Goal: Task Accomplishment & Management: Use online tool/utility

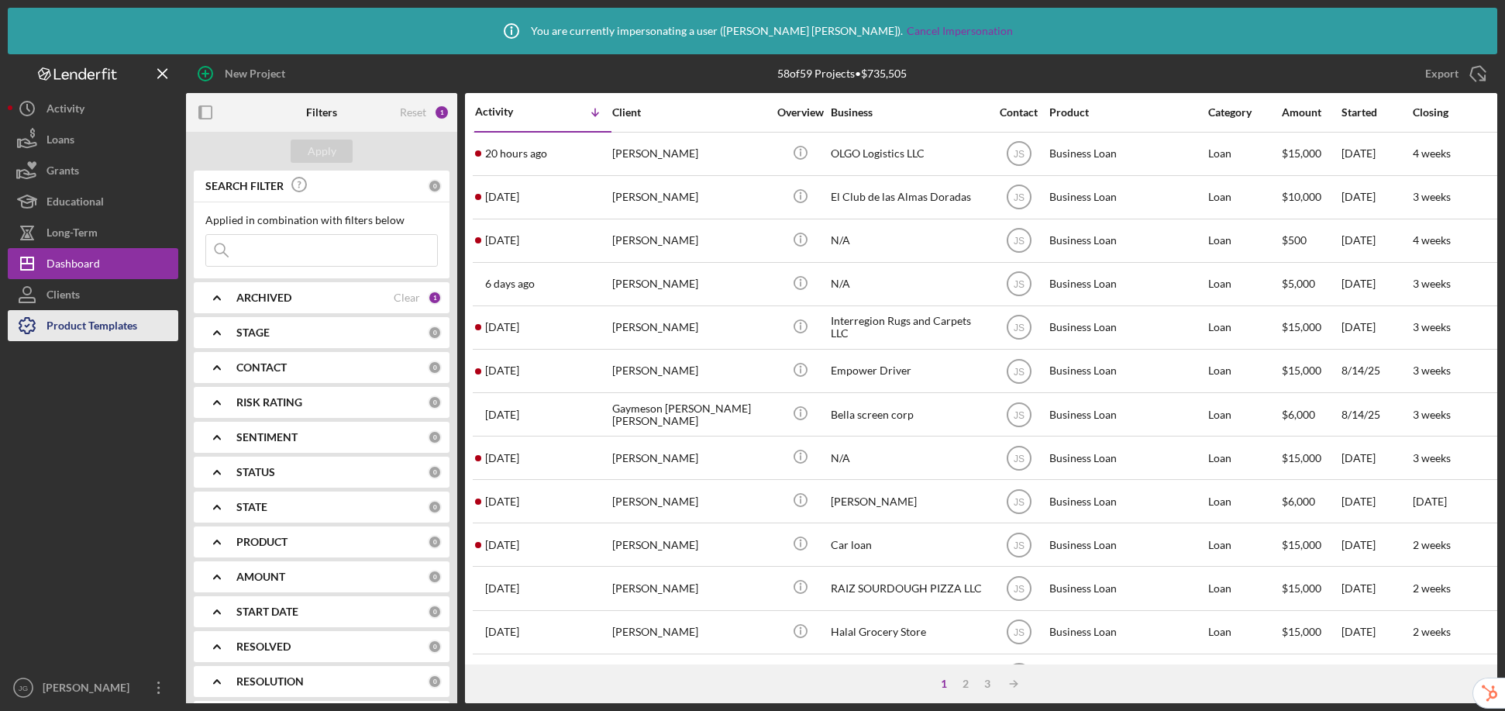
click at [118, 315] on div "Product Templates" at bounding box center [92, 327] width 91 height 35
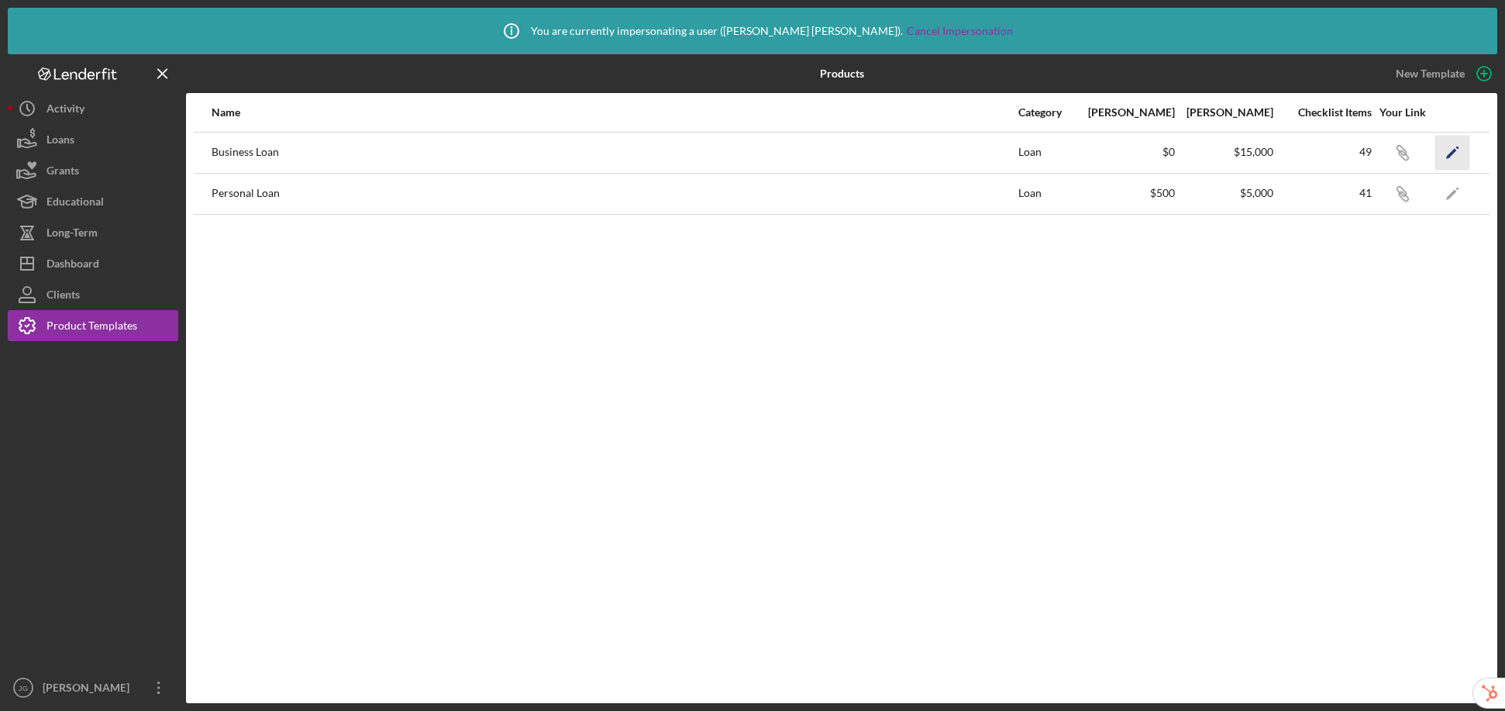
click at [1259, 153] on icon "Icon/Edit" at bounding box center [1452, 152] width 35 height 35
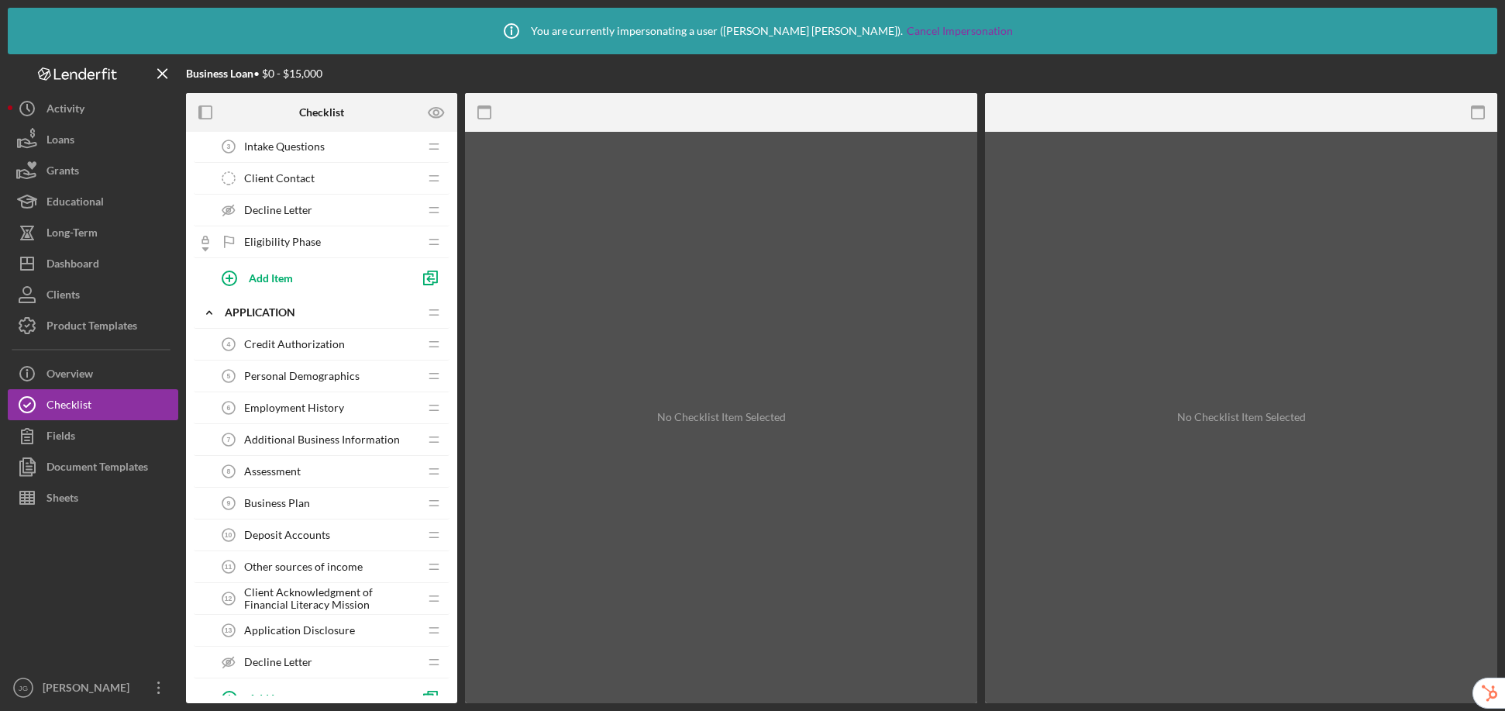
scroll to position [121, 0]
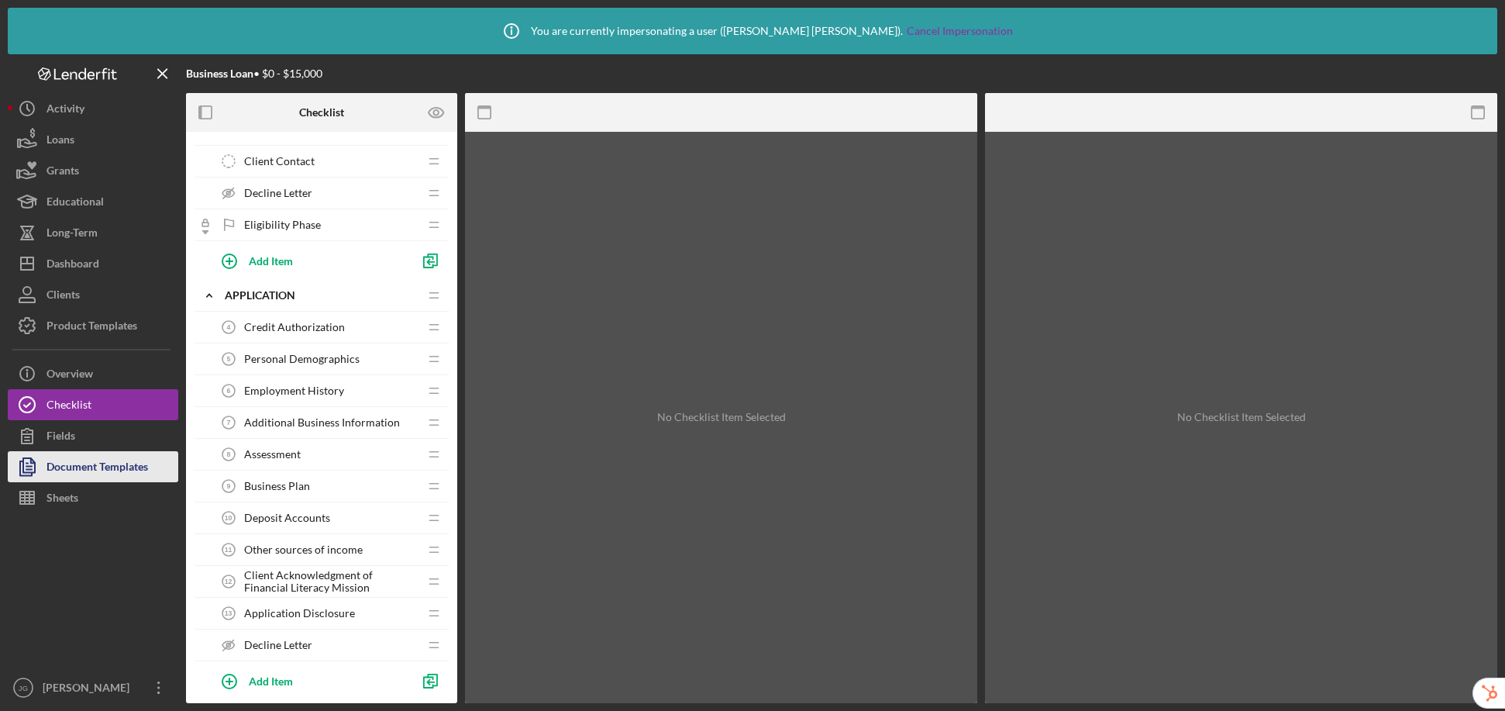
click at [93, 463] on div "Document Templates" at bounding box center [98, 468] width 102 height 35
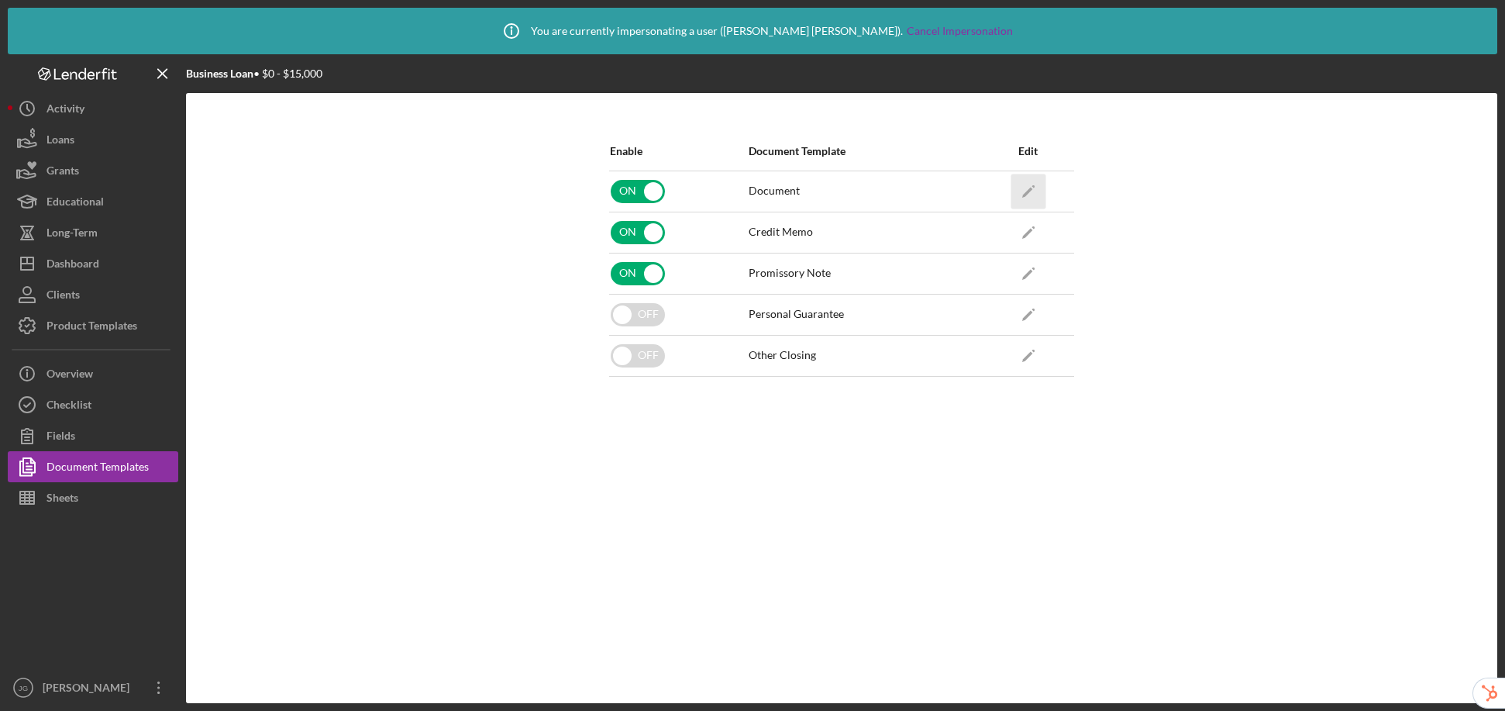
click at [1020, 188] on icon "Icon/Edit" at bounding box center [1028, 191] width 35 height 35
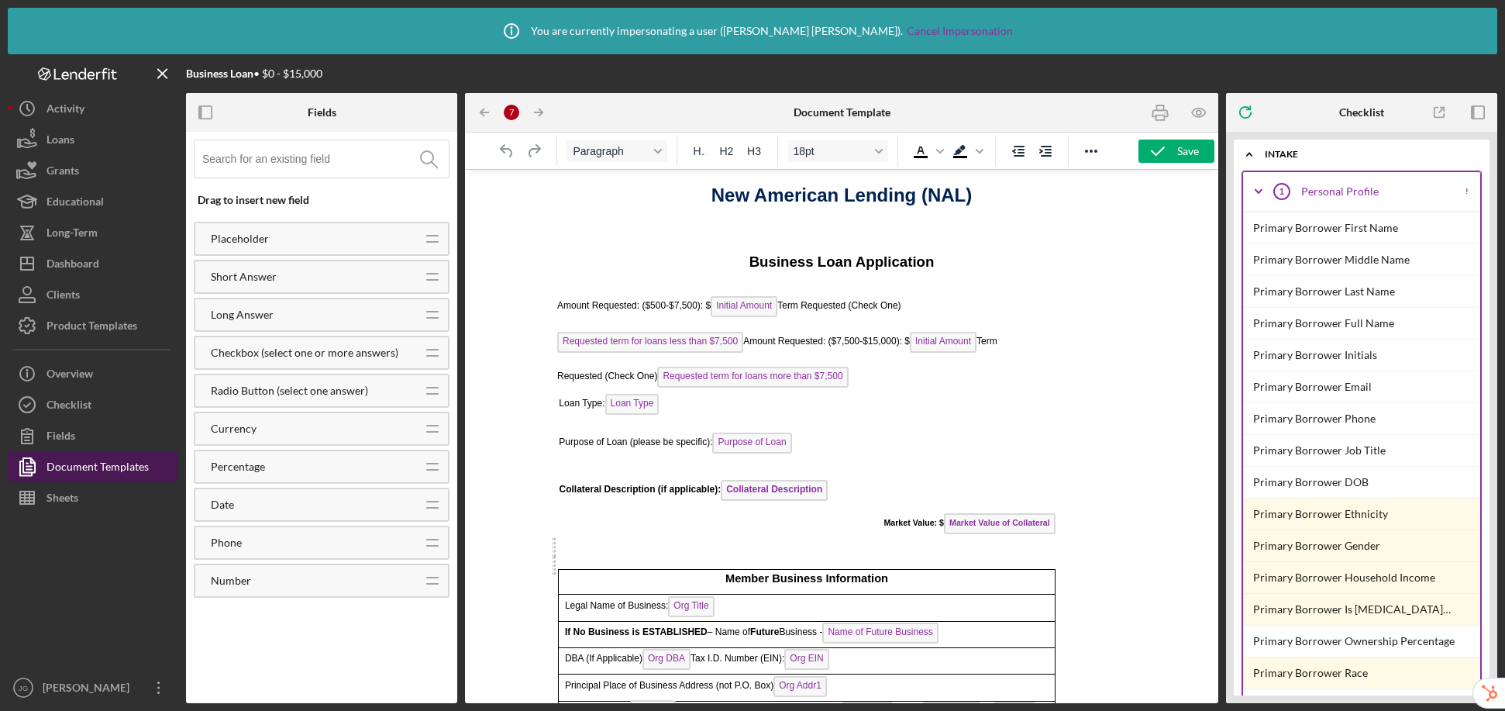
click at [122, 466] on div "Document Templates" at bounding box center [98, 468] width 102 height 35
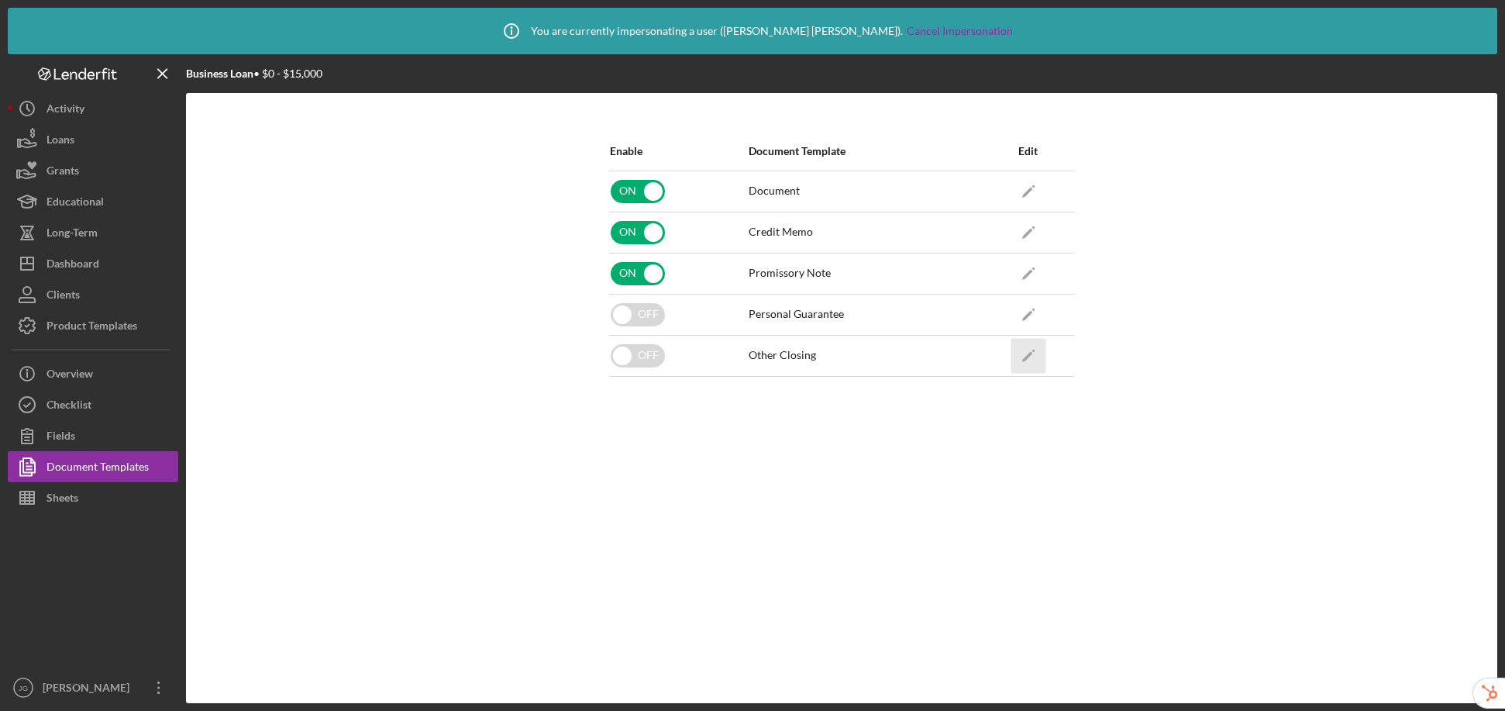
click at [1027, 359] on icon "Icon/Edit" at bounding box center [1028, 355] width 35 height 35
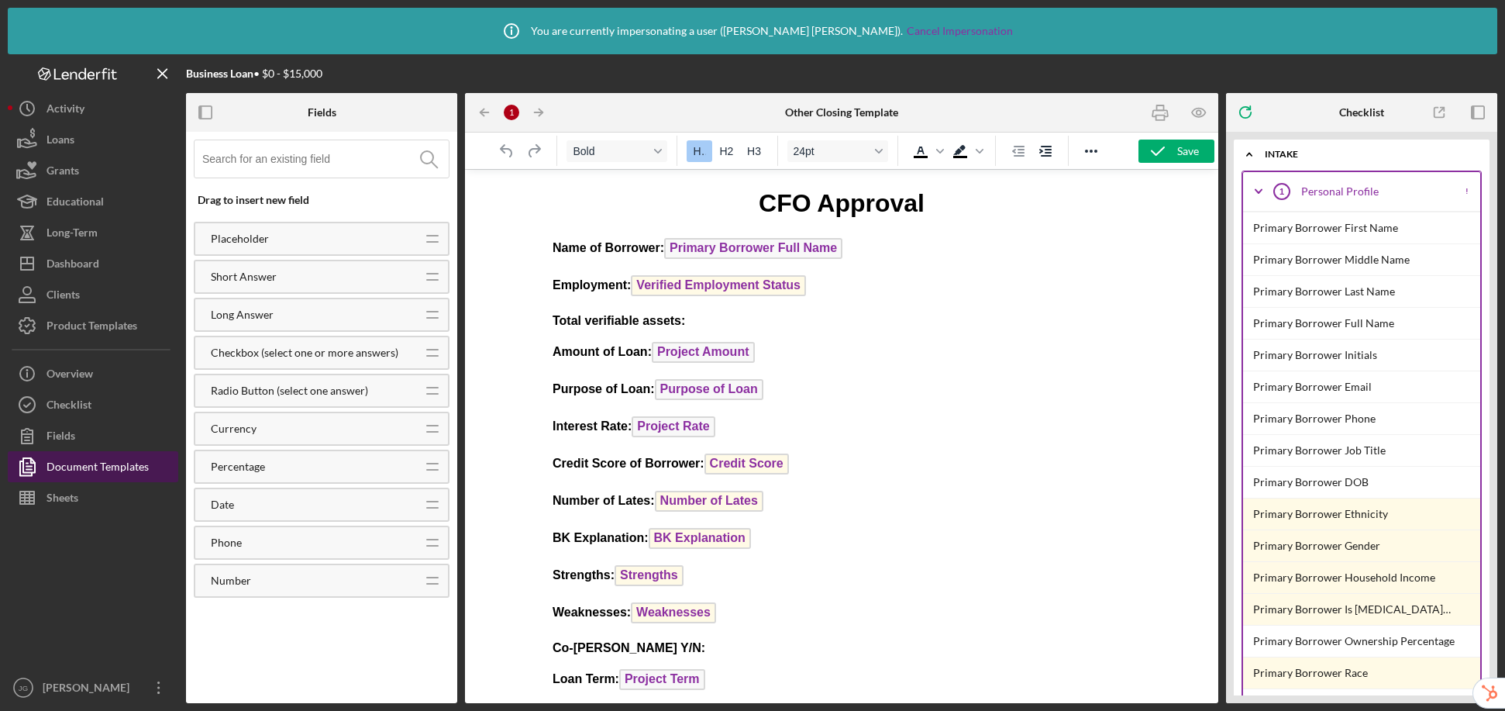
click at [109, 475] on div "Document Templates" at bounding box center [98, 468] width 102 height 35
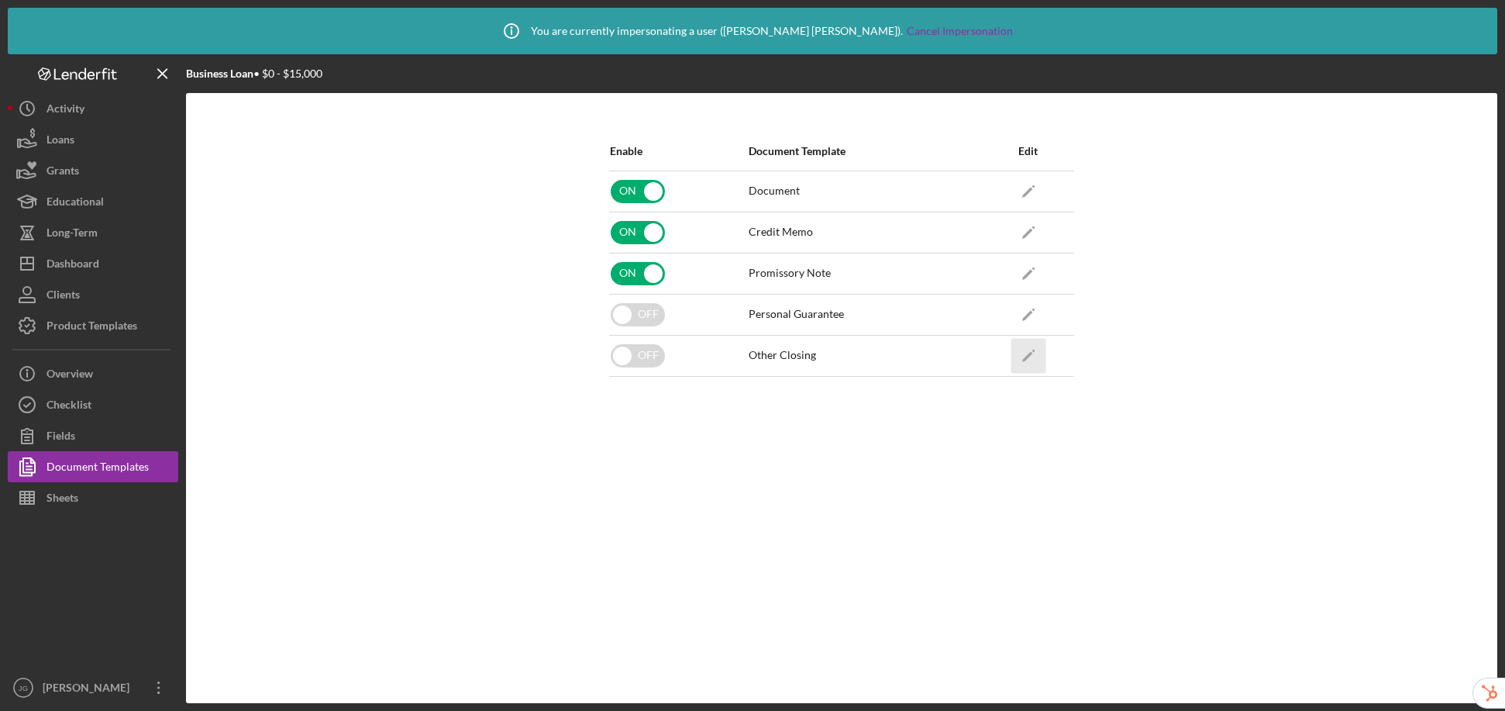
click at [1024, 358] on polygon "button" at bounding box center [1027, 356] width 11 height 11
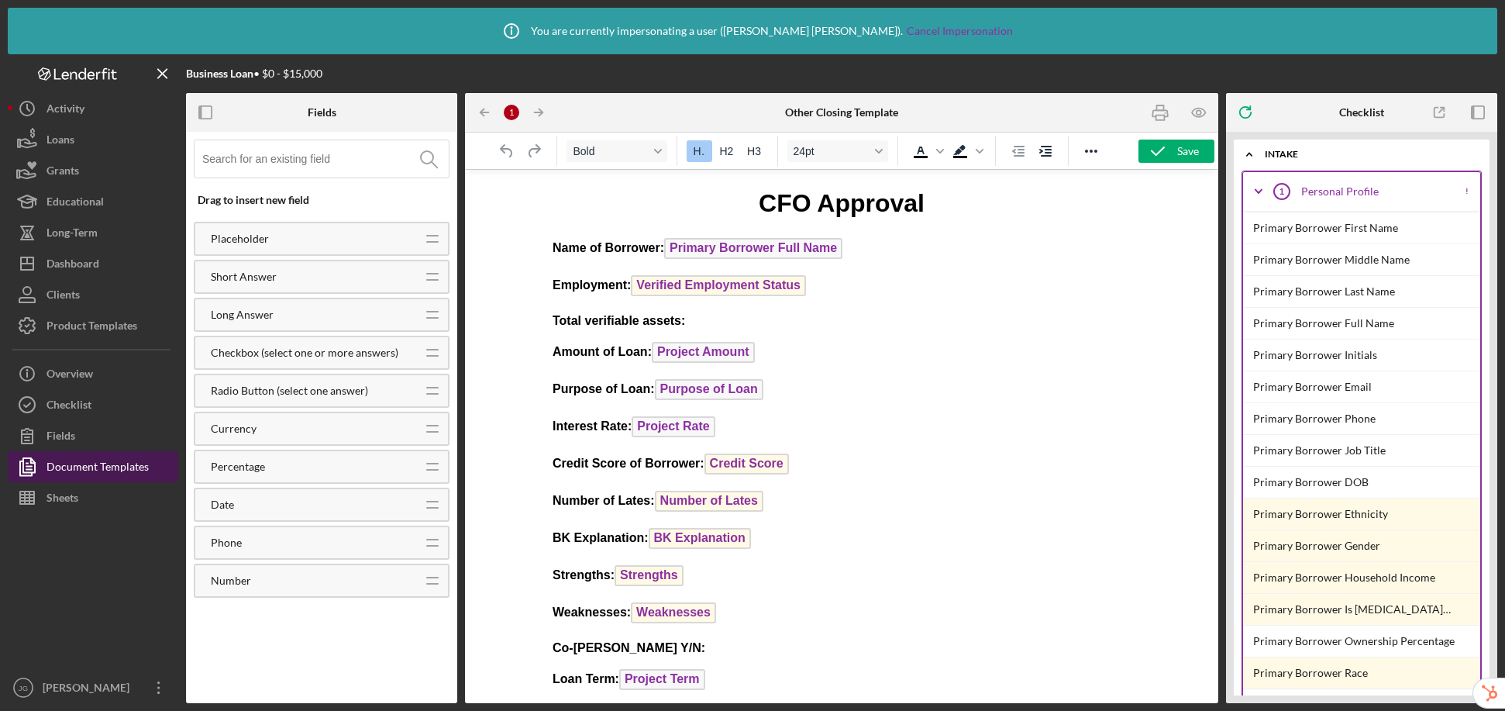
click at [110, 474] on div "Document Templates" at bounding box center [98, 468] width 102 height 35
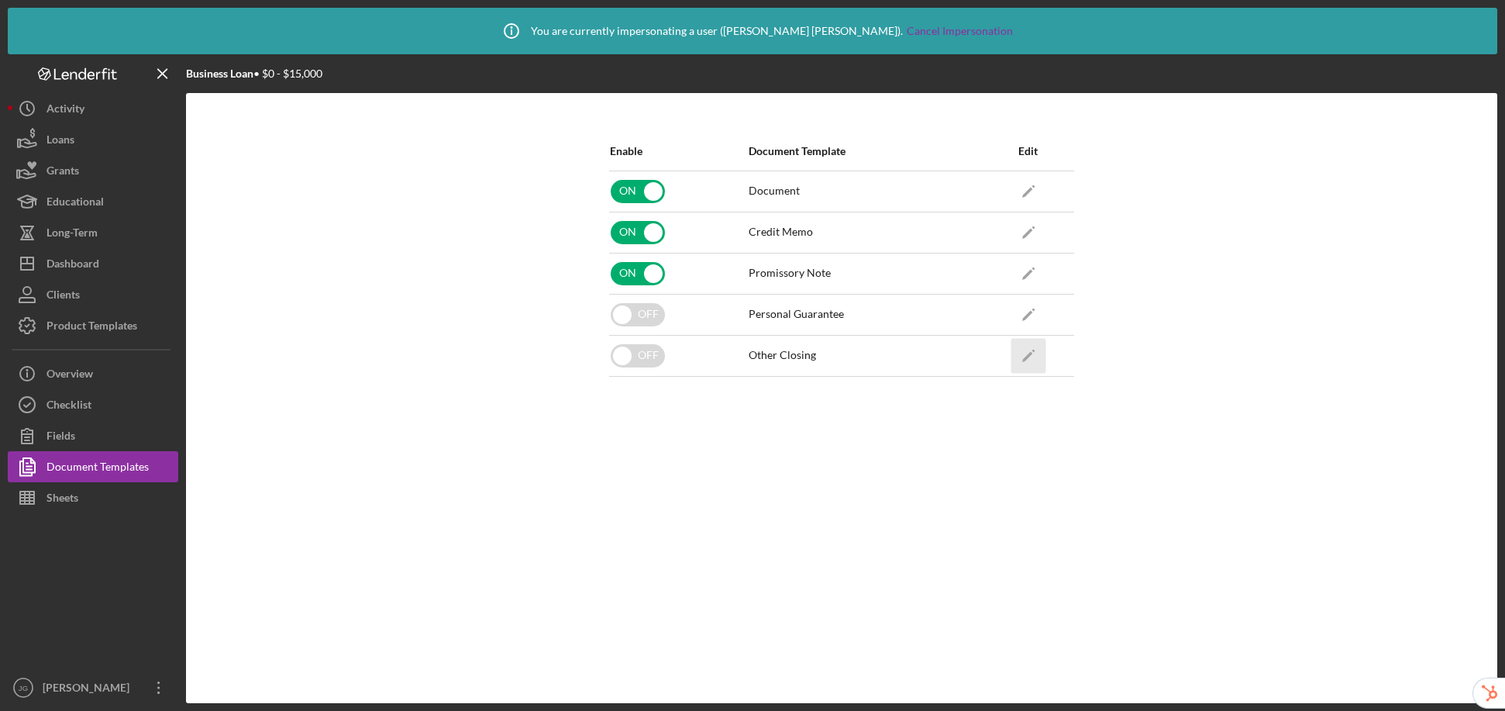
click at [1023, 353] on icon "Icon/Edit" at bounding box center [1028, 355] width 35 height 35
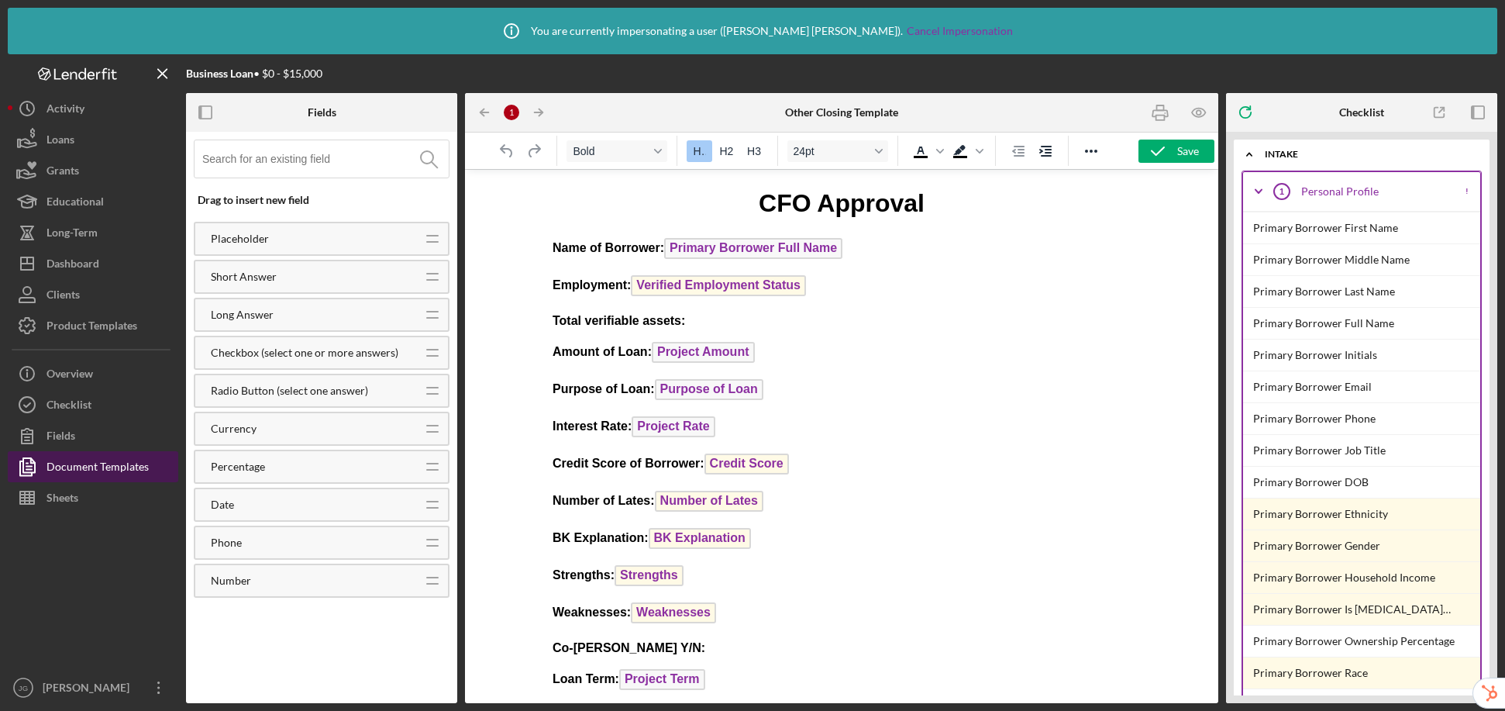
click at [126, 471] on div "Document Templates" at bounding box center [98, 468] width 102 height 35
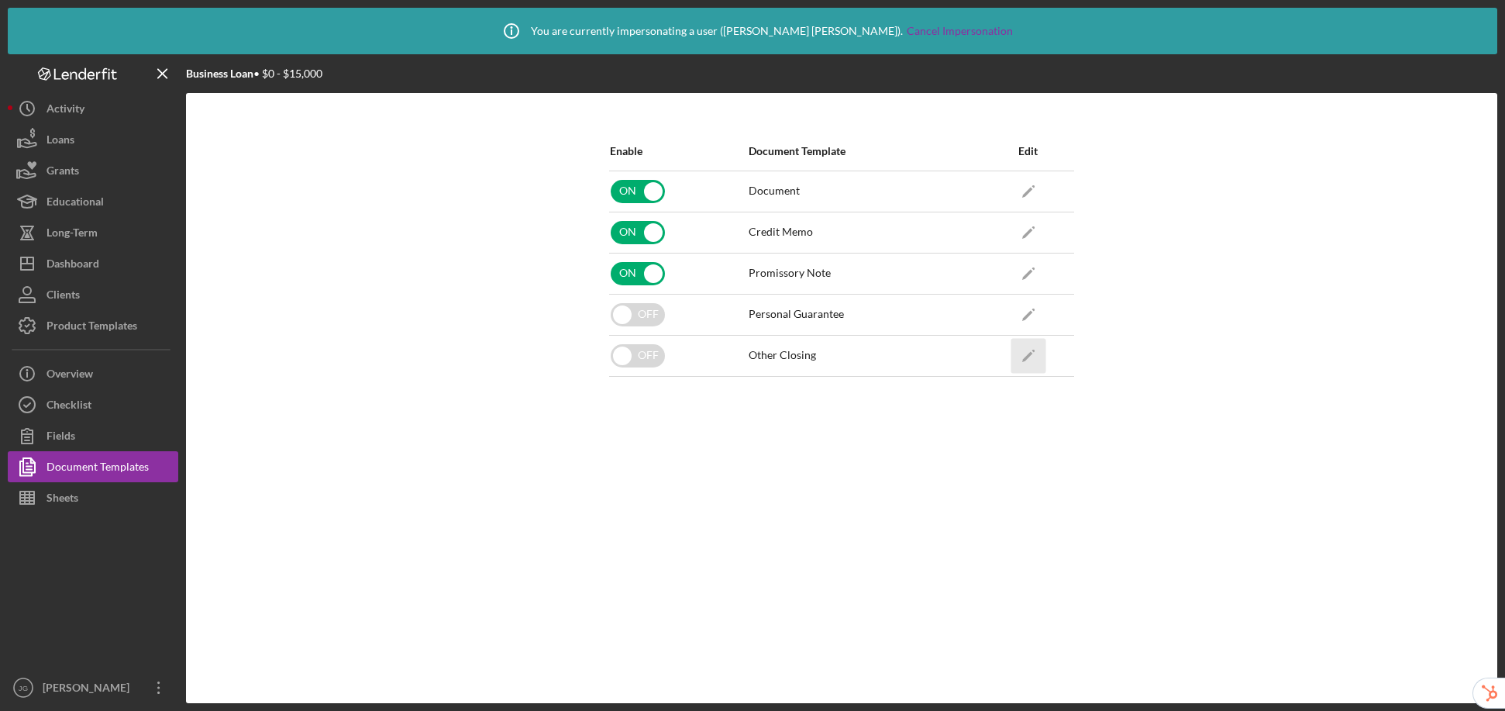
click at [1026, 354] on icon "Icon/Edit" at bounding box center [1028, 355] width 35 height 35
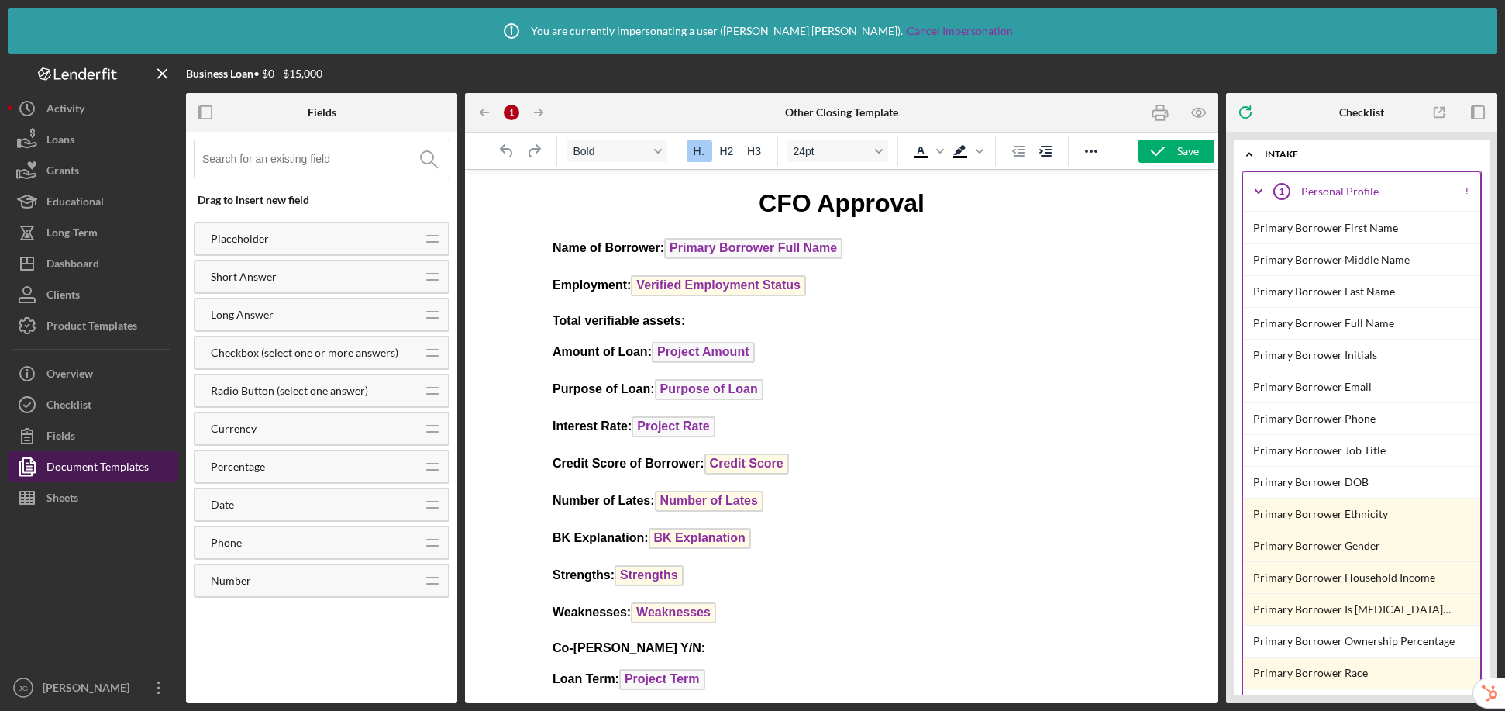
click at [127, 470] on div "Document Templates" at bounding box center [98, 468] width 102 height 35
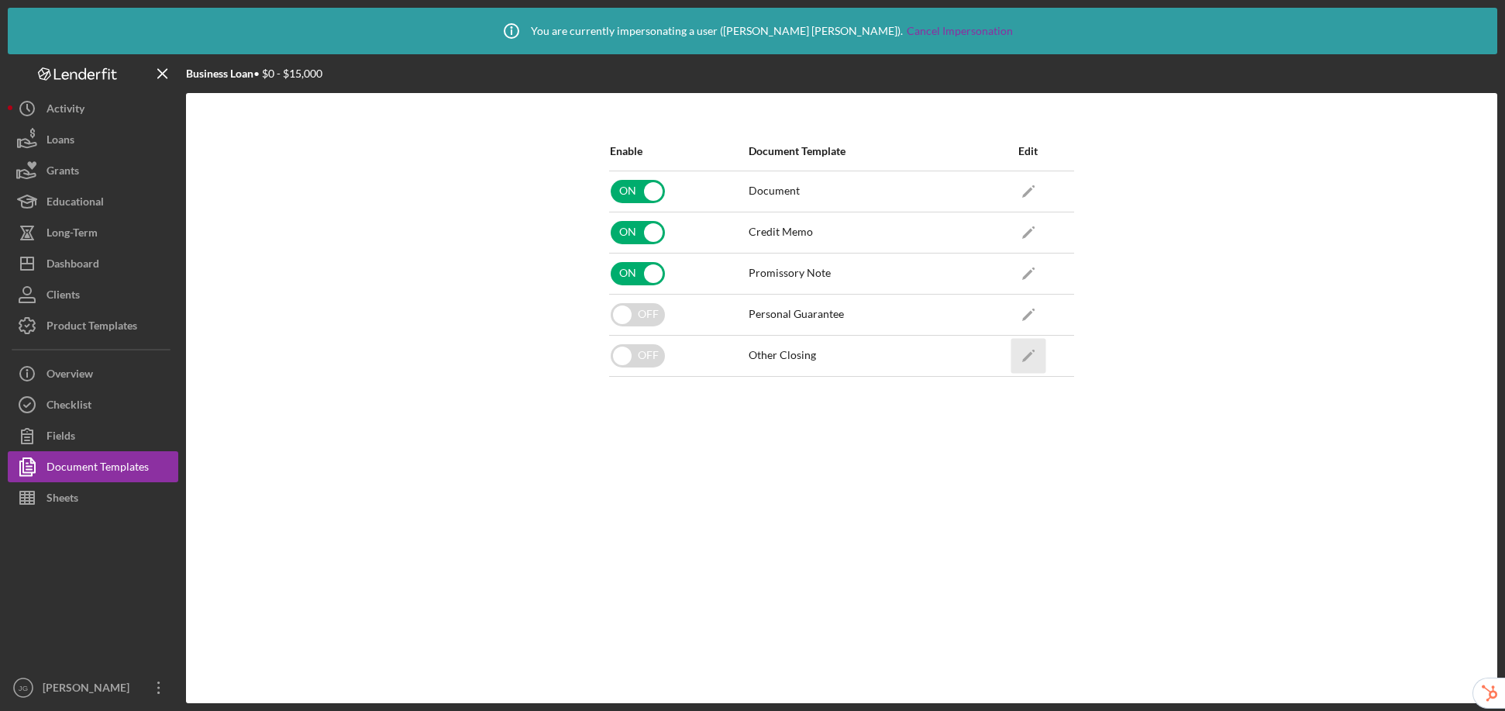
click at [1037, 350] on icon "Icon/Edit" at bounding box center [1028, 355] width 35 height 35
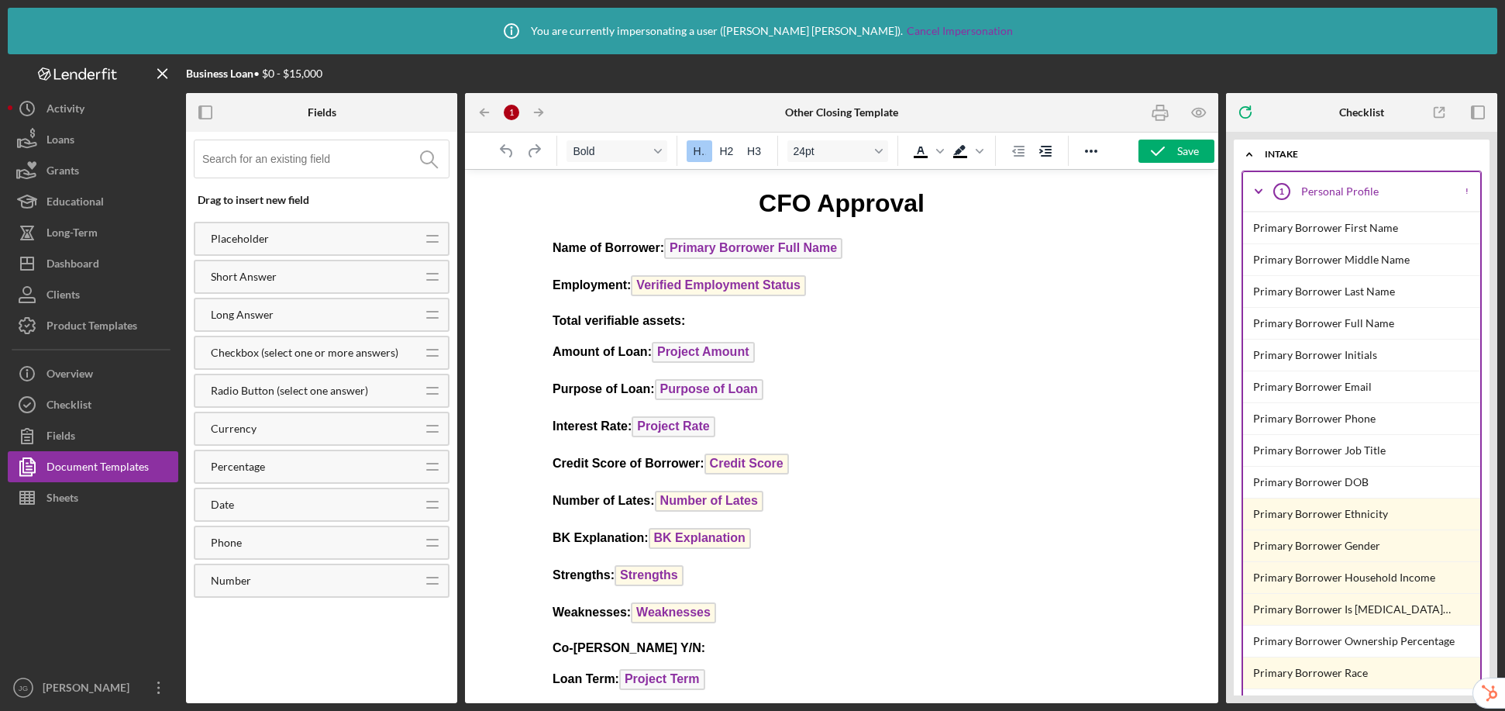
click at [763, 285] on span "Verified Employment Status" at bounding box center [718, 285] width 175 height 21
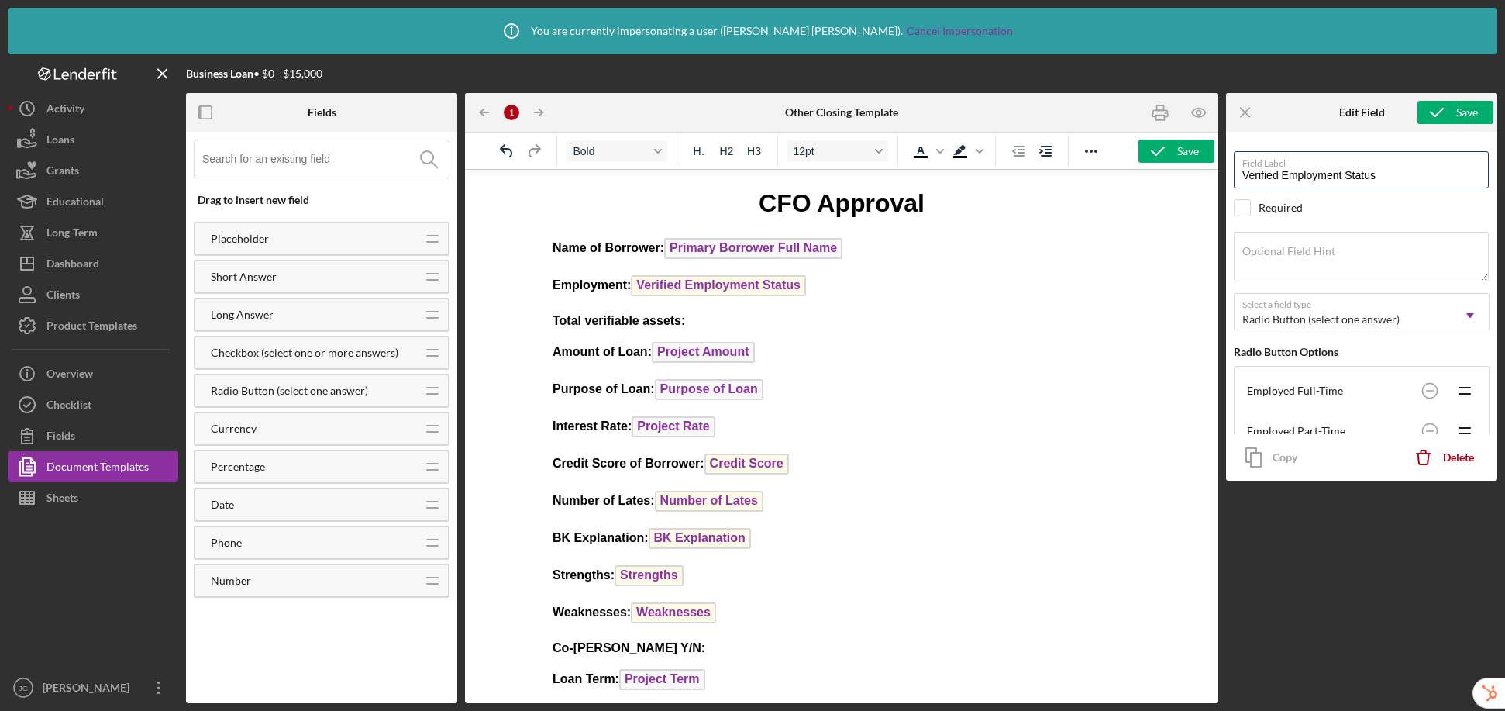
drag, startPoint x: 1280, startPoint y: 178, endPoint x: 1228, endPoint y: 177, distance: 51.9
click at [1228, 177] on div "Field Label Verified Employment Status Required Required Optional Field Hint Se…" at bounding box center [1361, 306] width 271 height 349
click at [1259, 175] on input "Employment Status" at bounding box center [1361, 169] width 255 height 37
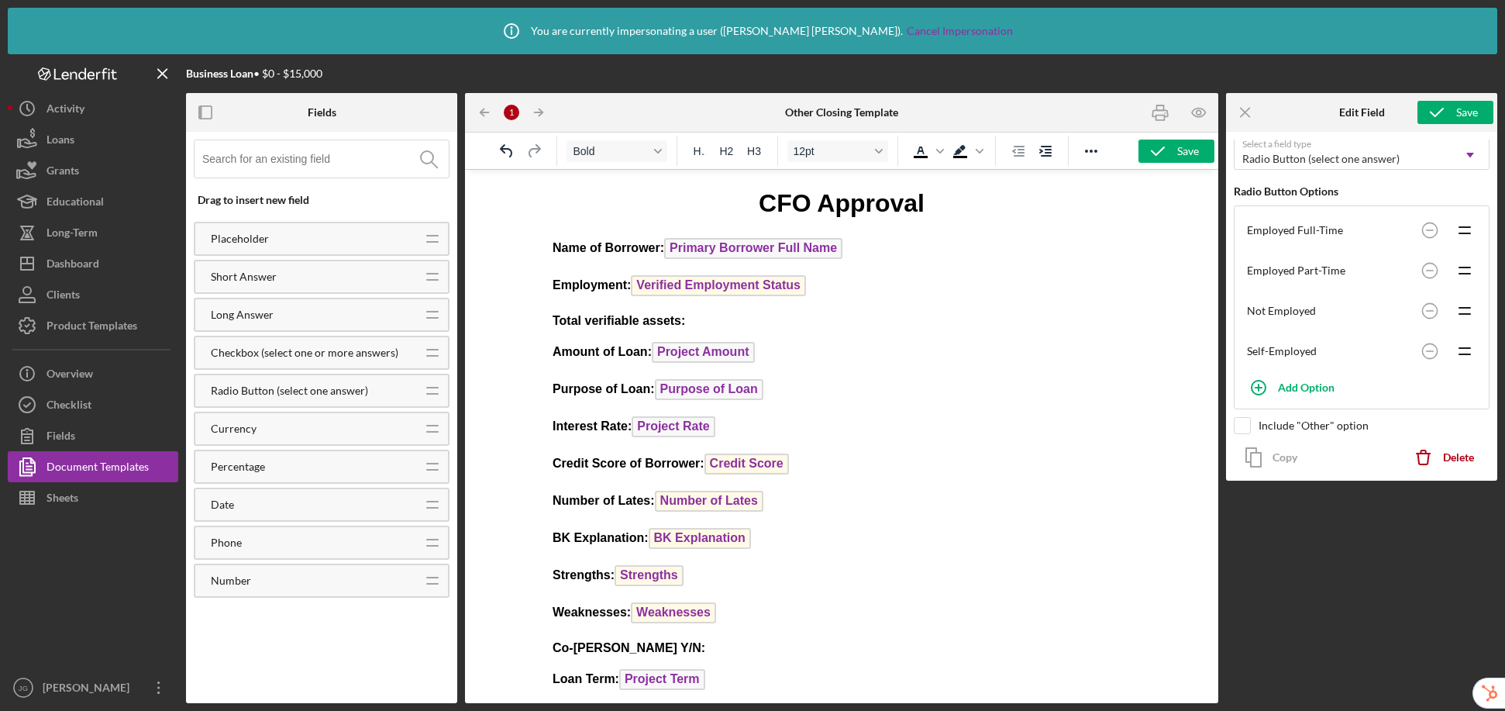
scroll to position [222, 0]
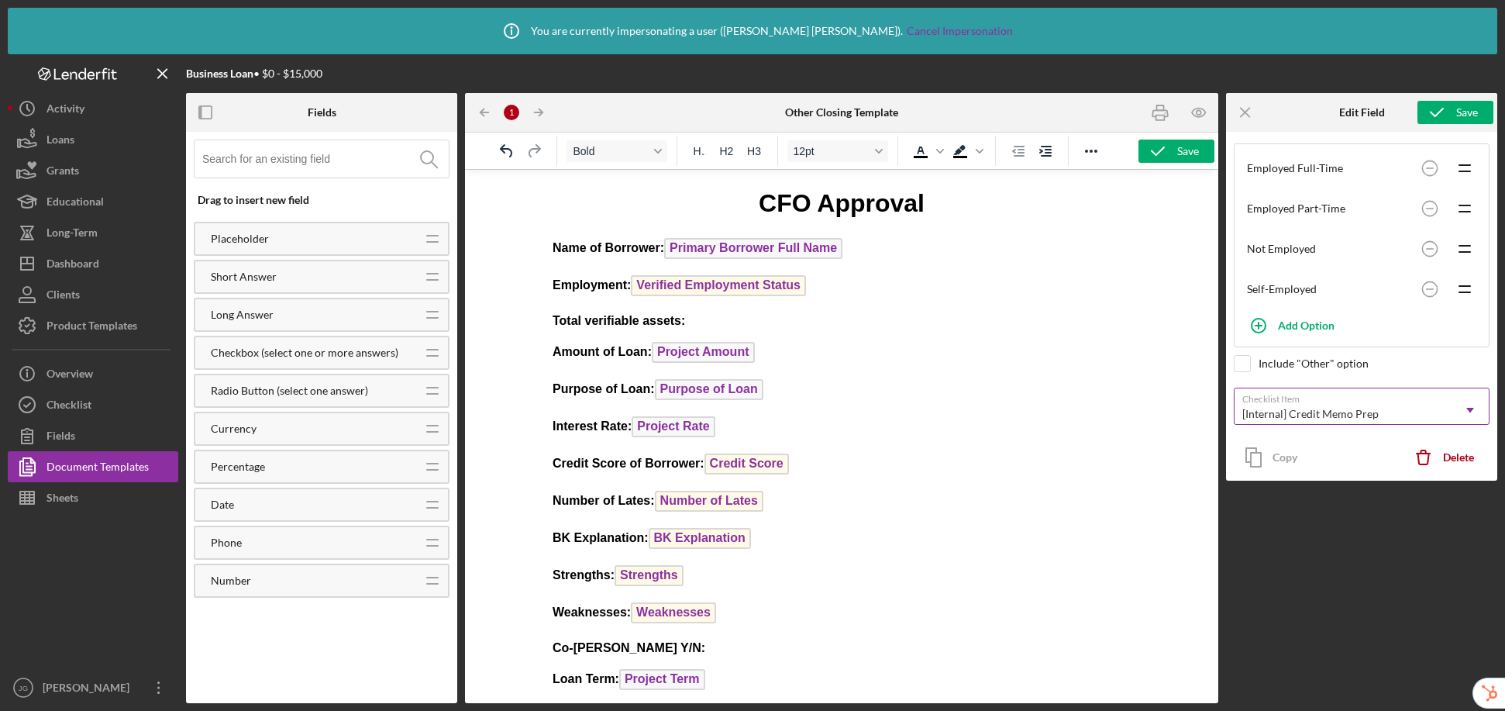
type input "Employment Status-Self Declared"
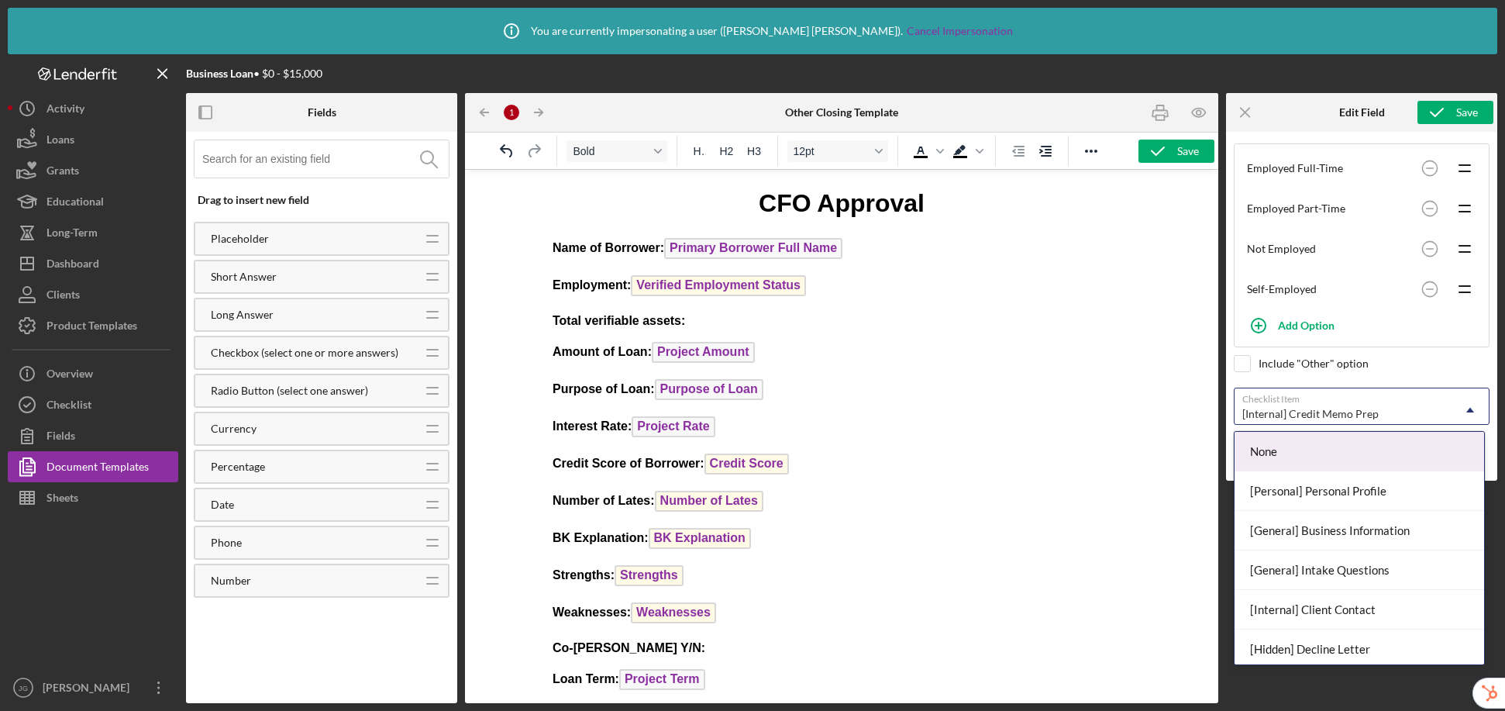
click at [1259, 415] on div "[Internal] Credit Memo Prep" at bounding box center [1310, 414] width 136 height 12
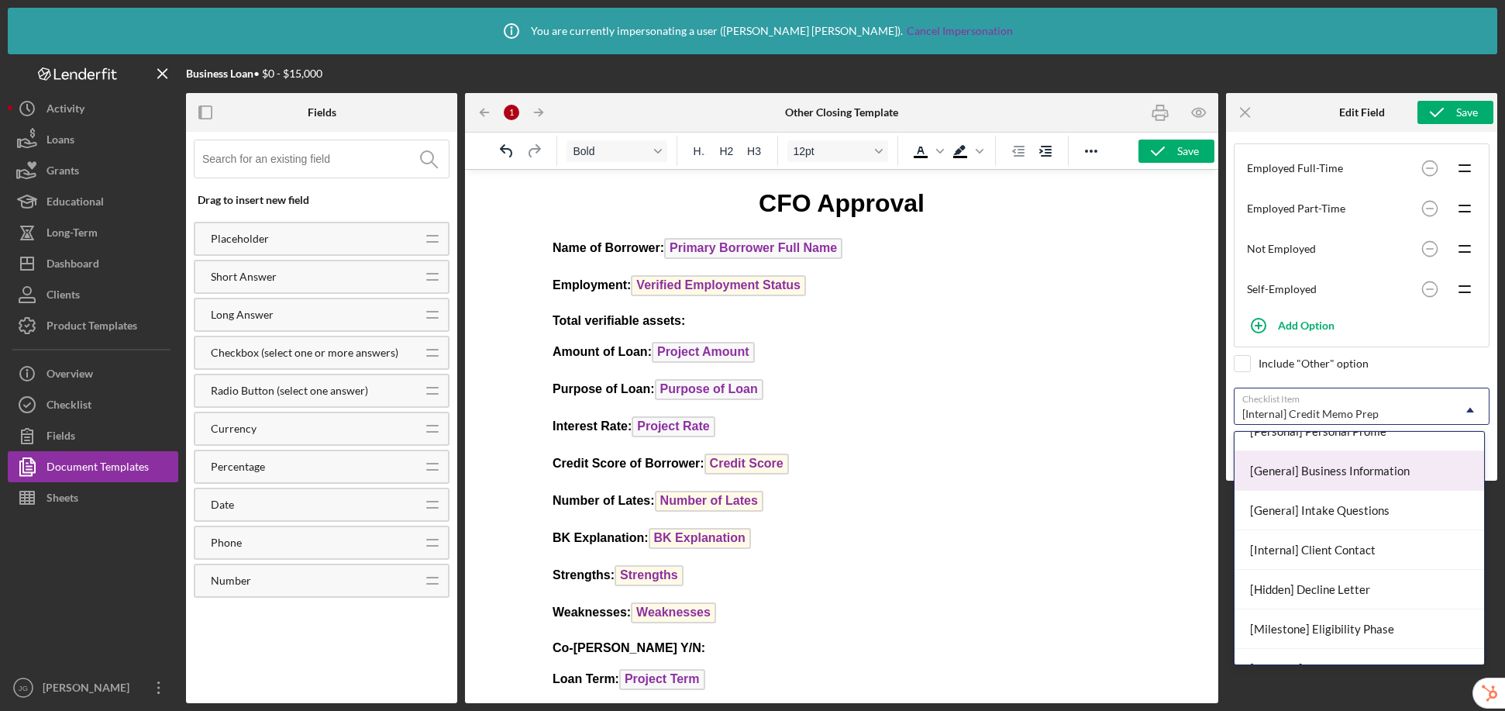
scroll to position [85, 0]
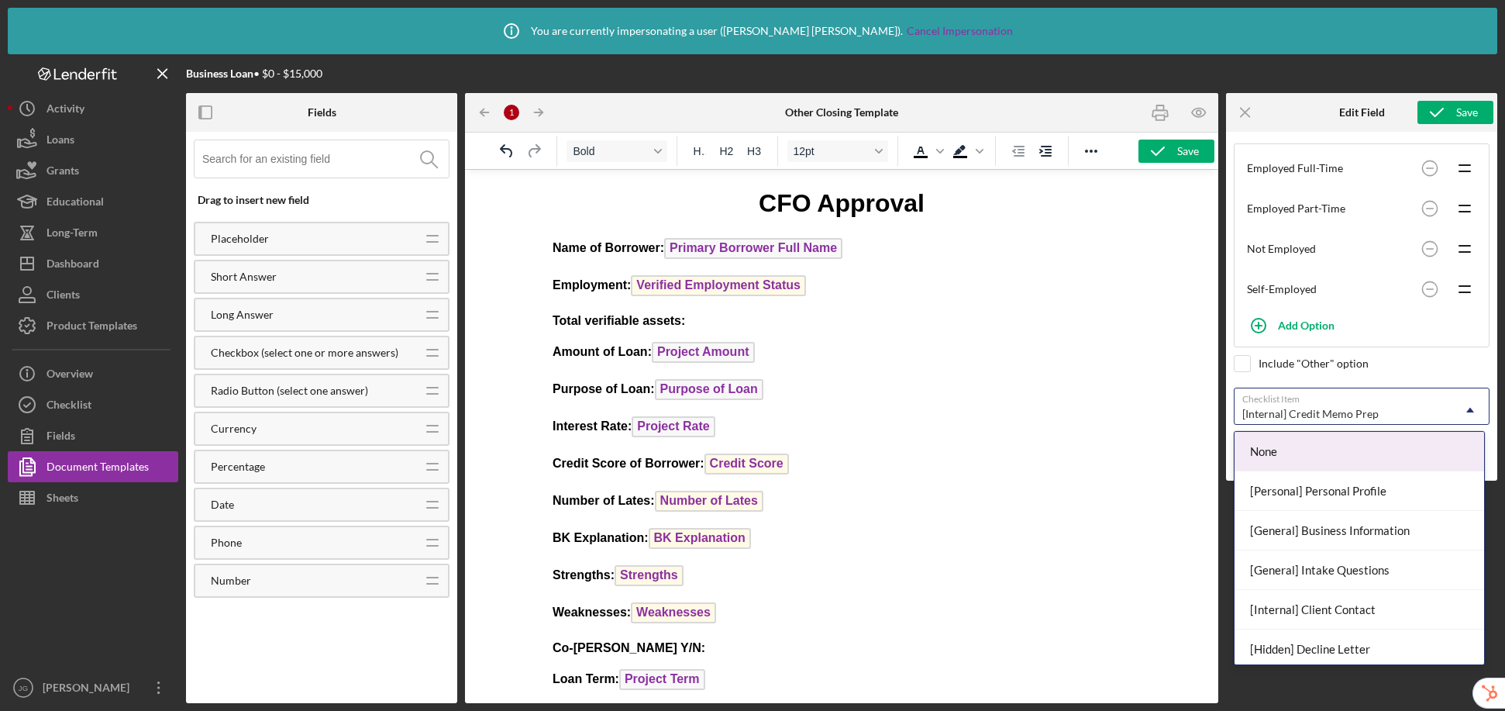
click at [1259, 414] on div "[Internal] Credit Memo Prep" at bounding box center [1310, 414] width 136 height 12
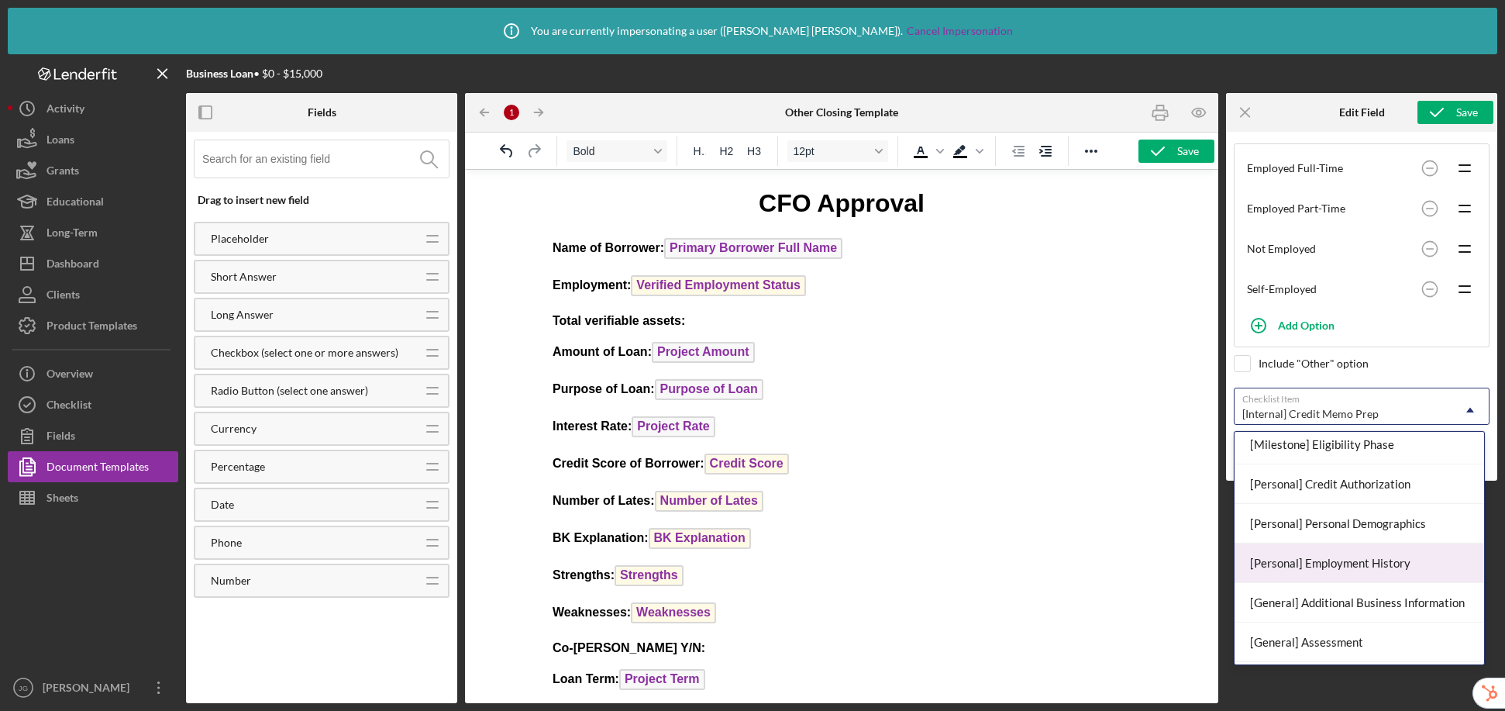
scroll to position [256, 0]
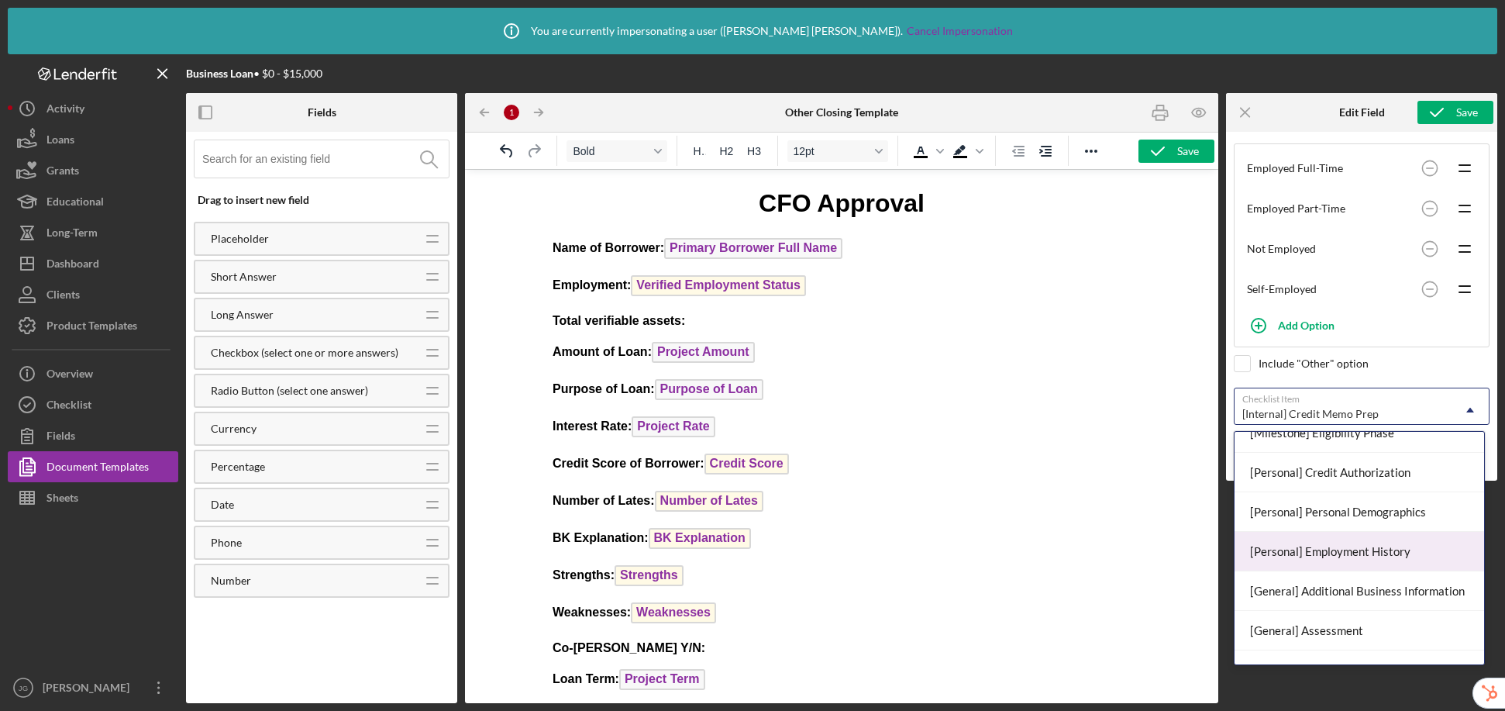
click at [1259, 556] on div "[Personal] Employment History" at bounding box center [1360, 552] width 250 height 40
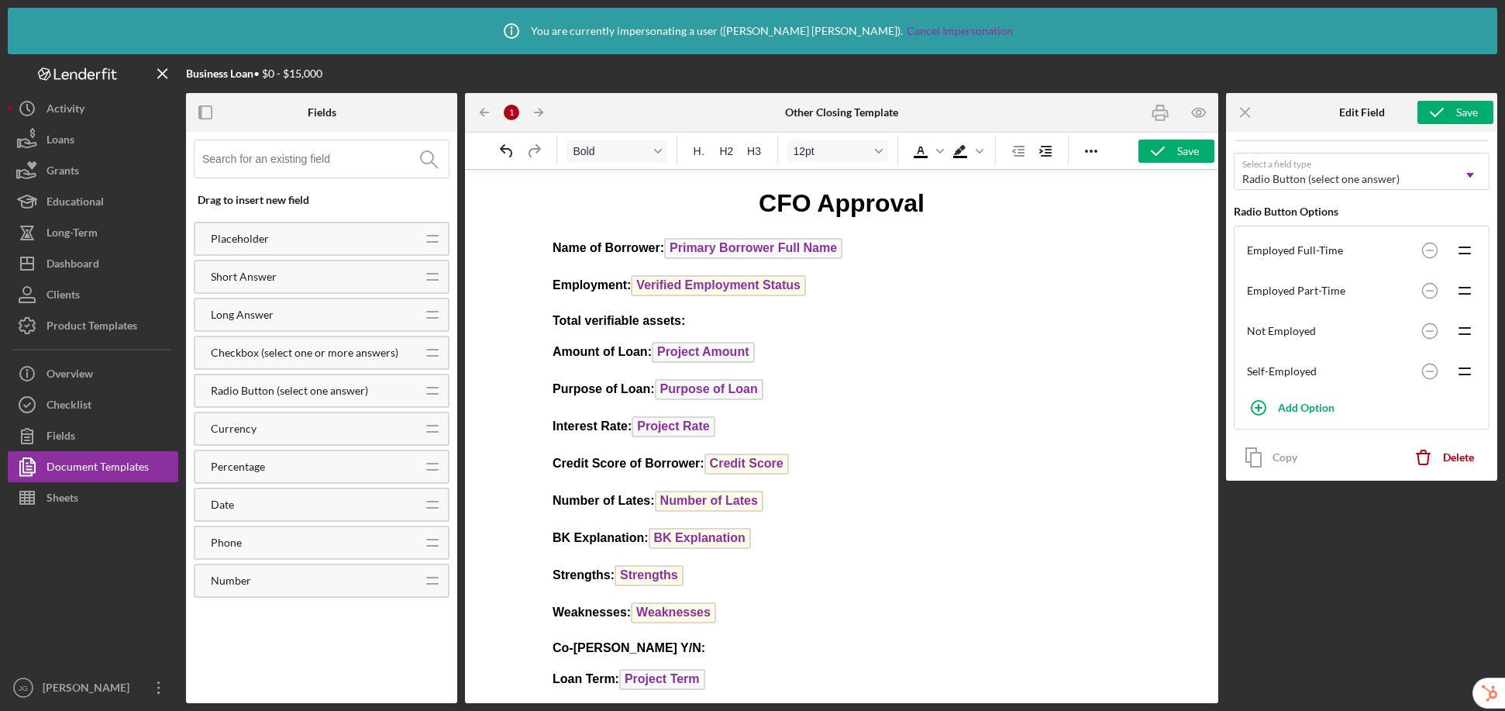
scroll to position [222, 0]
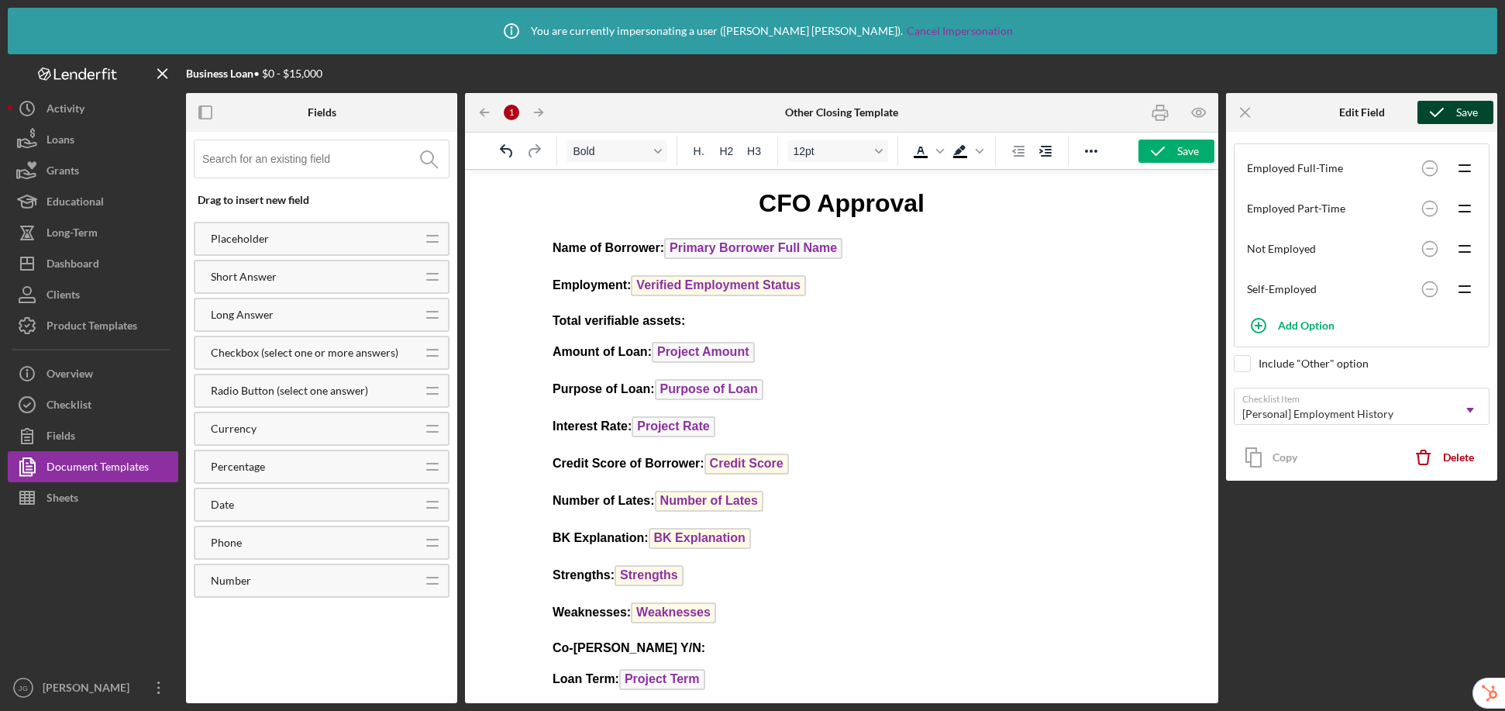
click at [1259, 103] on div "Save" at bounding box center [1467, 112] width 22 height 23
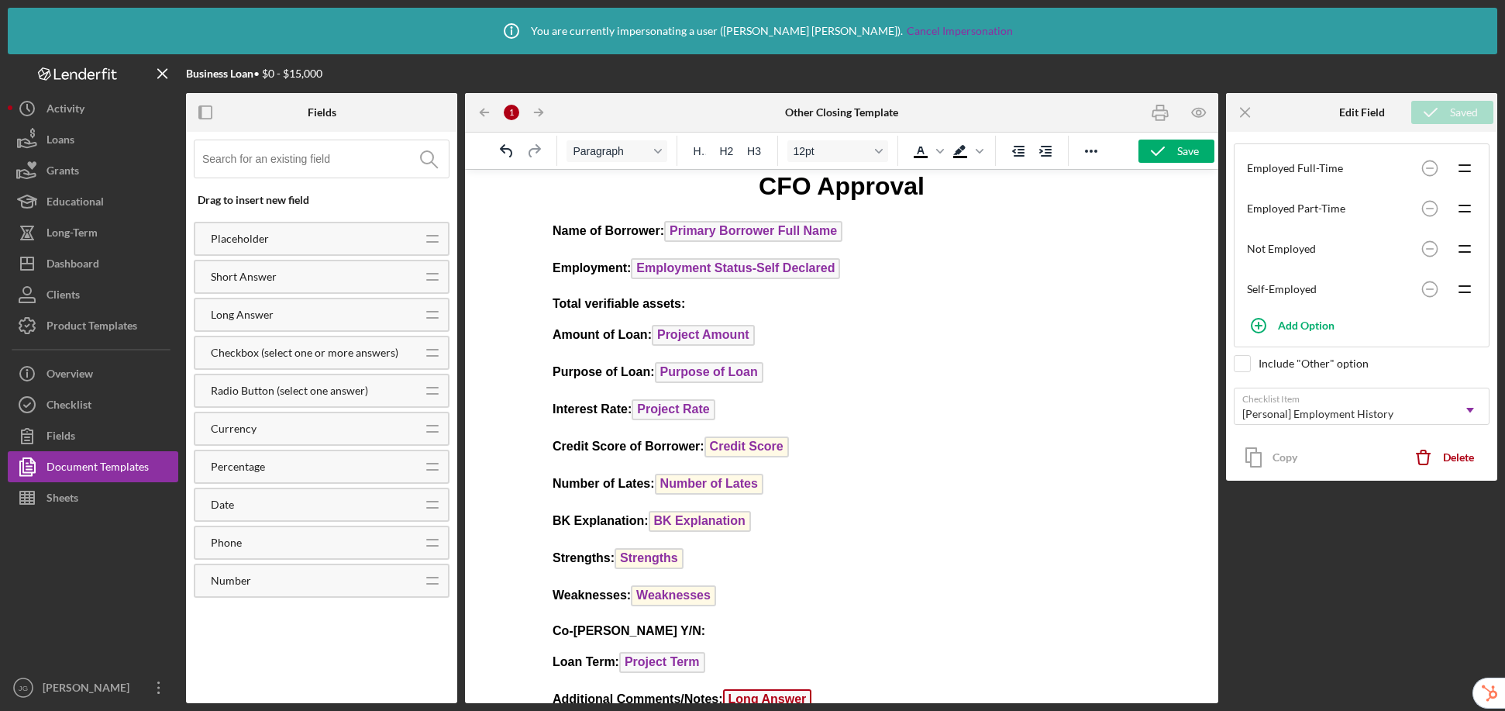
scroll to position [30, 0]
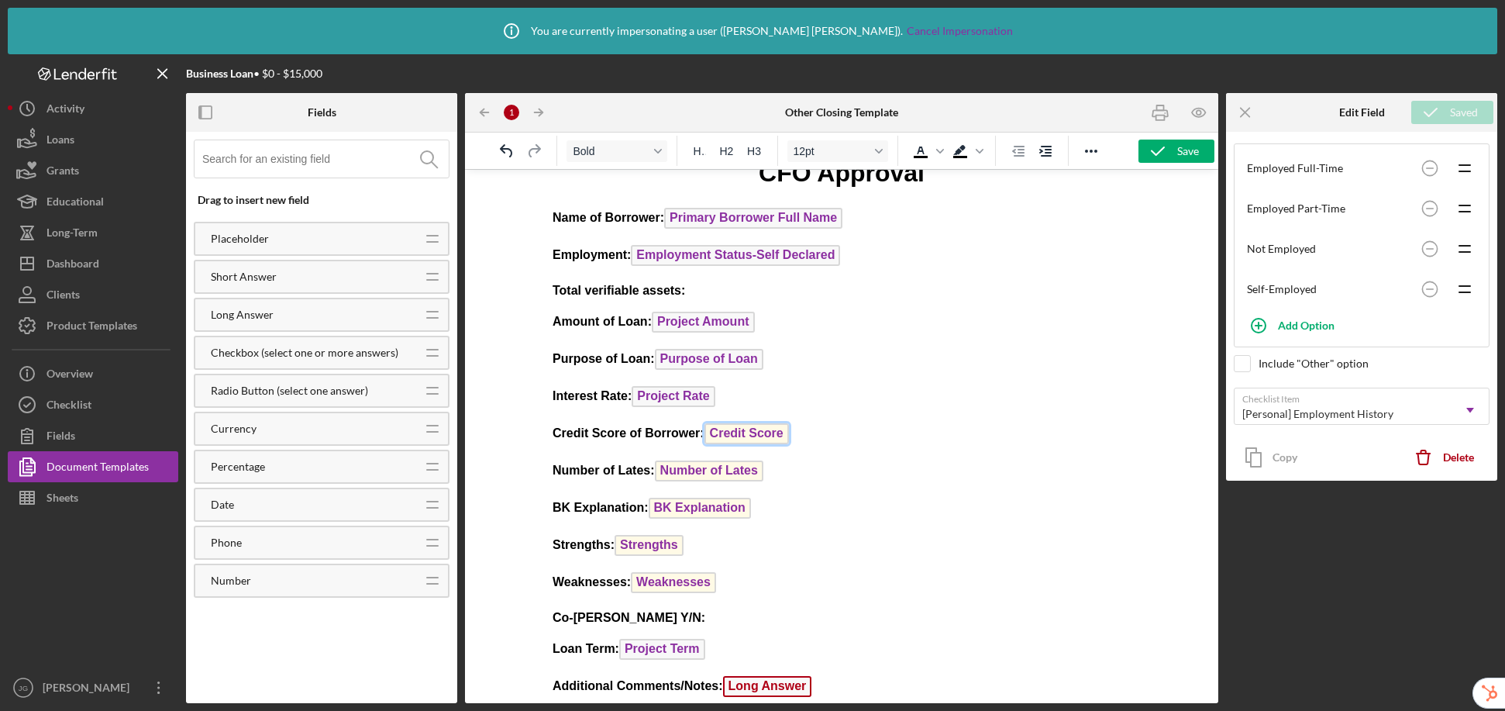
click at [757, 436] on span "Credit Score" at bounding box center [746, 433] width 84 height 21
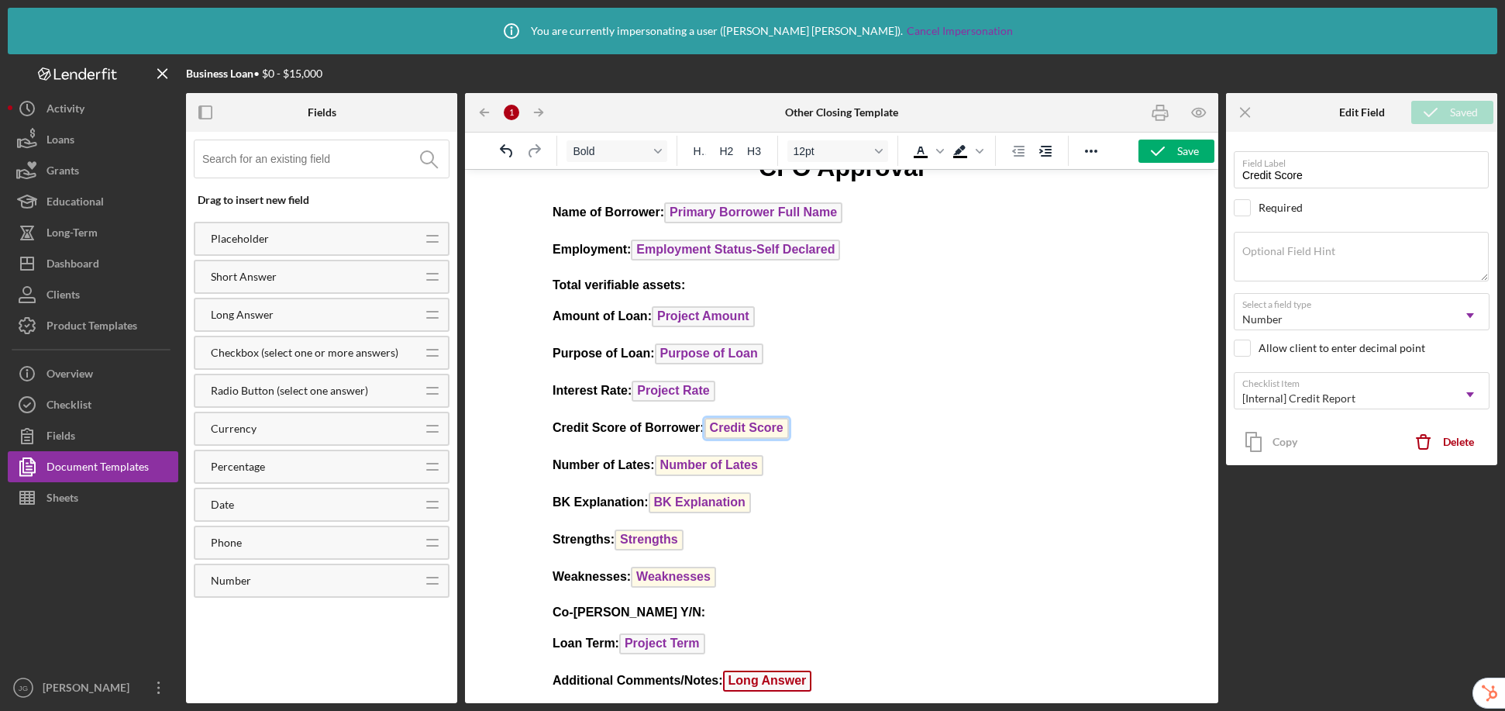
scroll to position [40, 0]
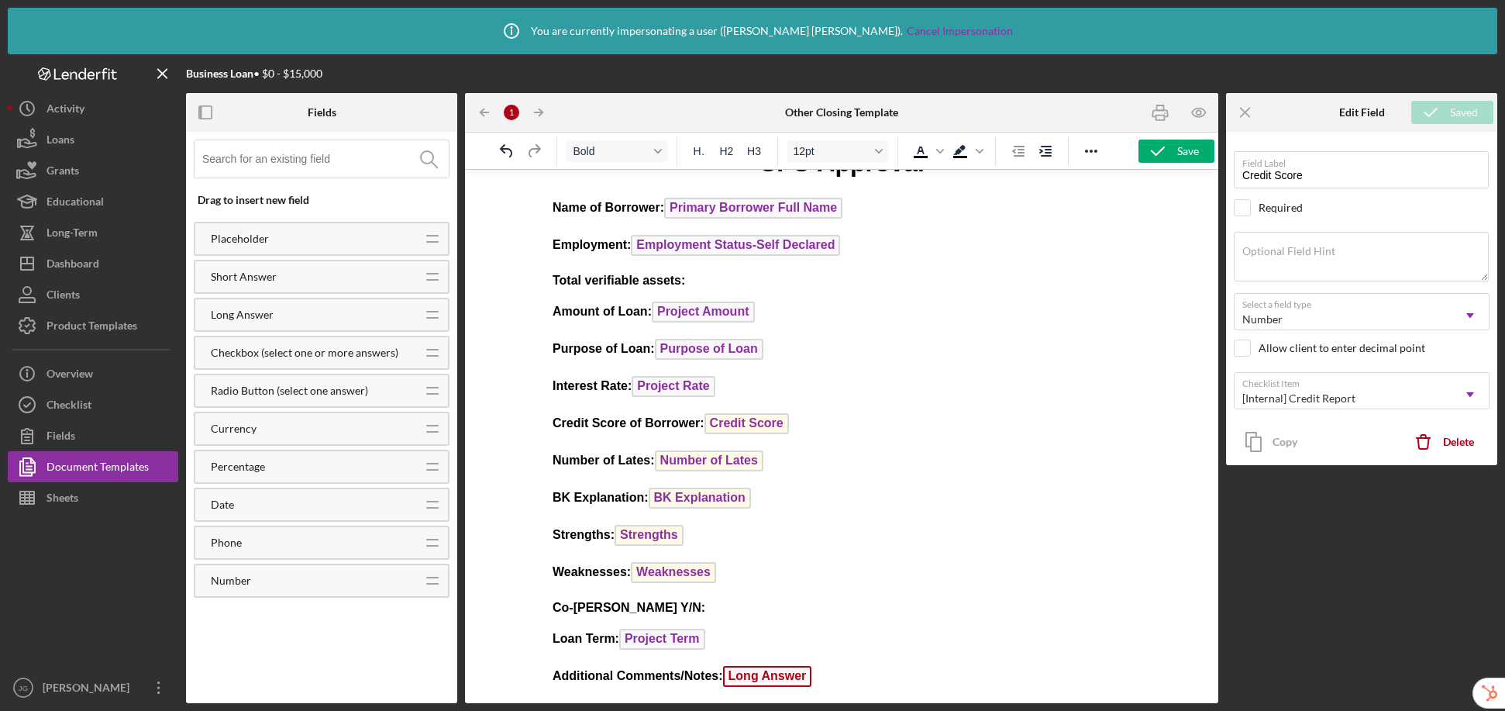
click at [660, 607] on p "Co-Signor Y/N:" at bounding box center [842, 607] width 578 height 17
click at [605, 608] on strong "Co-Signor Y/N:" at bounding box center [629, 607] width 153 height 13
click at [673, 609] on p "Co-Signer Y/N:" at bounding box center [842, 607] width 578 height 17
click at [339, 167] on input at bounding box center [325, 158] width 246 height 37
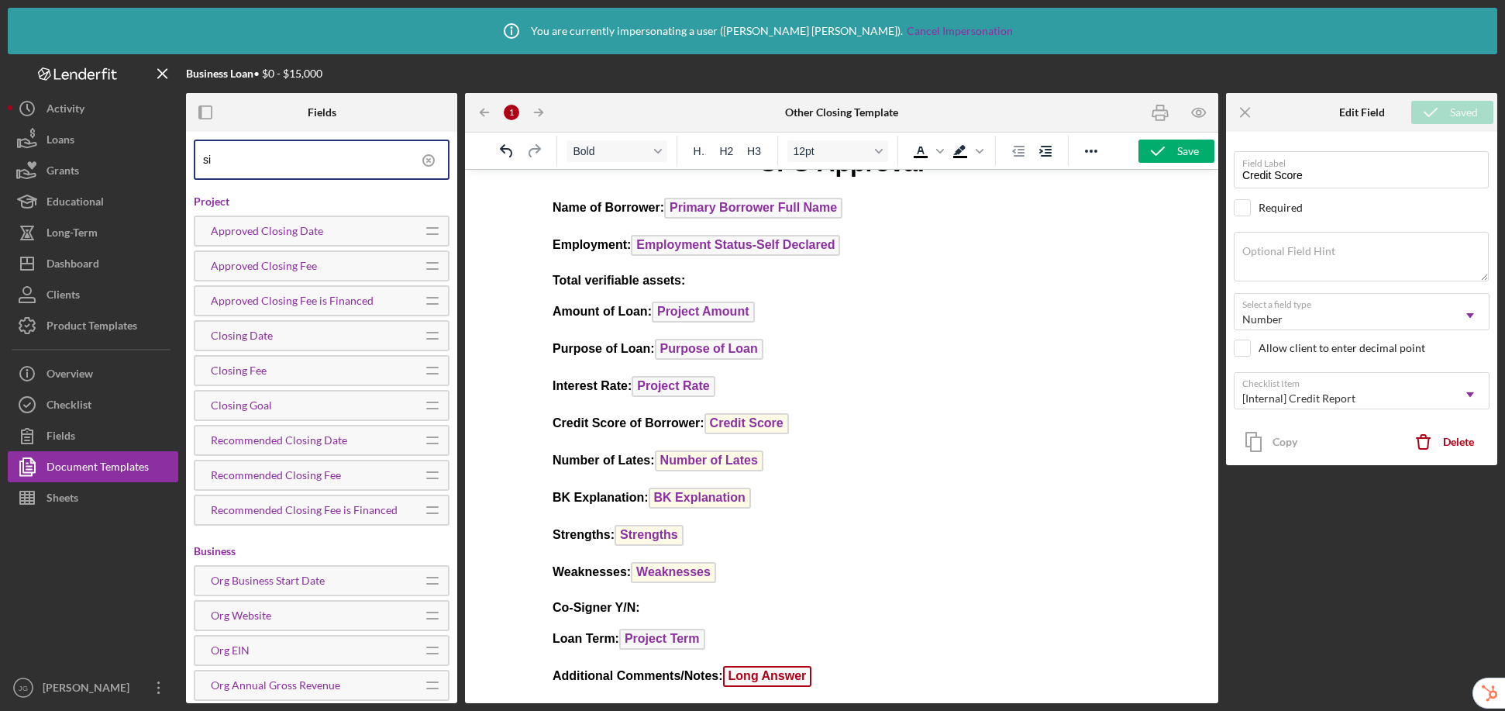
type input "s"
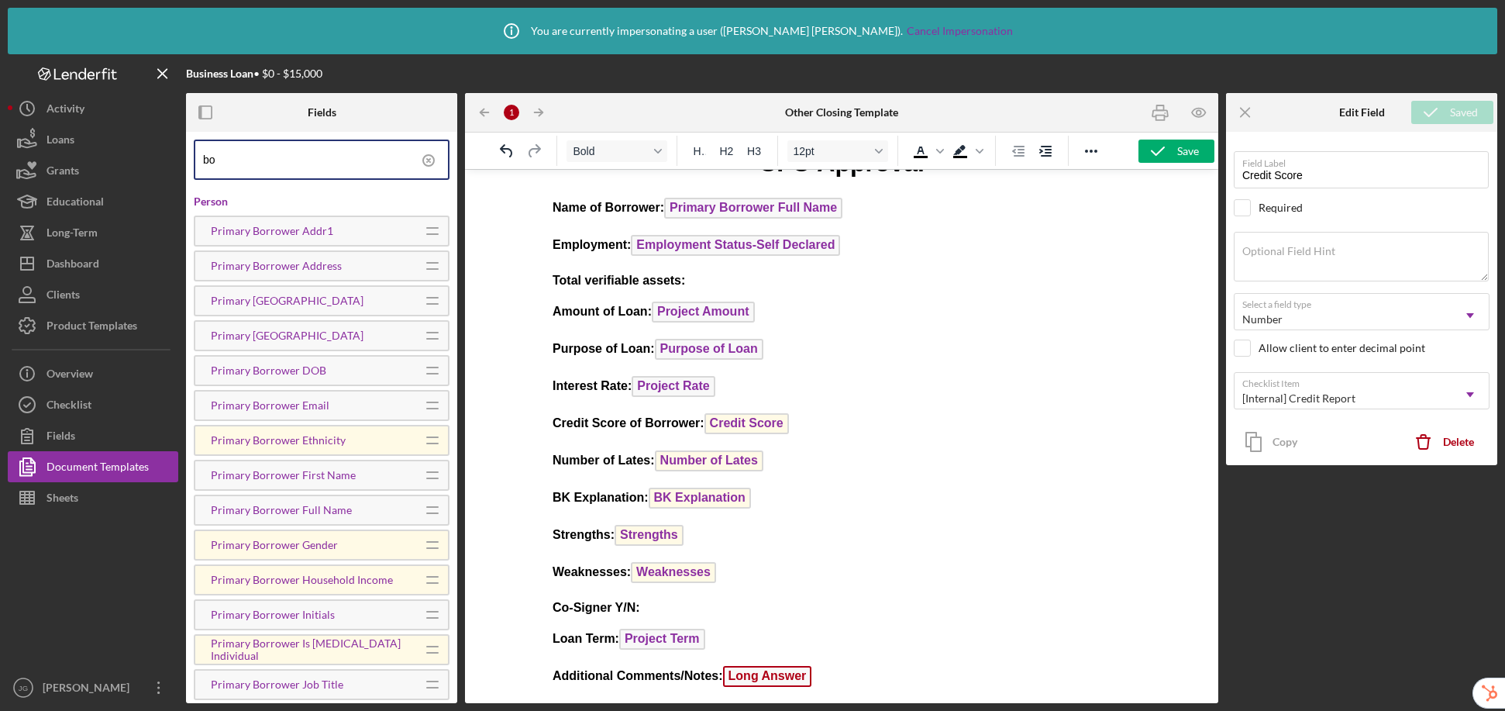
type input "b"
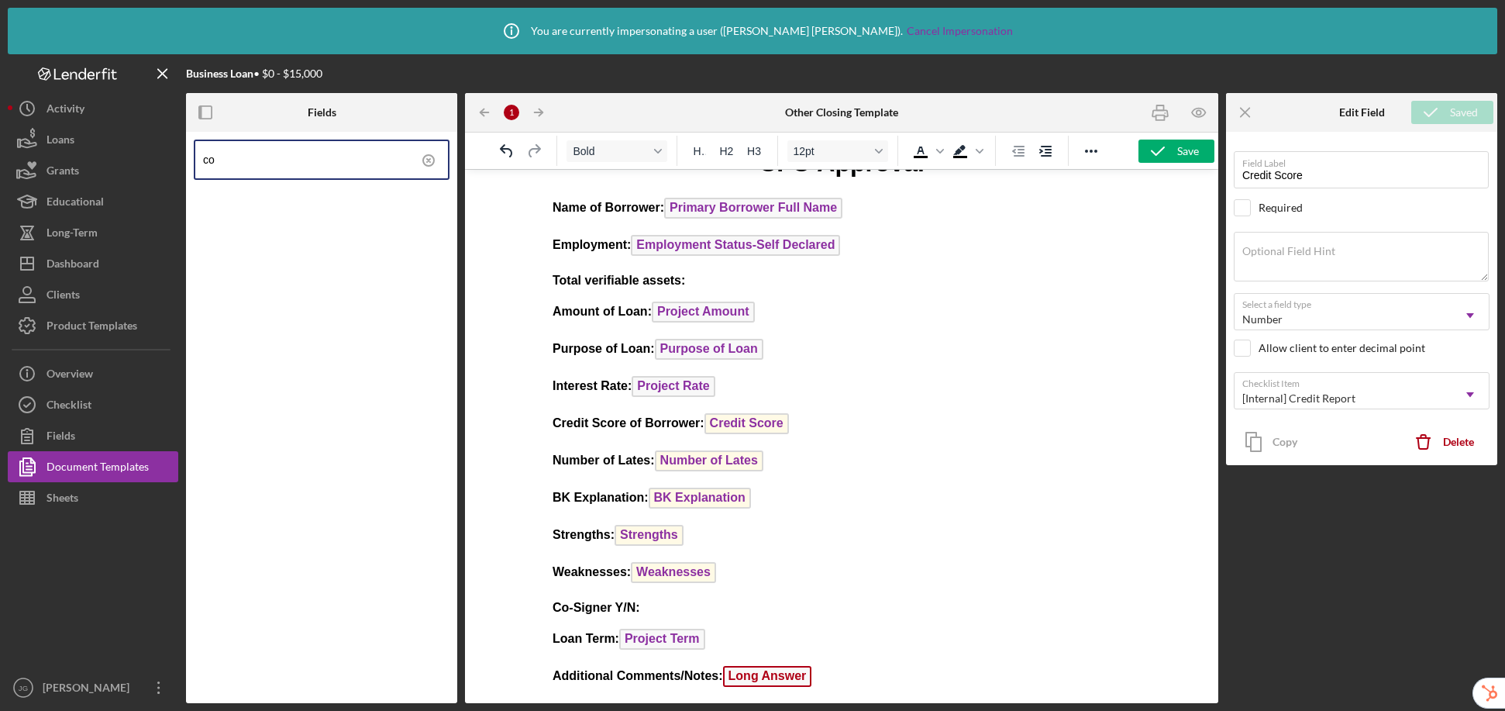
type input "c"
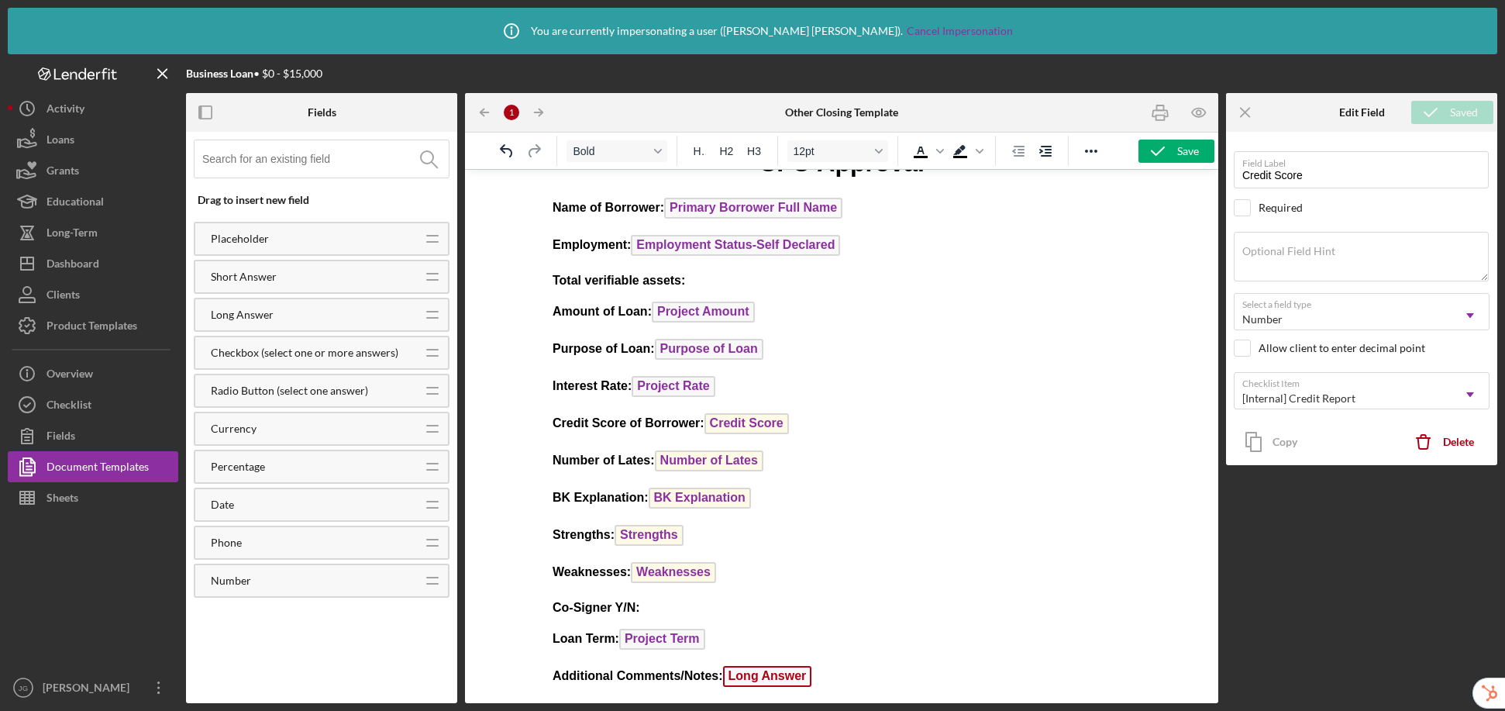
click at [671, 608] on p "Co-Signer Y/N:" at bounding box center [842, 607] width 578 height 17
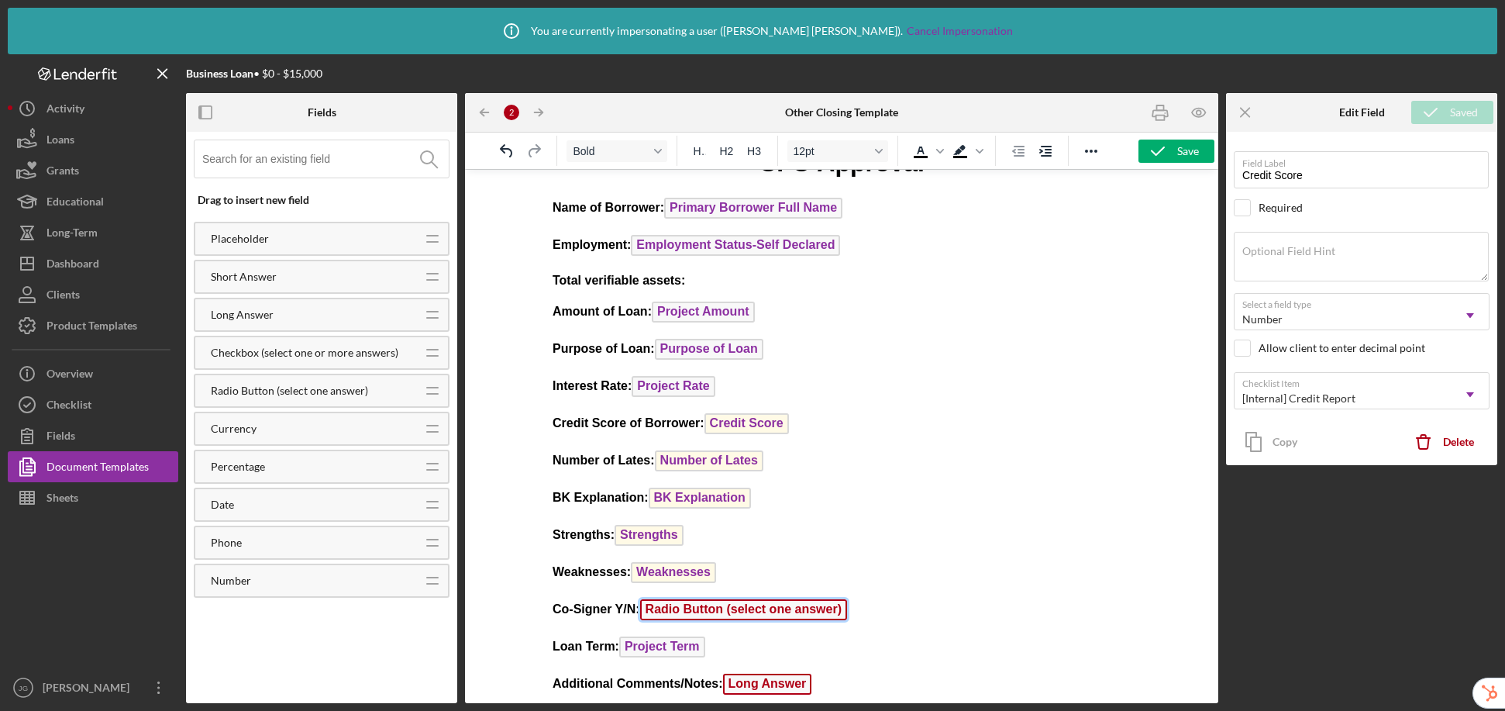
click at [697, 611] on span "Radio Button (select one answer)" at bounding box center [743, 609] width 207 height 21
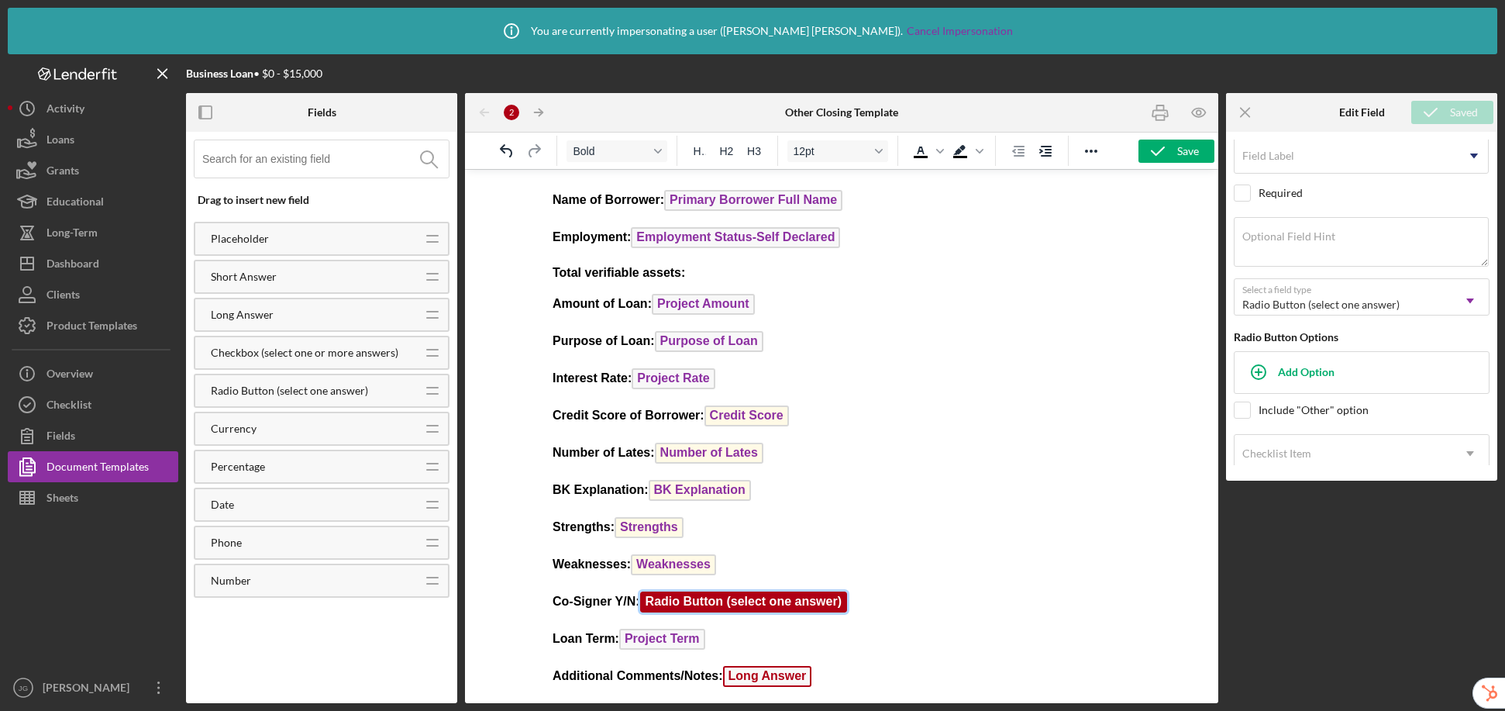
scroll to position [0, 0]
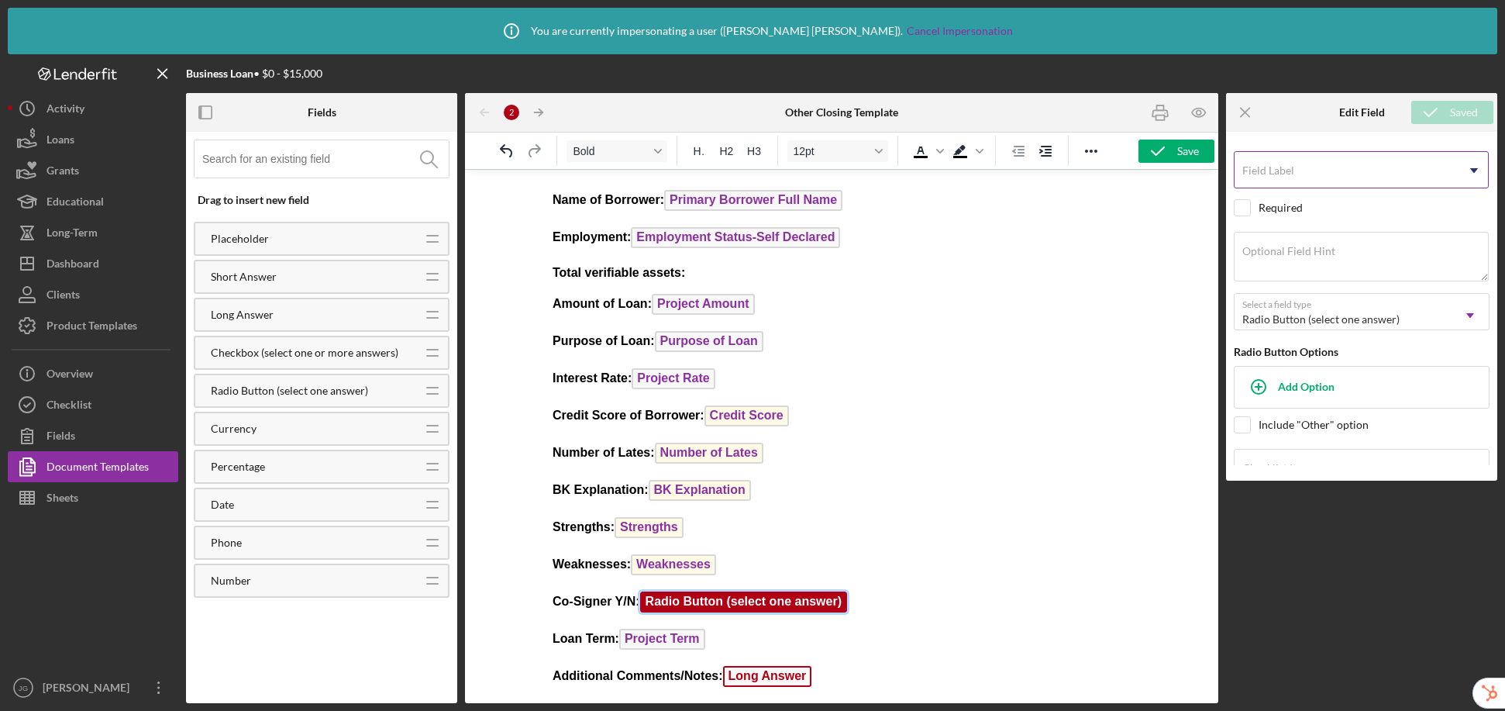
click at [1259, 175] on input "Field Label" at bounding box center [1361, 169] width 255 height 37
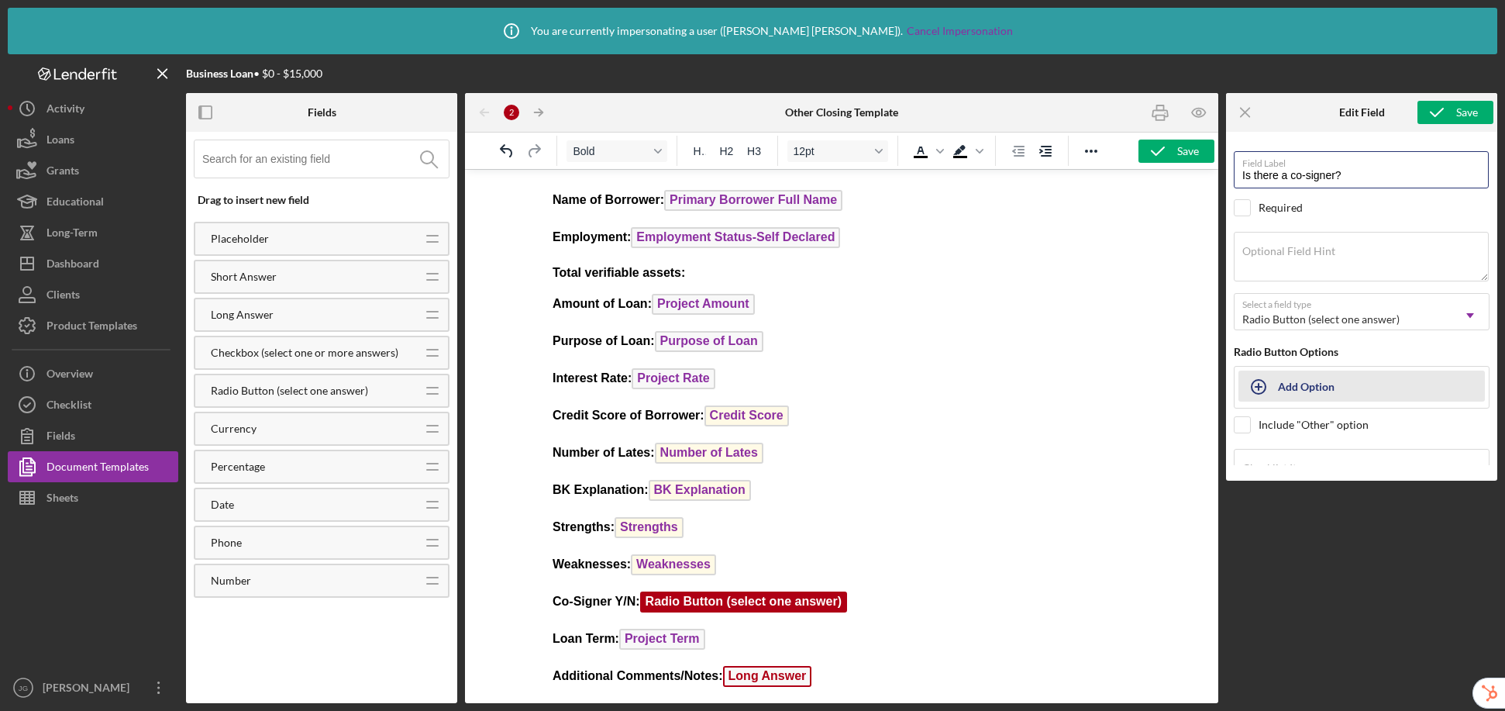
type input "Is there a co-signer?"
click at [1259, 388] on div "Add Option" at bounding box center [1306, 385] width 57 height 29
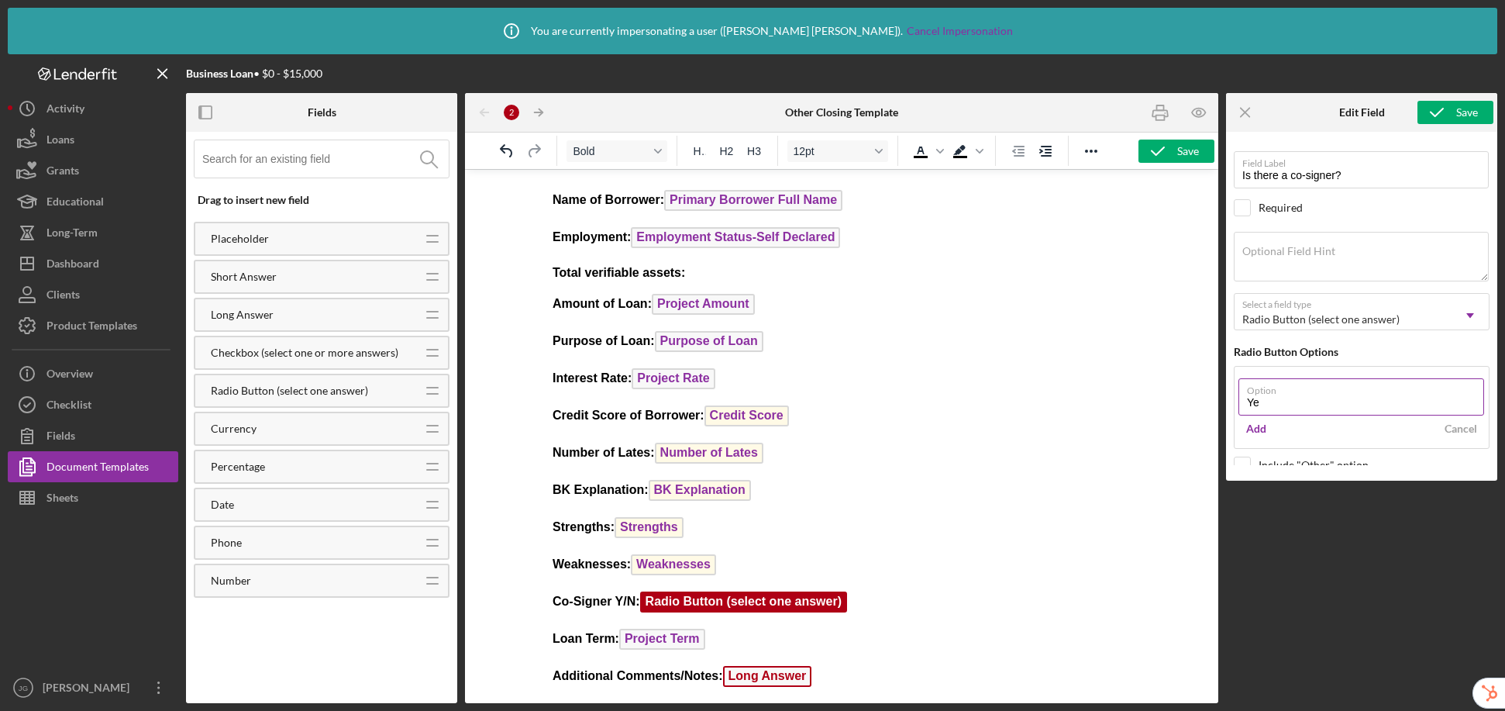
type input "Yes"
click at [1259, 369] on div "Option Yes Add Cancel" at bounding box center [1362, 407] width 256 height 83
click at [1259, 388] on div "Add Option" at bounding box center [1306, 385] width 57 height 29
click at [0, 701] on com-1password-button at bounding box center [0, 711] width 0 height 0
type input "Yes"
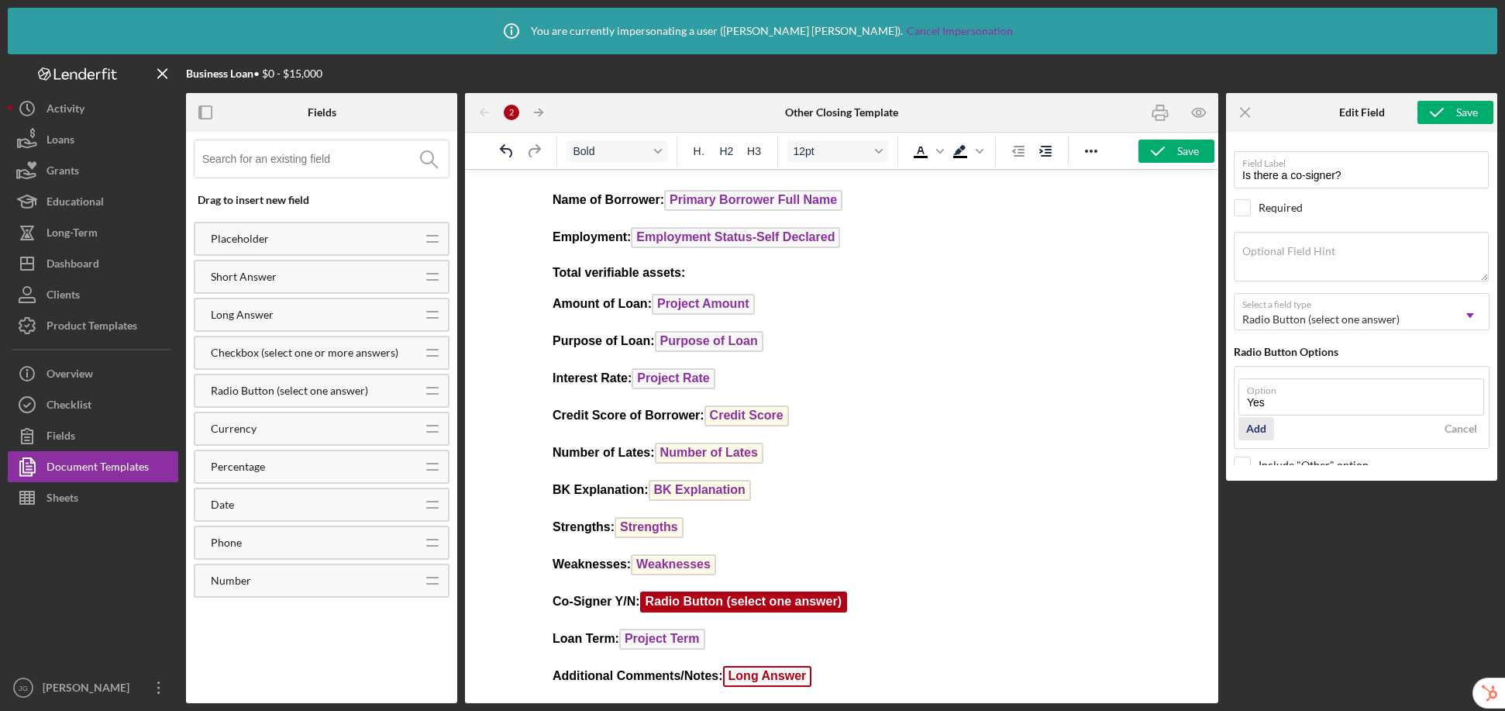
click at [1259, 425] on div "Add" at bounding box center [1256, 428] width 20 height 23
click at [0, 701] on com-1password-button at bounding box center [0, 711] width 0 height 0
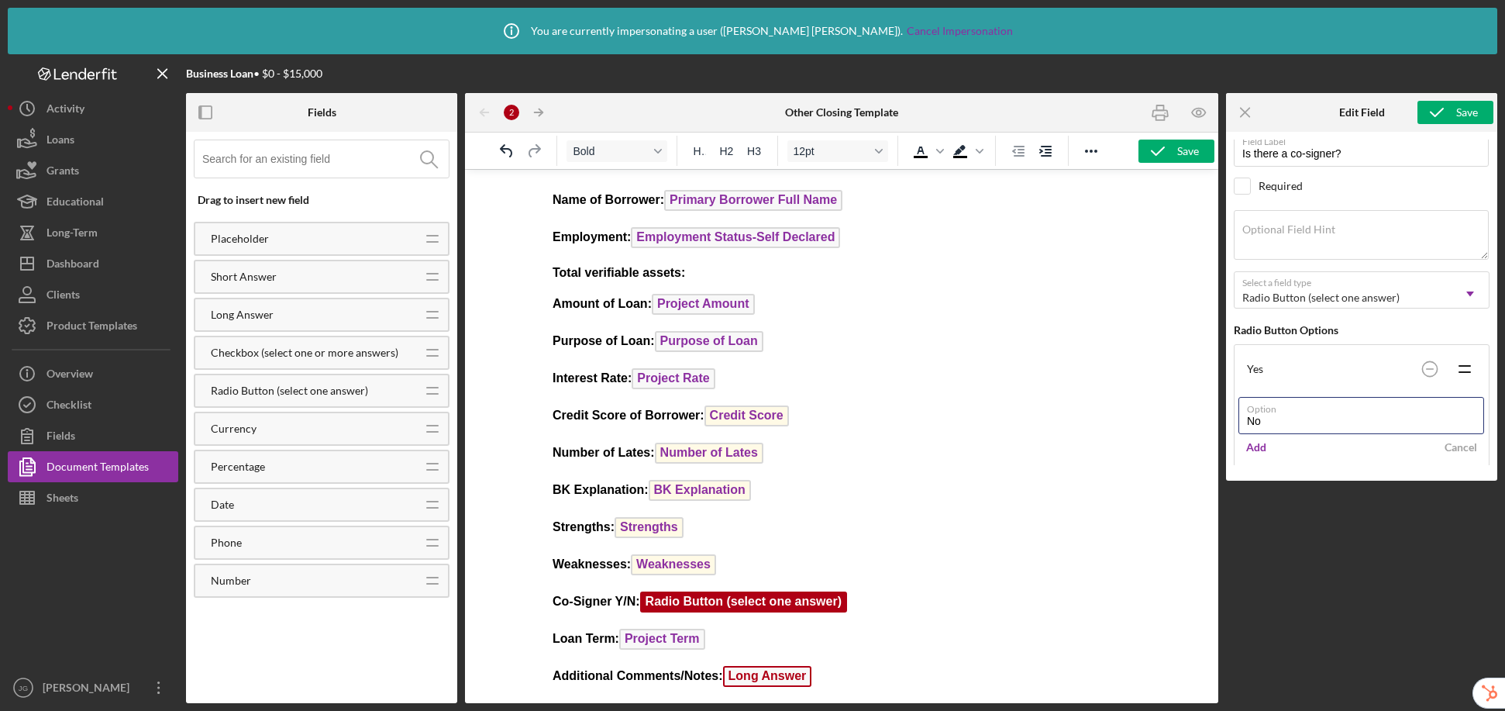
scroll to position [32, 0]
type input "No"
click at [1259, 436] on div "Add" at bounding box center [1256, 436] width 20 height 23
click at [1259, 316] on div "Radio Button Options" at bounding box center [1362, 320] width 256 height 12
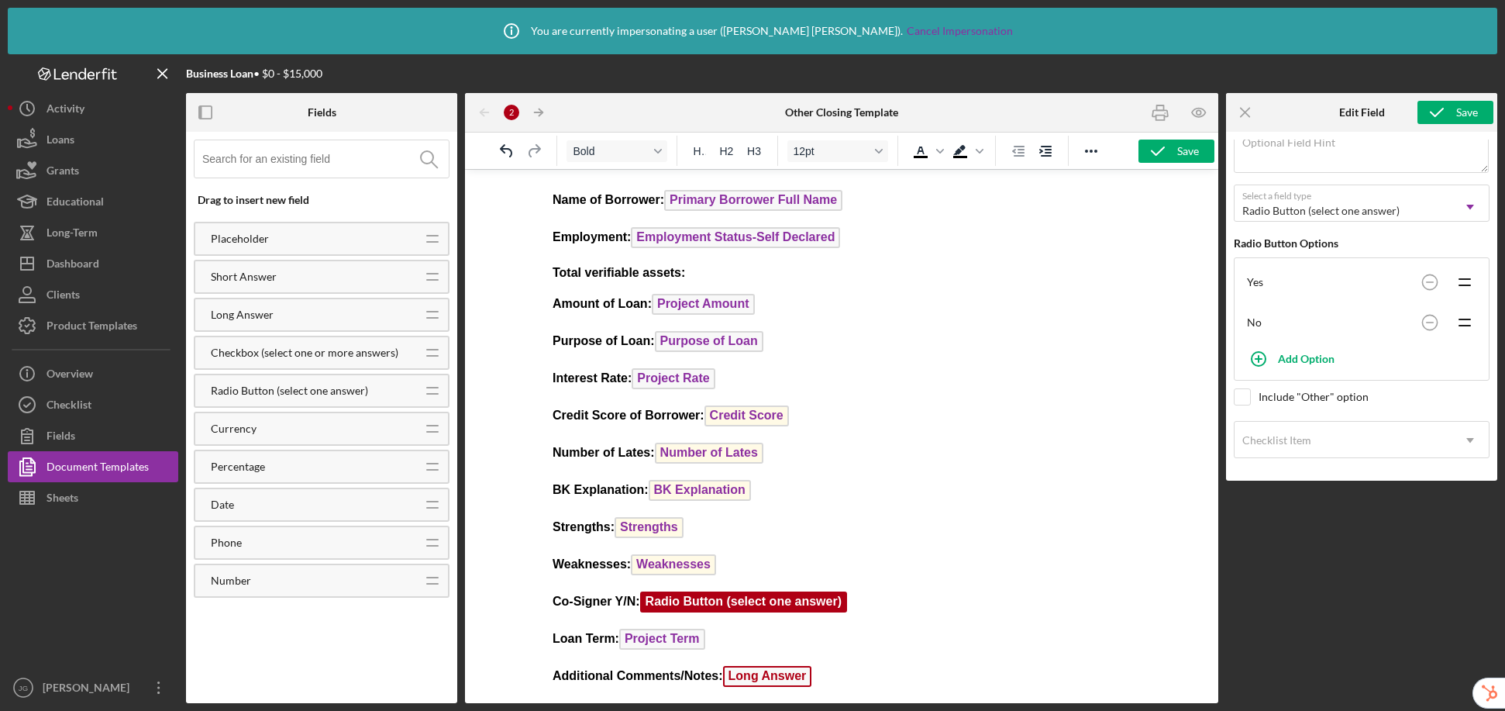
scroll to position [111, 0]
click at [860, 605] on p "Co-Signer Y/N: Radio Button (select one answer)" at bounding box center [842, 603] width 578 height 25
click at [894, 605] on p "Co-Signer Y/N: Radio Button (select one answer) ﻿" at bounding box center [842, 603] width 578 height 25
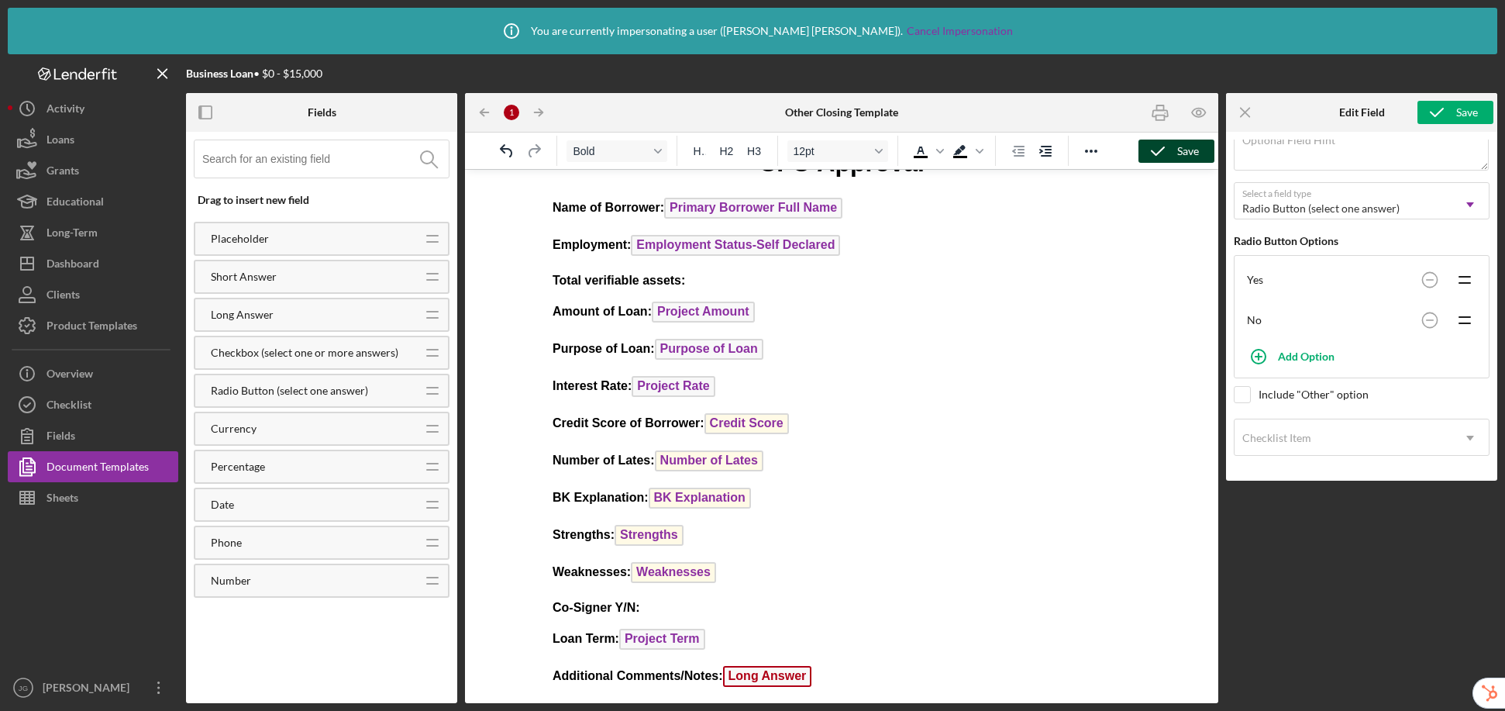
click at [1168, 152] on icon "button" at bounding box center [1157, 151] width 39 height 39
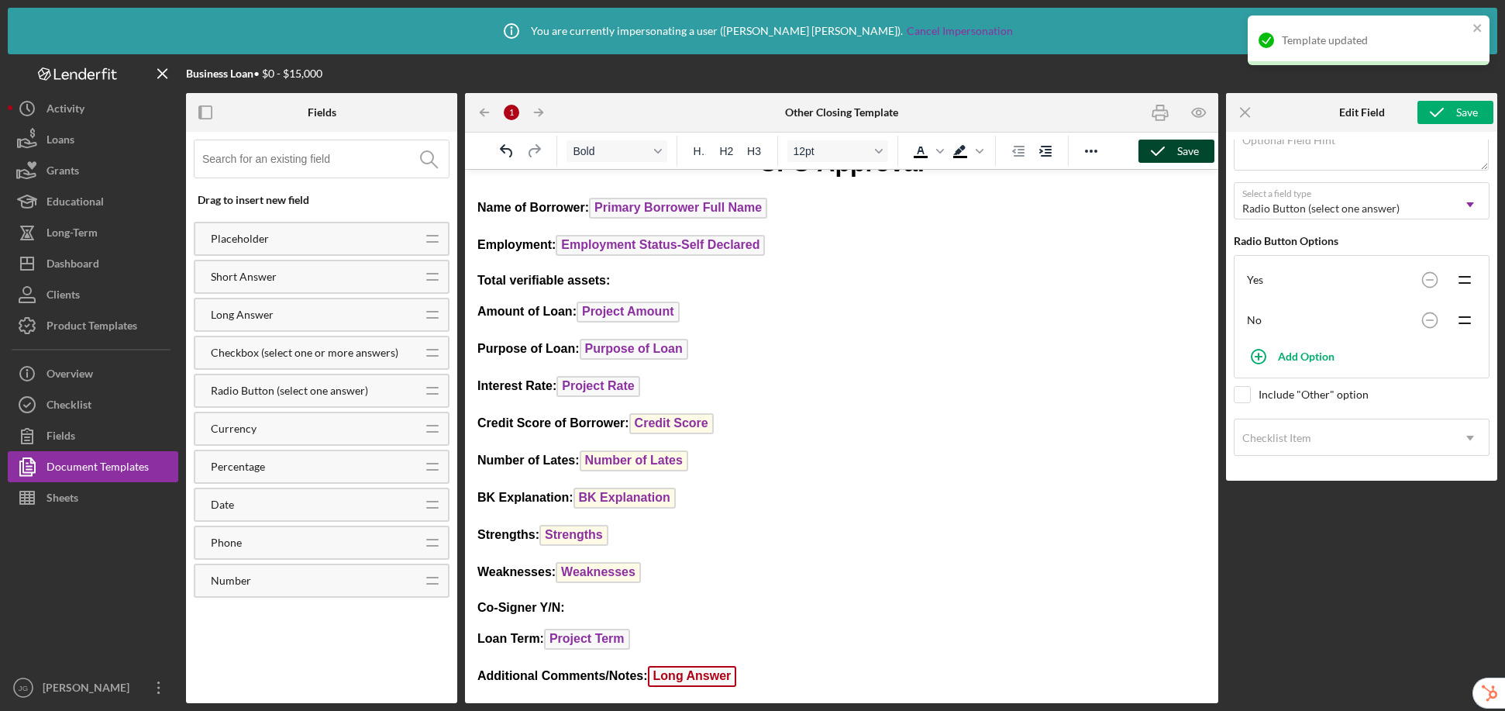
click at [584, 608] on p "Co-Signer Y/N:" at bounding box center [841, 607] width 729 height 17
drag, startPoint x: 476, startPoint y: 609, endPoint x: 553, endPoint y: 612, distance: 76.8
click at [551, 612] on html "CFO Approval Name of Borrower: Primary Borrower Full Name Employment: Employmen…" at bounding box center [841, 416] width 753 height 574
drag, startPoint x: 572, startPoint y: 608, endPoint x: 461, endPoint y: 607, distance: 110.8
click at [465, 607] on html "CFO Approval Name of Borrower: Primary Borrower Full Name Employment: Employmen…" at bounding box center [841, 416] width 753 height 574
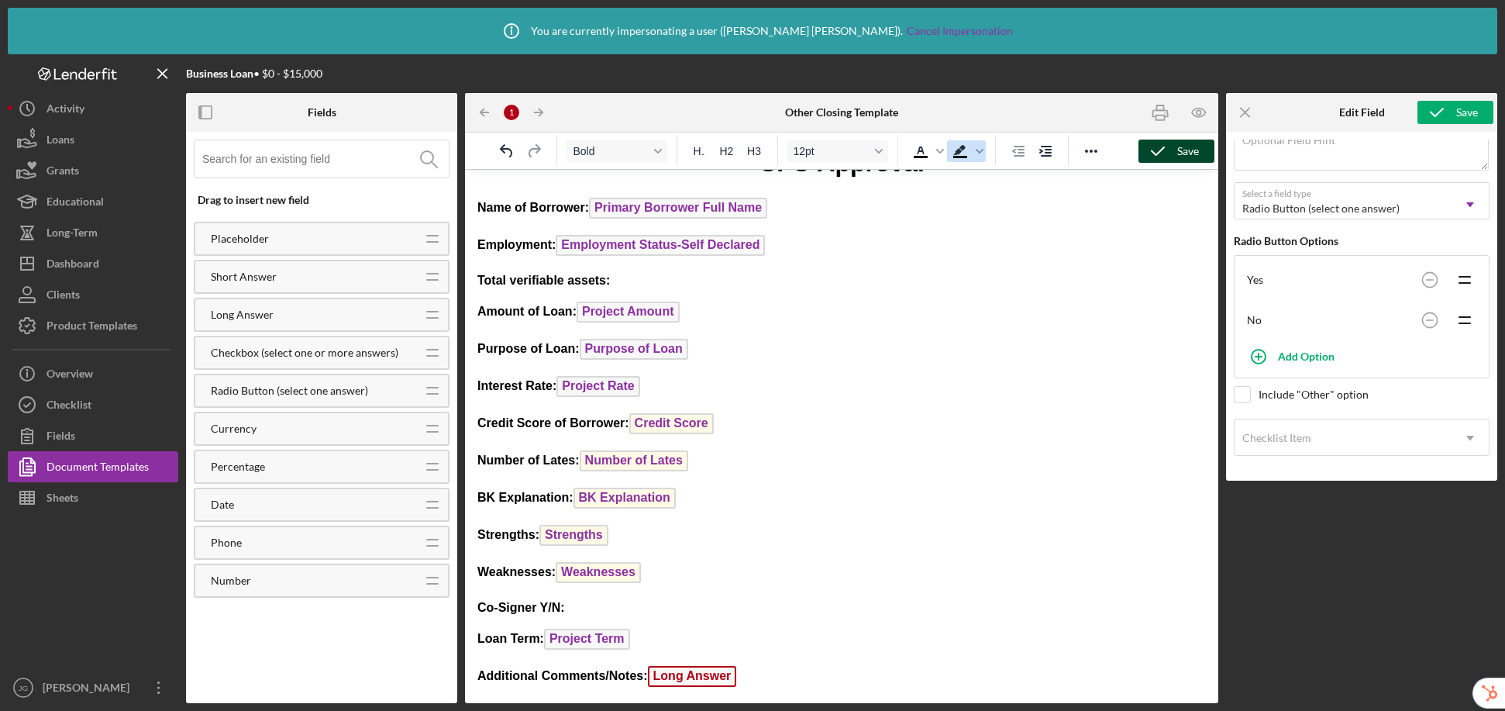
click at [965, 161] on span "Background color Black" at bounding box center [960, 151] width 26 height 22
click at [980, 153] on icon "Background color Black" at bounding box center [980, 151] width 8 height 8
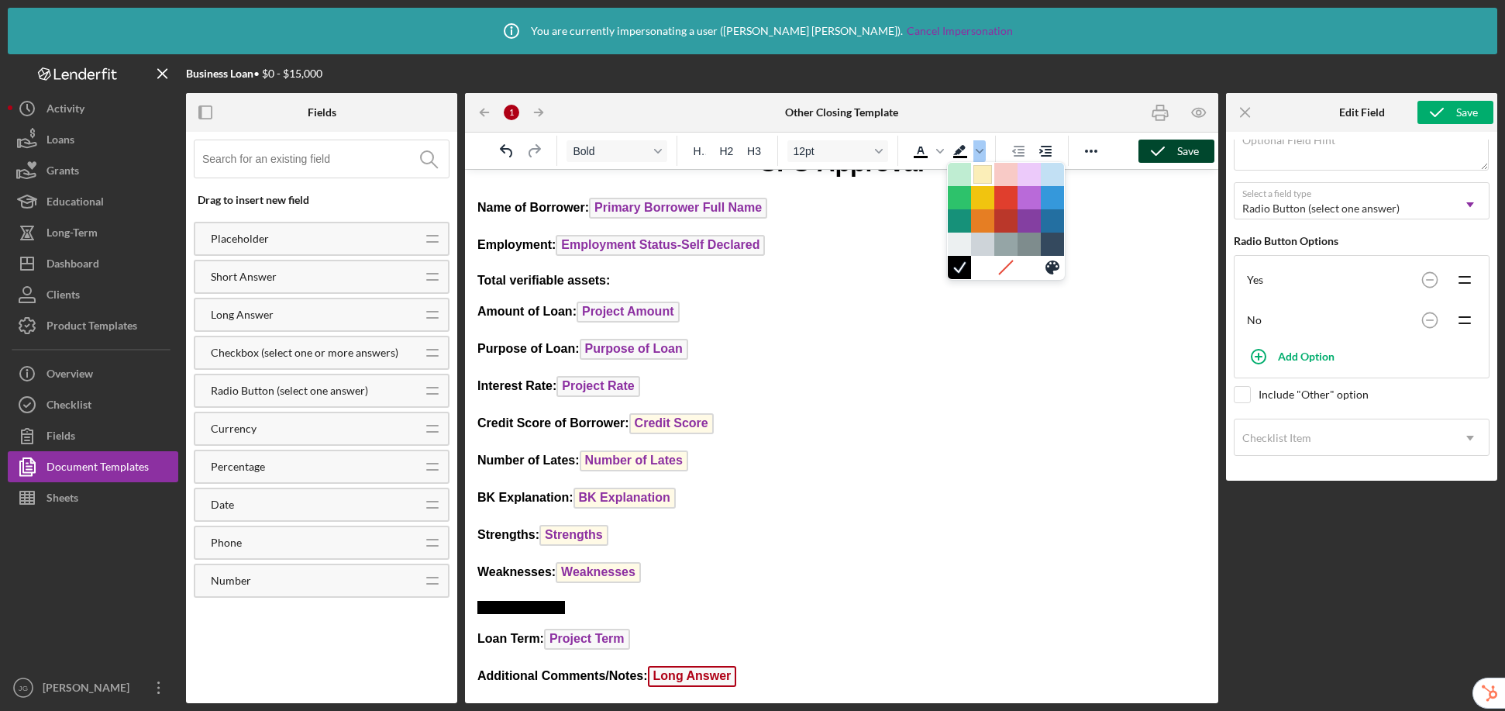
click at [986, 177] on div at bounding box center [982, 174] width 19 height 19
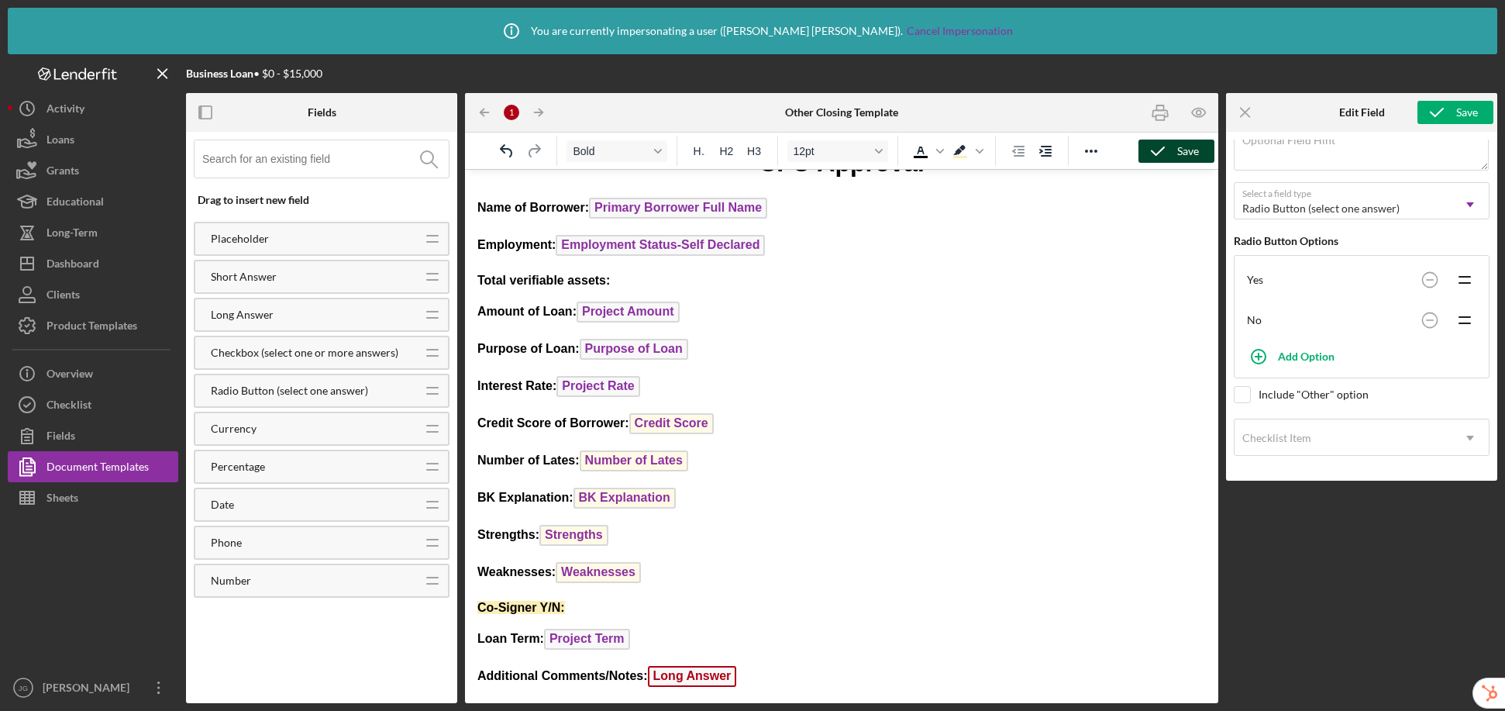
click at [698, 610] on p "Co-Signer Y/N:" at bounding box center [841, 607] width 729 height 17
click at [704, 674] on span "Long Answer" at bounding box center [692, 676] width 89 height 21
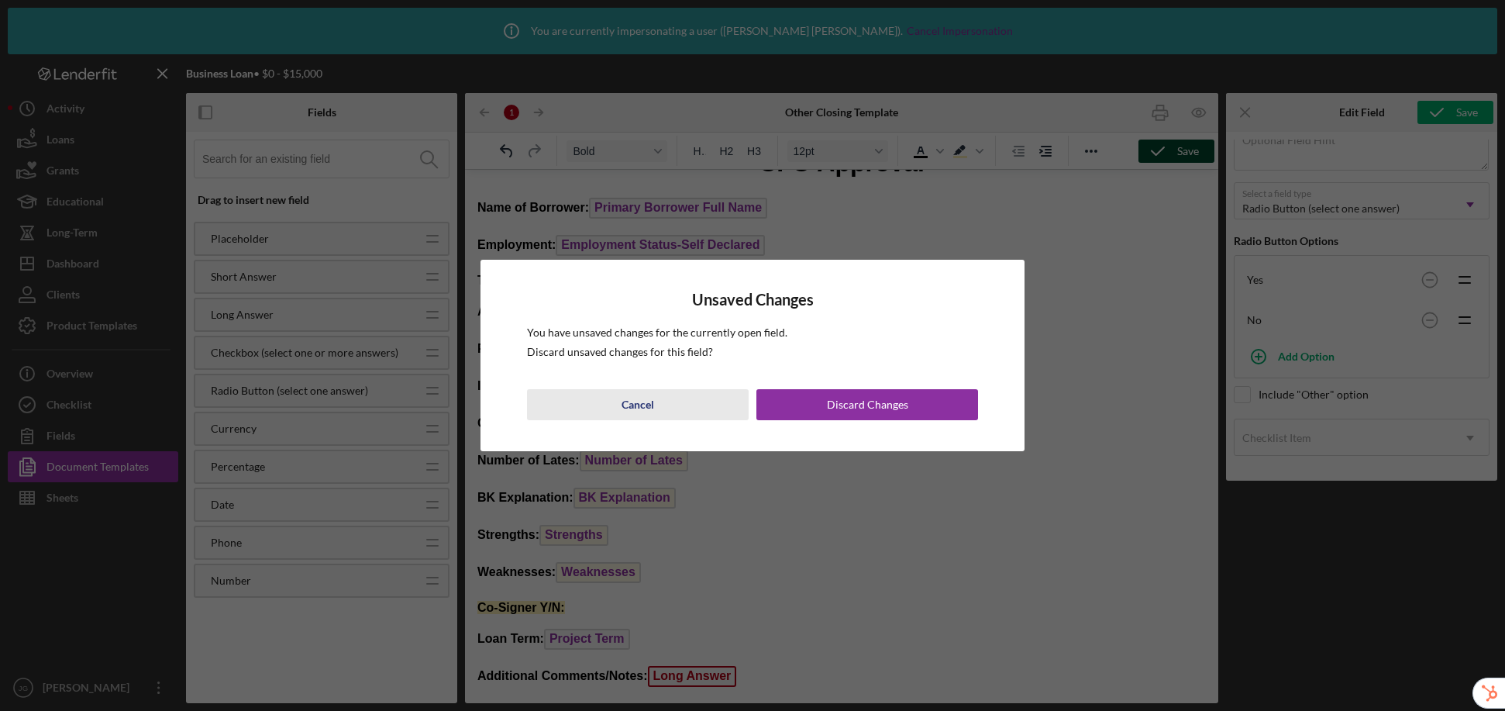
drag, startPoint x: 646, startPoint y: 405, endPoint x: 181, endPoint y: 236, distance: 495.0
click at [646, 405] on div "Cancel" at bounding box center [638, 404] width 33 height 31
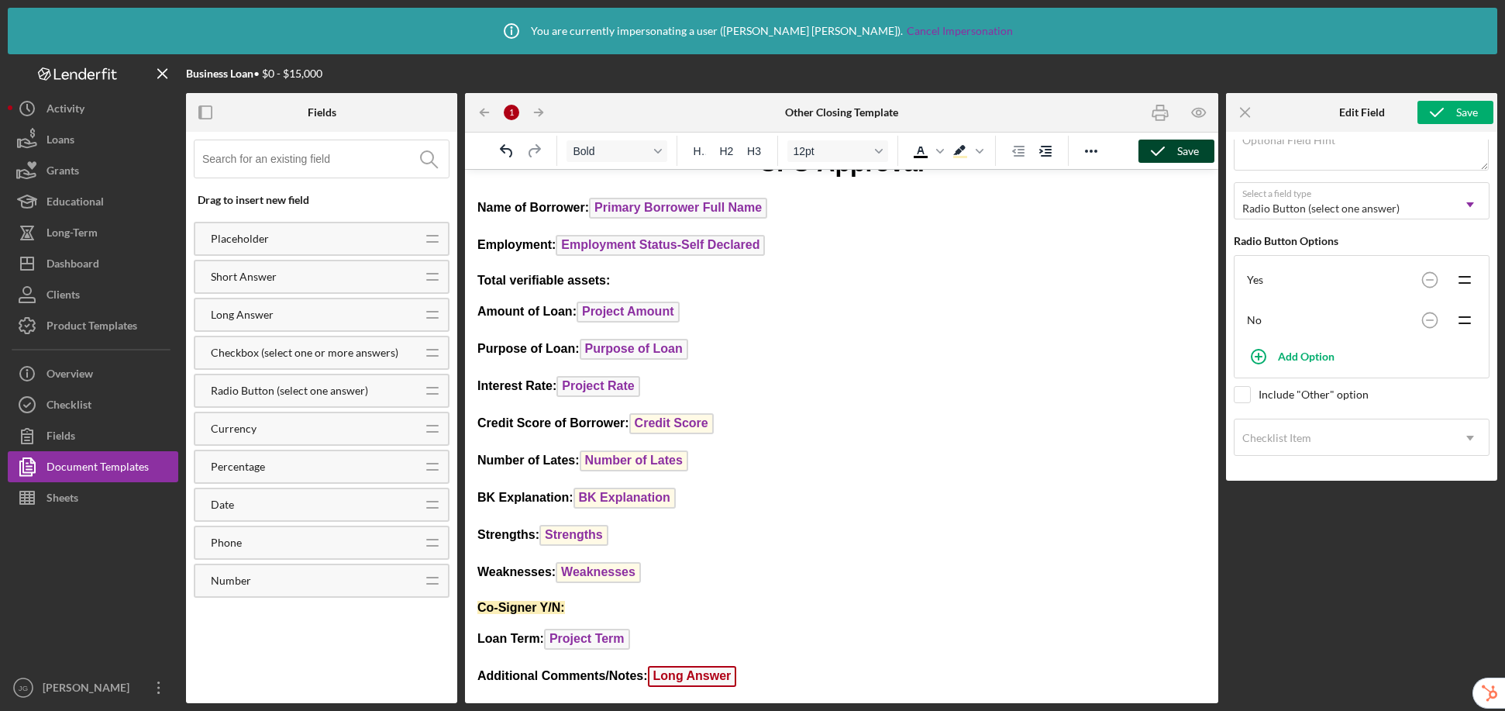
click at [749, 678] on p "Additional Comments/Notes: Long Answer ﻿" at bounding box center [841, 678] width 729 height 25
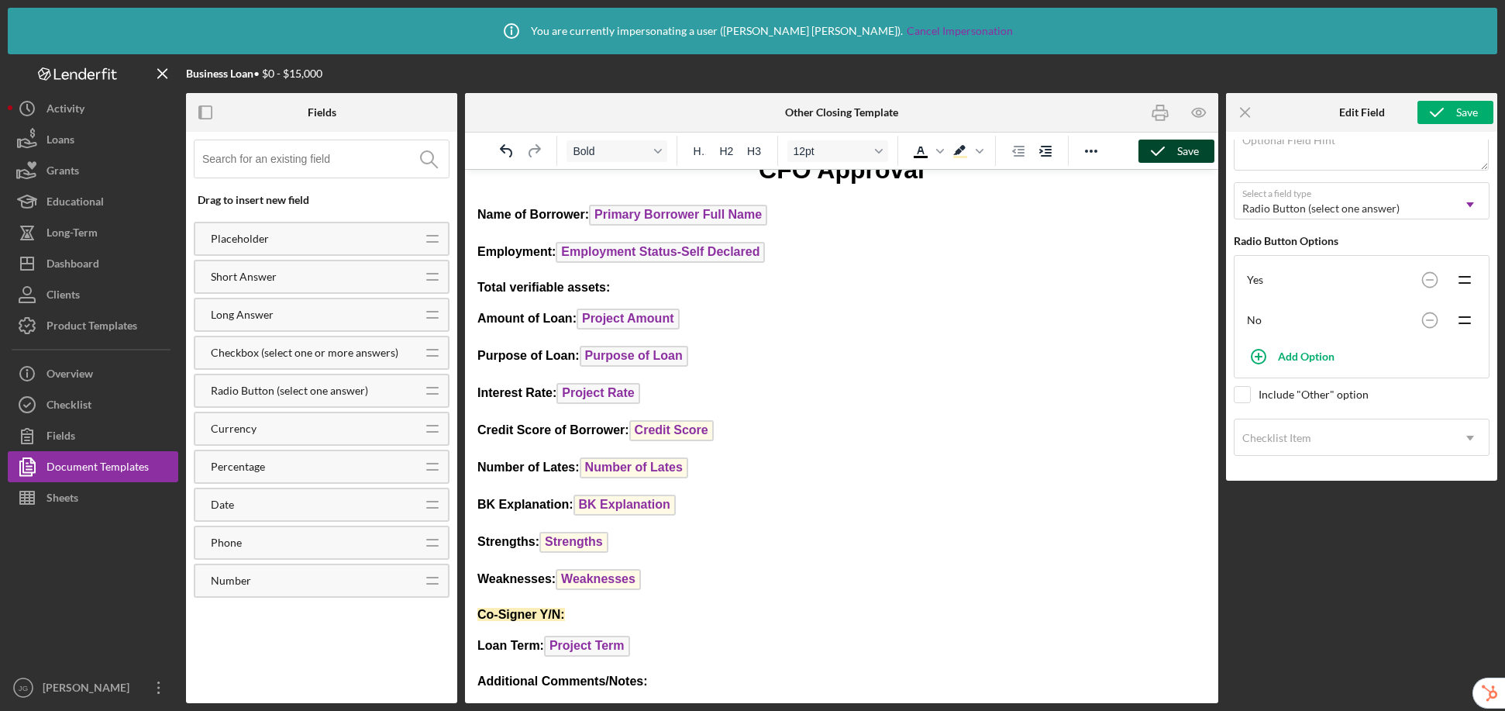
drag, startPoint x: 653, startPoint y: 681, endPoint x: 477, endPoint y: 687, distance: 176.0
click at [477, 687] on p "Additional Comments/Notes:" at bounding box center [841, 681] width 729 height 17
click at [958, 153] on icon "Background color Light Yellow" at bounding box center [959, 150] width 12 height 10
click at [680, 679] on p "Additional Comments/Notes:" at bounding box center [841, 681] width 729 height 17
click at [1168, 152] on icon "button" at bounding box center [1157, 151] width 39 height 39
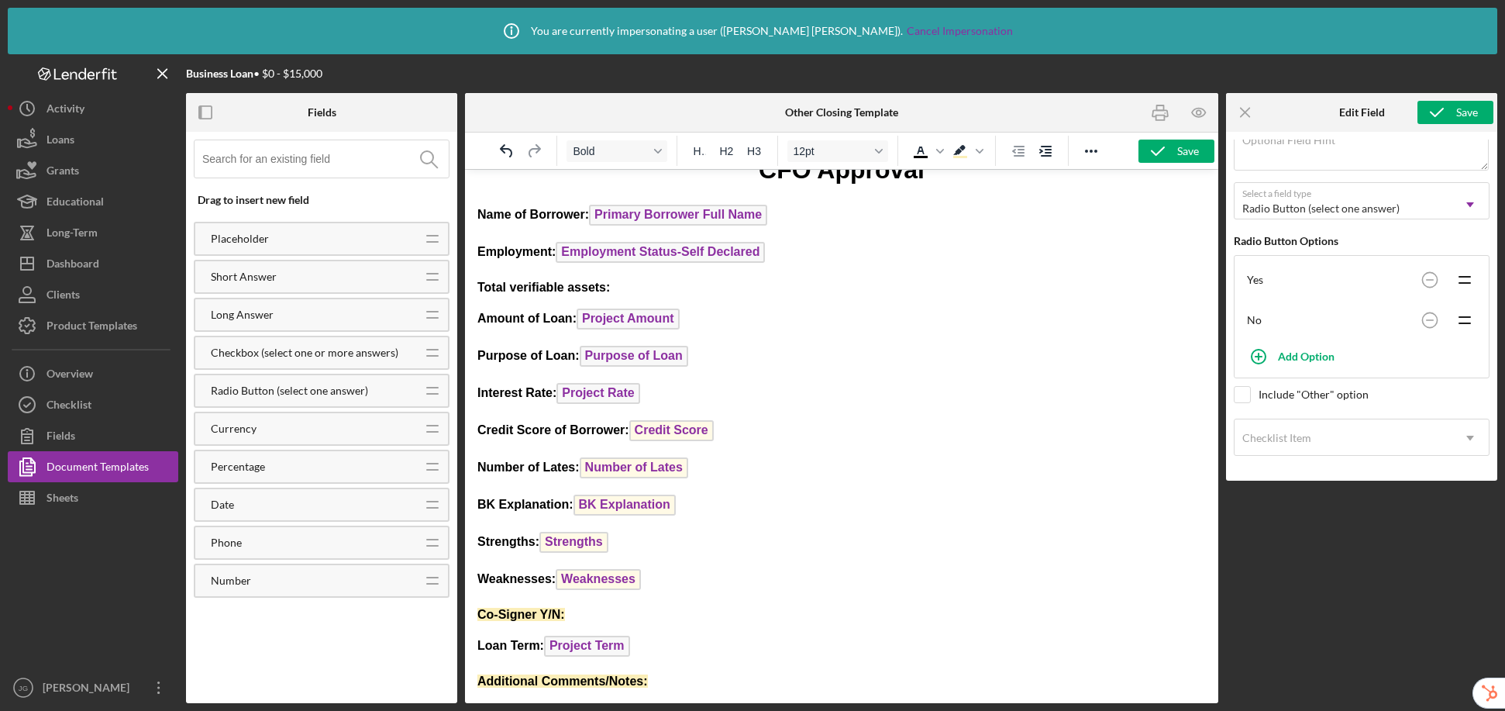
click at [648, 281] on p "Total verifiable assets:" at bounding box center [841, 287] width 729 height 17
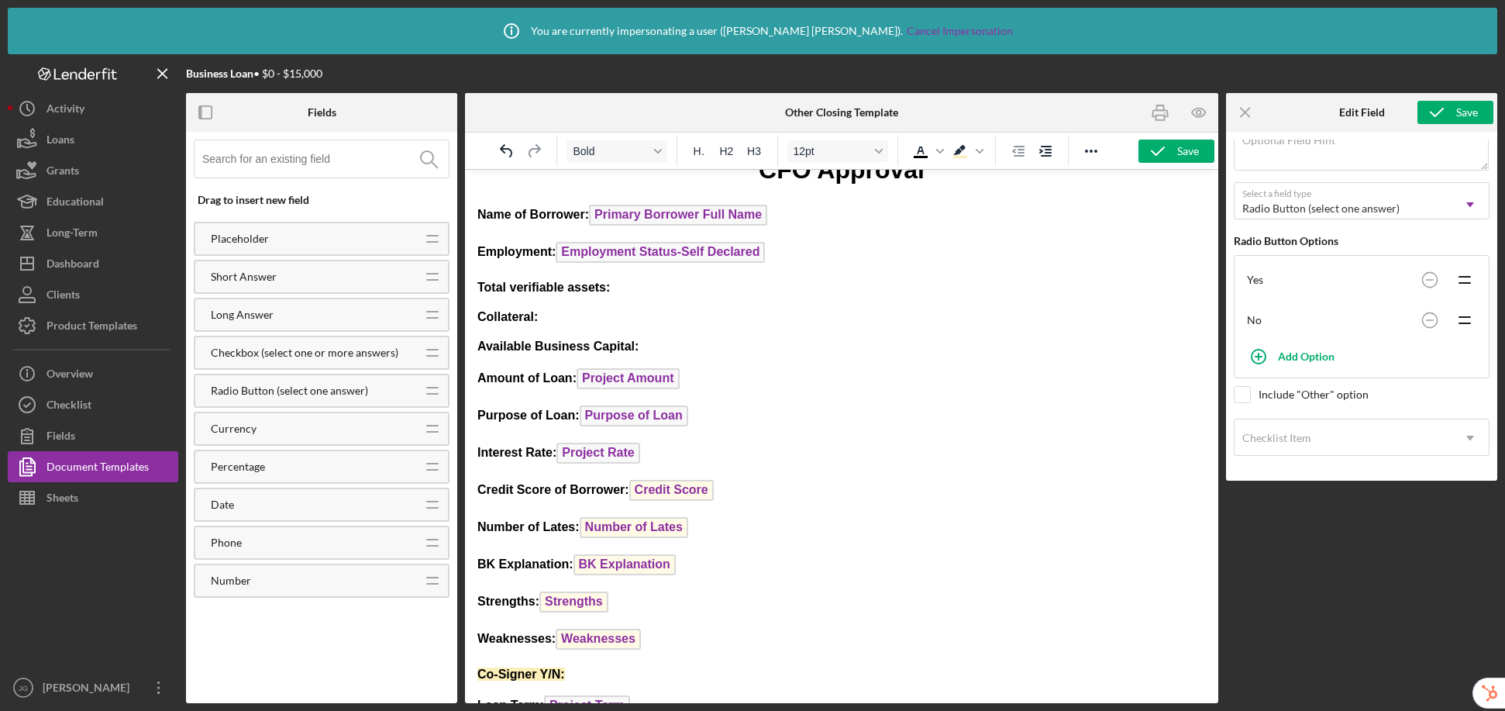
click at [608, 319] on p "Collateral:" at bounding box center [841, 316] width 729 height 17
click at [333, 169] on input at bounding box center [325, 158] width 246 height 37
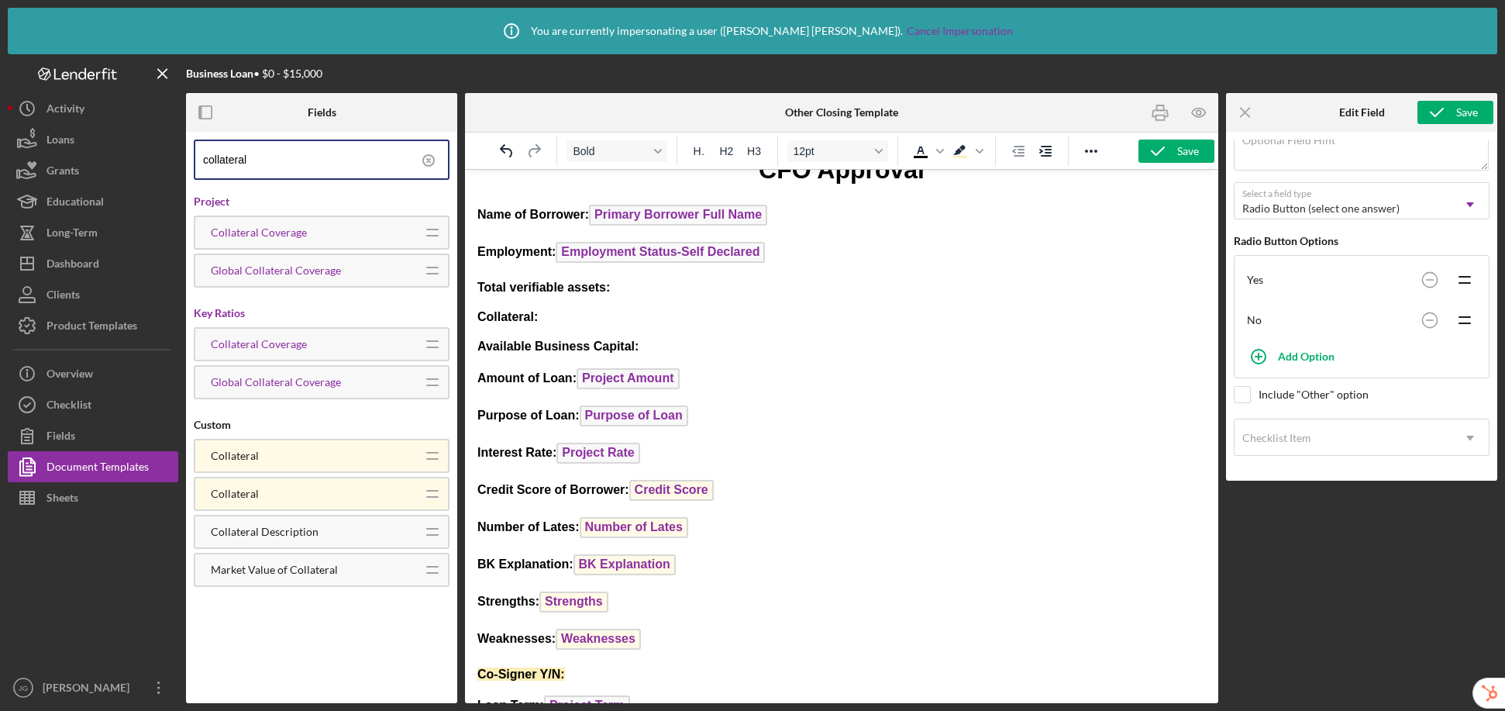
click at [573, 312] on p "Collateral:" at bounding box center [841, 316] width 729 height 17
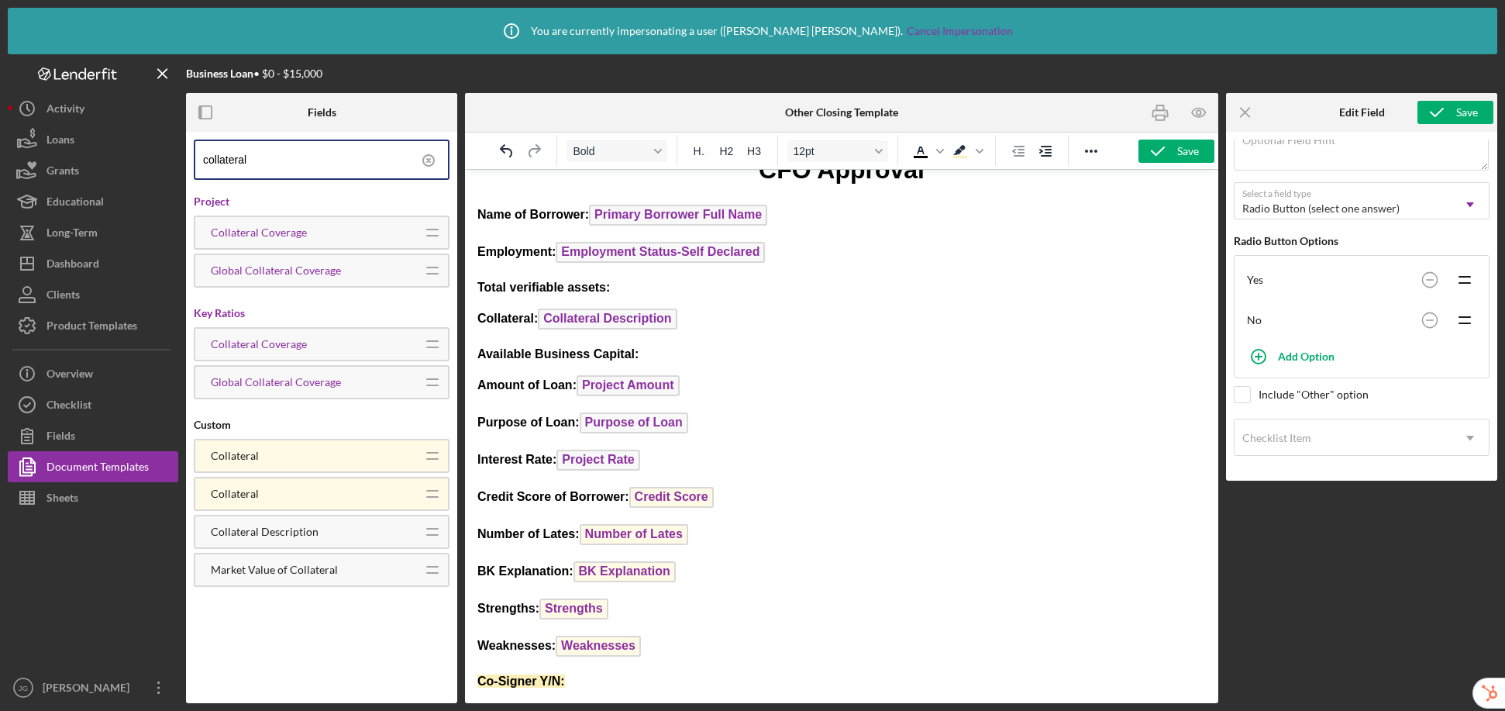
click at [698, 317] on p "Collateral: Collateral Description ﻿" at bounding box center [841, 320] width 729 height 25
click at [632, 324] on span "Collateral Description" at bounding box center [607, 318] width 139 height 21
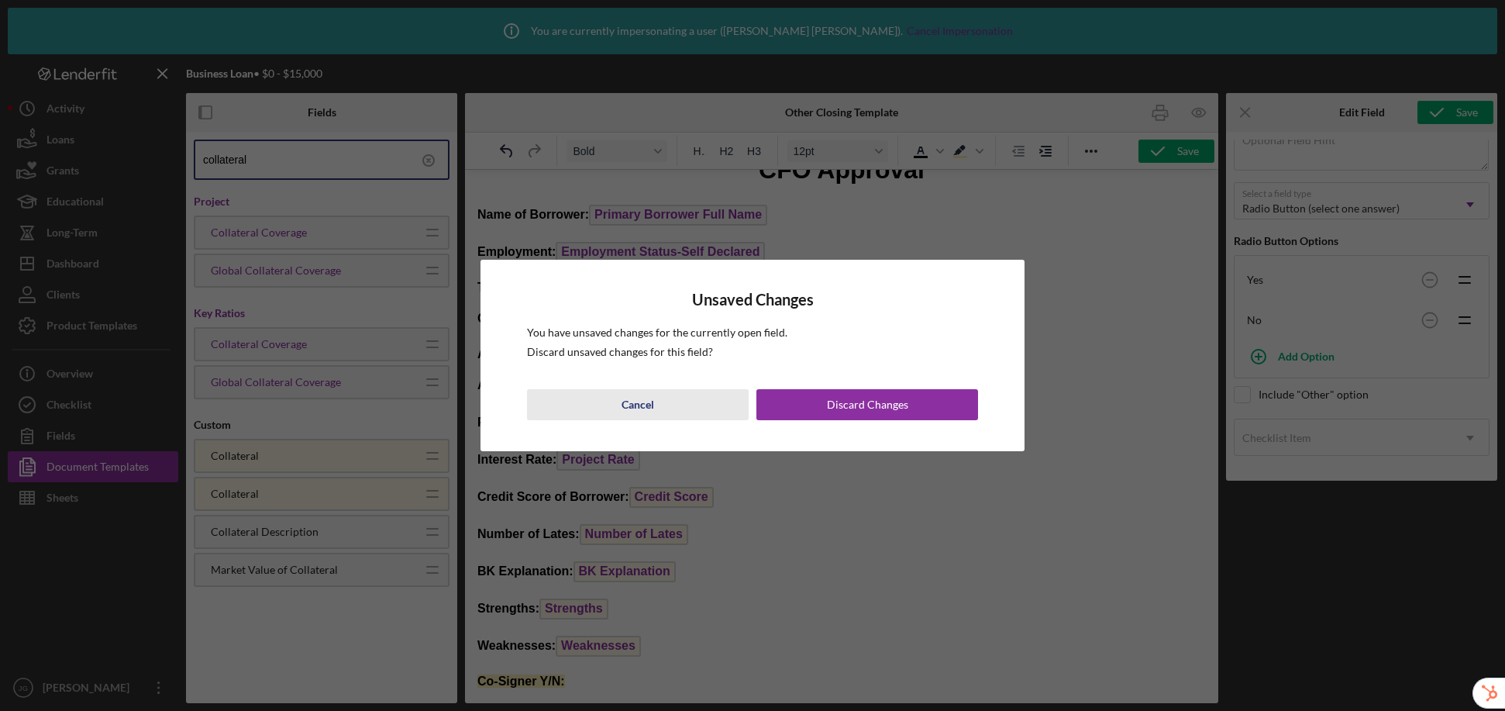
drag, startPoint x: 636, startPoint y: 411, endPoint x: 482, endPoint y: 32, distance: 408.9
click at [636, 411] on div "Cancel" at bounding box center [638, 404] width 33 height 31
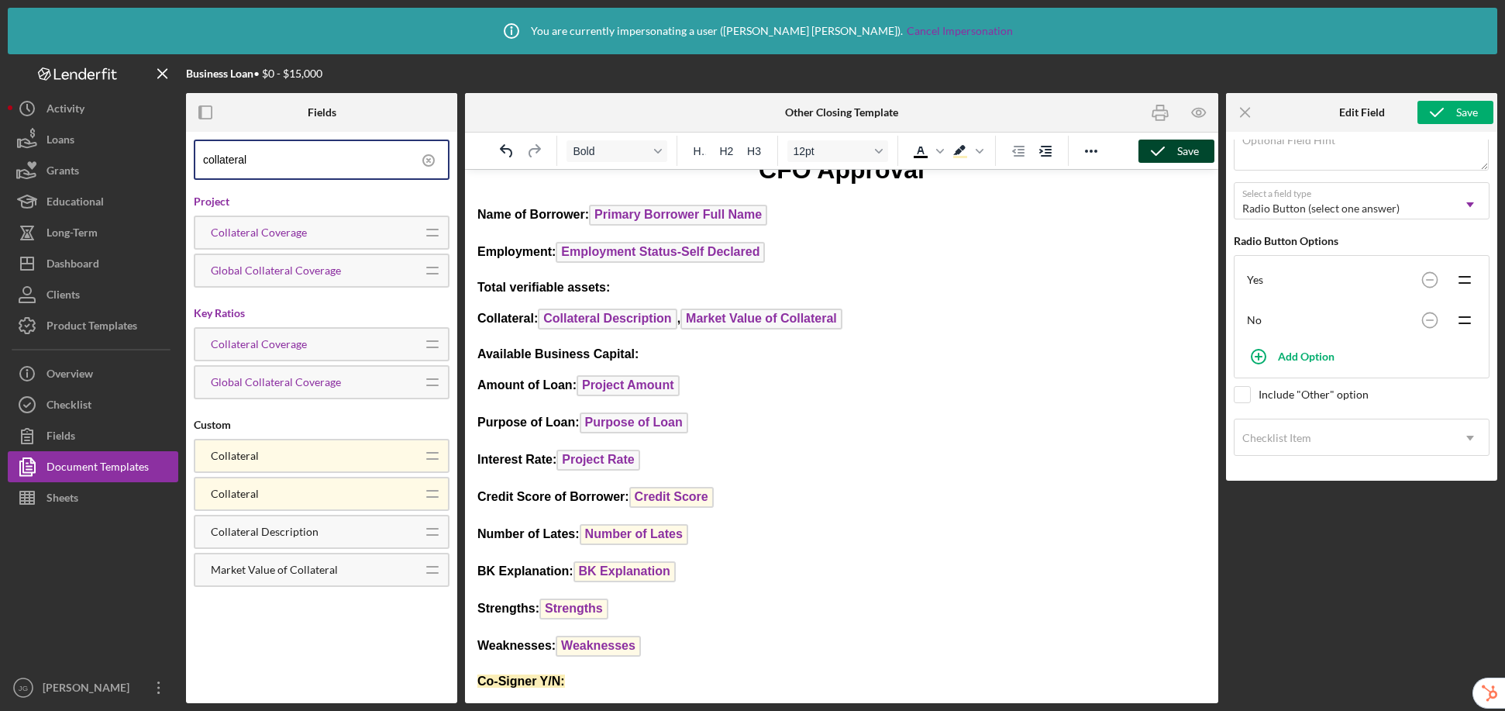
click at [1179, 159] on div "Save" at bounding box center [1188, 151] width 22 height 23
click at [687, 323] on strong "Collateral: Collateral Description , Market Value of Collateral" at bounding box center [659, 318] width 365 height 13
click at [1163, 158] on icon "button" at bounding box center [1157, 151] width 39 height 39
drag, startPoint x: 622, startPoint y: 288, endPoint x: 472, endPoint y: 281, distance: 150.5
click at [472, 281] on html "CFO Approval Name of Borrower: Primary Borrower Full Name Employment: Employmen…" at bounding box center [841, 452] width 753 height 633
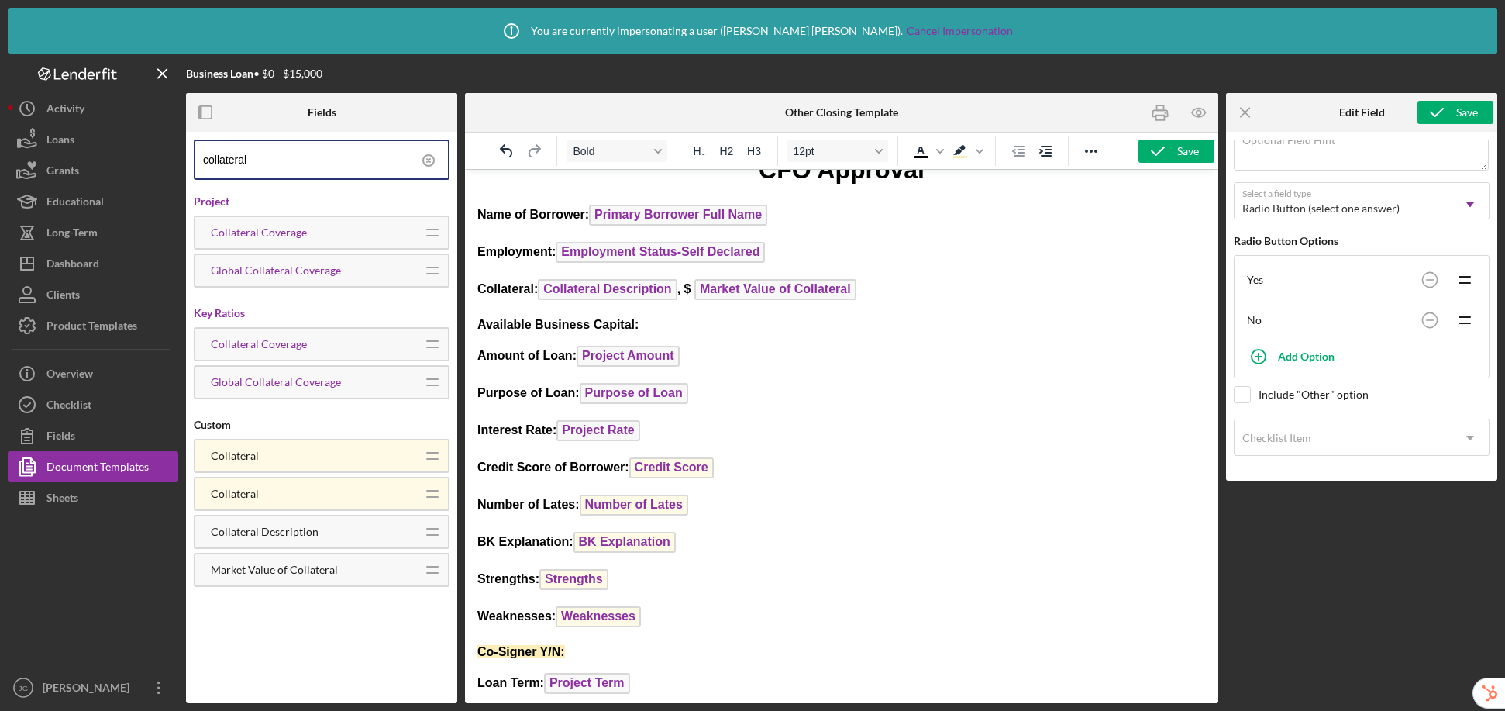
click at [662, 323] on p "Available Business Capital:" at bounding box center [841, 324] width 729 height 17
drag, startPoint x: 318, startPoint y: 166, endPoint x: 179, endPoint y: 157, distance: 139.0
click at [179, 157] on div "Business Loan • $0 - $15,000 Fields collateral Project Collateral Coverage Icon…" at bounding box center [753, 378] width 1490 height 649
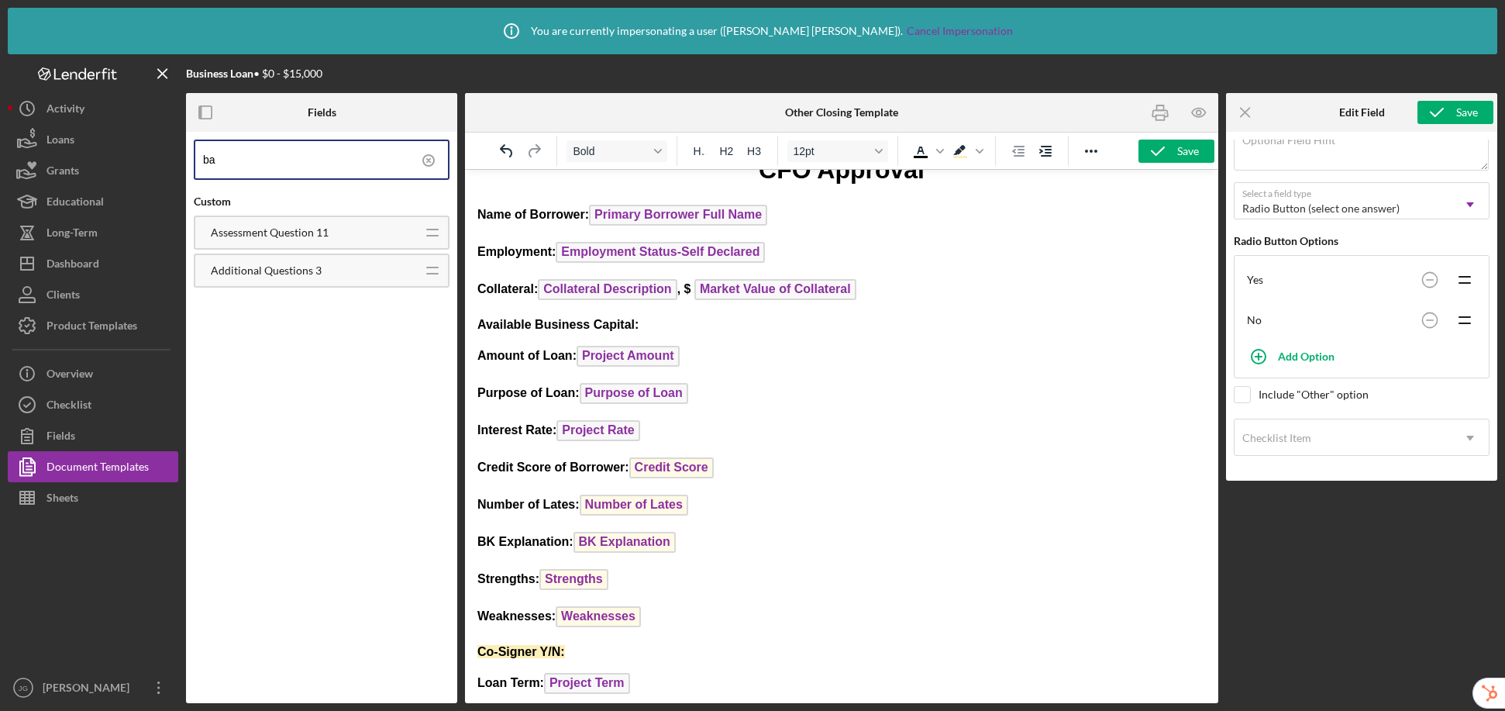
type input "b"
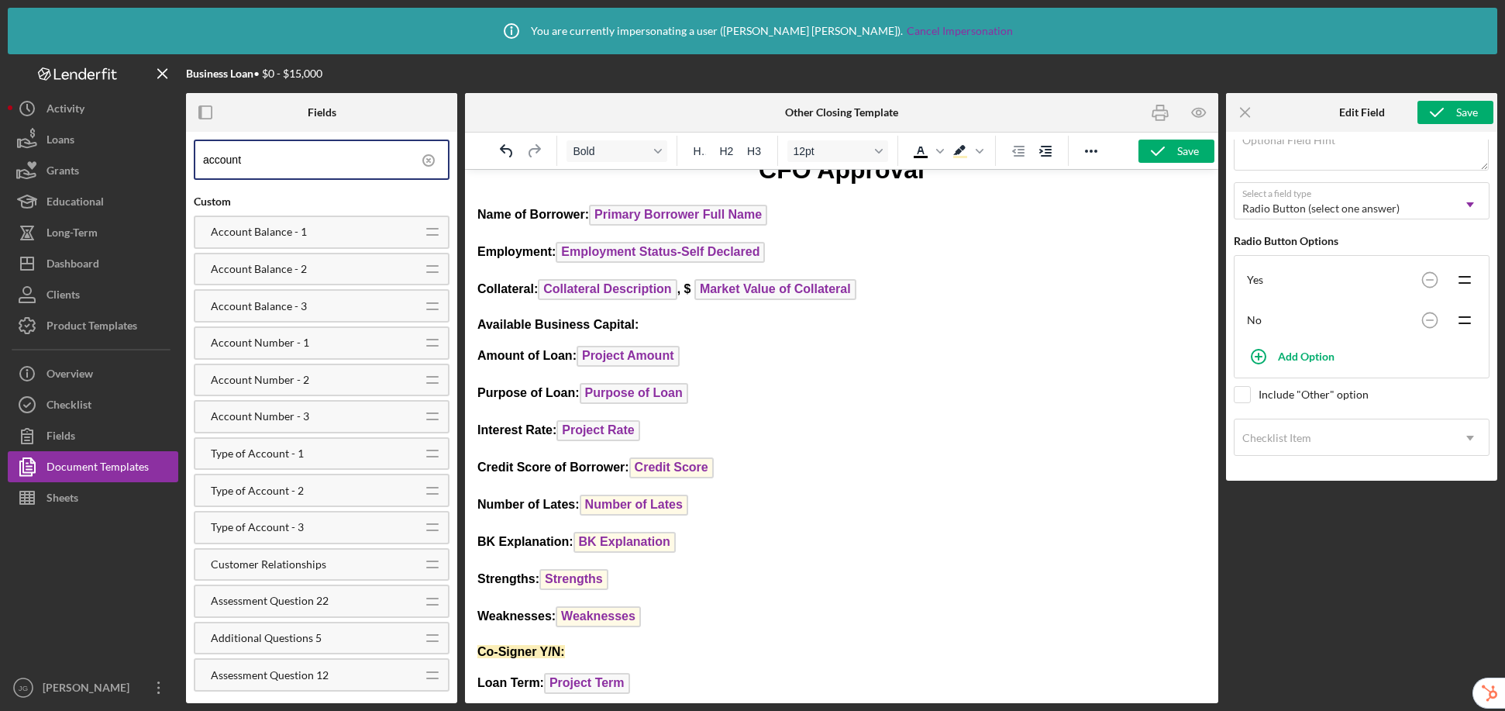
type input "account"
click at [674, 327] on p "Available Business Capital:" at bounding box center [841, 324] width 729 height 17
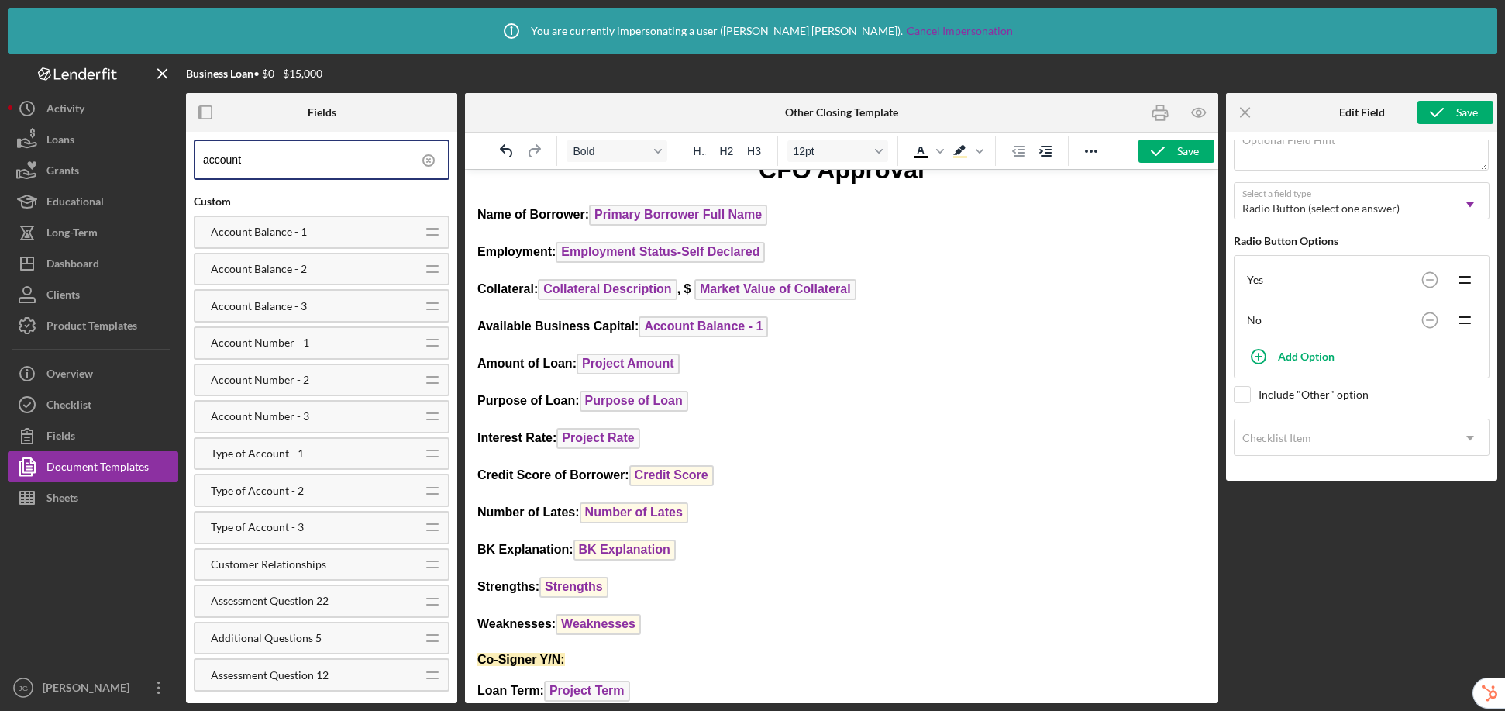
click at [639, 329] on strong "Available Business Capital: Account Balance - 1 ﻿" at bounding box center [622, 325] width 291 height 13
click at [642, 329] on strong "Available Business Capital: $ Account Balance - 1" at bounding box center [627, 325] width 301 height 13
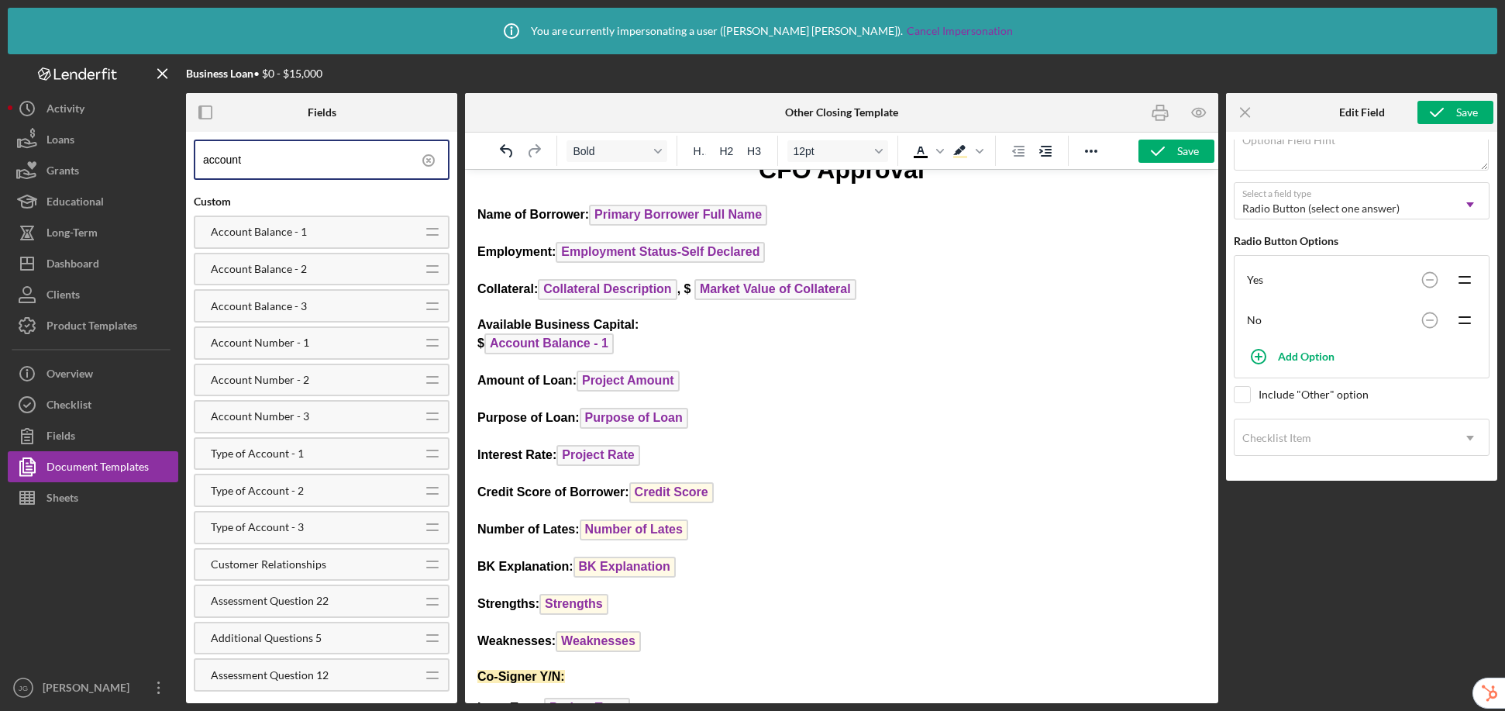
click at [640, 349] on p "Available Business Capital: $ Account Balance - 1" at bounding box center [841, 337] width 729 height 42
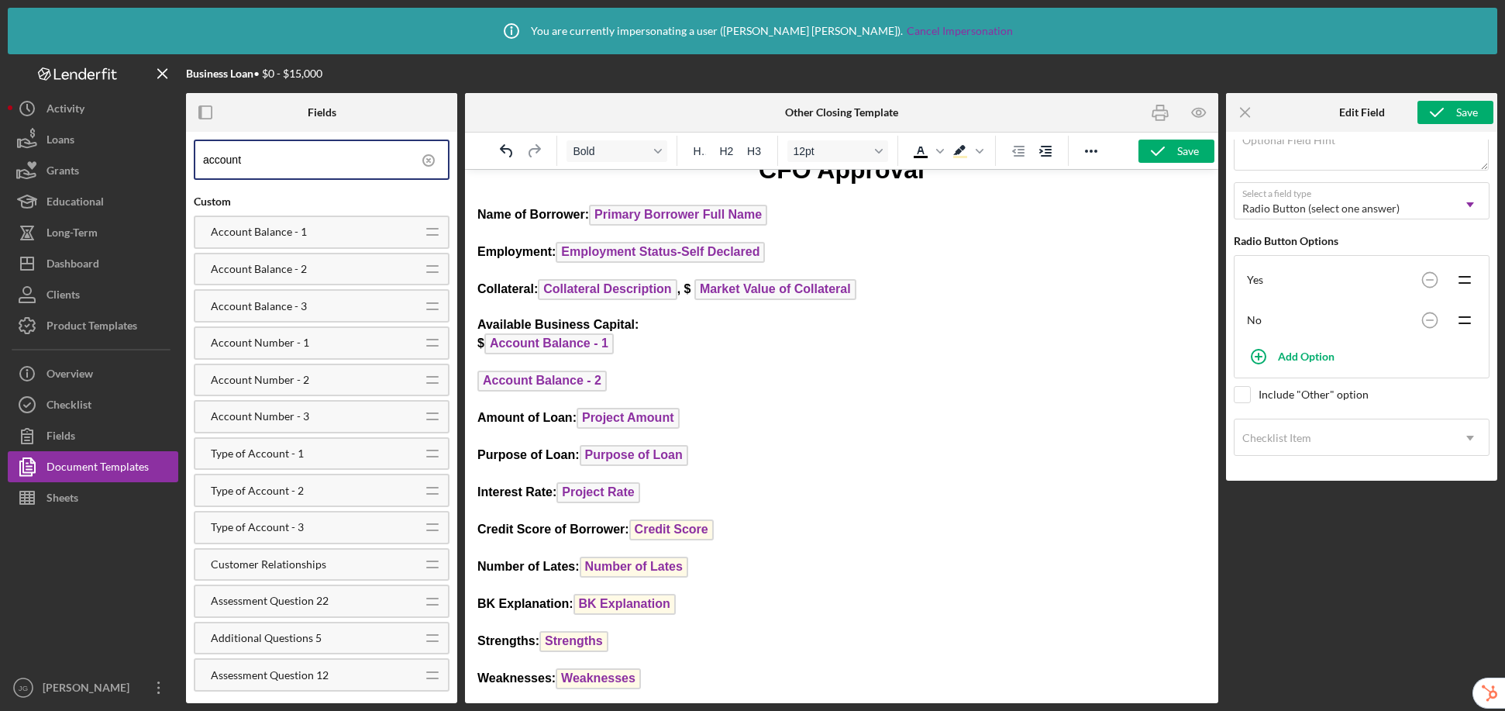
click at [639, 381] on p "Account Balance - 2 ﻿" at bounding box center [841, 382] width 729 height 25
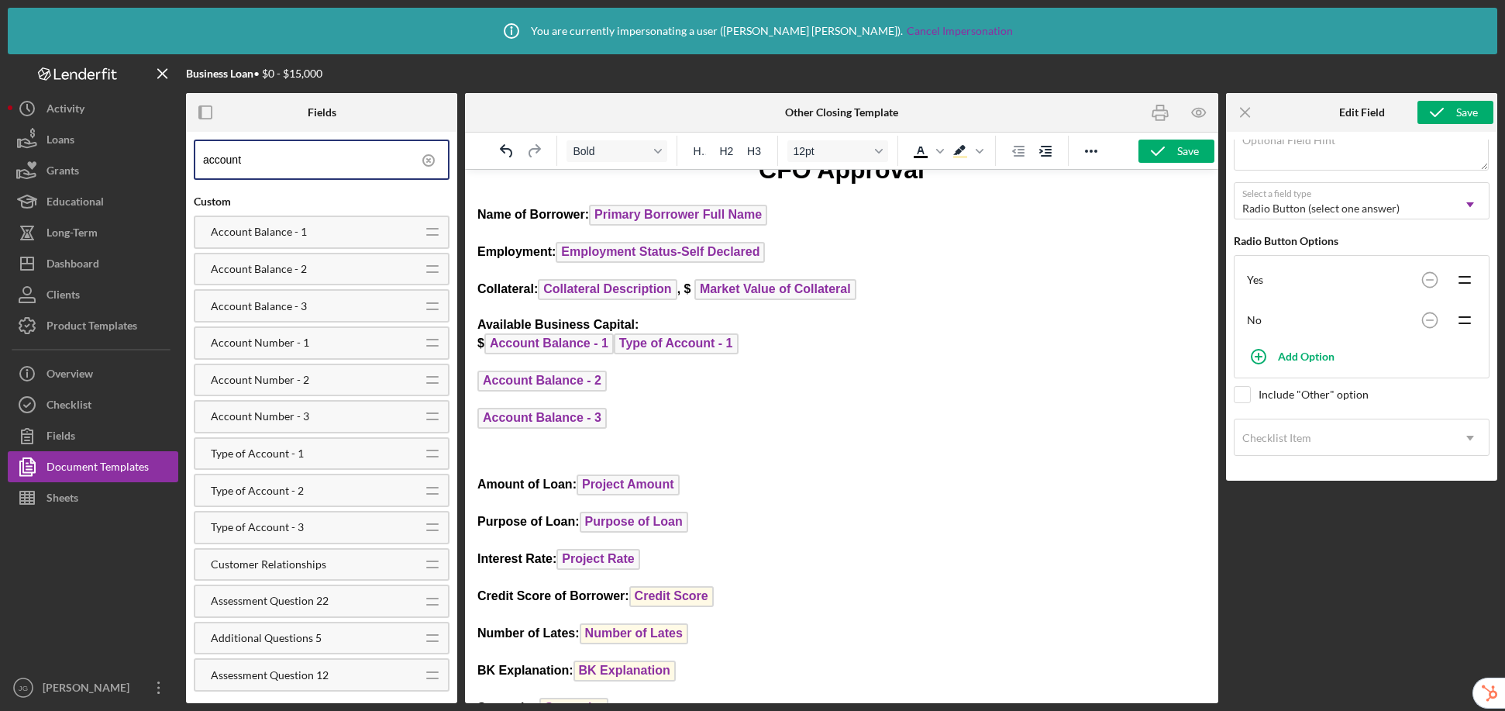
click at [652, 346] on span "Type of Account - 1" at bounding box center [676, 343] width 125 height 21
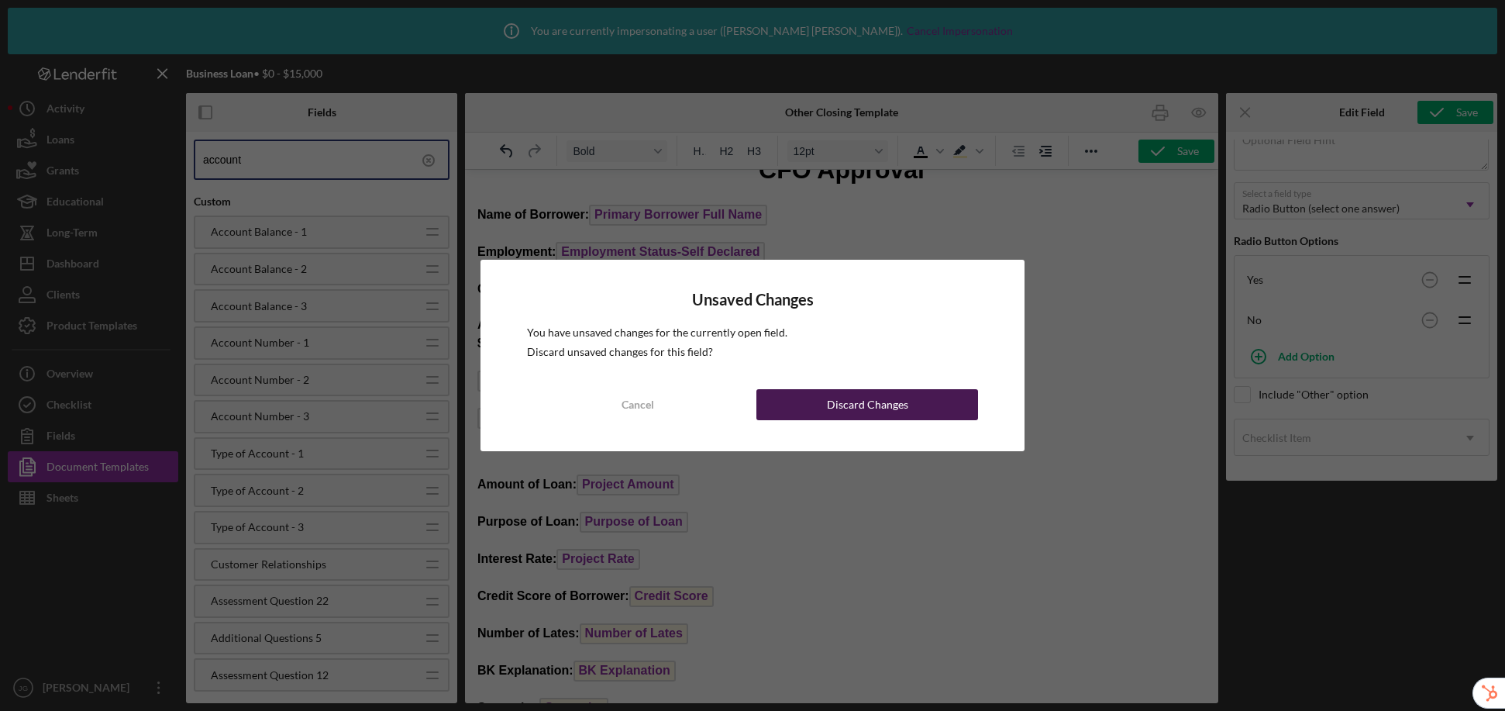
click at [800, 411] on button "Discard Changes" at bounding box center [867, 404] width 222 height 31
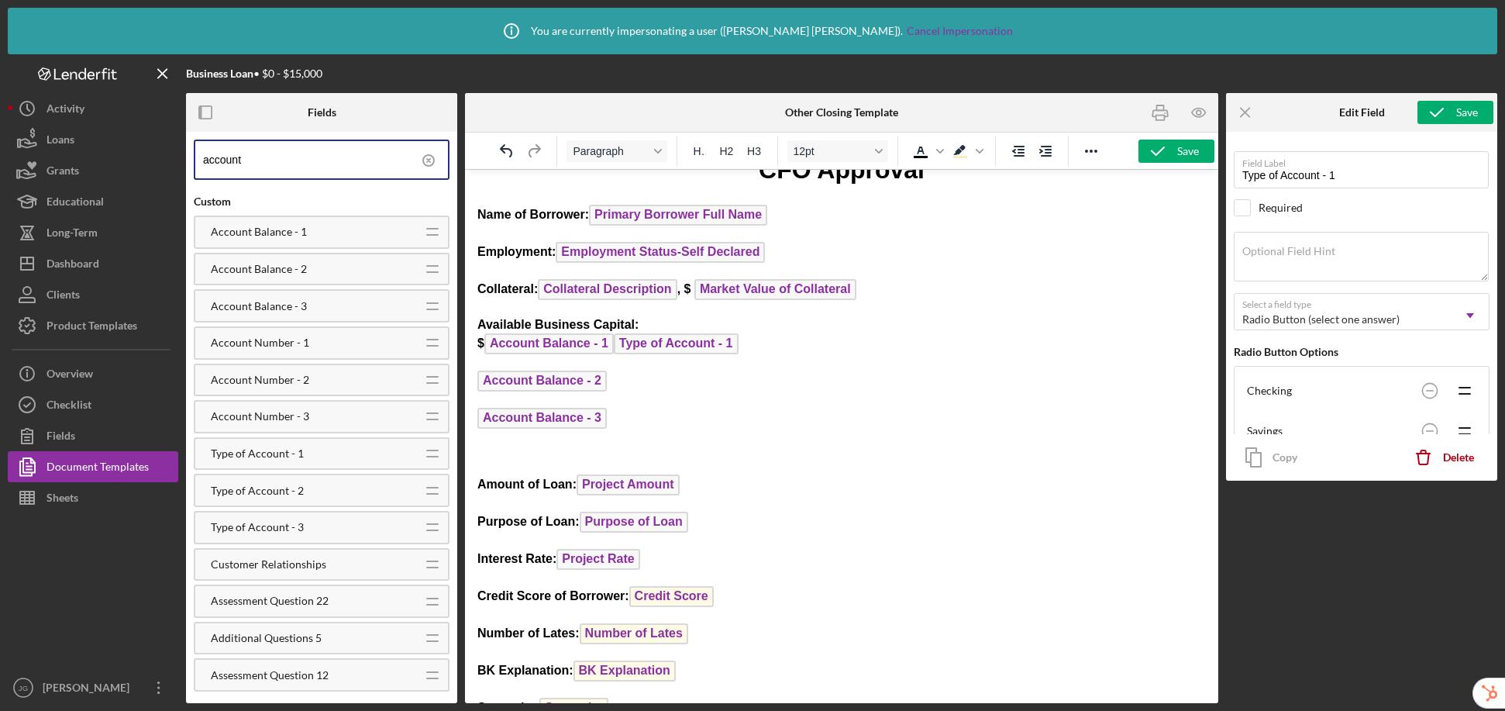
scroll to position [0, 0]
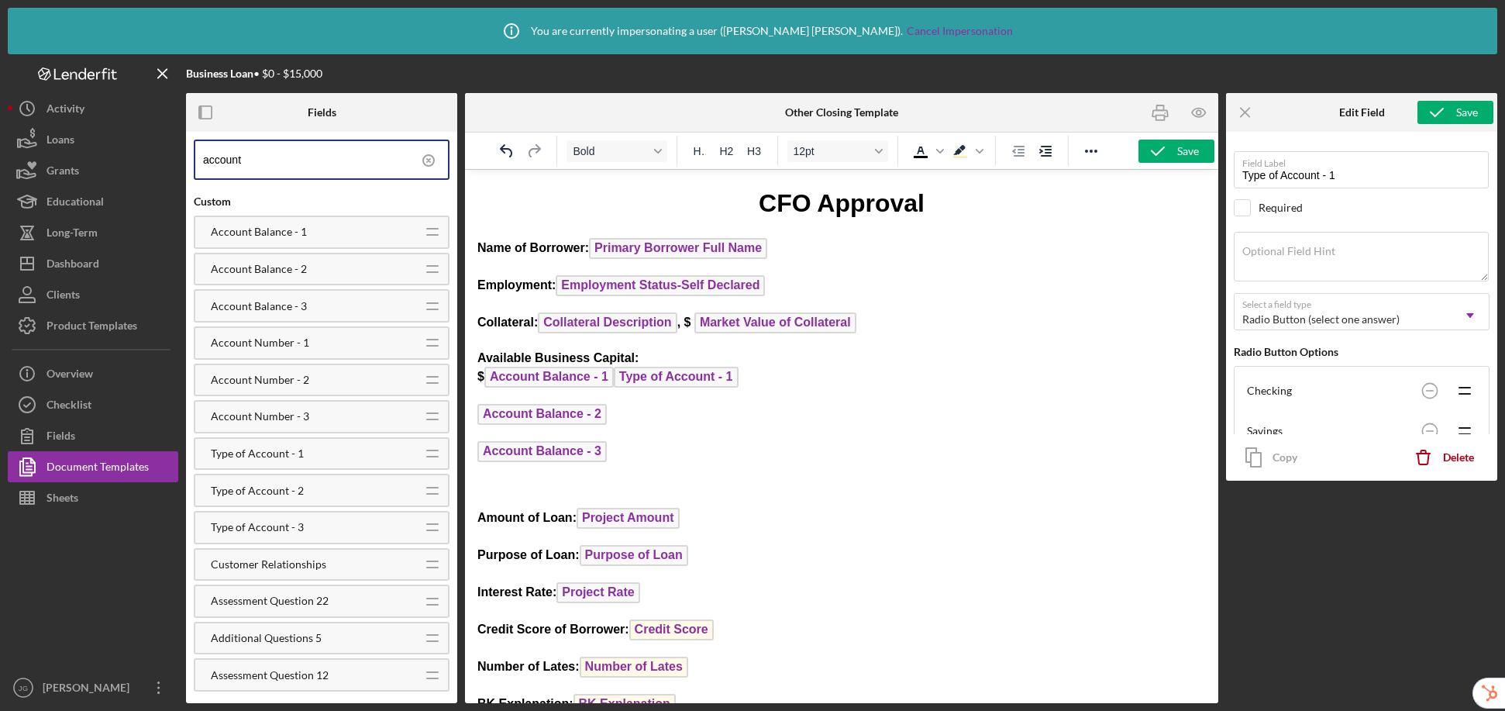
click at [760, 377] on p "Available Business Capital: $ Account Balance - 1 Type of Account - 1 ﻿" at bounding box center [841, 371] width 729 height 42
click at [670, 415] on p "Account Balance - 2" at bounding box center [841, 416] width 729 height 25
click at [629, 449] on p "Account Balance - 3 ﻿" at bounding box center [841, 453] width 729 height 25
click at [563, 487] on p "Rich Text Area. Press ALT-0 for help." at bounding box center [841, 486] width 729 height 17
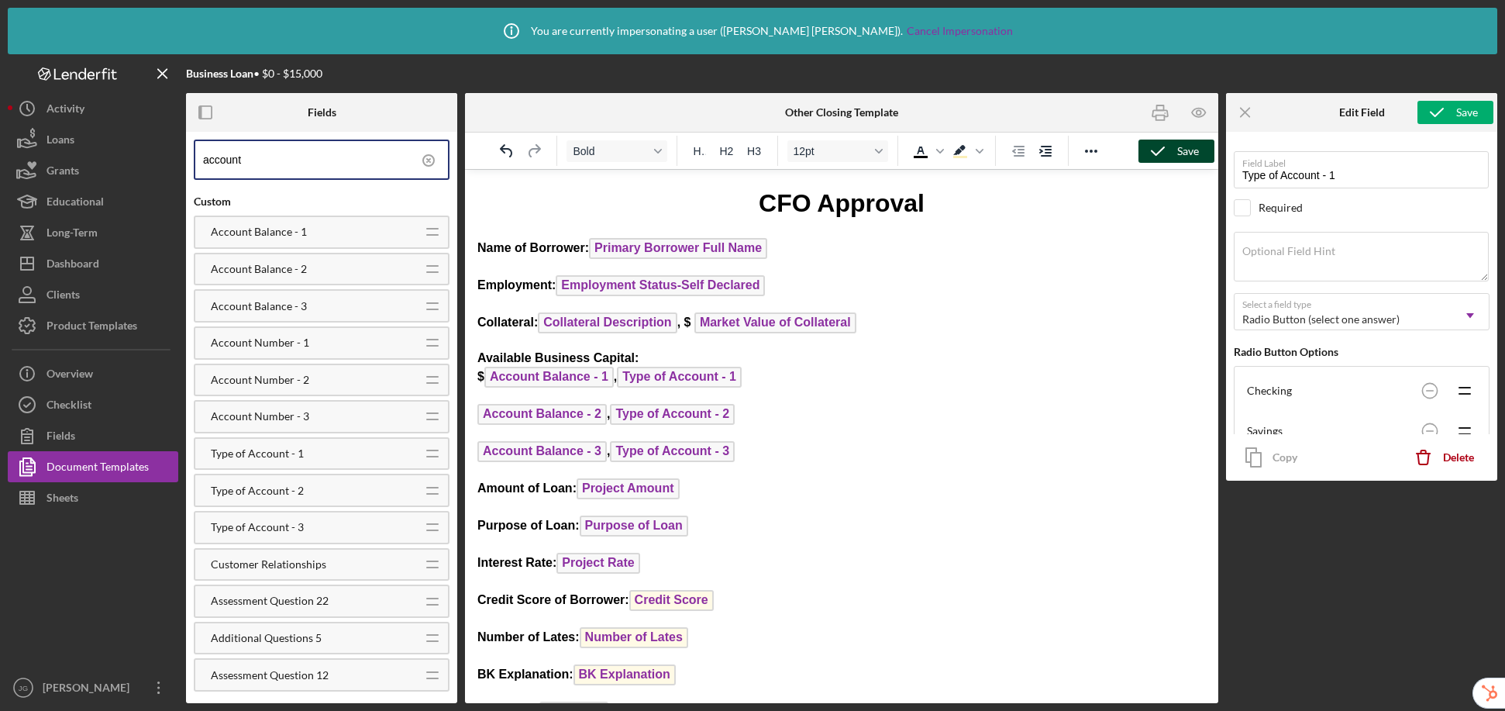
click at [1163, 153] on icon "button" at bounding box center [1157, 151] width 39 height 39
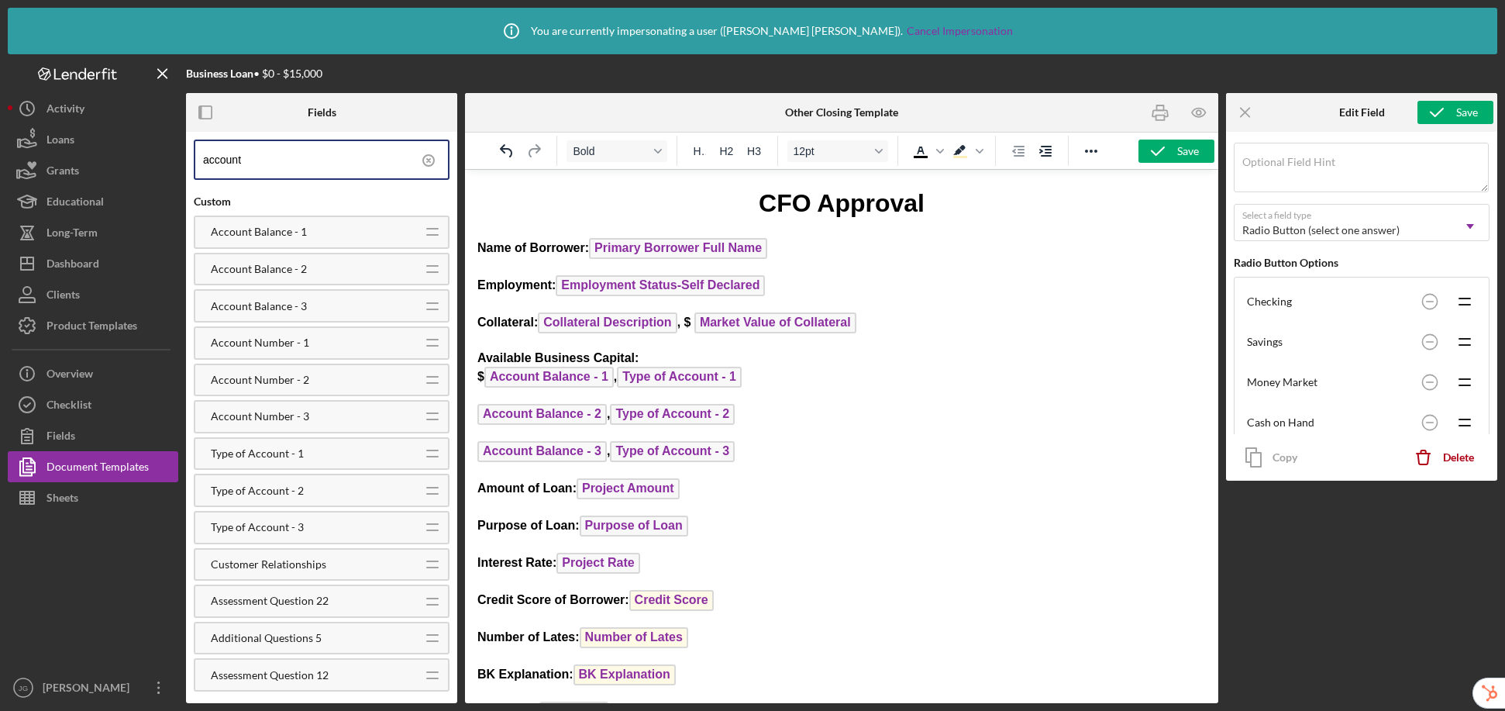
scroll to position [222, 0]
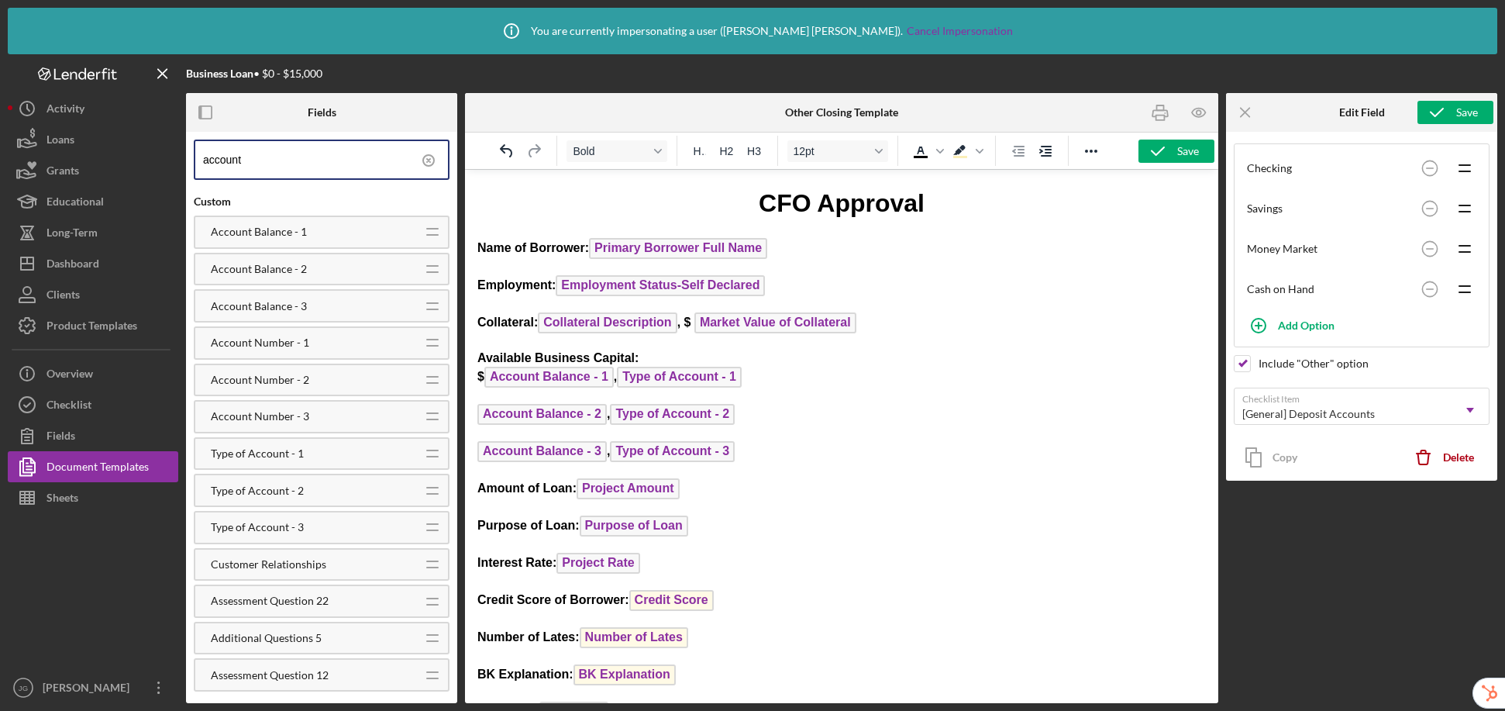
click at [471, 413] on html "CFO Approval Name of Borrower: Primary Borrower Full Name Employment: Employmen…" at bounding box center [841, 521] width 753 height 703
click at [471, 454] on html "CFO Approval Name of Borrower: Primary Borrower Full Name Employment: Employmen…" at bounding box center [841, 521] width 753 height 703
click at [618, 386] on p "Available Business Capital: $ Account Balance - 1 , Type of Account - 1" at bounding box center [841, 371] width 729 height 42
click at [780, 376] on p "Available Business Capital: $ Account Balance - 1 , Type of Account - 1 ﻿" at bounding box center [841, 371] width 729 height 42
drag, startPoint x: 618, startPoint y: 380, endPoint x: 470, endPoint y: 372, distance: 148.2
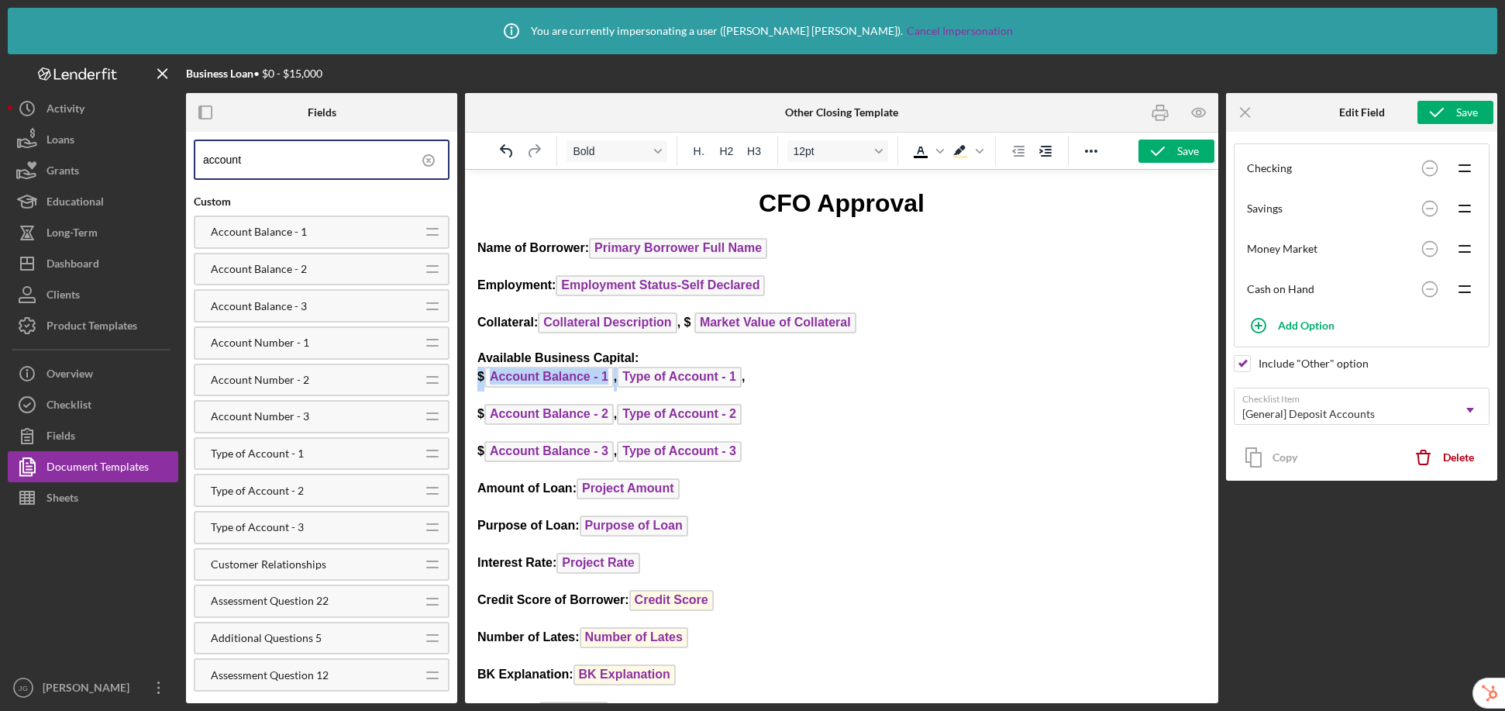
click at [470, 372] on html "CFO Approval Name of Borrower: Primary Borrower Full Name Employment: Employmen…" at bounding box center [841, 521] width 753 height 703
click at [720, 377] on p "Available Business Capital: Type of Account - 1 ," at bounding box center [841, 371] width 729 height 42
drag, startPoint x: 619, startPoint y: 412, endPoint x: 472, endPoint y: 401, distance: 147.7
click at [472, 401] on html "CFO Approval Name of Borrower: Primary Borrower Full Name Employment: Employmen…" at bounding box center [841, 521] width 753 height 703
click at [671, 408] on p "Type of Account - 2 ﻿" at bounding box center [841, 416] width 729 height 25
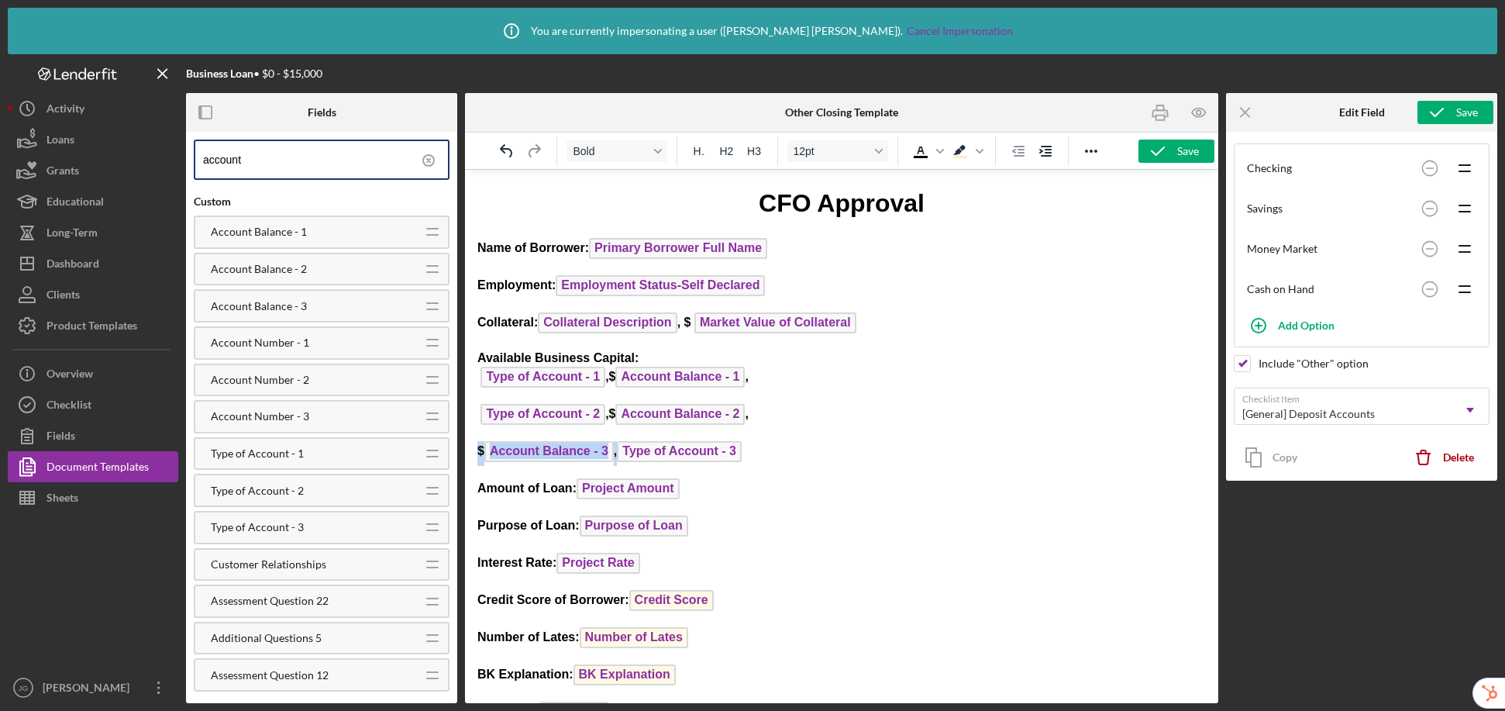
drag, startPoint x: 618, startPoint y: 454, endPoint x: 475, endPoint y: 446, distance: 143.6
click at [475, 446] on html "CFO Approval Name of Borrower: Primary Borrower Full Name Employment: Employmen…" at bounding box center [841, 521] width 753 height 703
click at [634, 454] on p "Type of Account - 3" at bounding box center [841, 453] width 729 height 25
click at [614, 377] on strong "$ Account Balance - 1 ," at bounding box center [679, 376] width 140 height 13
drag, startPoint x: 619, startPoint y: 415, endPoint x: 611, endPoint y: 415, distance: 8.5
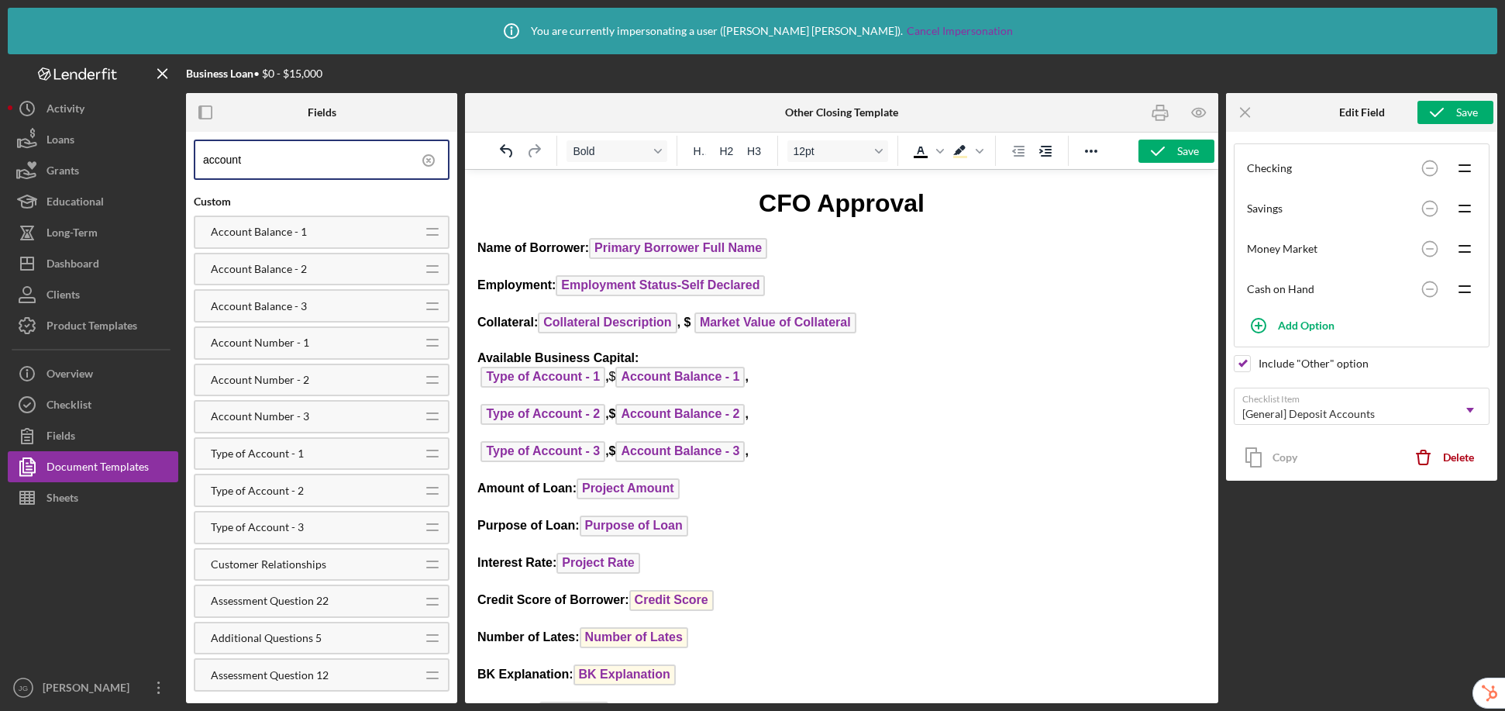
click at [611, 415] on strong "Type of Account - 2 , $ Account Balance - 2 ," at bounding box center [612, 413] width 271 height 13
click at [804, 394] on body "CFO Approval Name of Borrower: Primary Borrower Full Name Employment: Employmen…" at bounding box center [841, 522] width 729 height 673
click at [622, 415] on strong "$ Account Balance - 2 ," at bounding box center [679, 413] width 140 height 13
click at [623, 453] on strong "$ Account Balance - 3 ," at bounding box center [679, 450] width 140 height 13
click at [795, 382] on p "Available Business Capital: Type of Account - 1 , $ Account Balance - 1 ," at bounding box center [841, 371] width 729 height 42
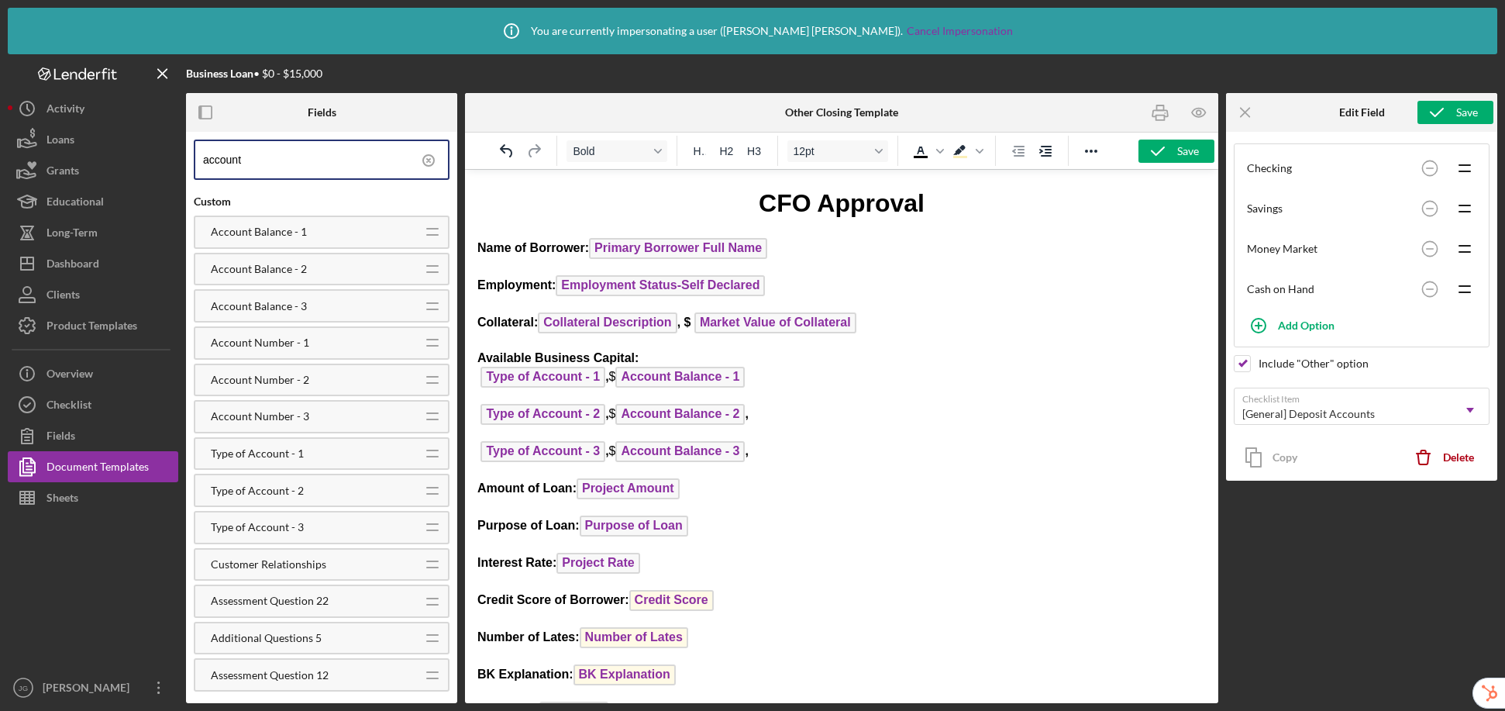
click at [787, 414] on p "Type of Account - 2 , $ Account Balance - 2 ," at bounding box center [841, 416] width 729 height 25
click at [783, 456] on p "Type of Account - 3 , $ Account Balance - 3 ," at bounding box center [841, 453] width 729 height 25
click at [1156, 153] on polyline "button" at bounding box center [1158, 151] width 12 height 8
click at [830, 290] on p "Employment: Employment Status-Self Declared ﻿" at bounding box center [841, 287] width 729 height 25
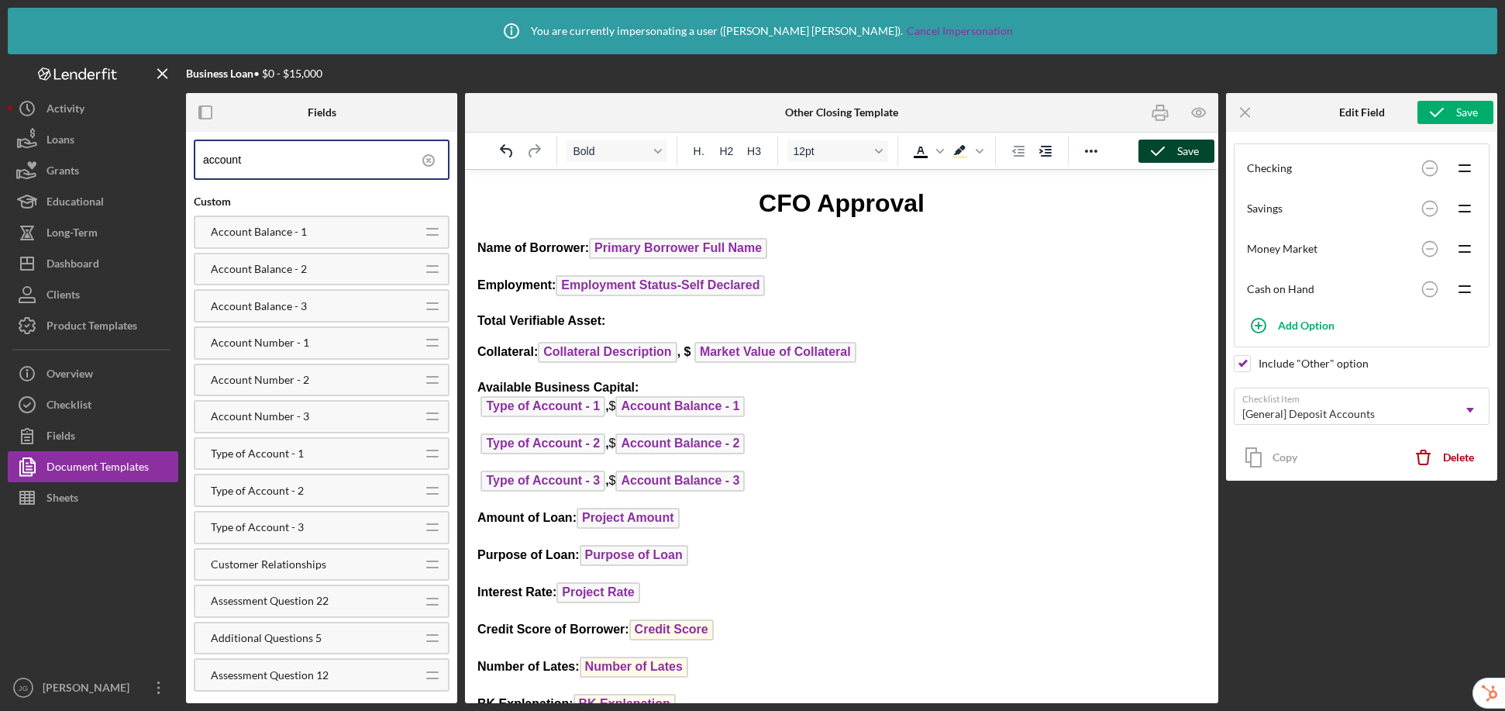
click at [1166, 155] on icon "button" at bounding box center [1157, 151] width 39 height 39
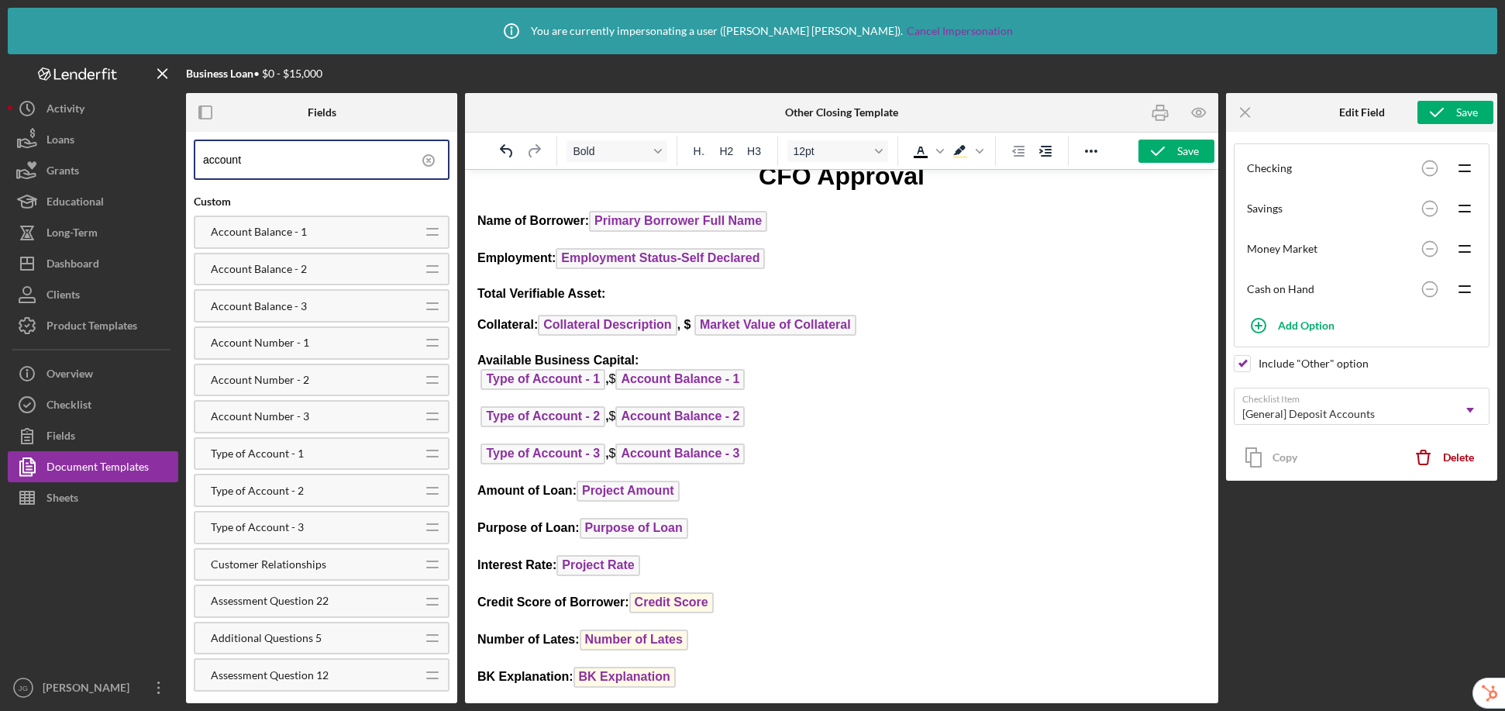
scroll to position [28, 0]
drag, startPoint x: 622, startPoint y: 295, endPoint x: 468, endPoint y: 294, distance: 153.5
click at [468, 294] on html "CFO Approval Name of Borrower: Primary Borrower Full Name Employment: Employmen…" at bounding box center [841, 508] width 753 height 732
click at [954, 143] on icon "Background color Light Yellow" at bounding box center [960, 151] width 19 height 19
click at [691, 301] on p "Total Verifiable Asset:" at bounding box center [841, 292] width 729 height 17
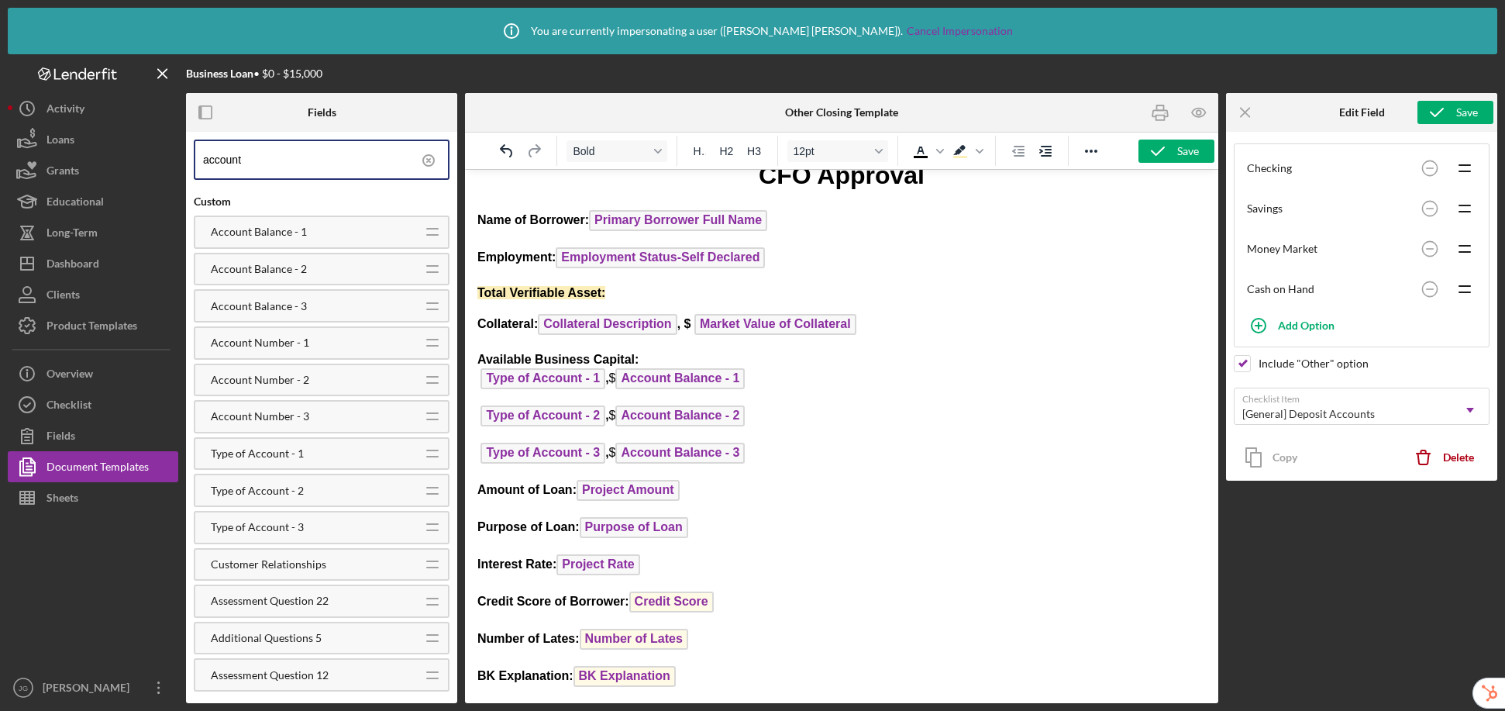
drag, startPoint x: 766, startPoint y: 456, endPoint x: 566, endPoint y: 366, distance: 220.3
click at [566, 366] on body "CFO Approval Name of Borrower: Primary Borrower Full Name Employment: Employmen…" at bounding box center [841, 510] width 729 height 704
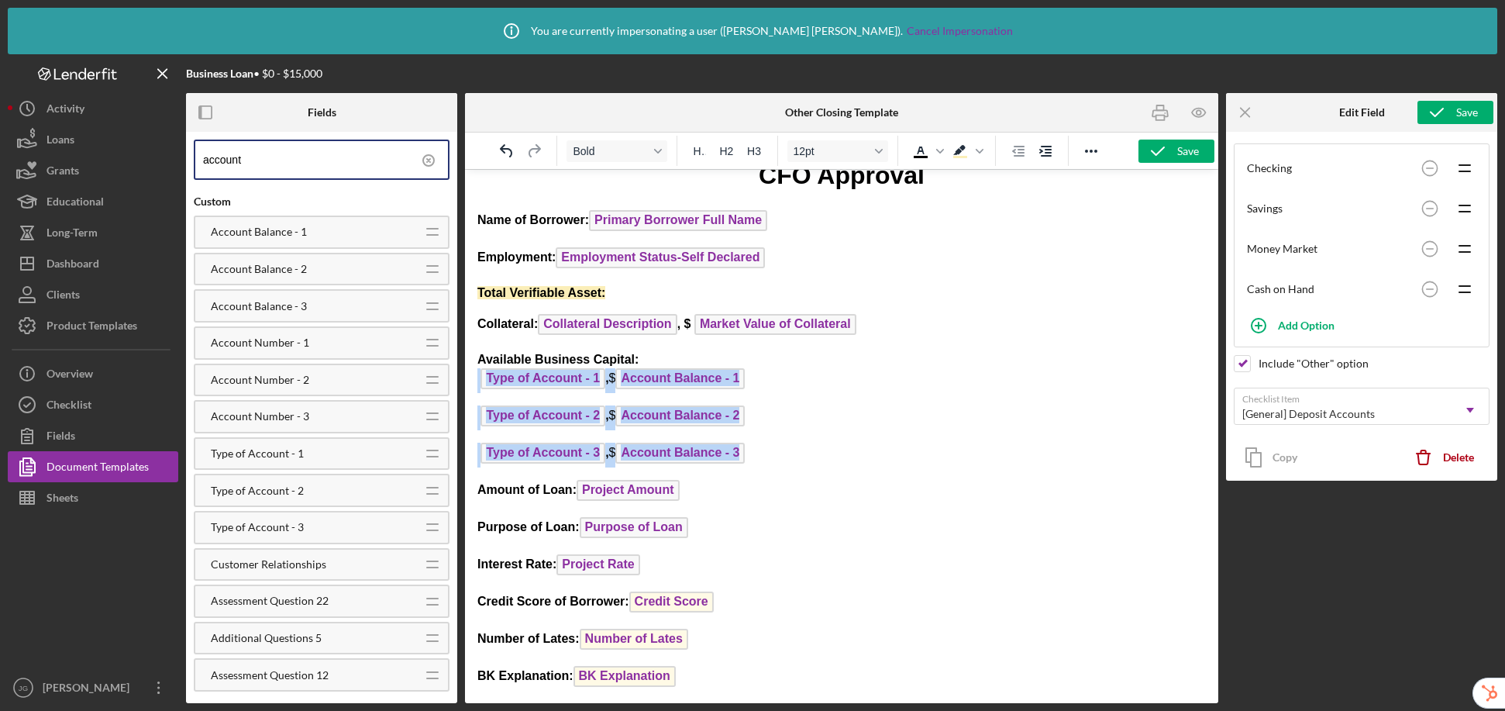
drag, startPoint x: 477, startPoint y: 378, endPoint x: 777, endPoint y: 480, distance: 317.4
click at [777, 480] on body "CFO Approval Name of Borrower: Primary Borrower Full Name Employment: Employmen…" at bounding box center [841, 510] width 729 height 704
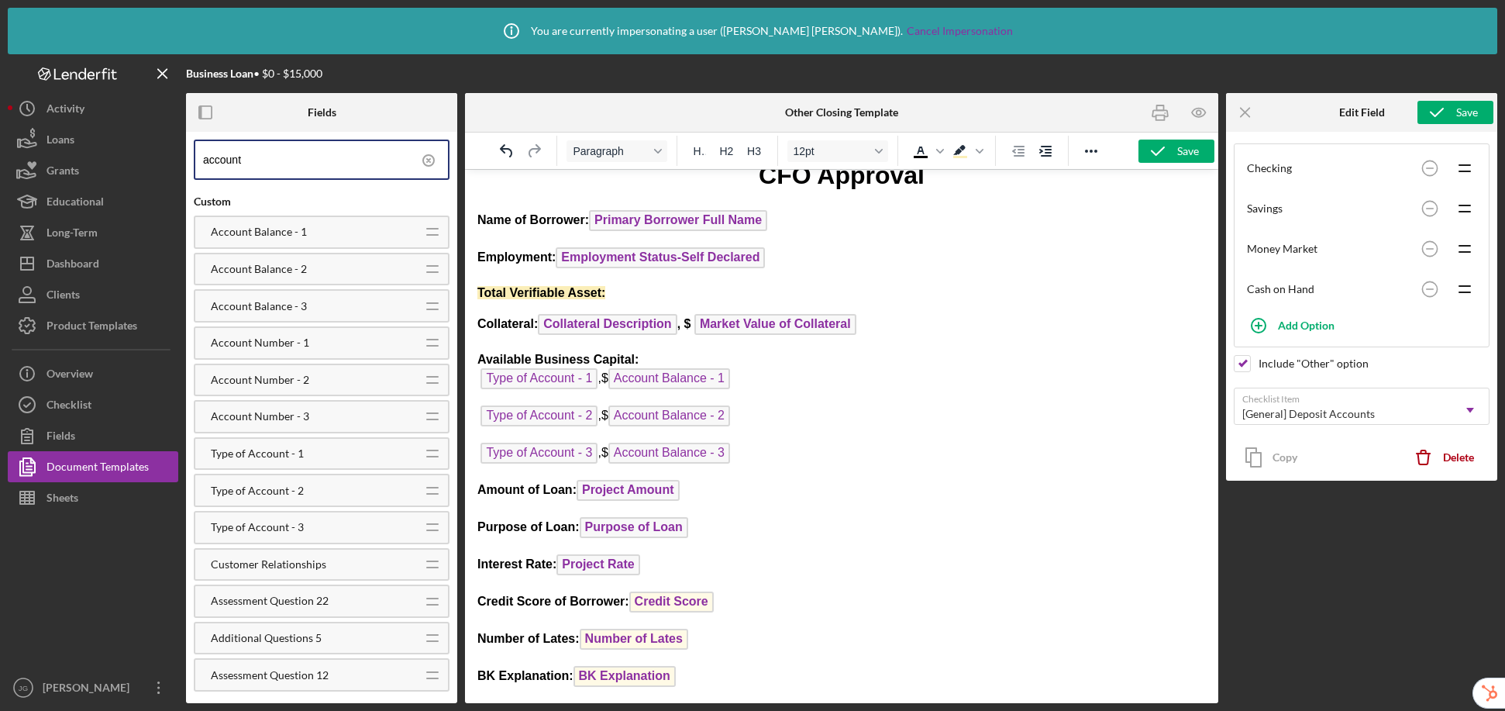
click at [820, 432] on body "CFO Approval Name of Borrower: Primary Borrower Full Name Employment: Employmen…" at bounding box center [841, 510] width 729 height 704
click at [818, 464] on p "Type of Account - 3 , $ Account Balance - 3 ﻿" at bounding box center [841, 455] width 729 height 25
click at [605, 289] on strong "Total Verifiable Asset:" at bounding box center [541, 292] width 128 height 13
click at [918, 429] on p "Type of Account - 2 , $ Account Balance - 2 ﻿" at bounding box center [841, 417] width 729 height 25
click at [1165, 140] on icon "button" at bounding box center [1157, 151] width 39 height 39
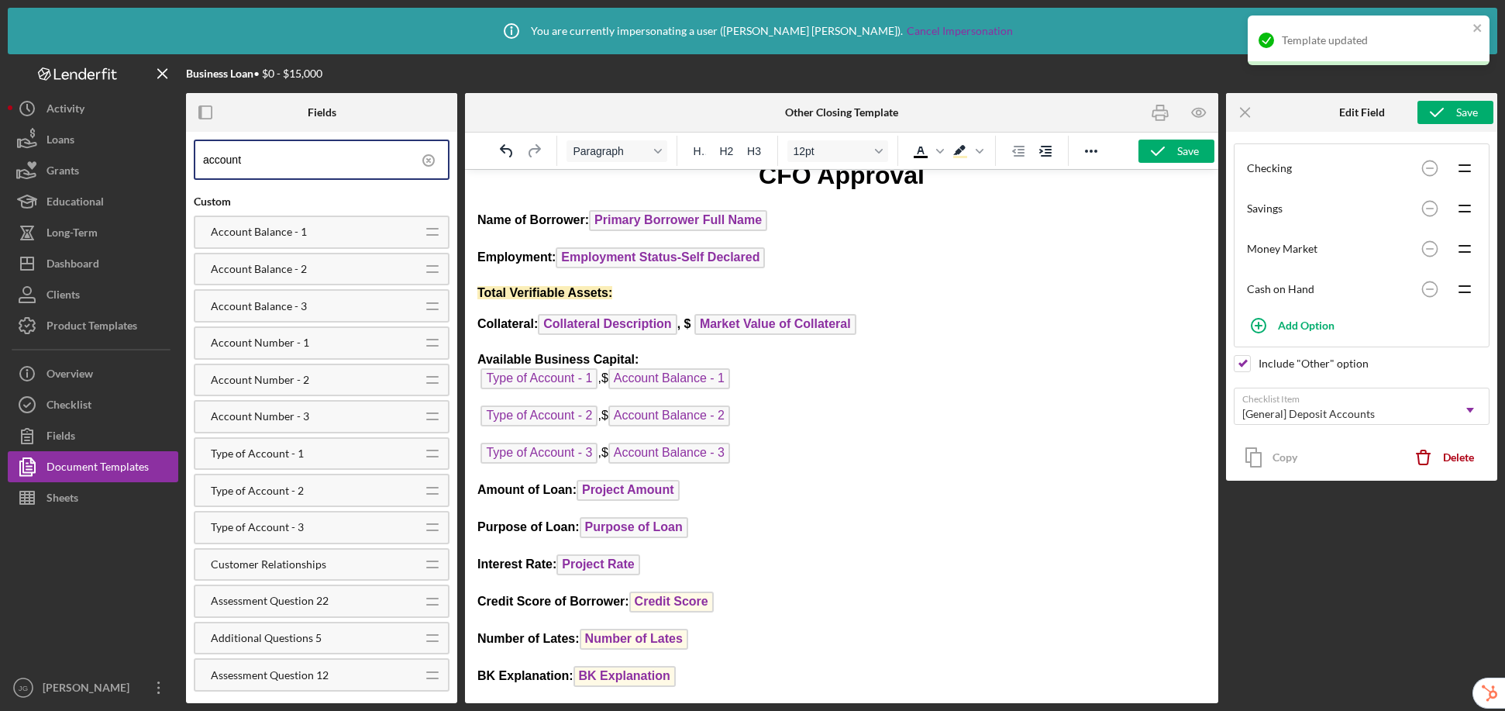
click at [908, 493] on p "Amount of Loan: Project Amount ﻿" at bounding box center [841, 492] width 729 height 25
click at [1259, 24] on icon "close" at bounding box center [1478, 28] width 11 height 12
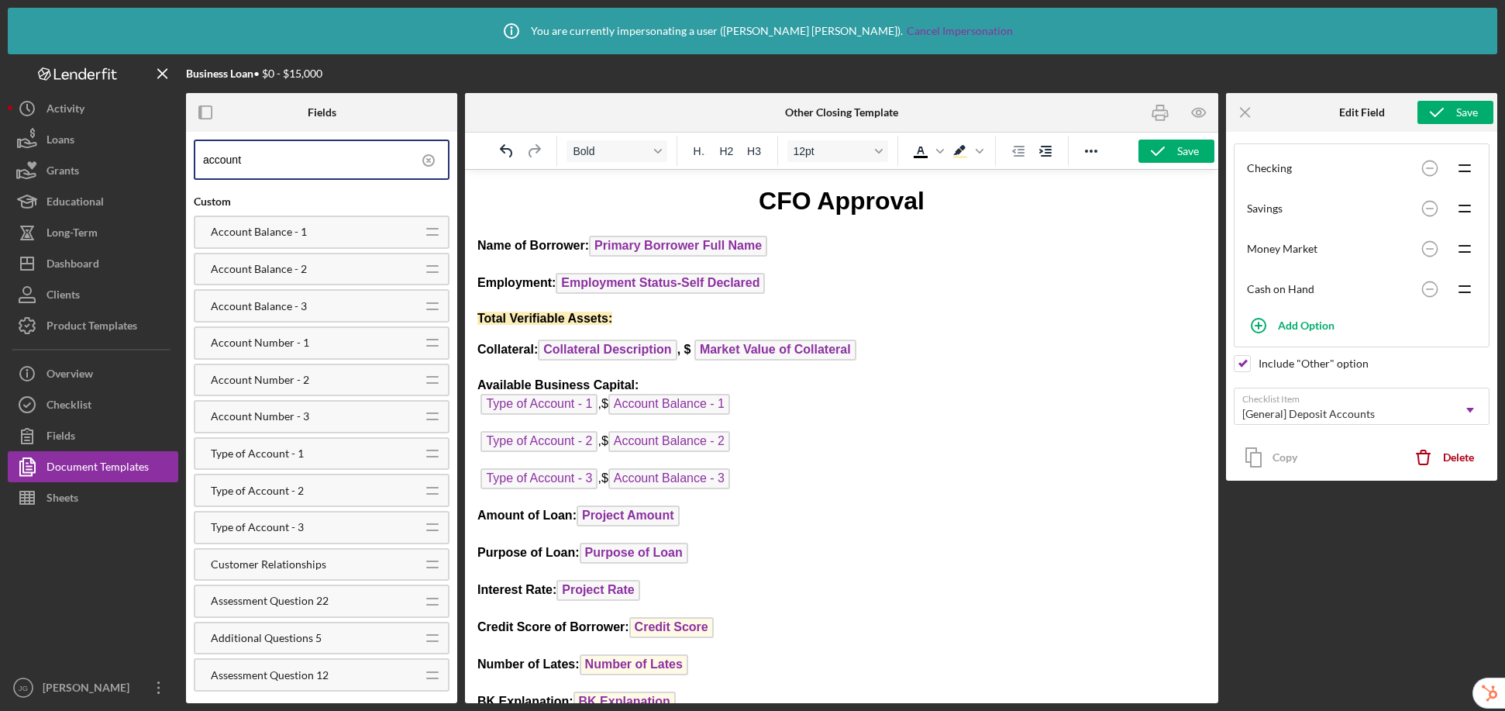
scroll to position [0, 0]
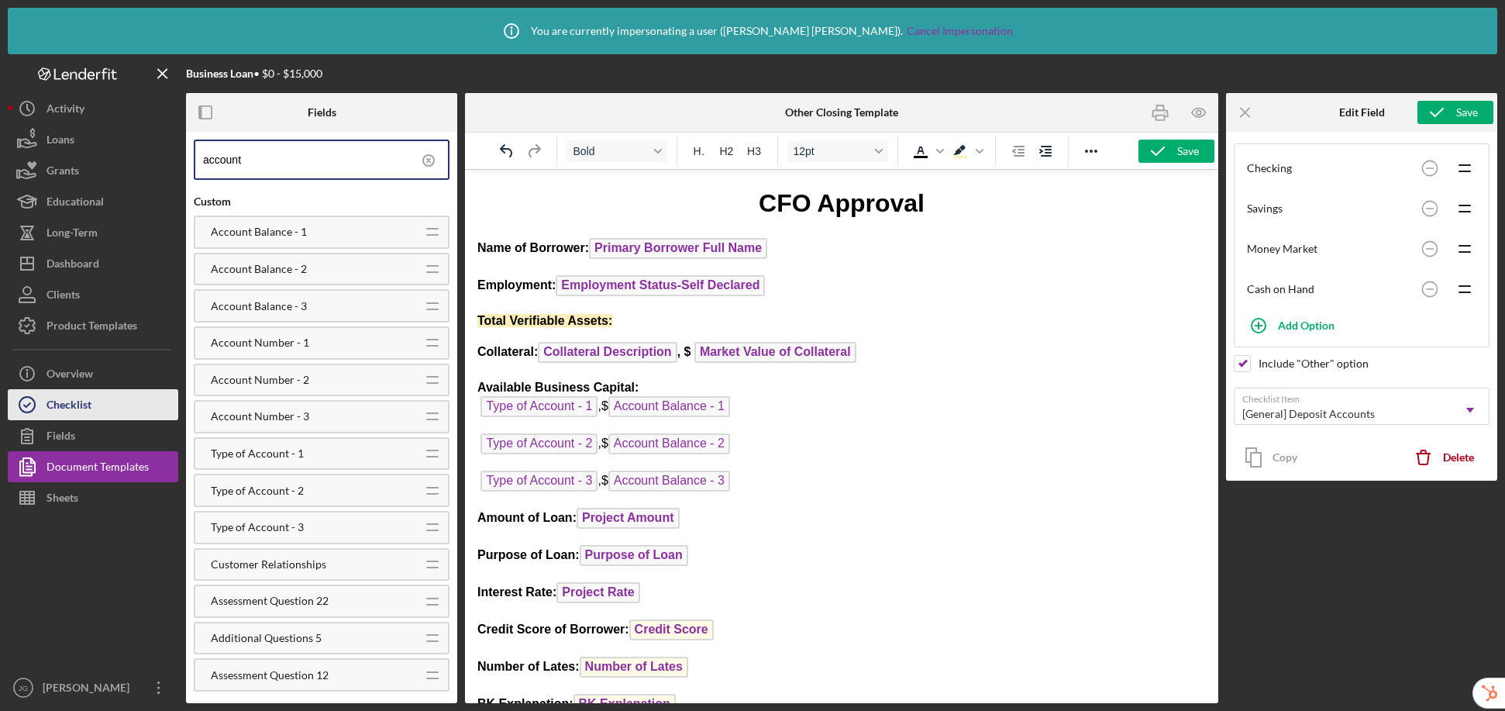
click at [77, 405] on div "Checklist" at bounding box center [69, 406] width 45 height 35
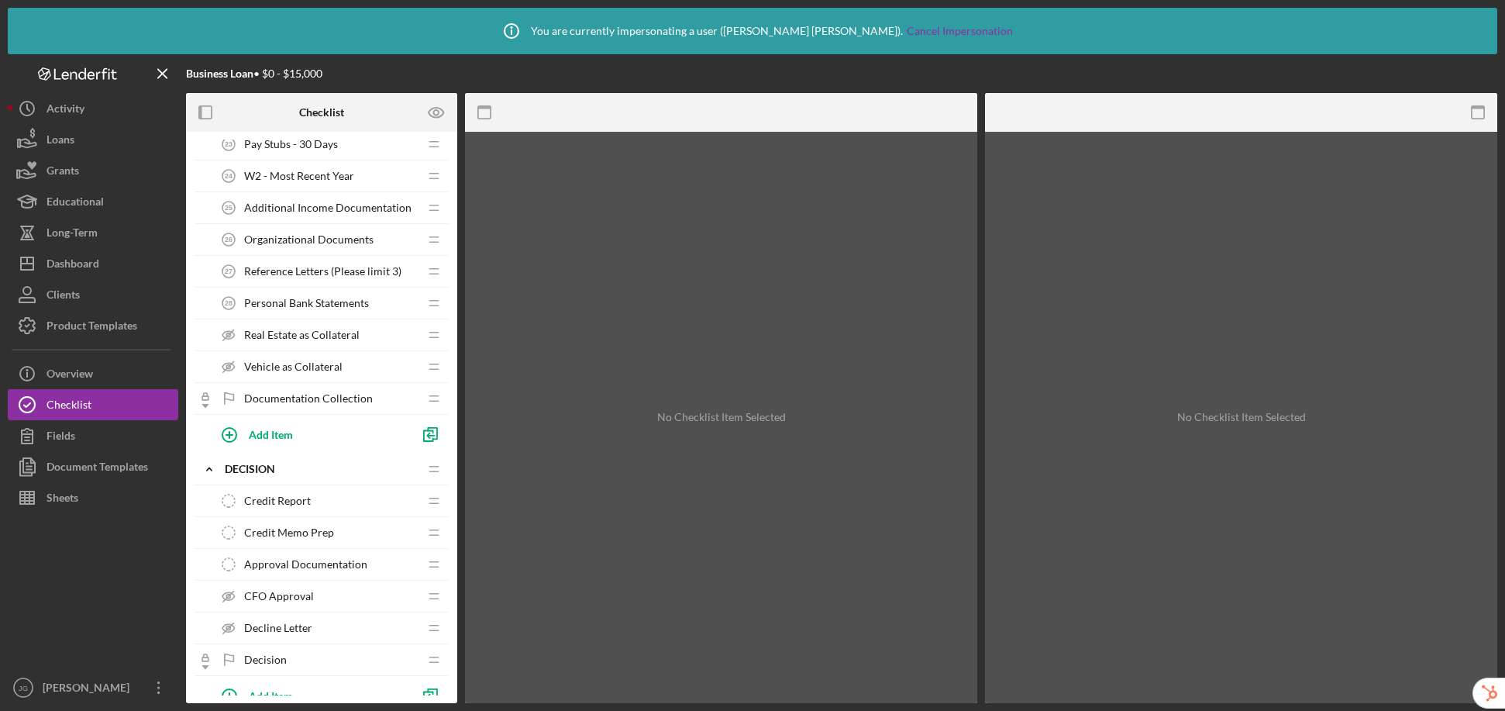
scroll to position [1018, 0]
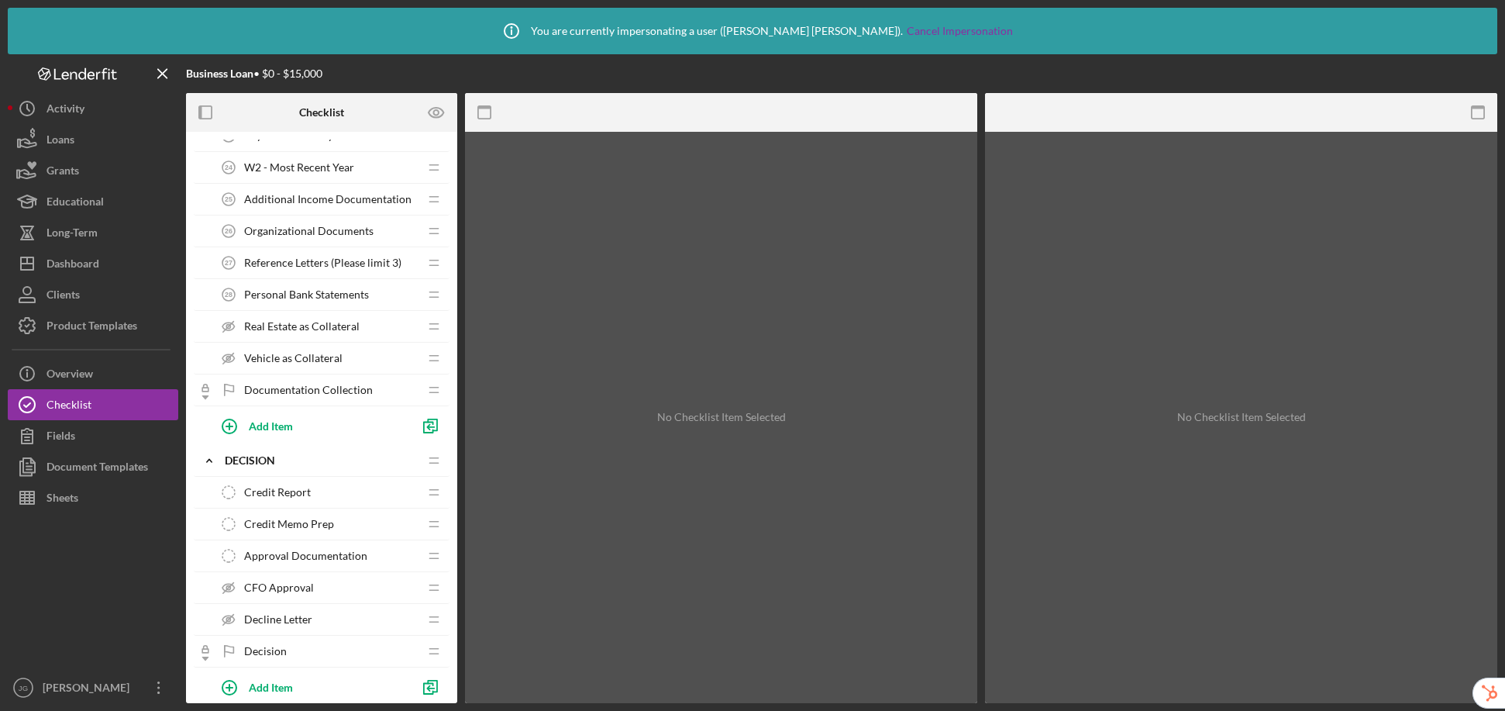
click at [275, 584] on span "CFO Approval" at bounding box center [279, 587] width 70 height 12
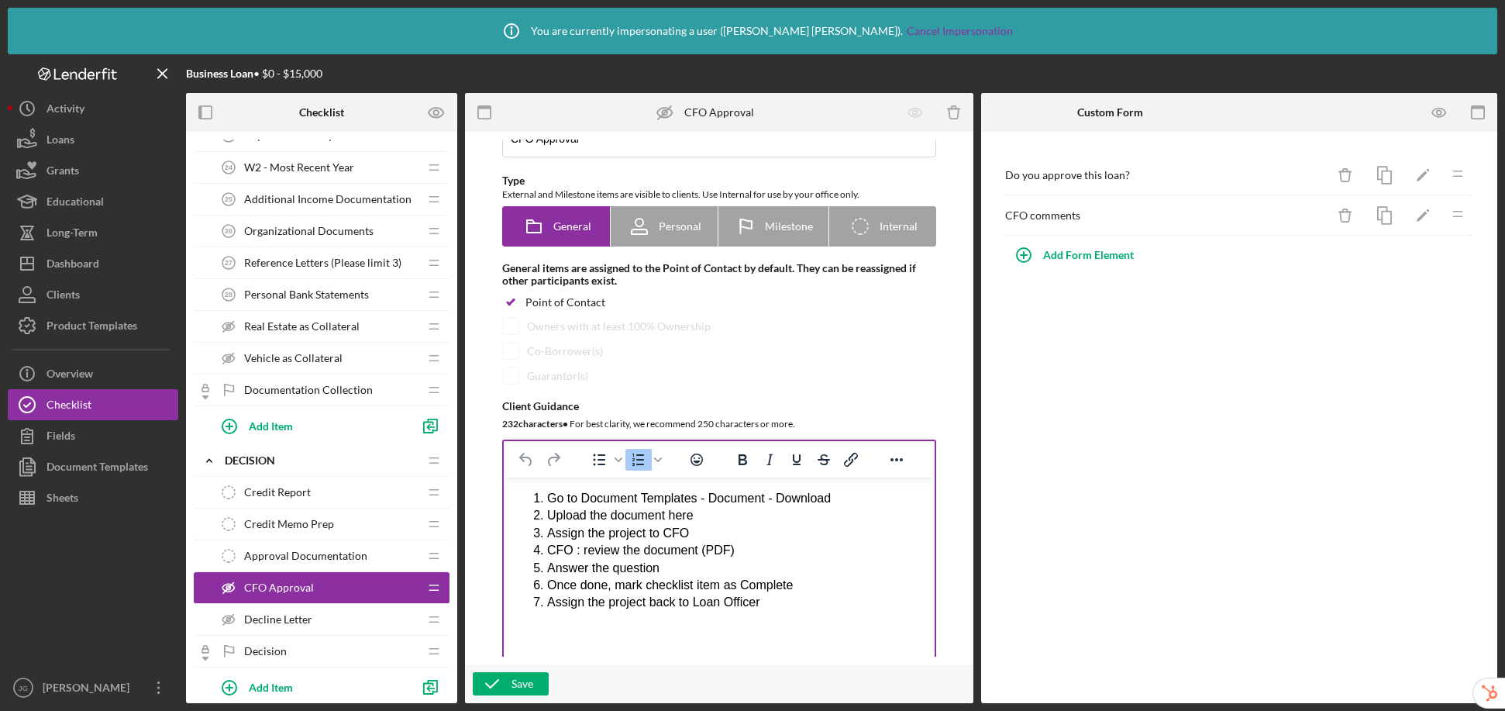
scroll to position [144, 0]
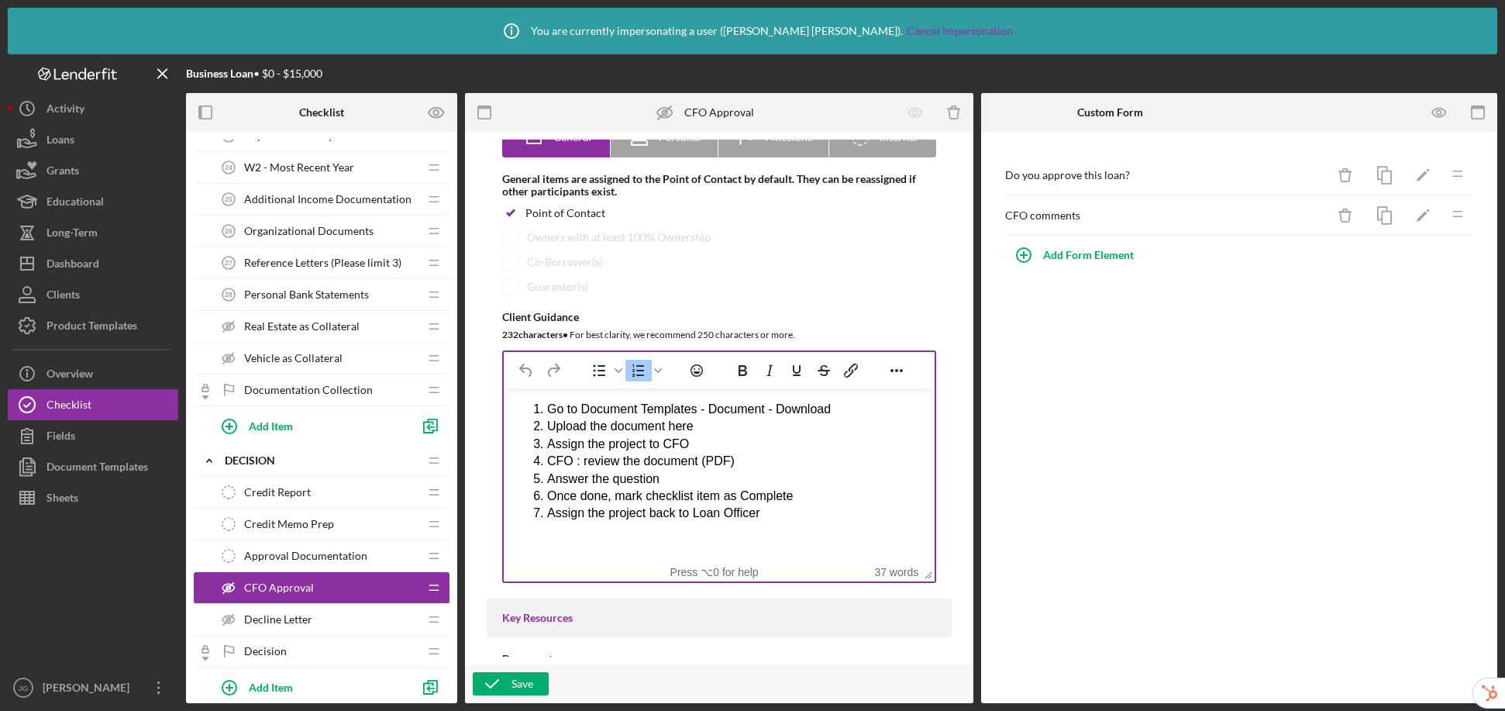
click at [794, 521] on li "Assign the project back to Loan Officer" at bounding box center [734, 513] width 375 height 17
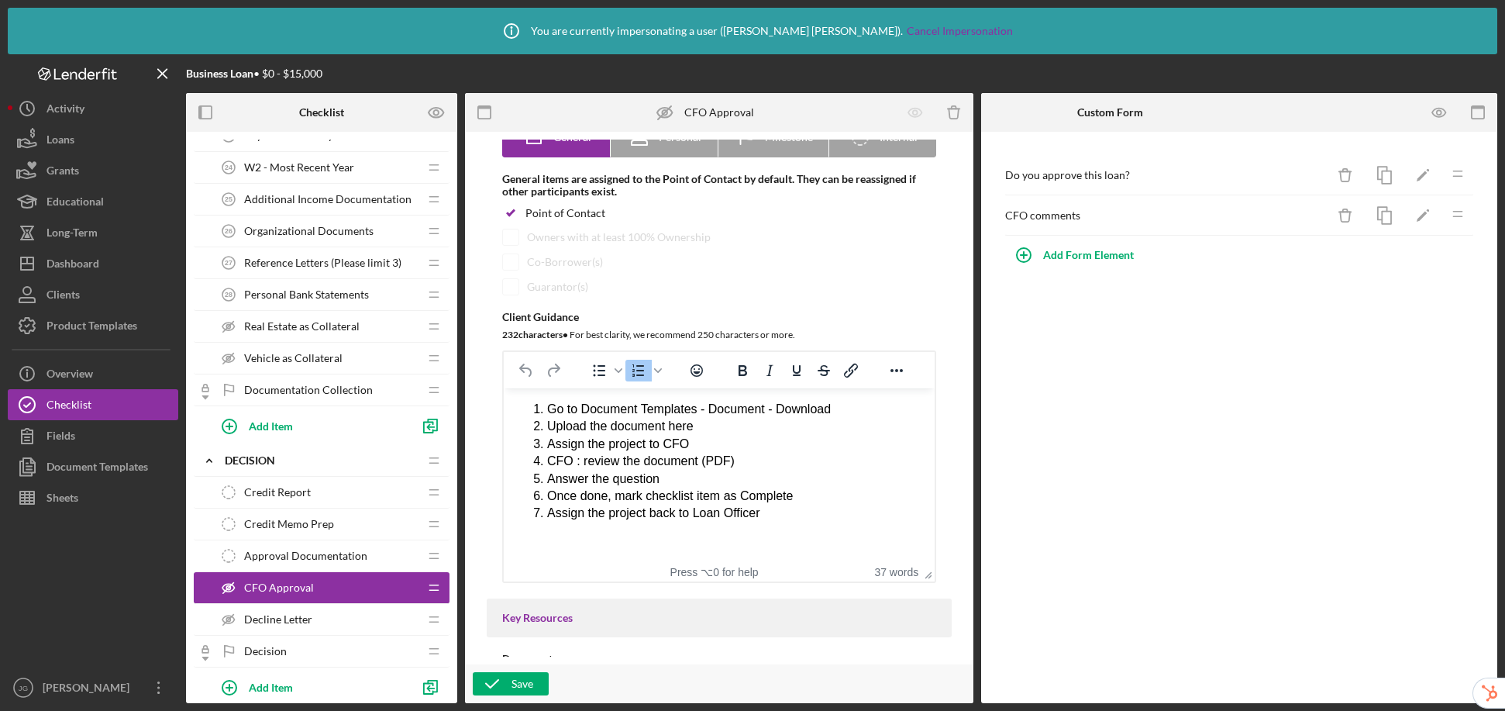
click at [828, 510] on li "Assign the project back to Loan Officer" at bounding box center [734, 513] width 375 height 17
drag, startPoint x: 804, startPoint y: 522, endPoint x: 544, endPoint y: 412, distance: 282.0
click at [544, 412] on ol "Go to Document Templates - Document - Download Upload the document here Assign …" at bounding box center [719, 462] width 406 height 122
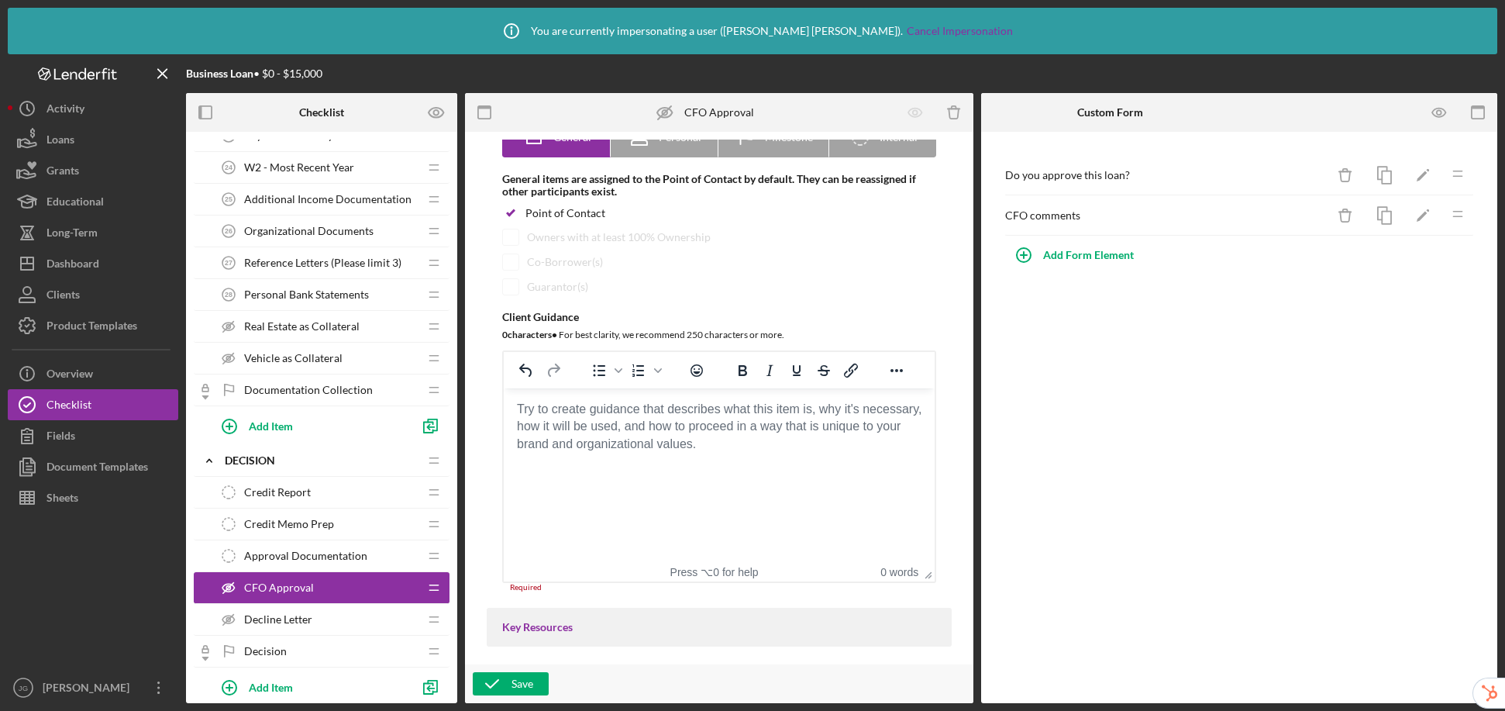
click at [622, 406] on body "Rich Text Area. Press ALT-0 for help." at bounding box center [719, 409] width 406 height 17
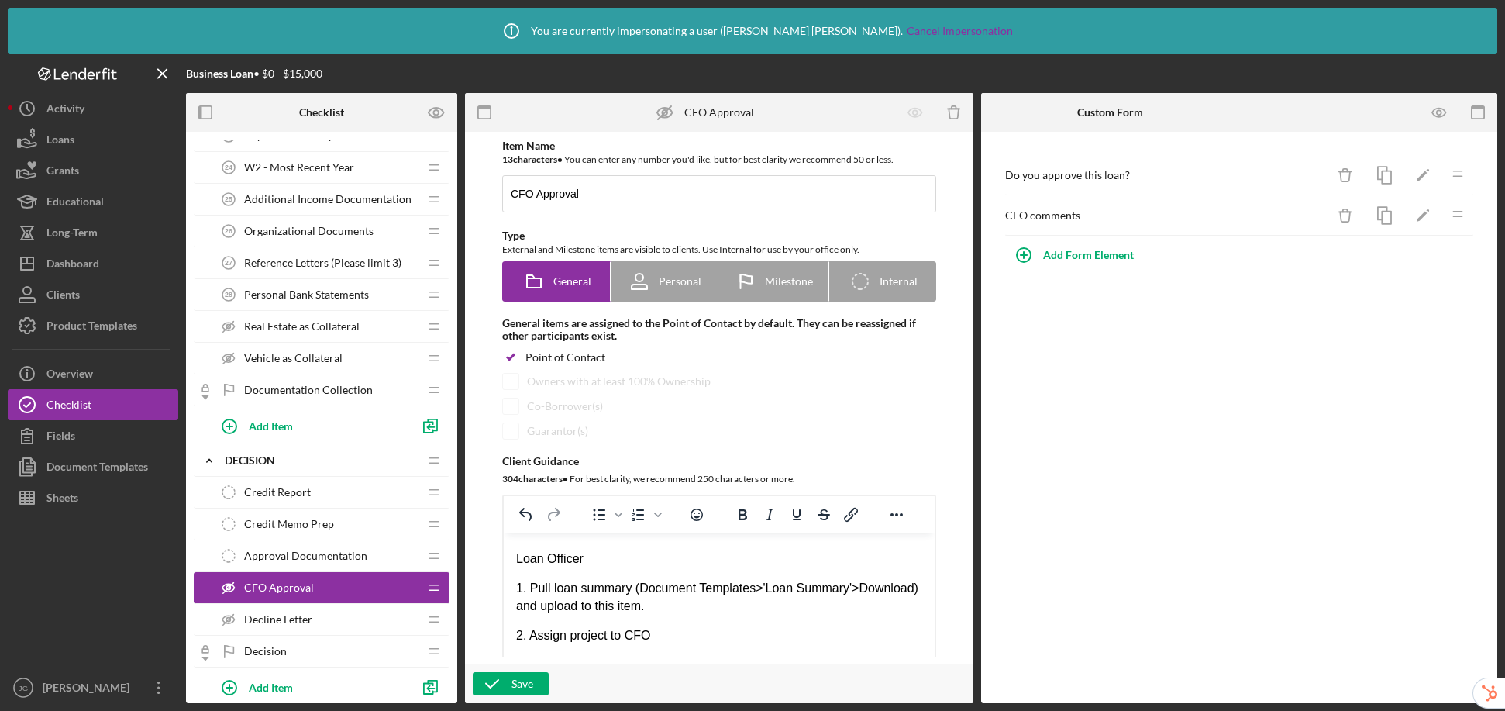
scroll to position [33, 0]
drag, startPoint x: 928, startPoint y: 636, endPoint x: 1577, endPoint y: 980, distance: 735.0
click at [663, 619] on p "1. Pull loan summary (Document Templates>'Loan Summary'>Download) and upload to…" at bounding box center [719, 606] width 406 height 35
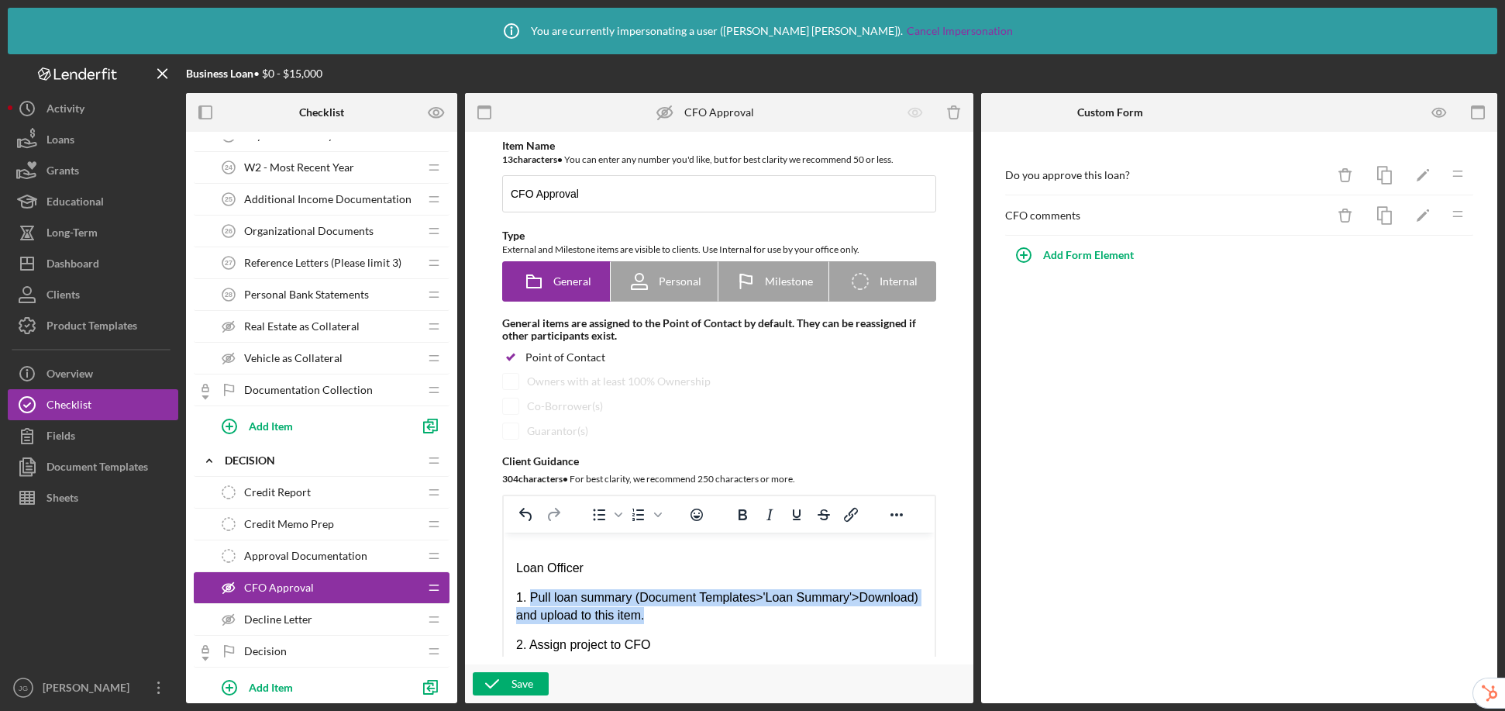
drag, startPoint x: 780, startPoint y: 618, endPoint x: 528, endPoint y: 602, distance: 253.1
click at [528, 602] on p "1. Pull loan summary (Document Templates>'Loan Summary'>Download) and upload to…" at bounding box center [719, 606] width 406 height 35
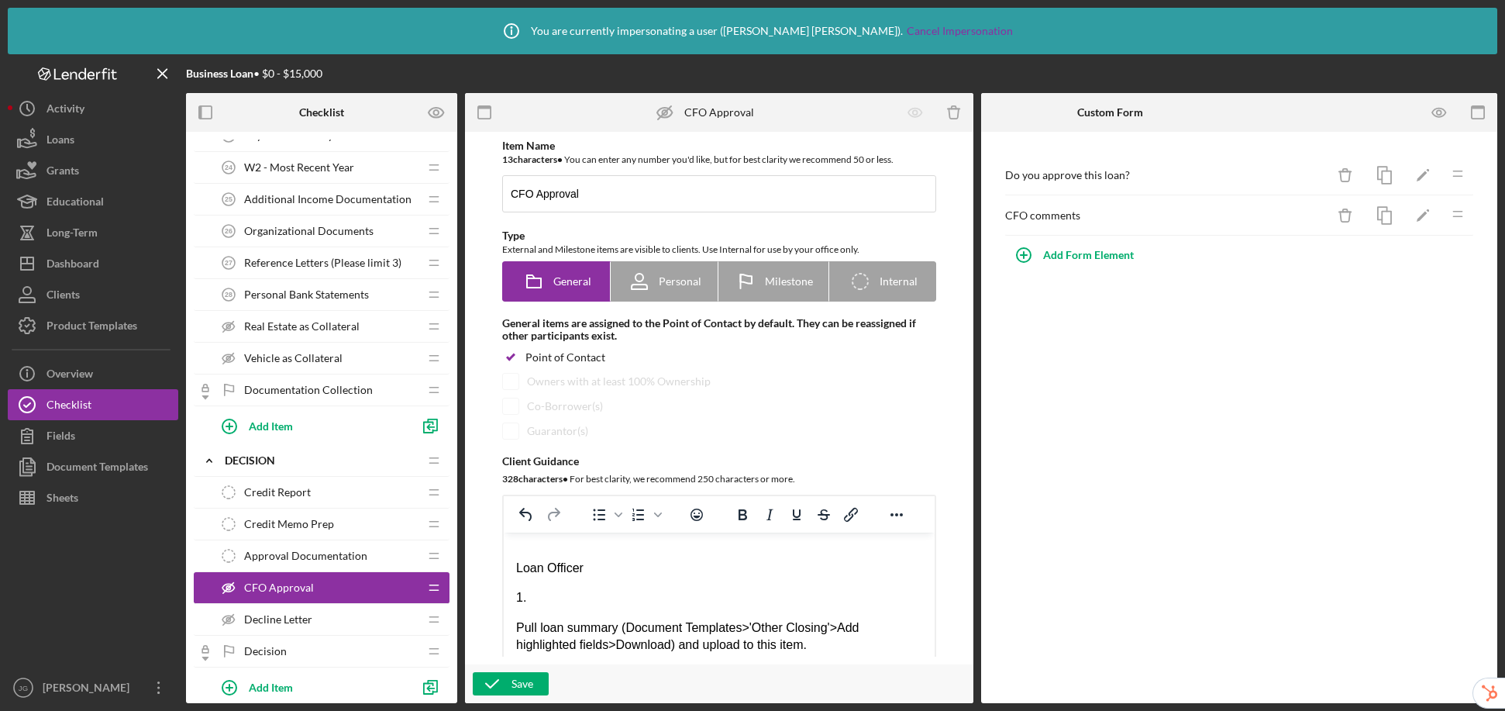
click at [514, 629] on html "Task Instructions: Loan Officer 1. Pull loan summary (Document Templates>'Other…" at bounding box center [719, 687] width 431 height 374
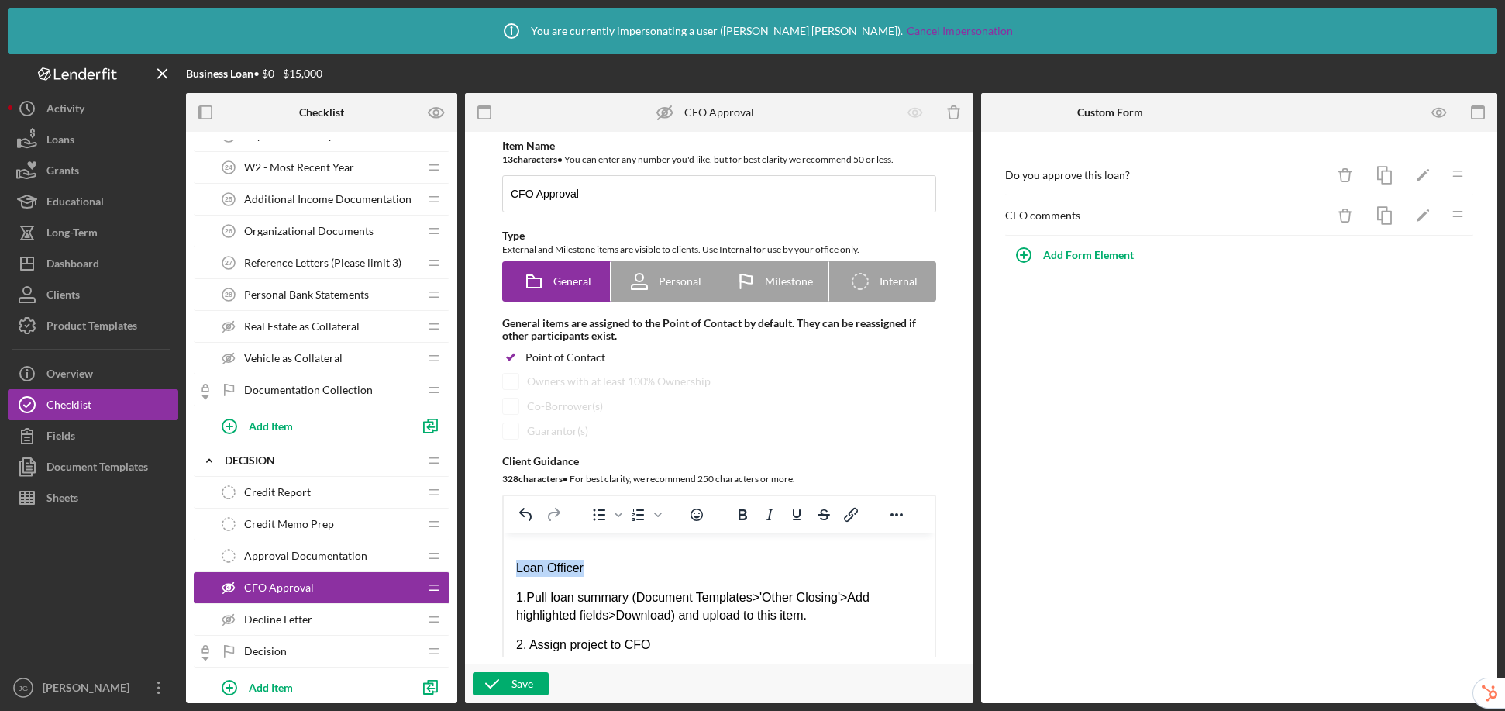
drag, startPoint x: 553, startPoint y: 567, endPoint x: 503, endPoint y: 570, distance: 50.4
click at [504, 570] on html "Task Instructions: Loan Officer 1. Pull loan summary (Document Templates>'Other…" at bounding box center [719, 672] width 431 height 345
click at [735, 515] on icon "Bold" at bounding box center [742, 514] width 19 height 19
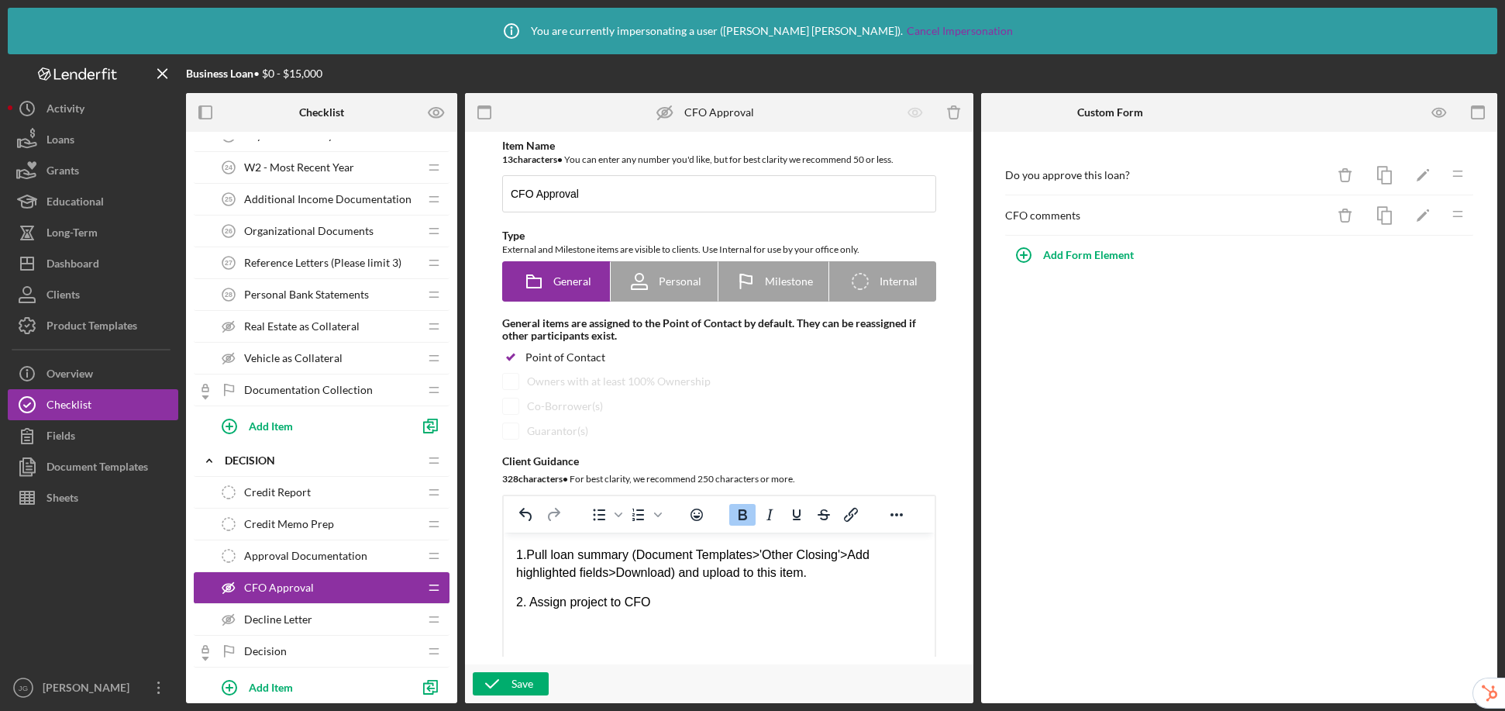
scroll to position [81, 0]
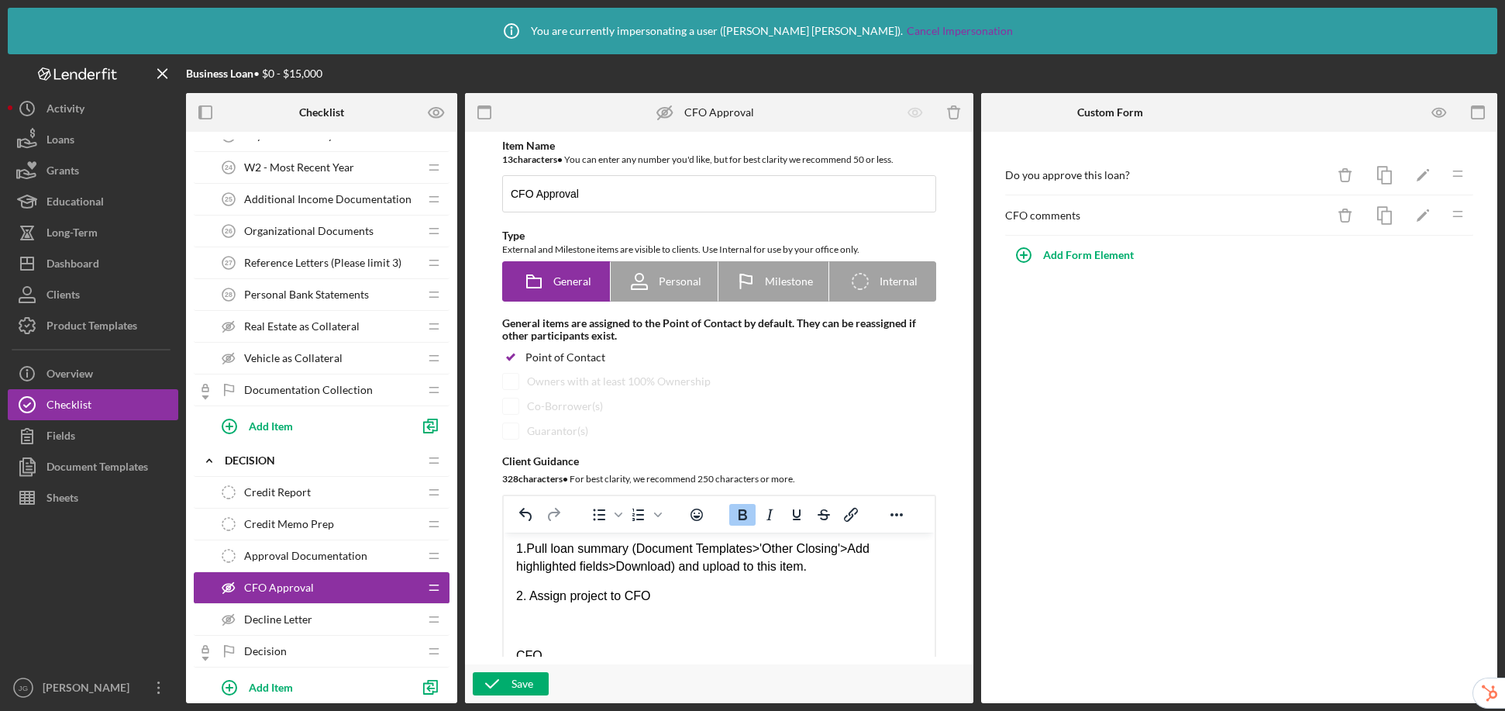
click at [553, 628] on p "Rich Text Area. Press ALT-0 for help." at bounding box center [719, 625] width 406 height 17
drag, startPoint x: 536, startPoint y: 624, endPoint x: 505, endPoint y: 625, distance: 31.0
click at [505, 625] on html "Task Instructions: Loan Officer 1. Pull loan summary (Document Templates>'Other…" at bounding box center [719, 608] width 431 height 315
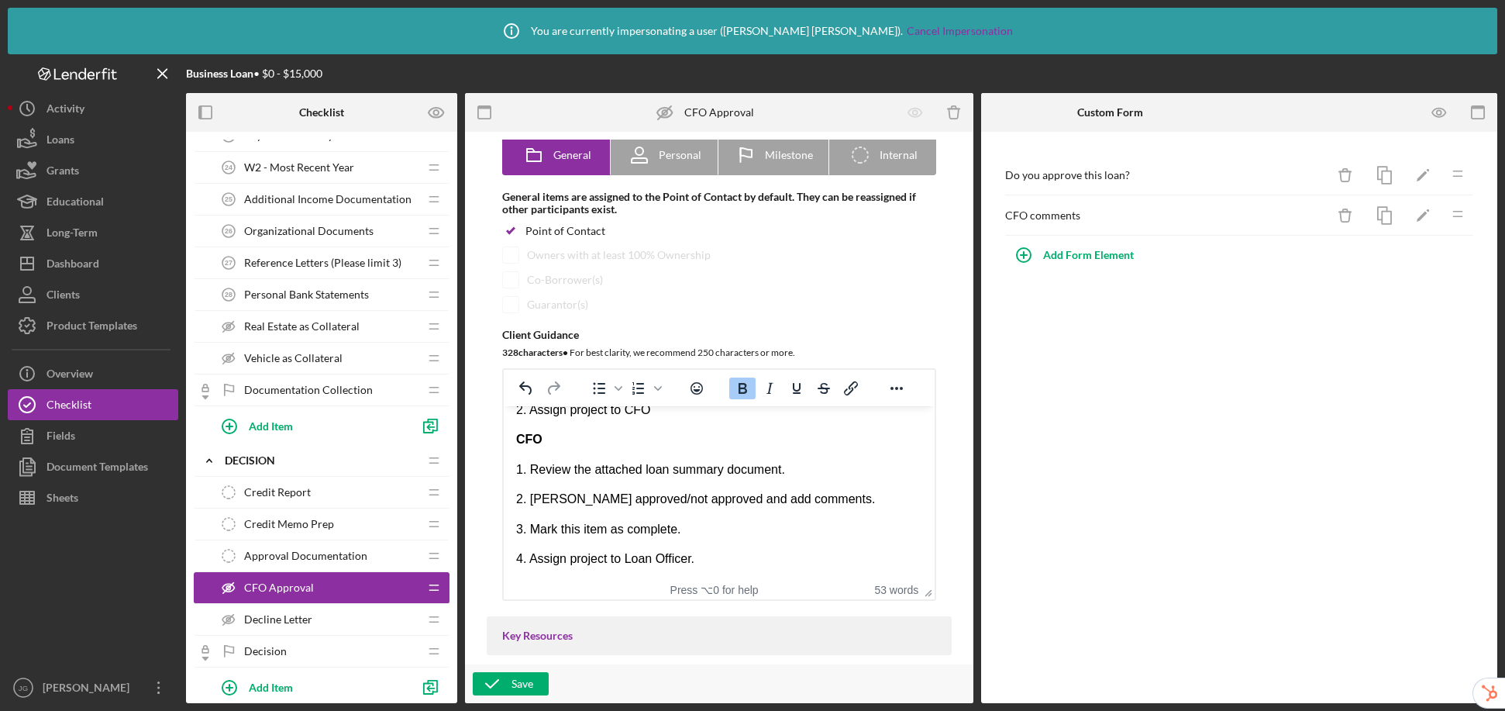
scroll to position [288, 0]
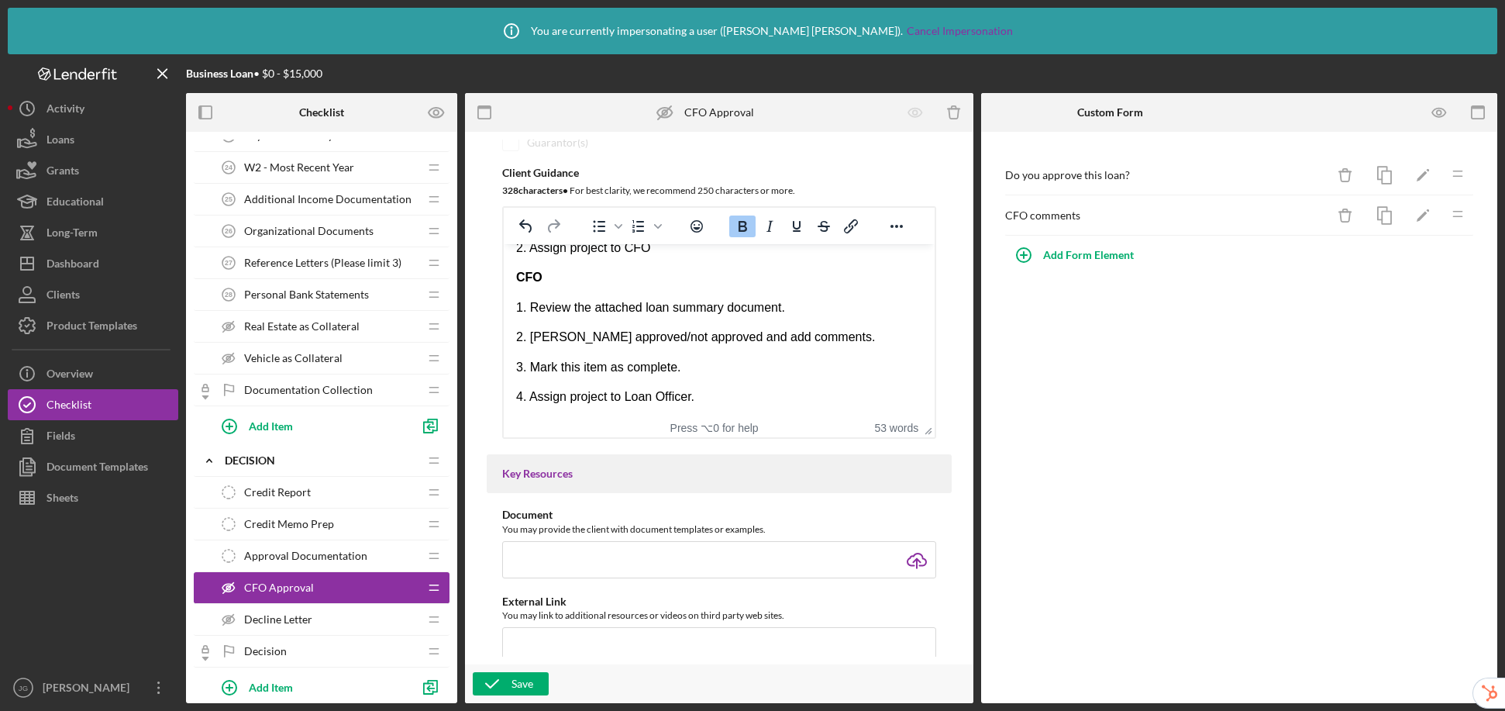
click at [580, 414] on html "Task Instructions: Loan Officer 1. Pull loan summary (Document Templates>'Other…" at bounding box center [719, 260] width 431 height 315
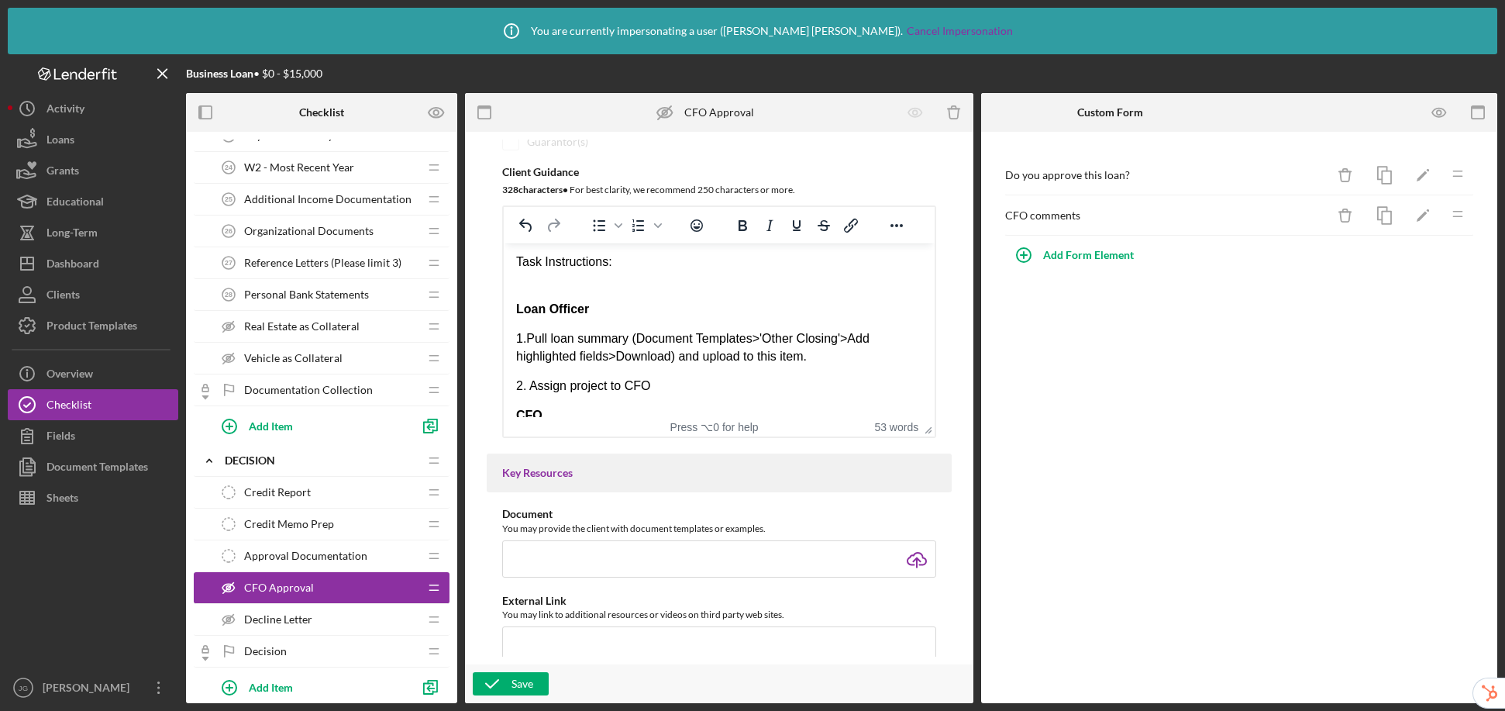
scroll to position [0, 0]
click at [520, 266] on div "Task Instructions:" at bounding box center [719, 264] width 406 height 17
click at [517, 269] on div "Task Instructions:" at bounding box center [719, 264] width 406 height 17
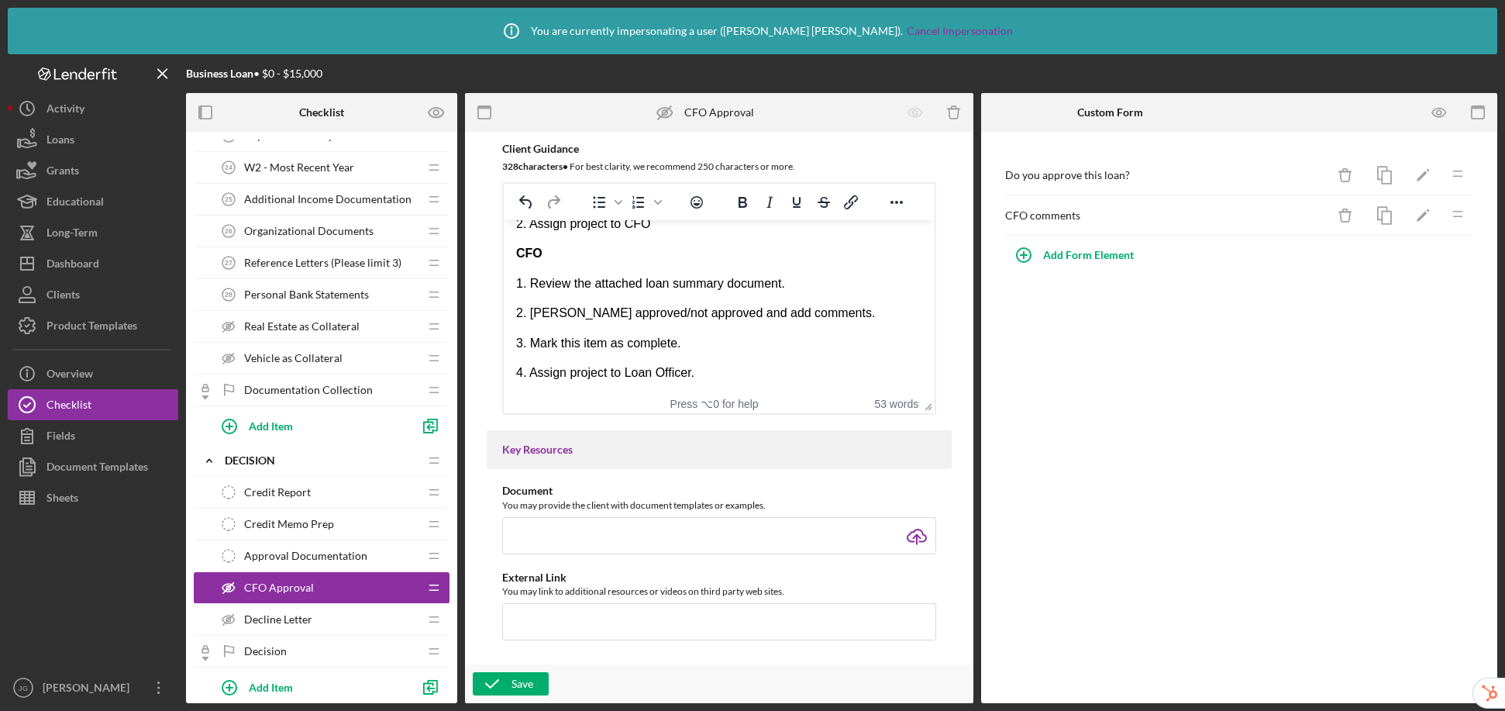
scroll to position [321, 0]
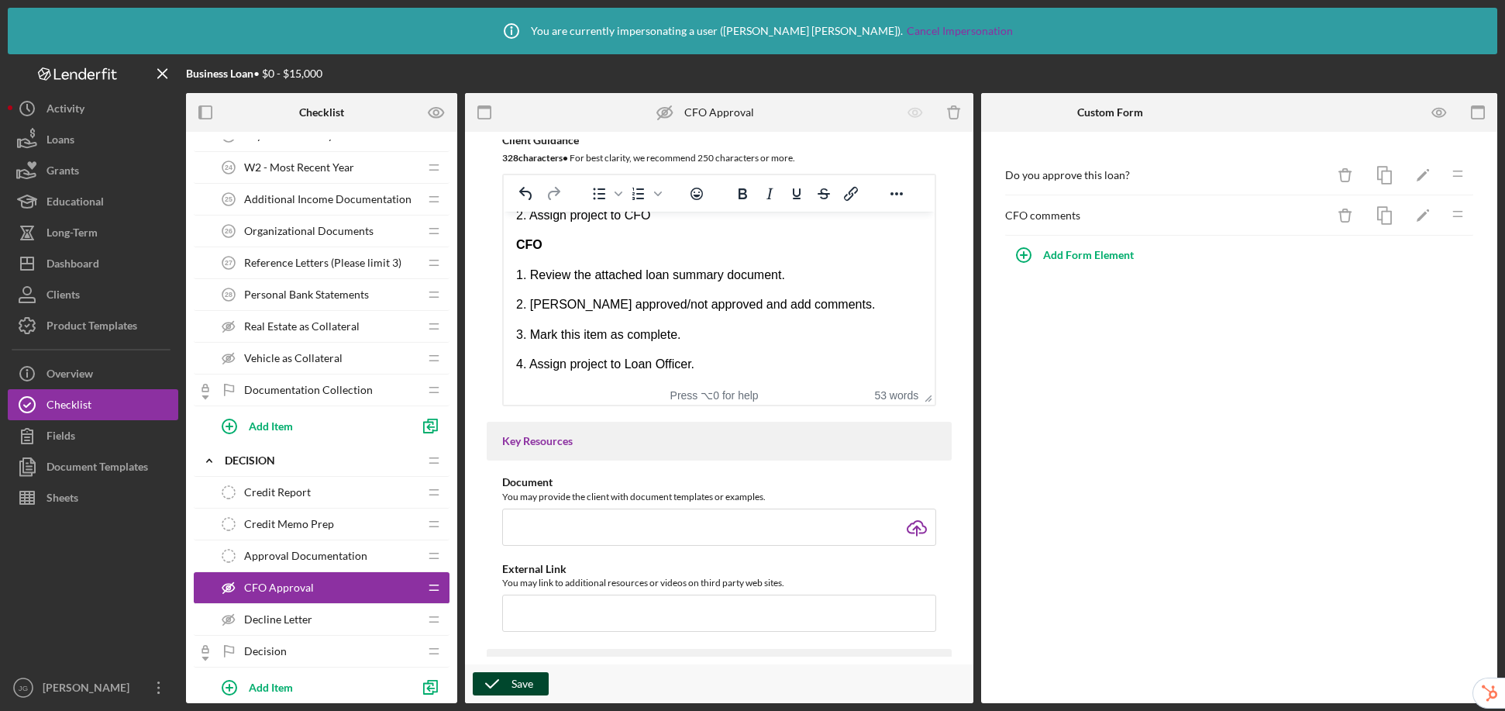
click at [529, 688] on div "Save" at bounding box center [523, 683] width 22 height 23
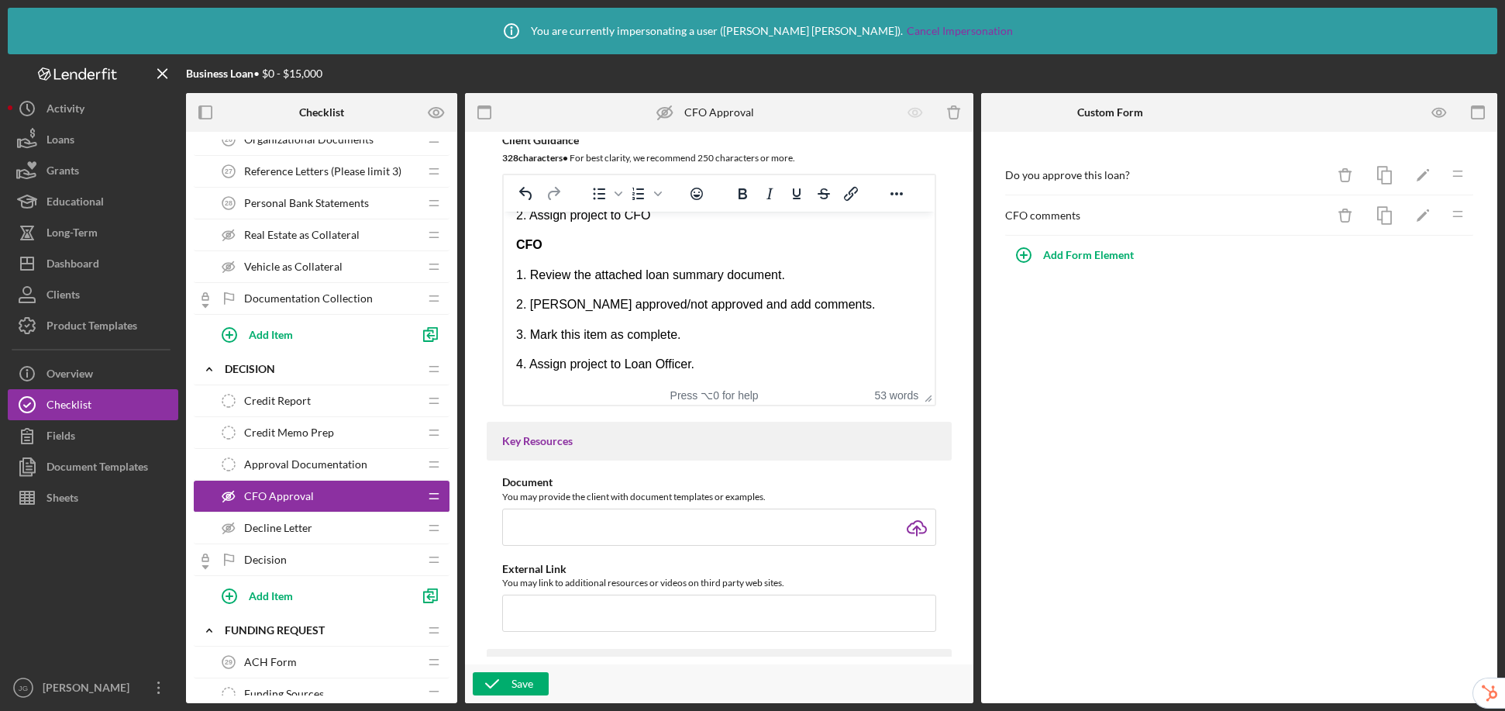
scroll to position [1130, 0]
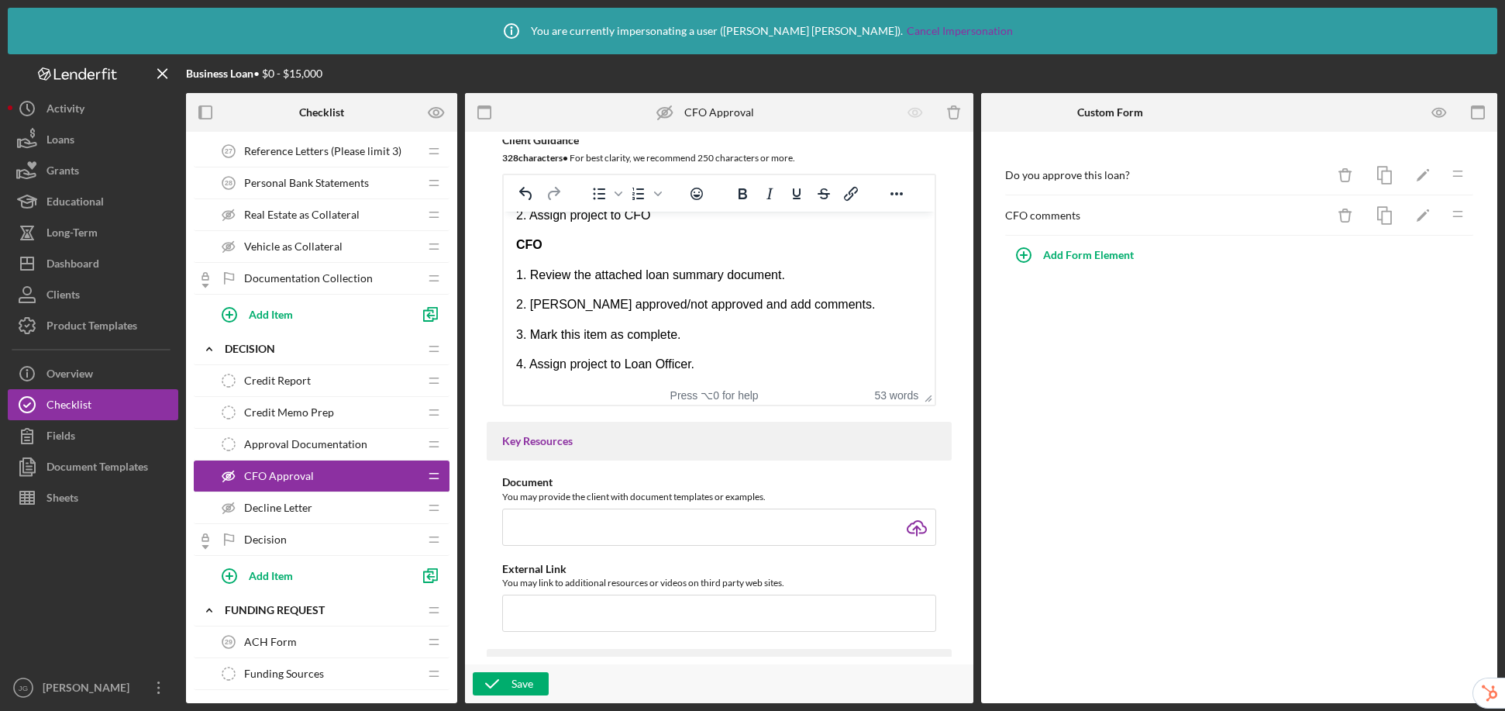
click at [287, 541] on div "Decision Decision" at bounding box center [315, 539] width 205 height 31
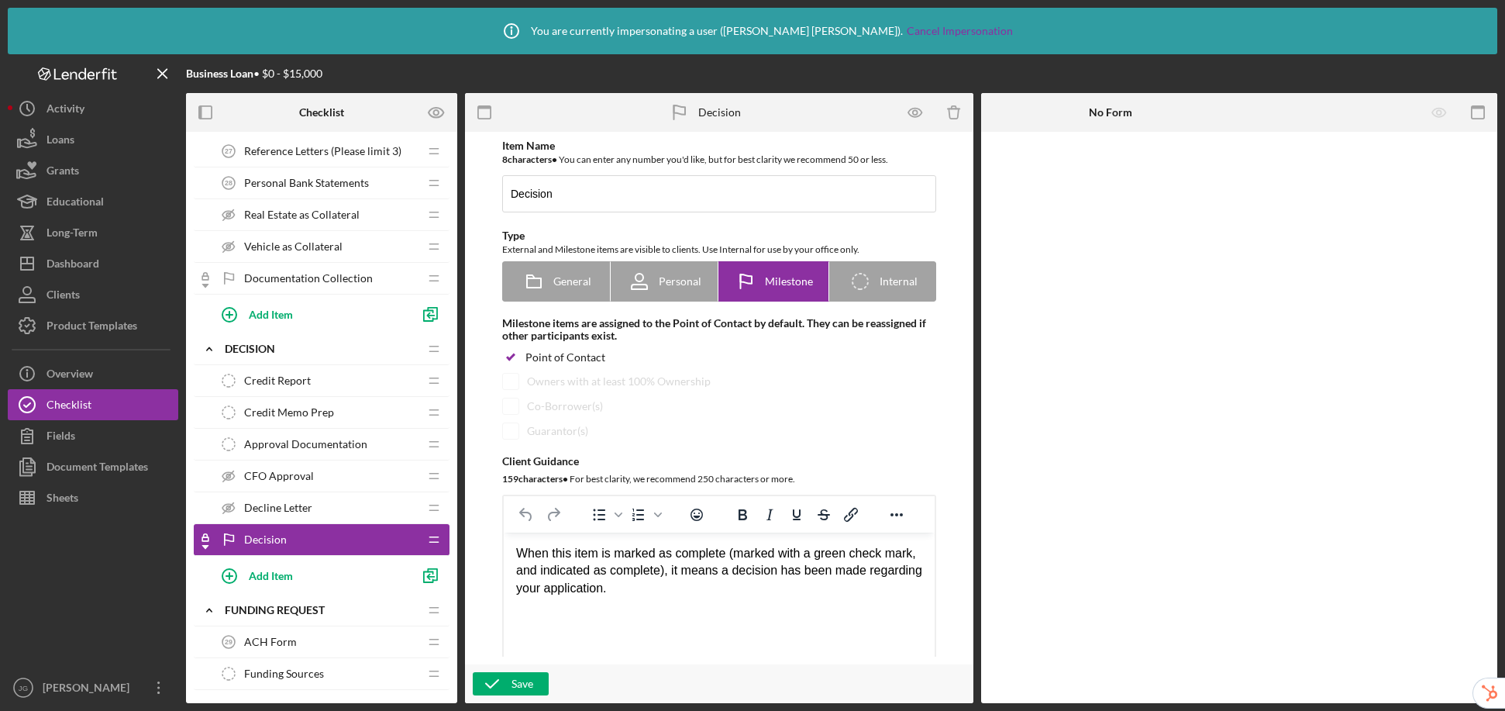
click at [303, 476] on span "CFO Approval" at bounding box center [279, 476] width 70 height 12
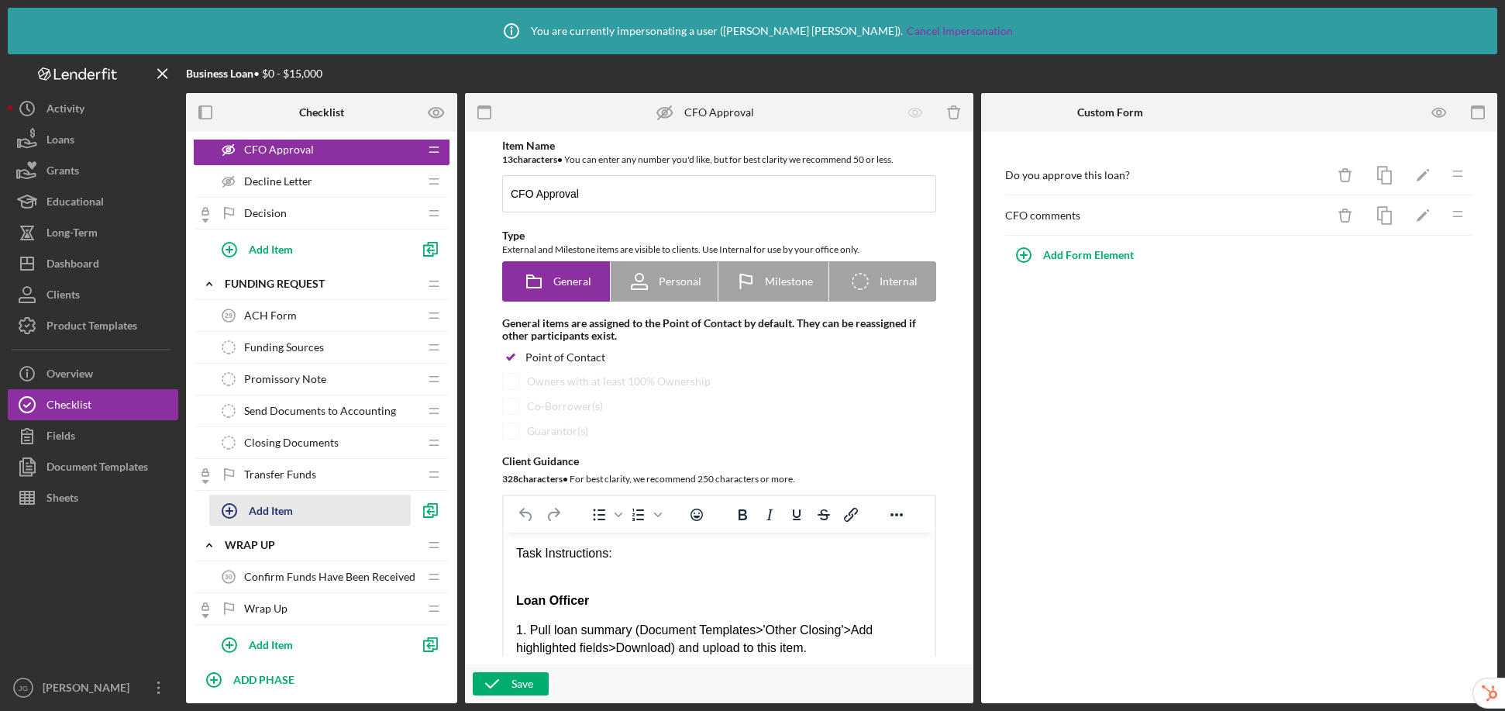
scroll to position [1453, 0]
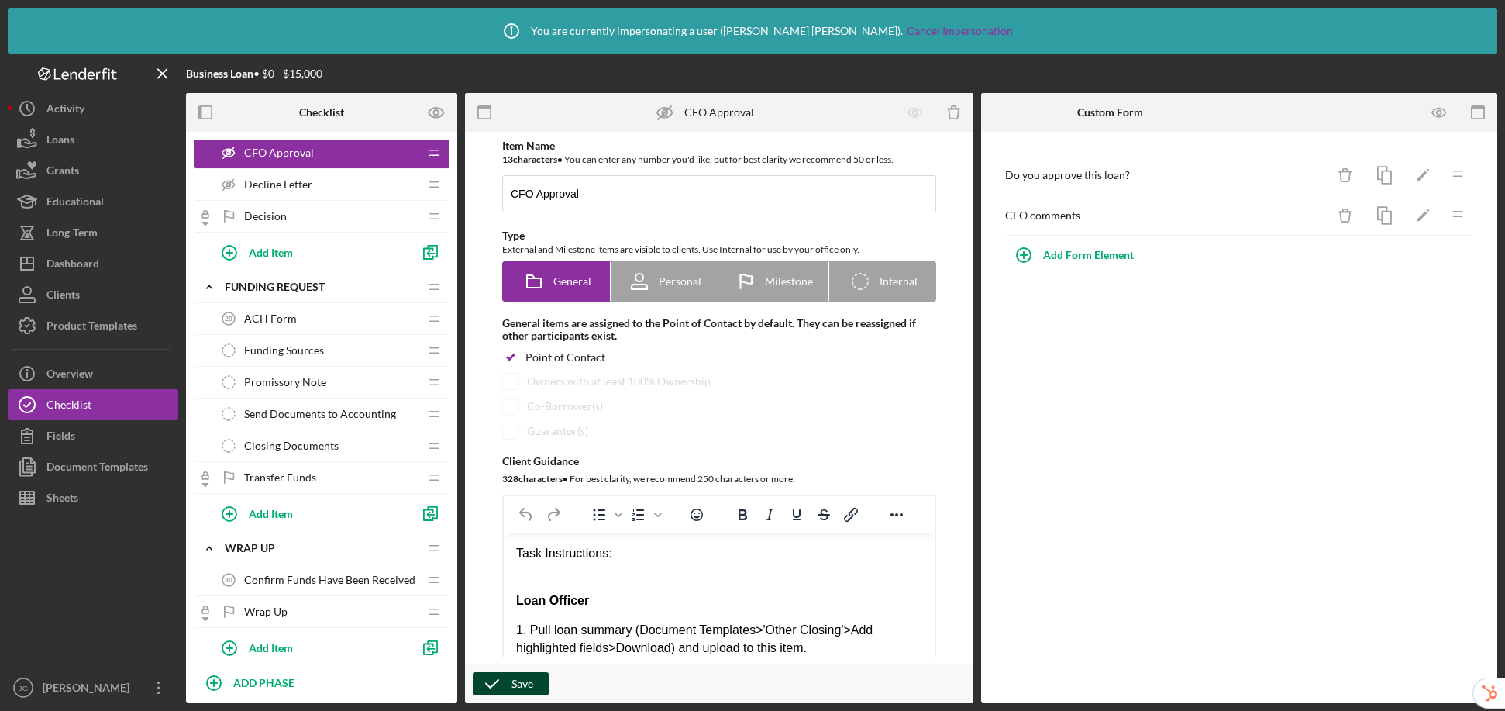
click at [506, 682] on icon "button" at bounding box center [492, 683] width 39 height 39
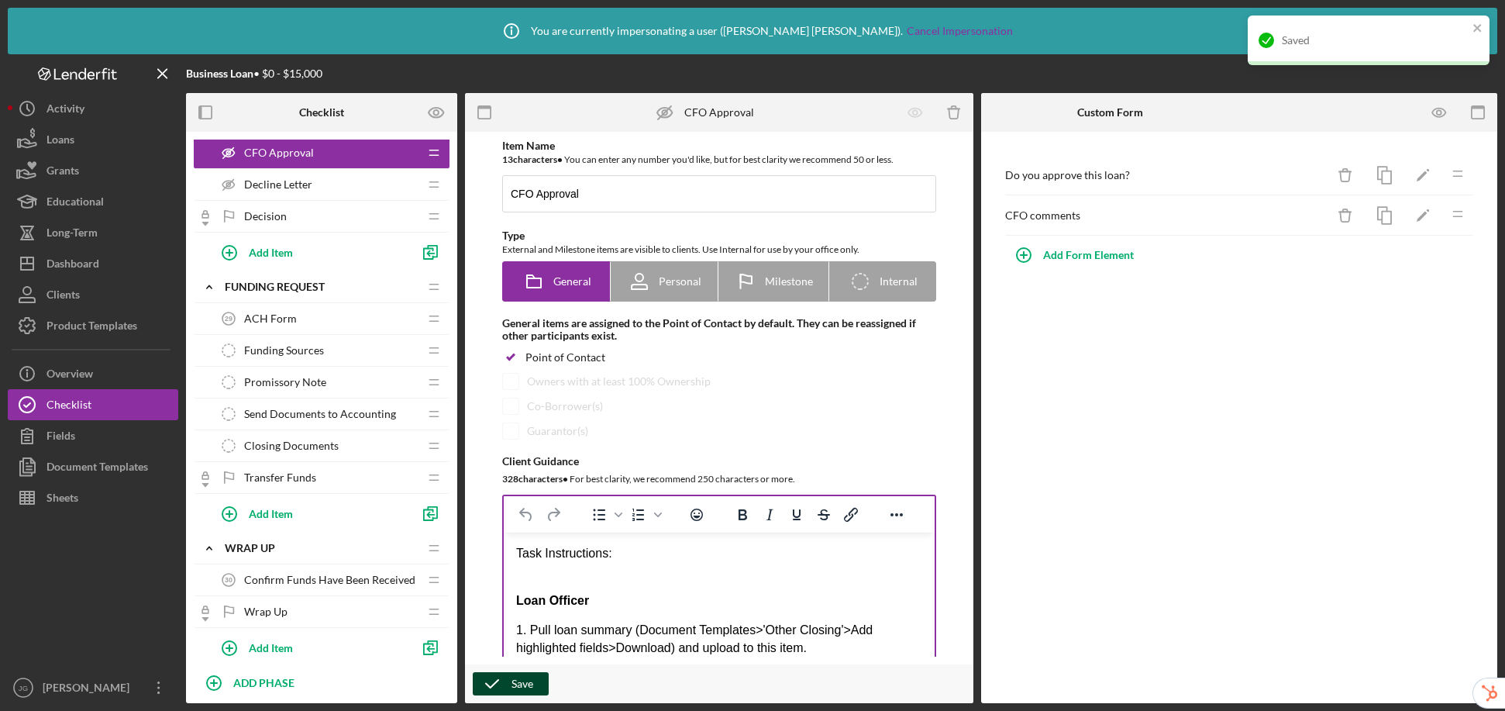
click at [911, 519] on div at bounding box center [896, 514] width 45 height 30
click at [897, 527] on div at bounding box center [896, 514] width 45 height 30
click at [901, 518] on icon "Reveal or hide additional toolbar items" at bounding box center [896, 514] width 19 height 19
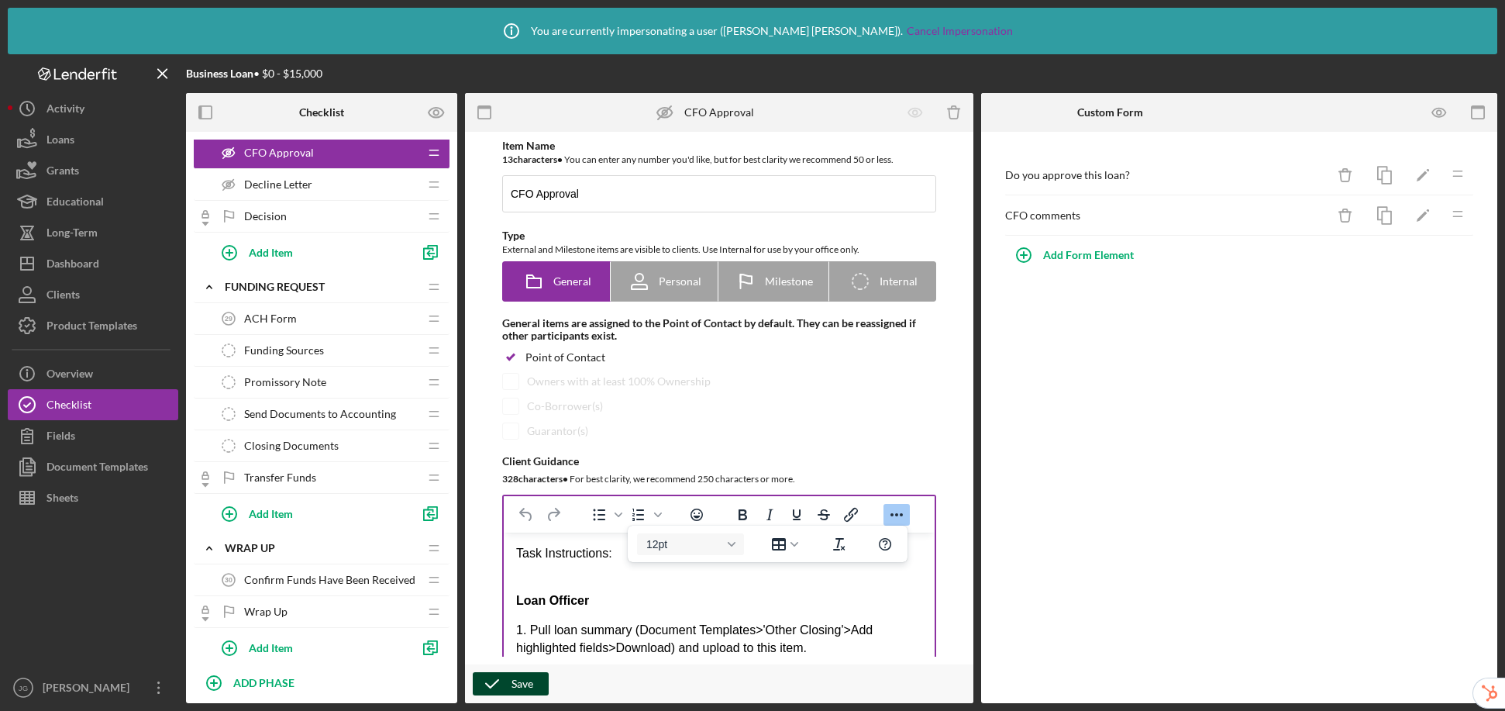
click at [893, 593] on p "Loan Officer" at bounding box center [719, 600] width 406 height 17
click at [893, 513] on icon "Reveal or hide additional toolbar items" at bounding box center [896, 514] width 19 height 19
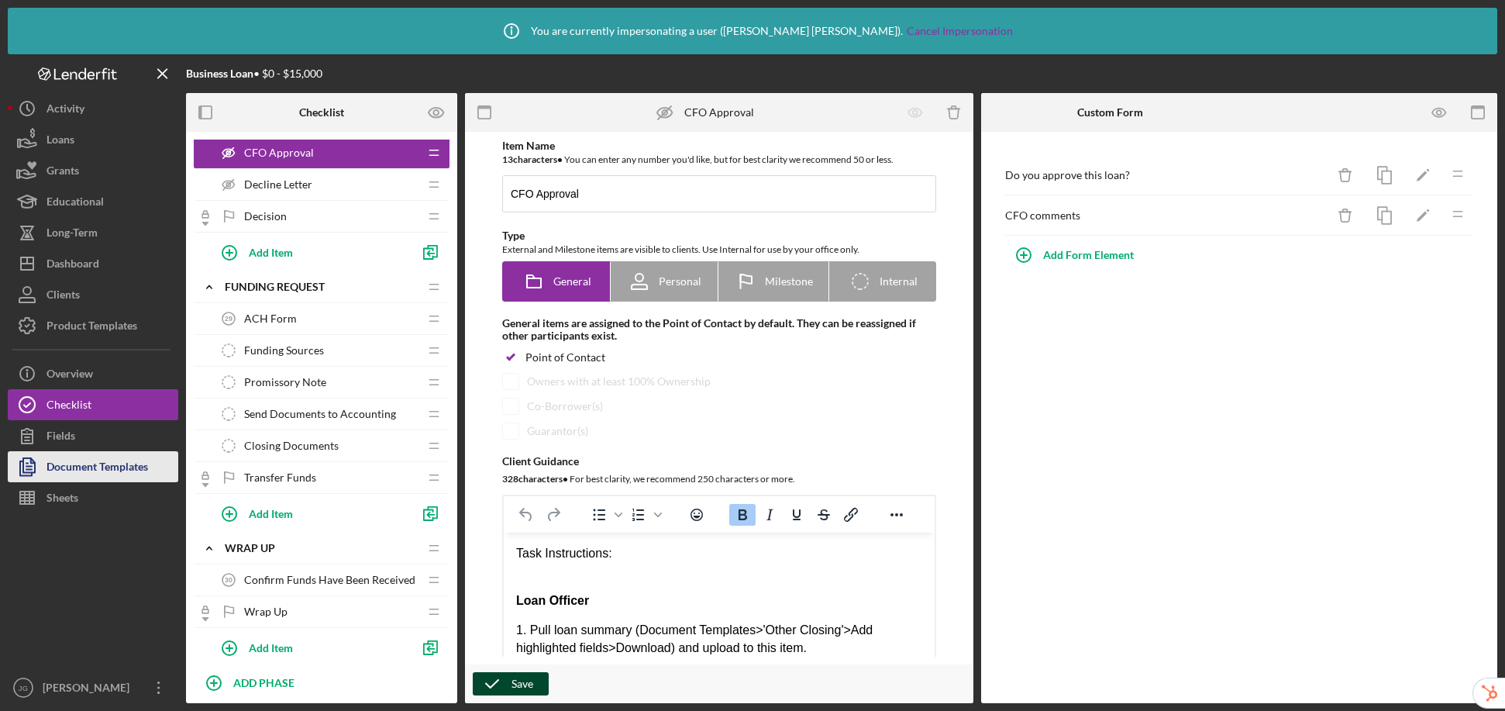
click at [91, 463] on div "Document Templates" at bounding box center [98, 468] width 102 height 35
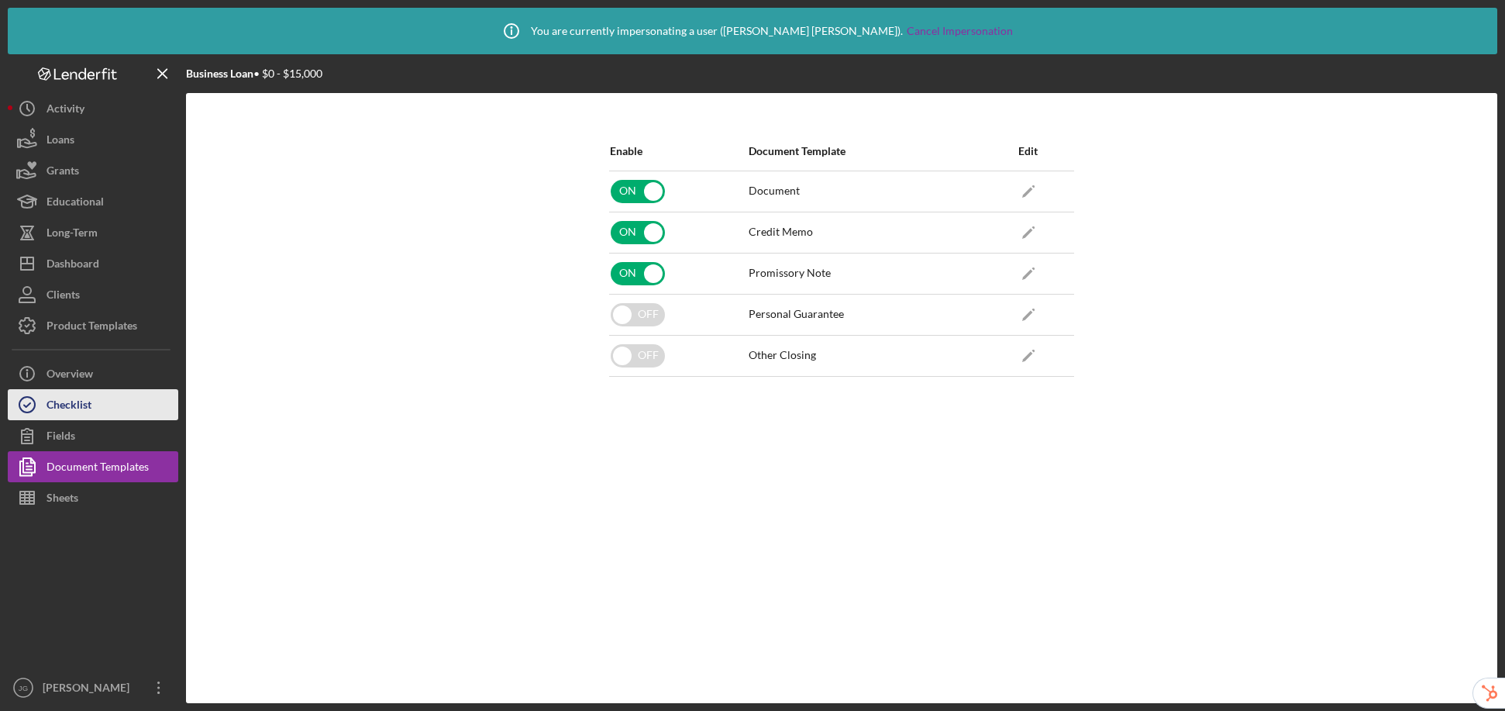
click at [120, 395] on button "Checklist" at bounding box center [93, 404] width 171 height 31
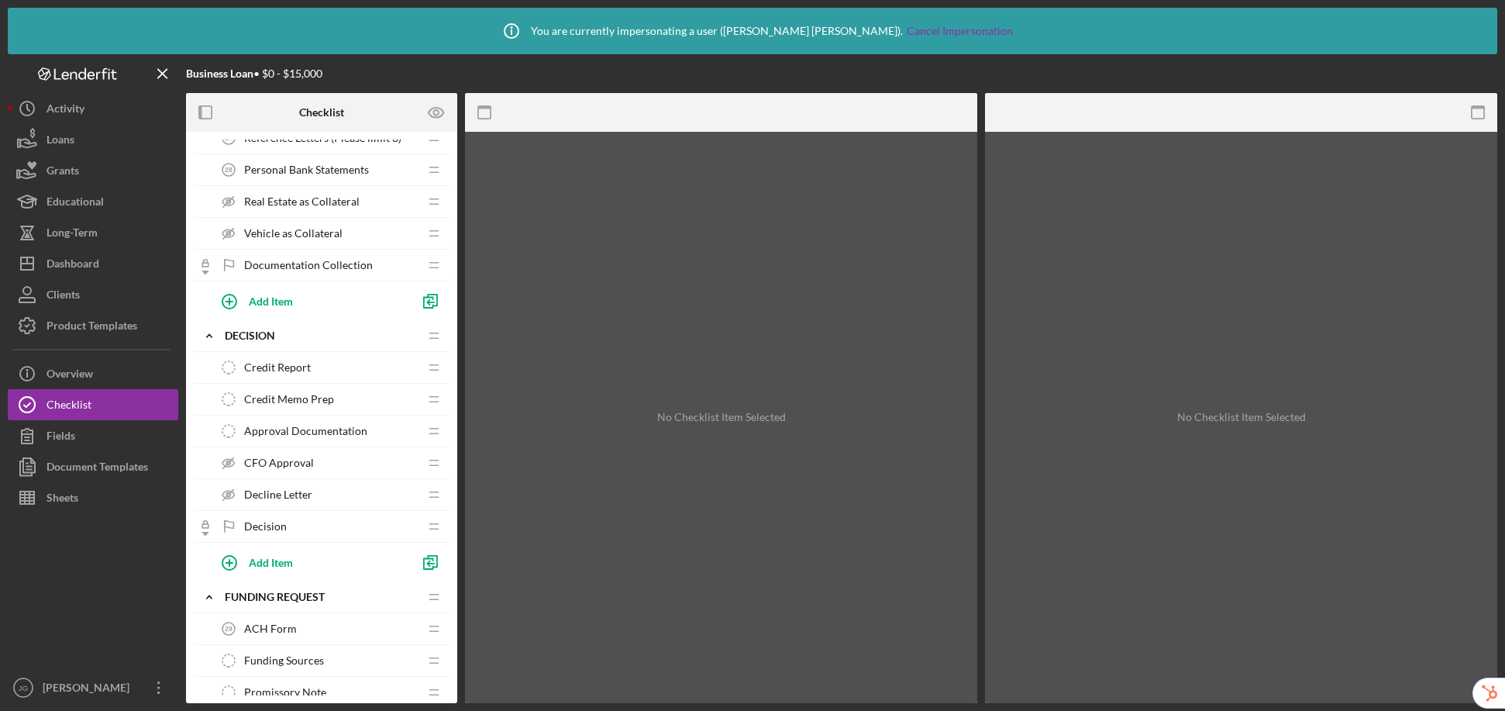
scroll to position [1153, 0]
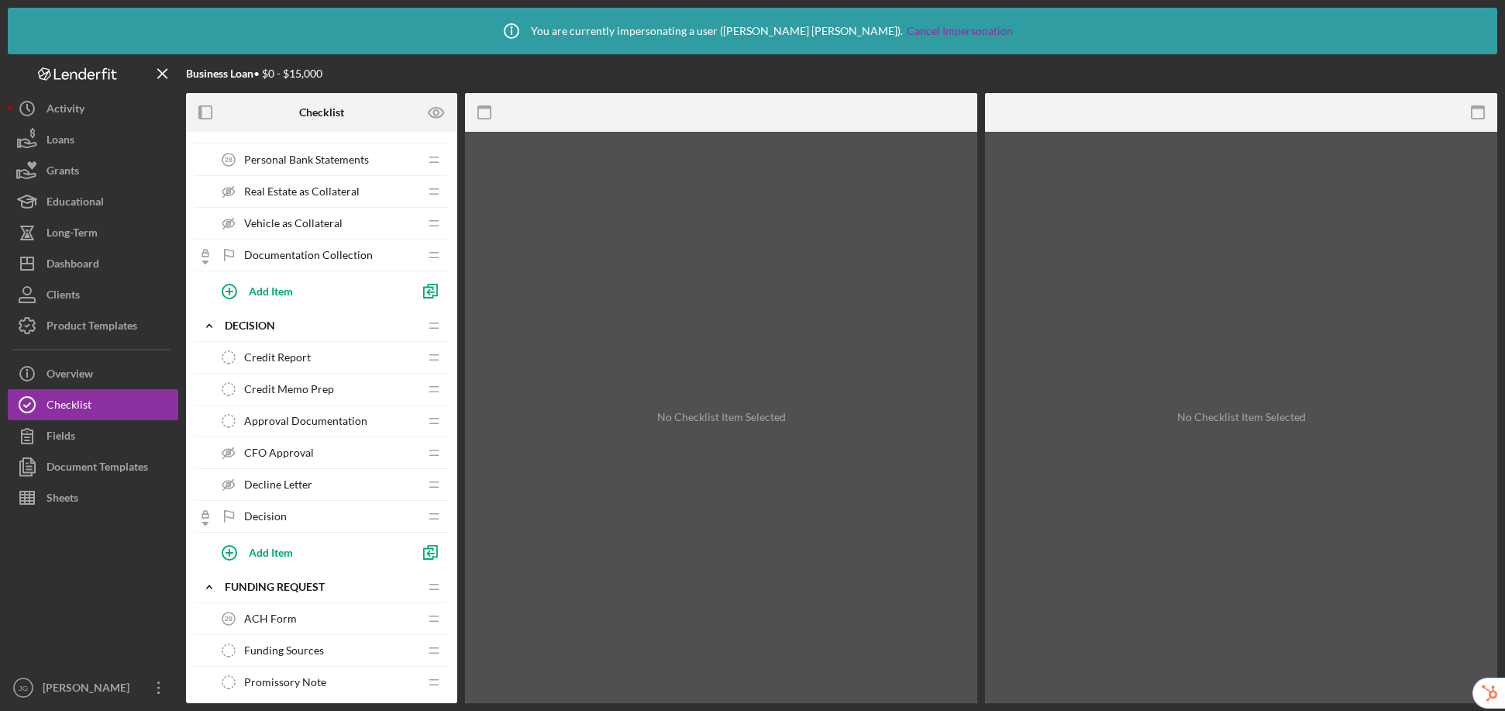
click at [317, 452] on div "CFO Approval CFO Approval" at bounding box center [315, 452] width 205 height 31
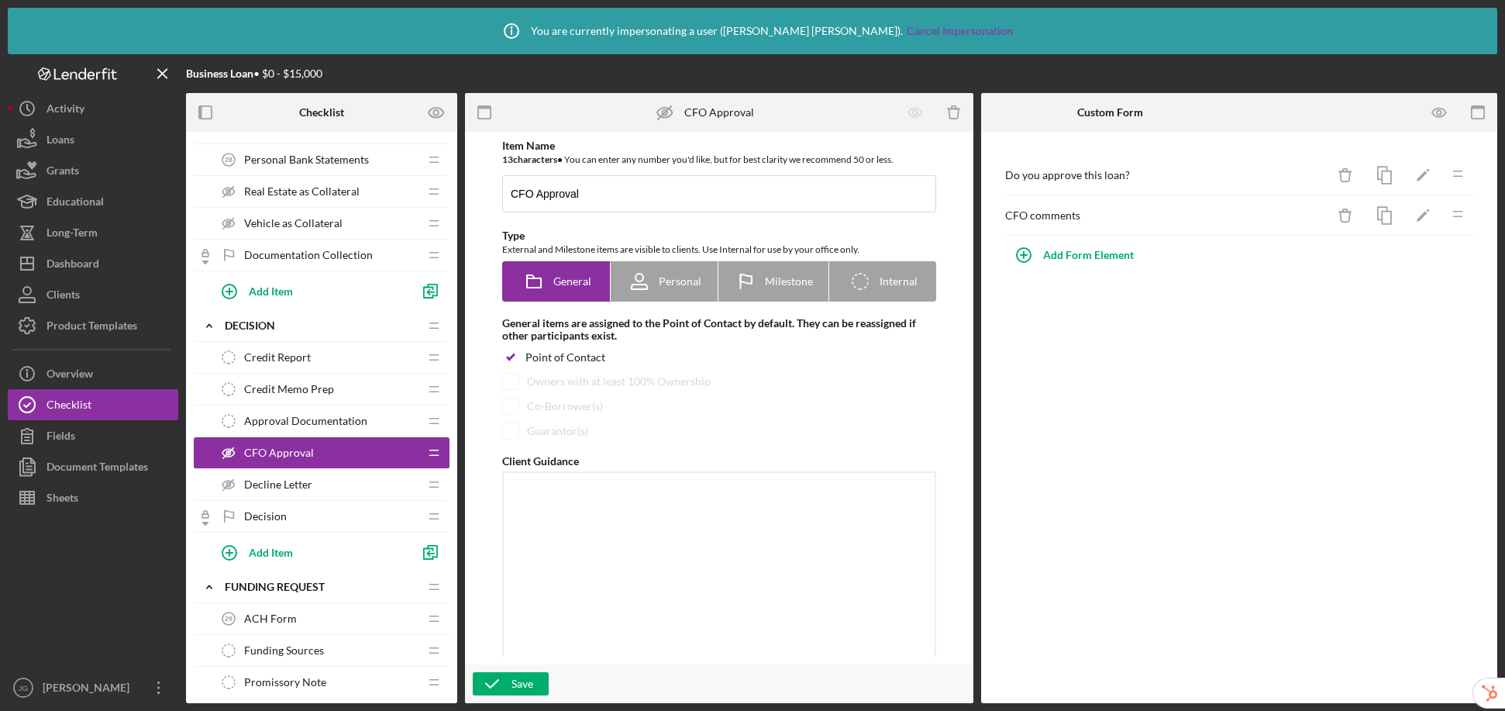
click at [319, 454] on div "CFO Approval CFO Approval" at bounding box center [315, 452] width 205 height 31
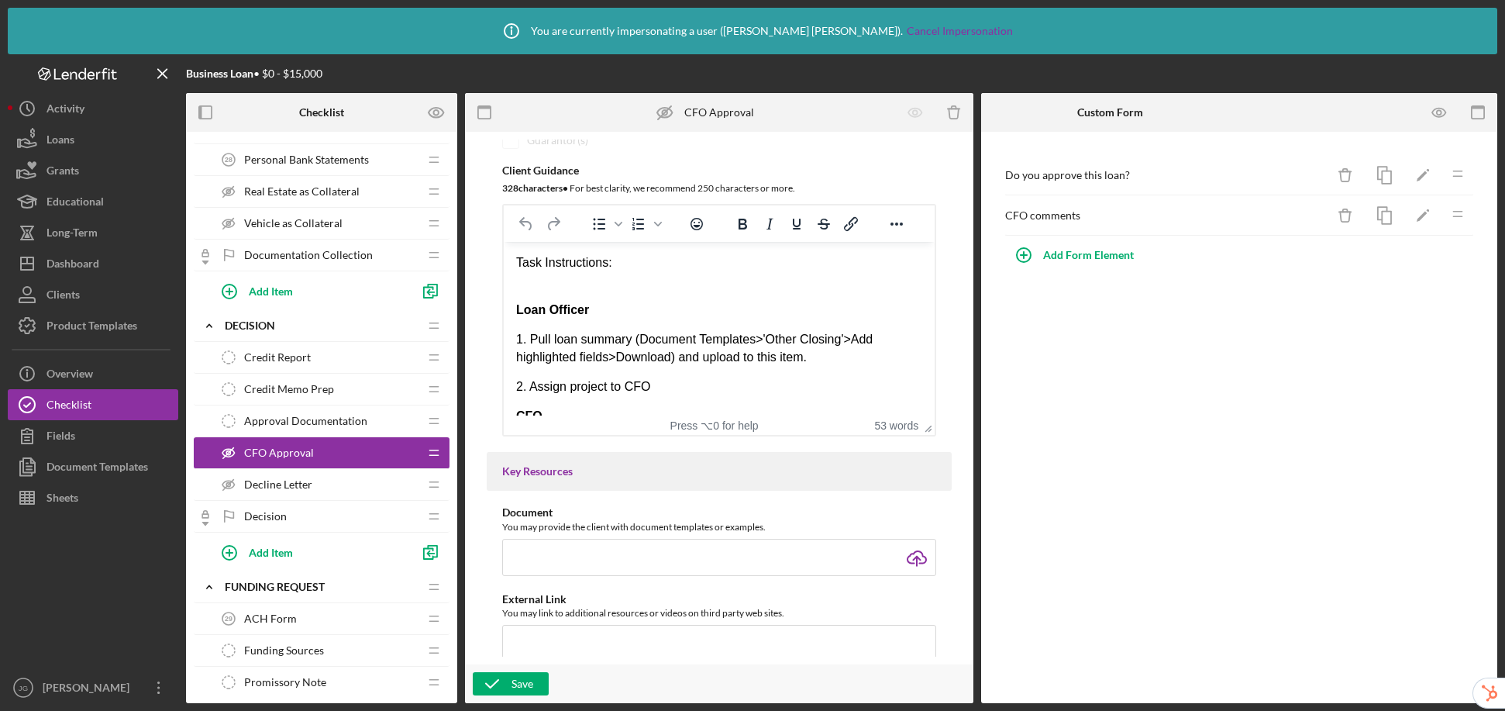
scroll to position [291, 0]
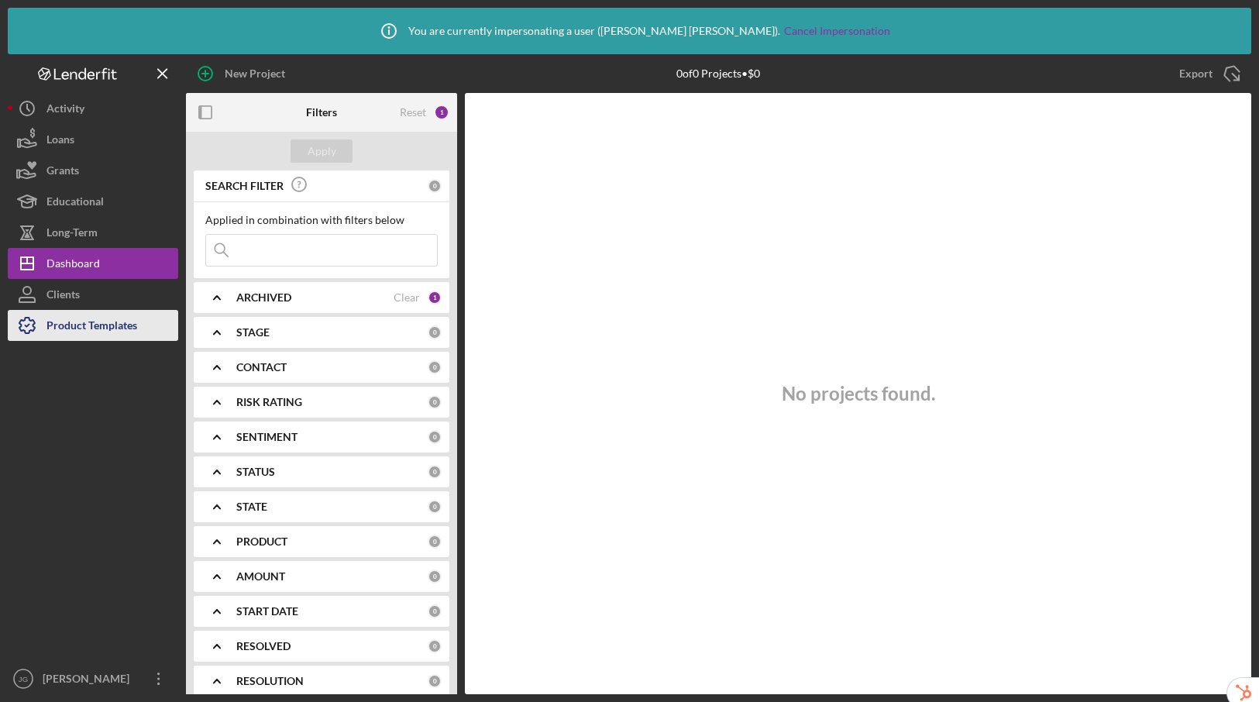
click at [82, 328] on div "Product Templates" at bounding box center [92, 327] width 91 height 35
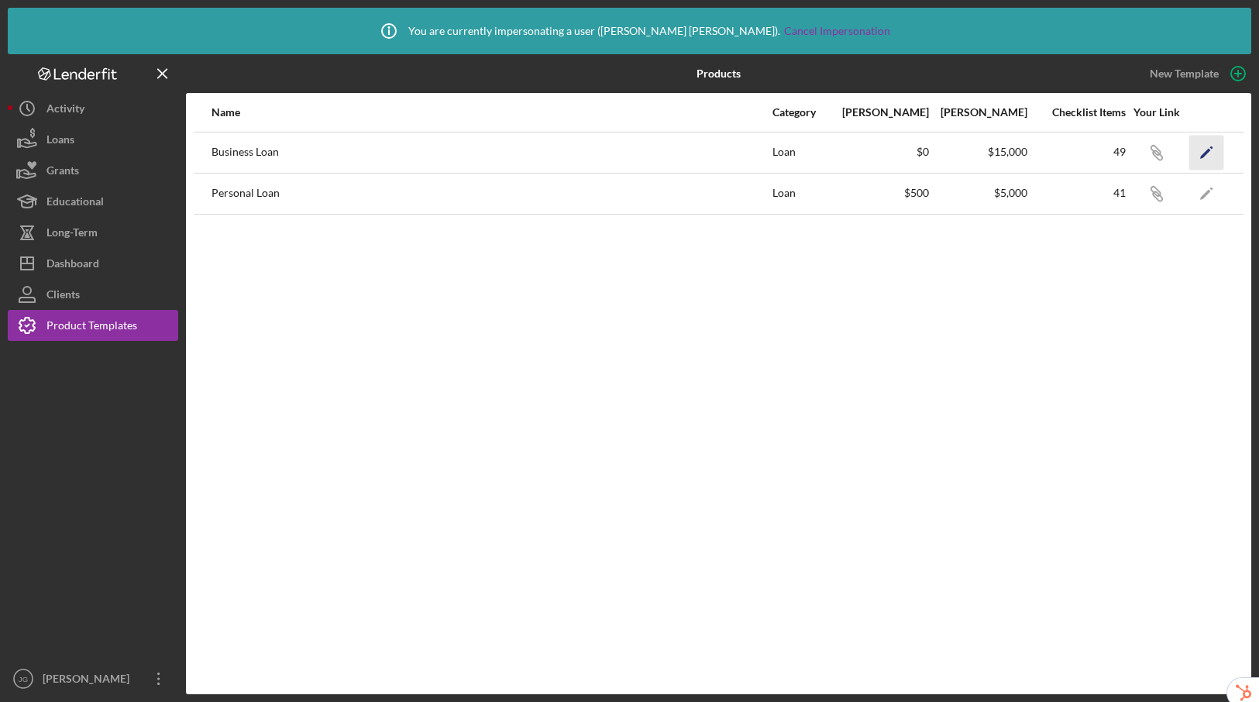
click at [1205, 155] on icon "Icon/Edit" at bounding box center [1207, 152] width 35 height 35
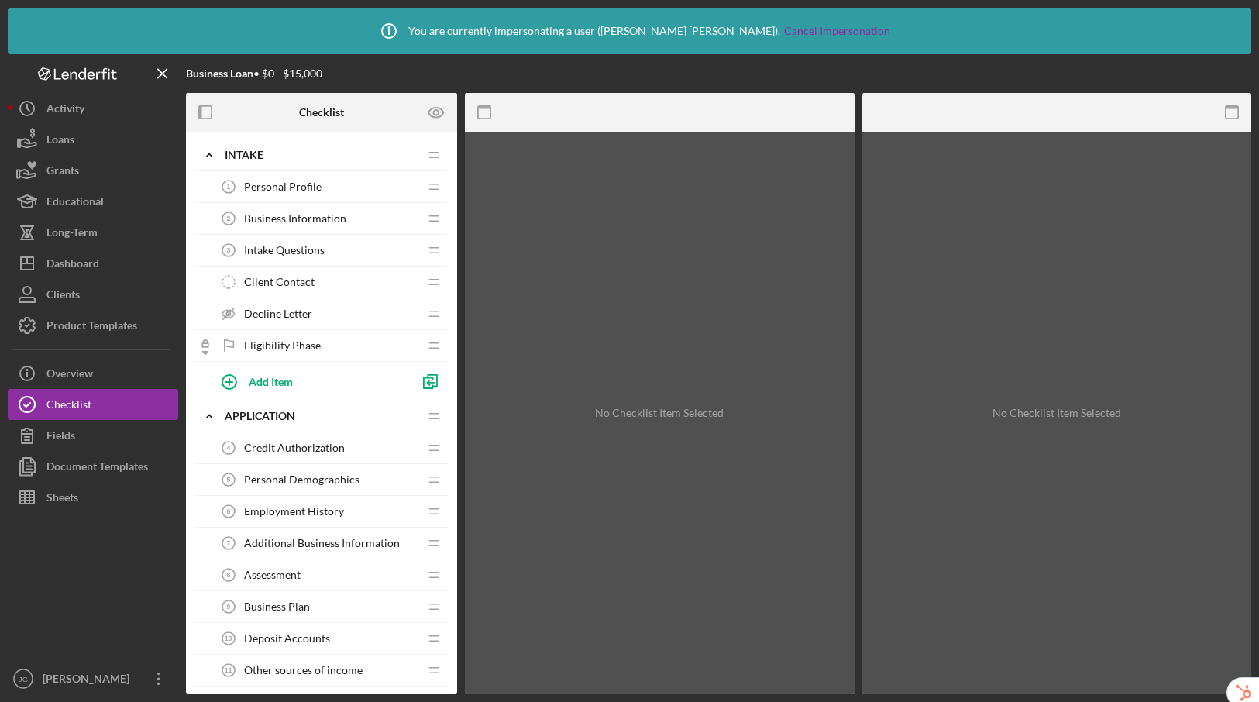
click at [285, 215] on span "Business Information" at bounding box center [295, 218] width 102 height 12
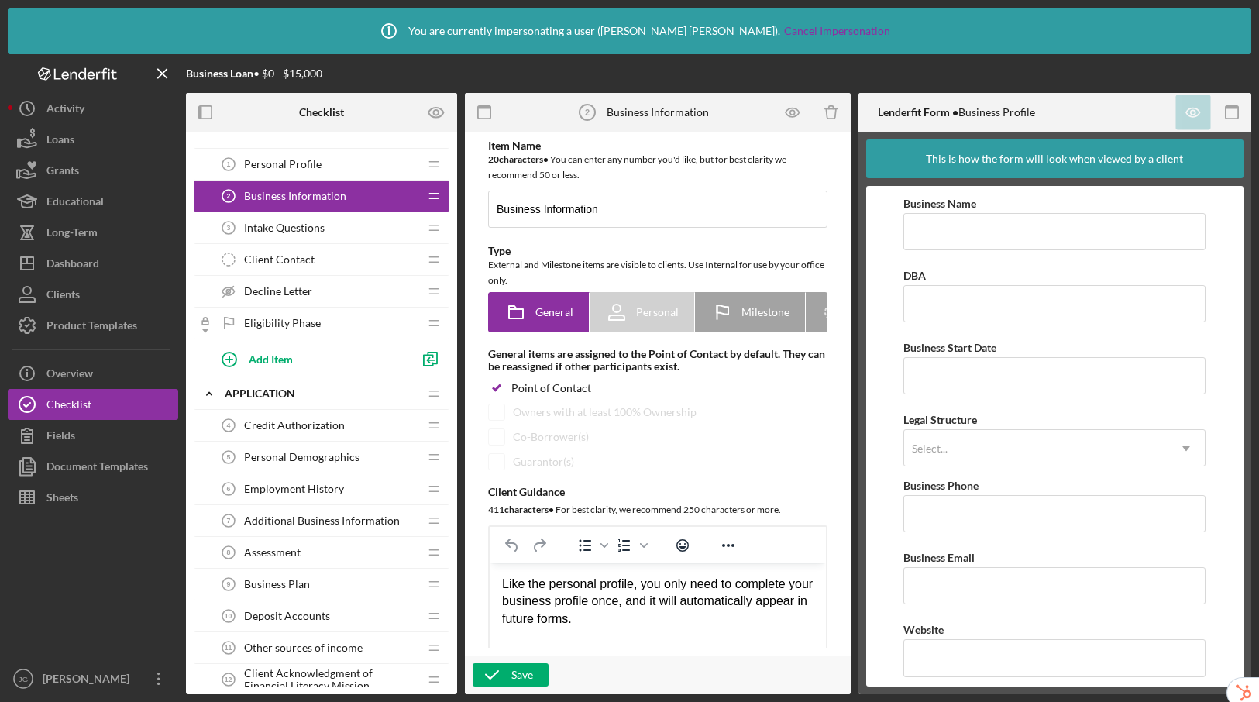
scroll to position [40, 0]
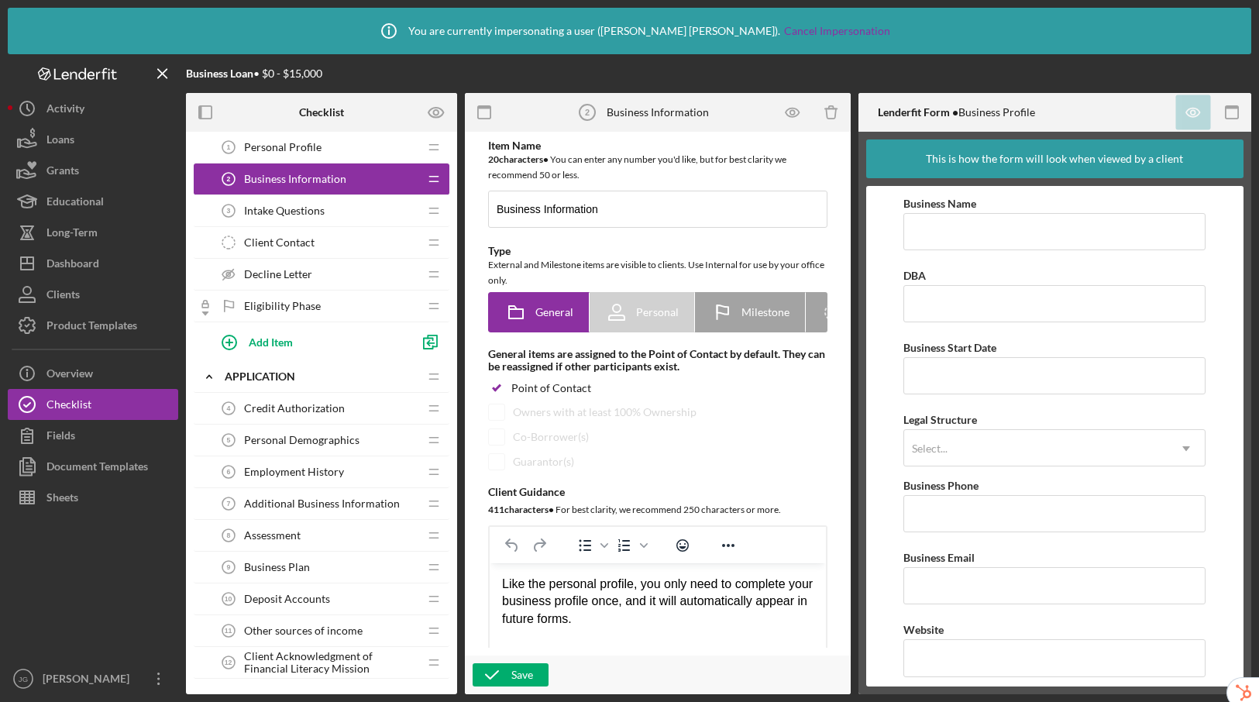
click at [298, 477] on span "Employment History" at bounding box center [294, 472] width 100 height 12
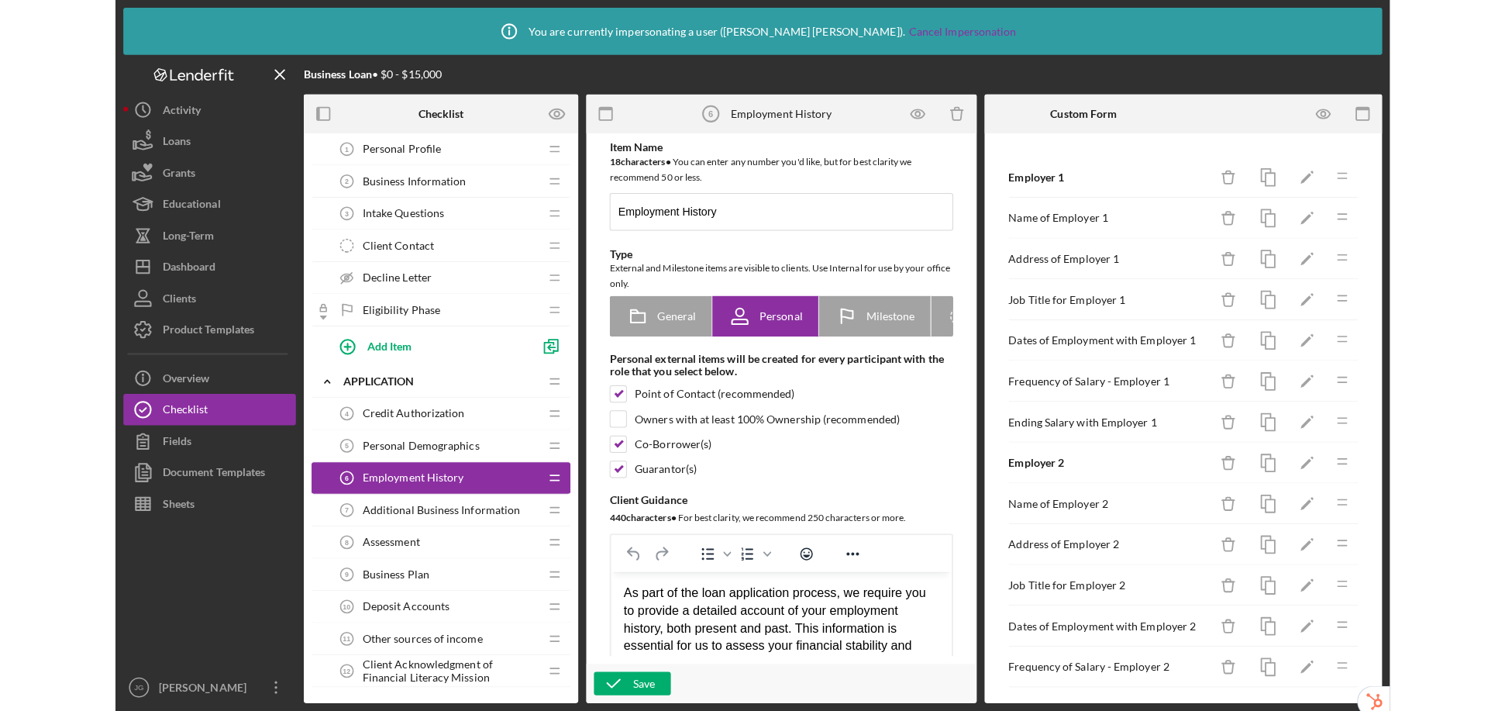
scroll to position [40, 0]
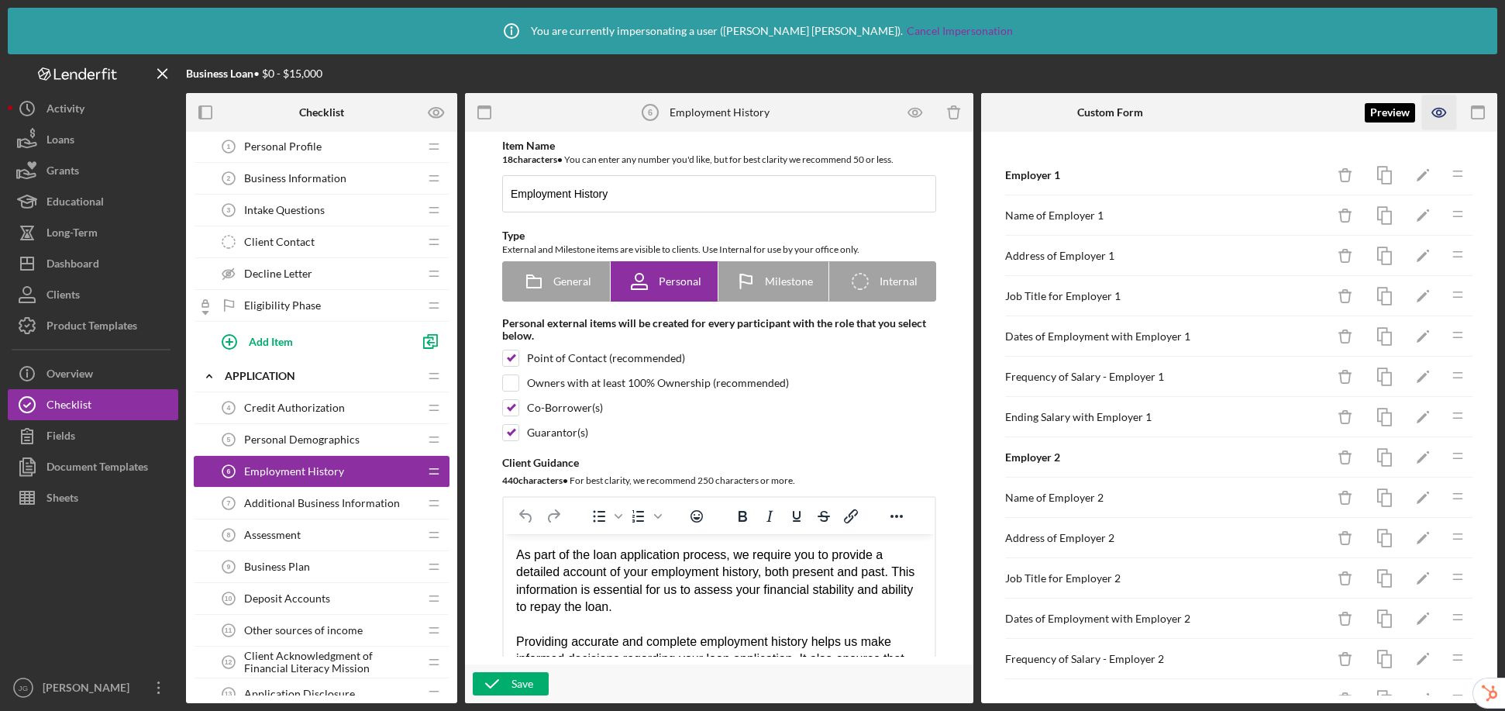
click at [1259, 113] on icon "button" at bounding box center [1439, 112] width 35 height 35
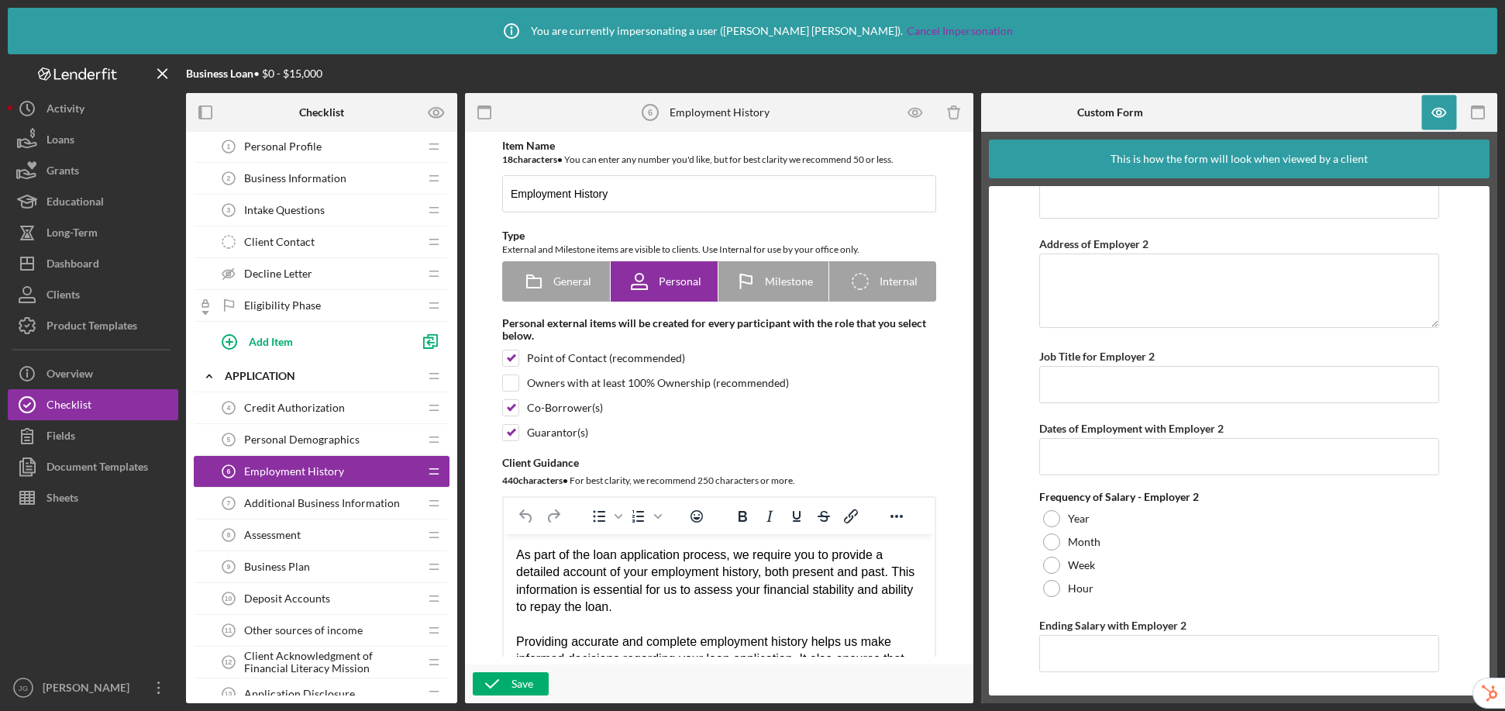
scroll to position [0, 0]
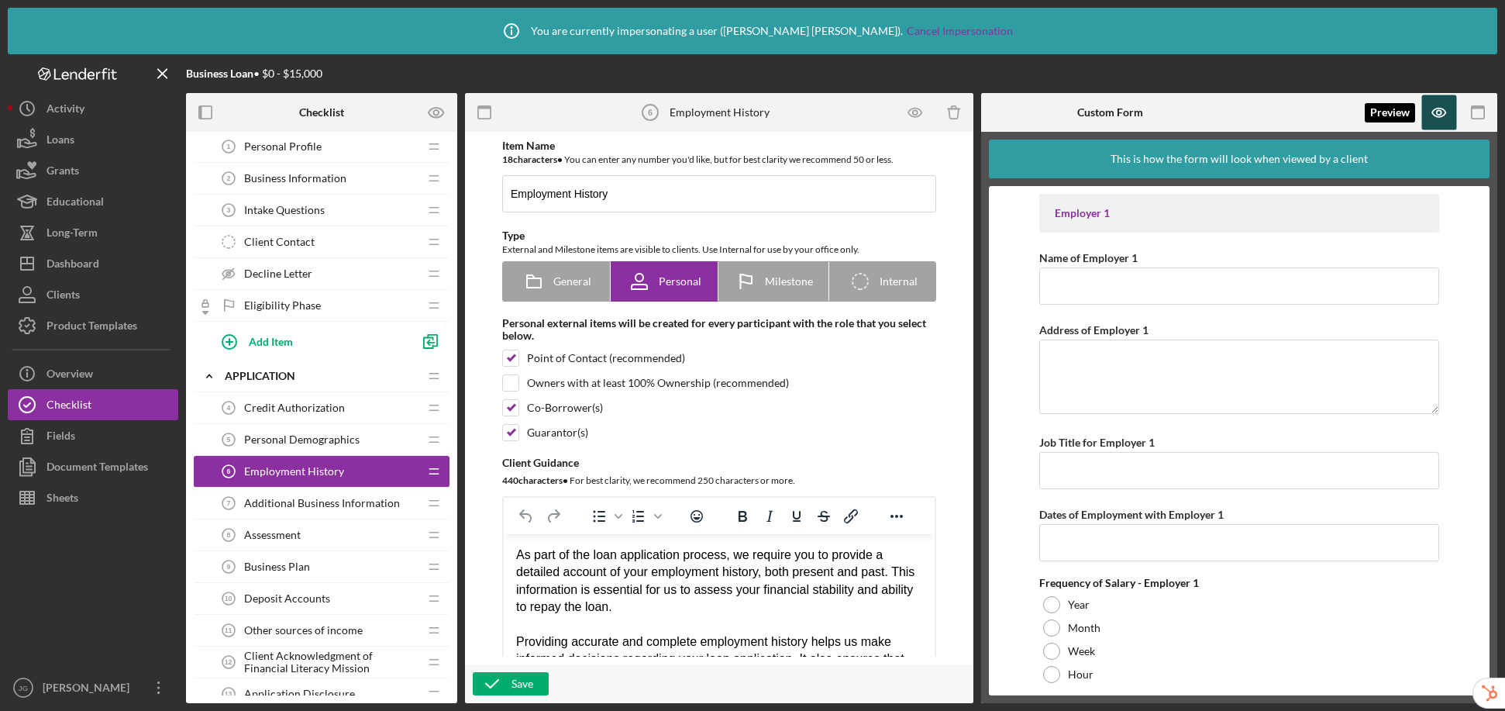
click at [1259, 121] on icon "button" at bounding box center [1439, 112] width 35 height 35
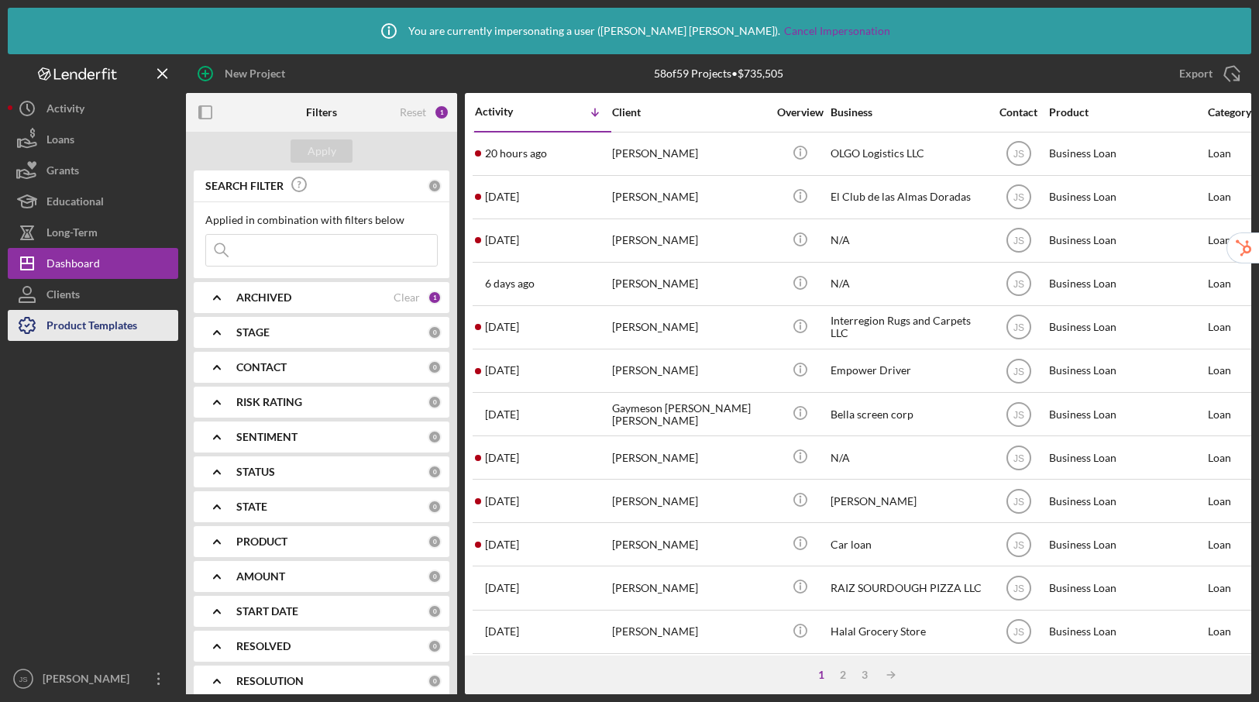
click at [88, 328] on div "Product Templates" at bounding box center [92, 327] width 91 height 35
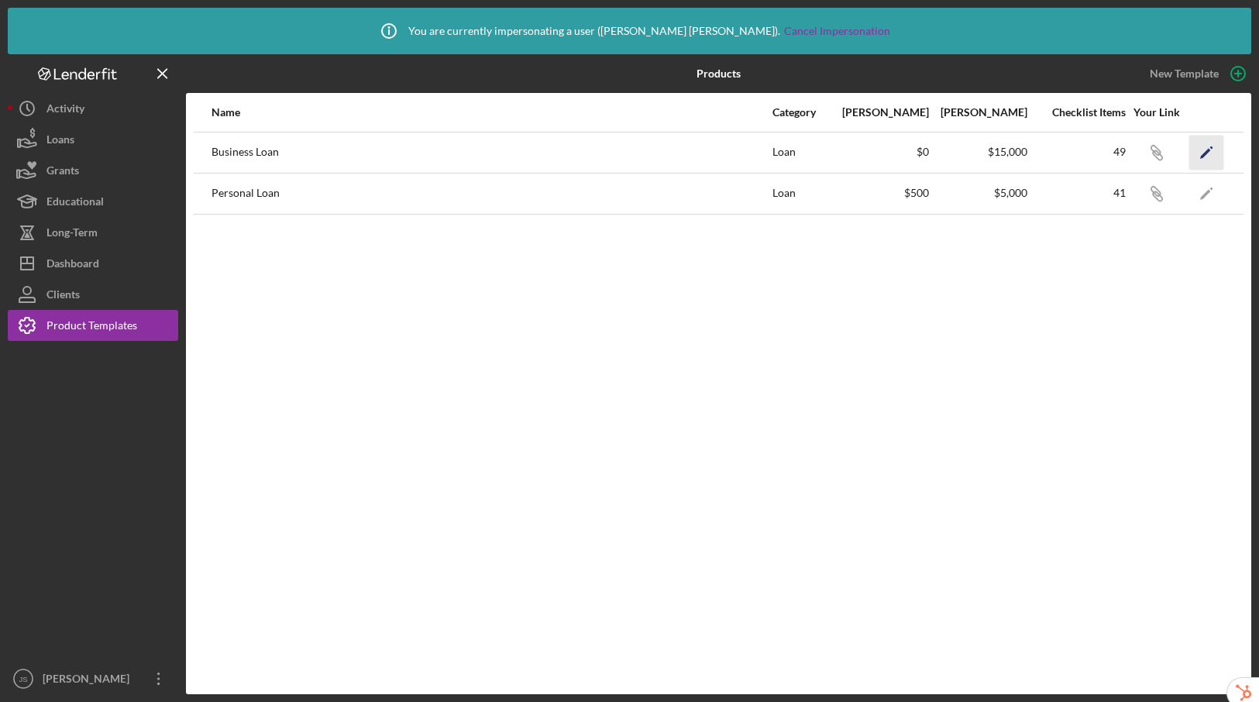
click at [1220, 151] on icon "Icon/Edit" at bounding box center [1207, 152] width 35 height 35
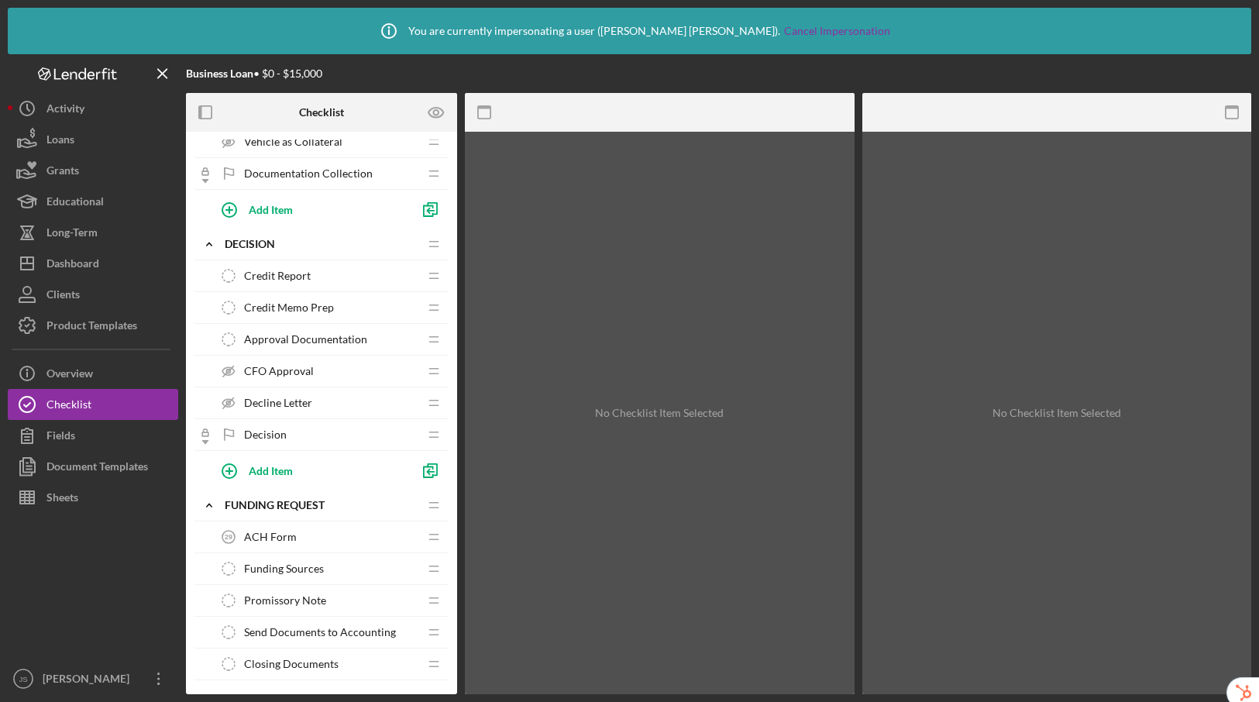
scroll to position [1307, 0]
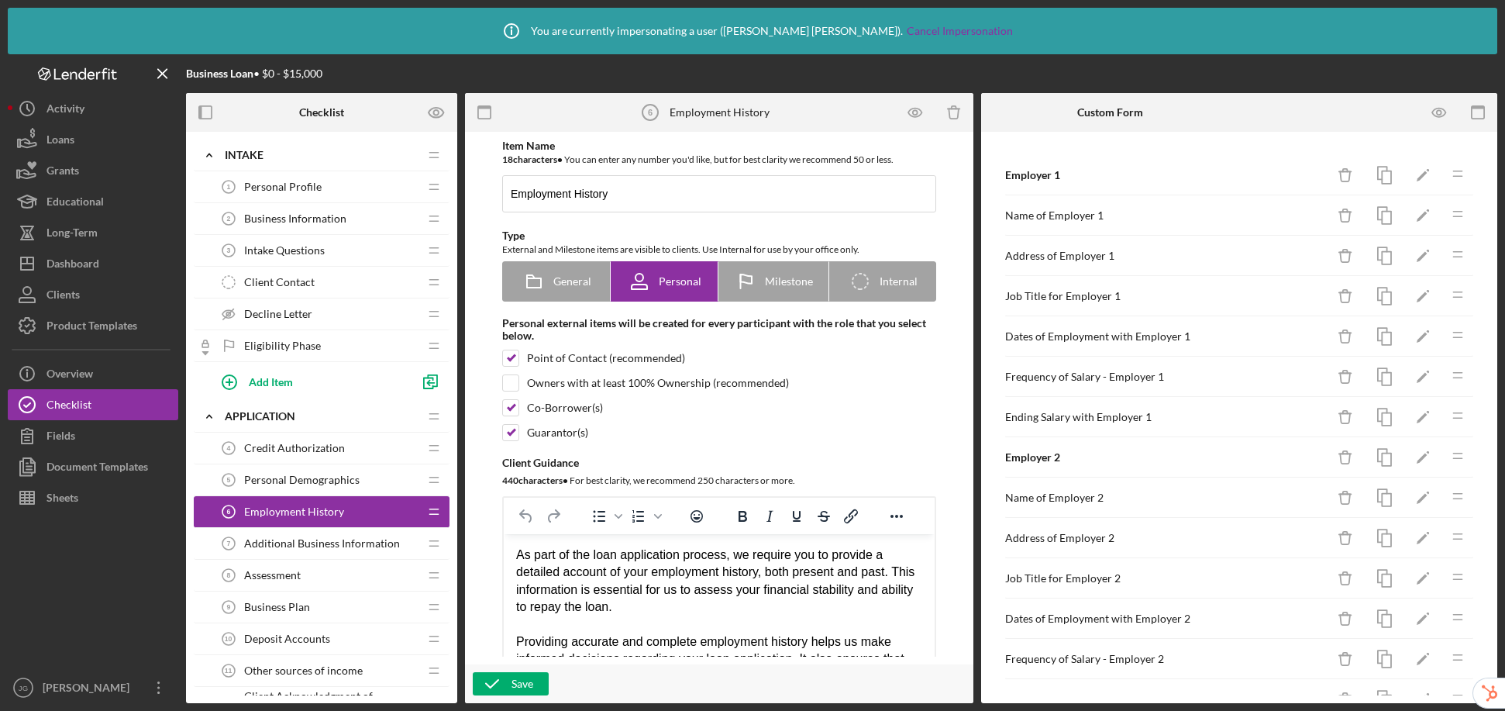
scroll to position [40, 0]
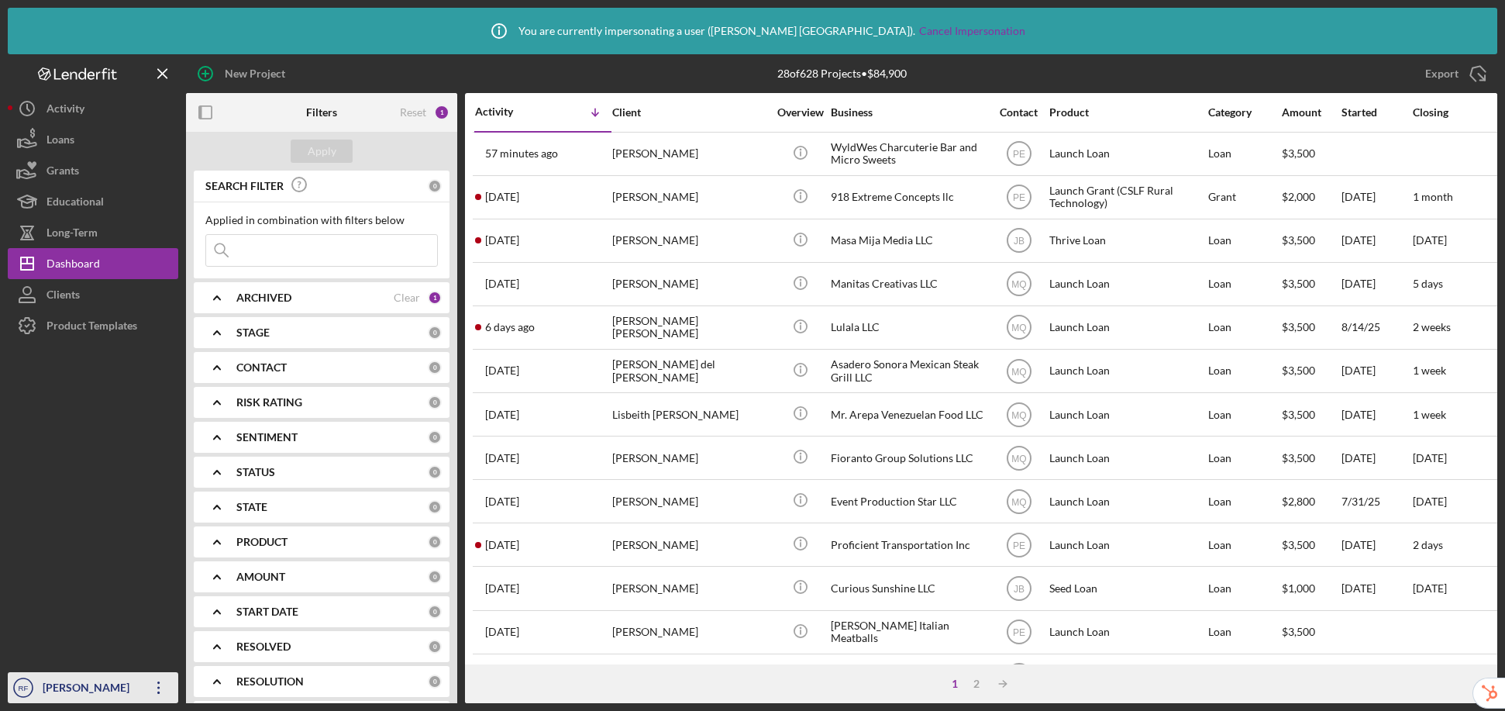
click at [62, 687] on div "[PERSON_NAME]" at bounding box center [89, 689] width 101 height 35
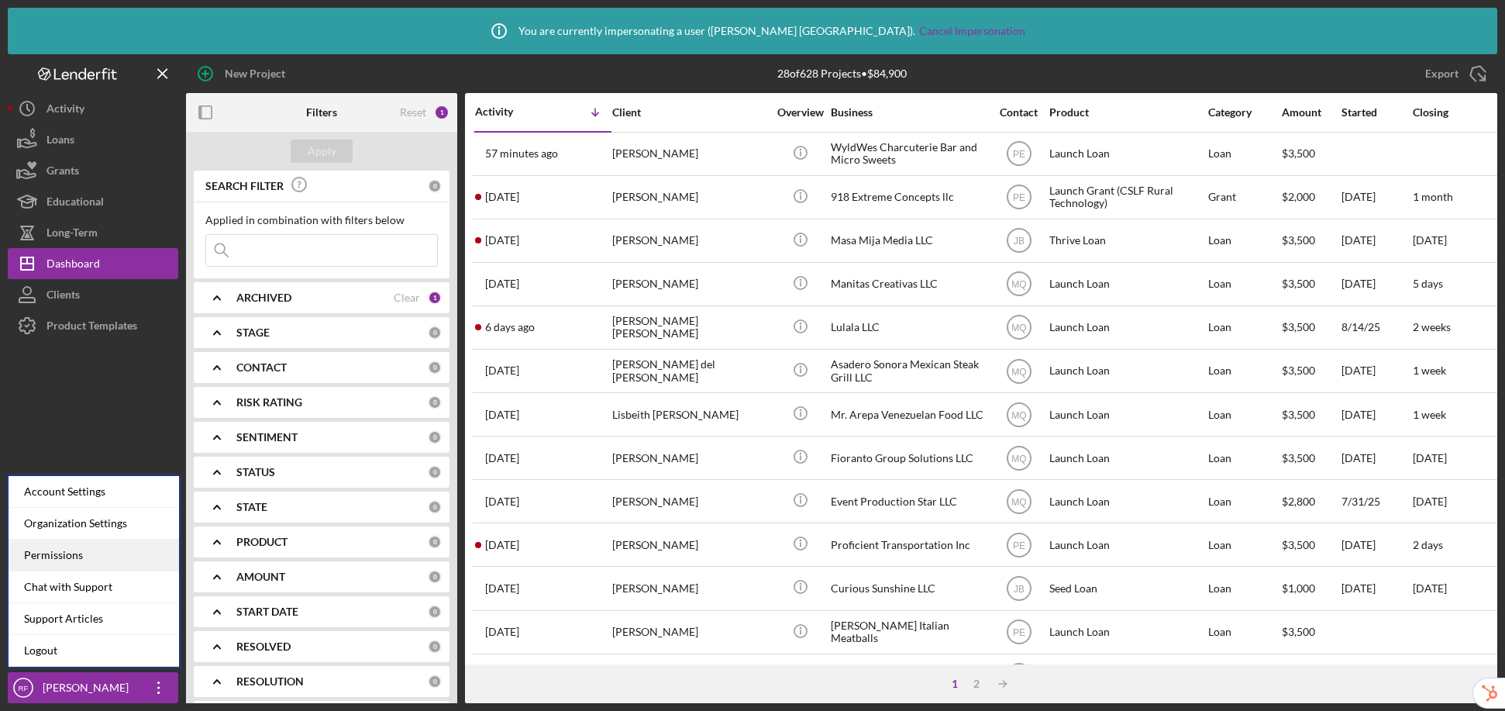
click at [91, 553] on div "Permissions" at bounding box center [94, 555] width 171 height 32
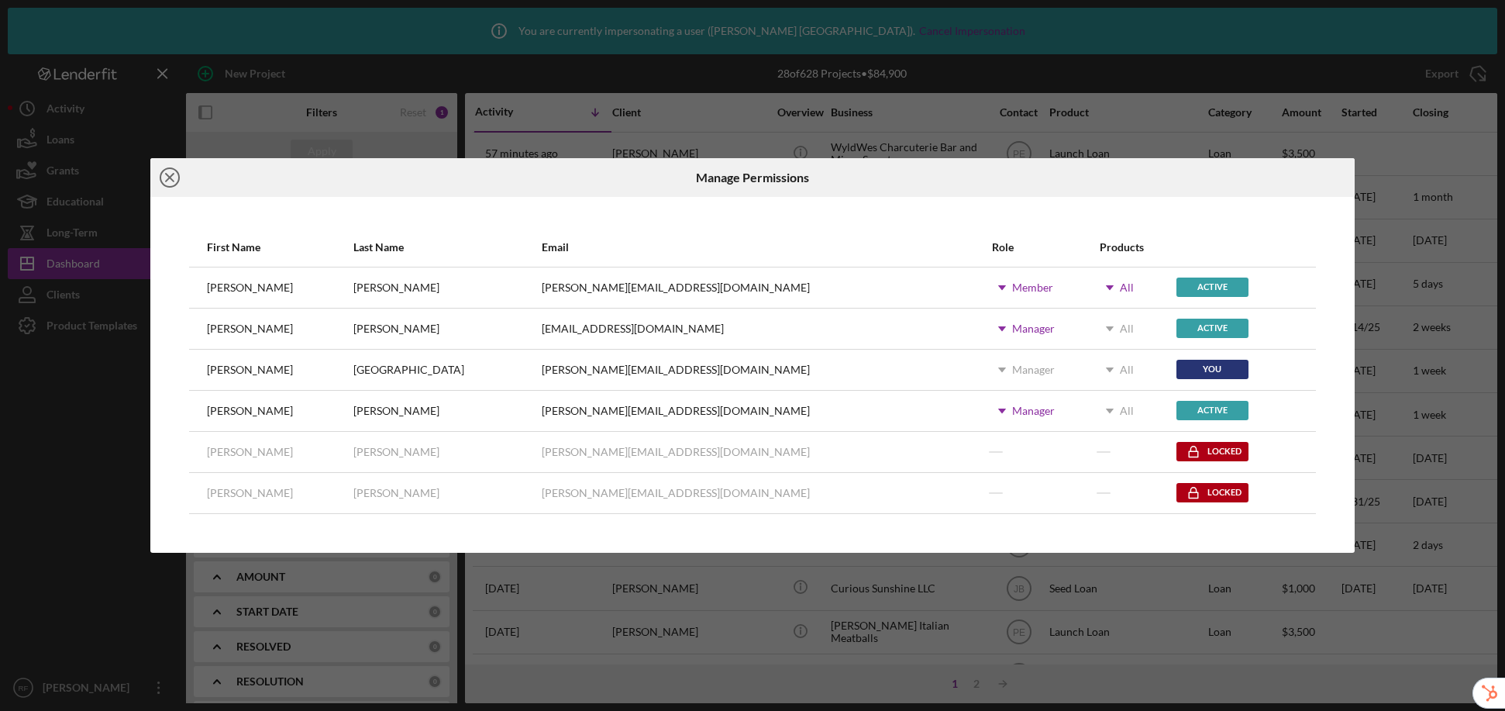
click at [167, 177] on icon "Icon/Close" at bounding box center [169, 177] width 39 height 39
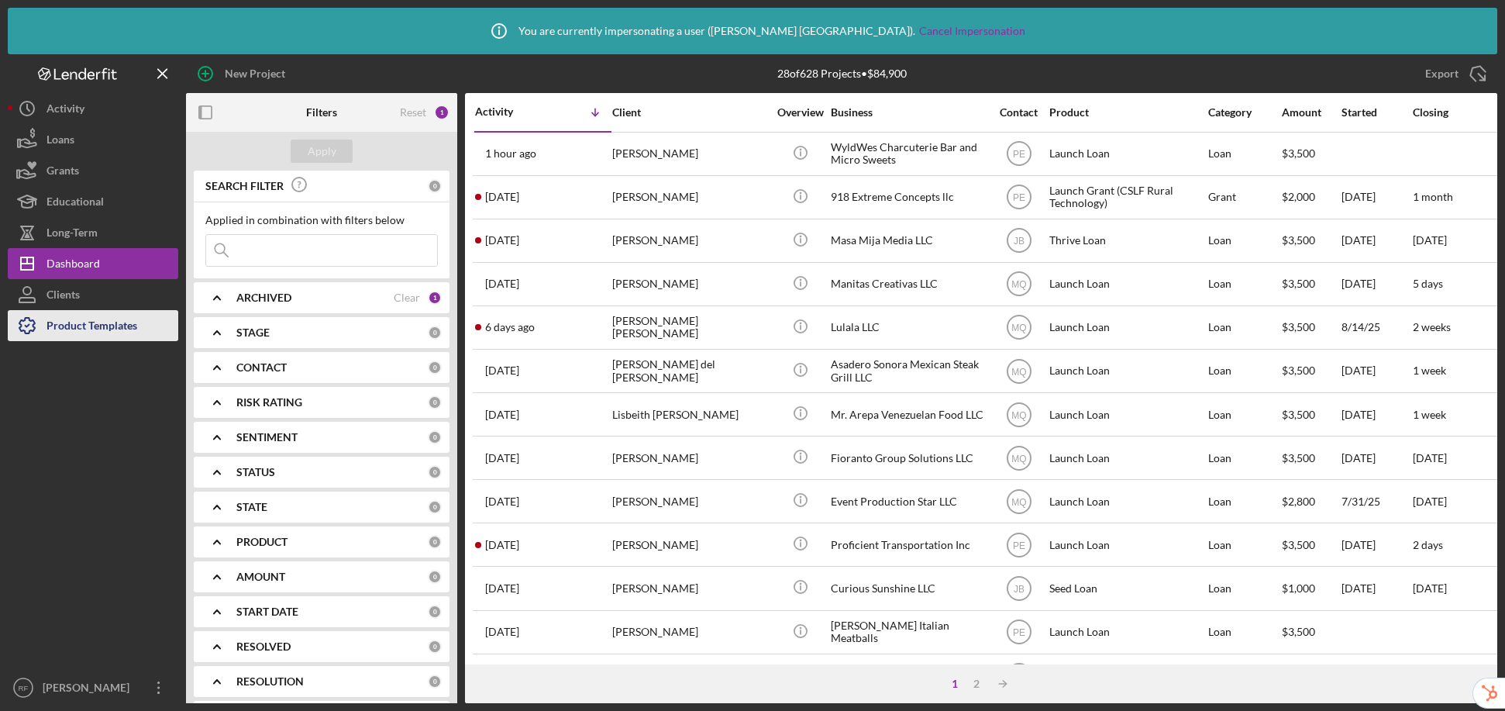
click at [94, 332] on div "Product Templates" at bounding box center [92, 327] width 91 height 35
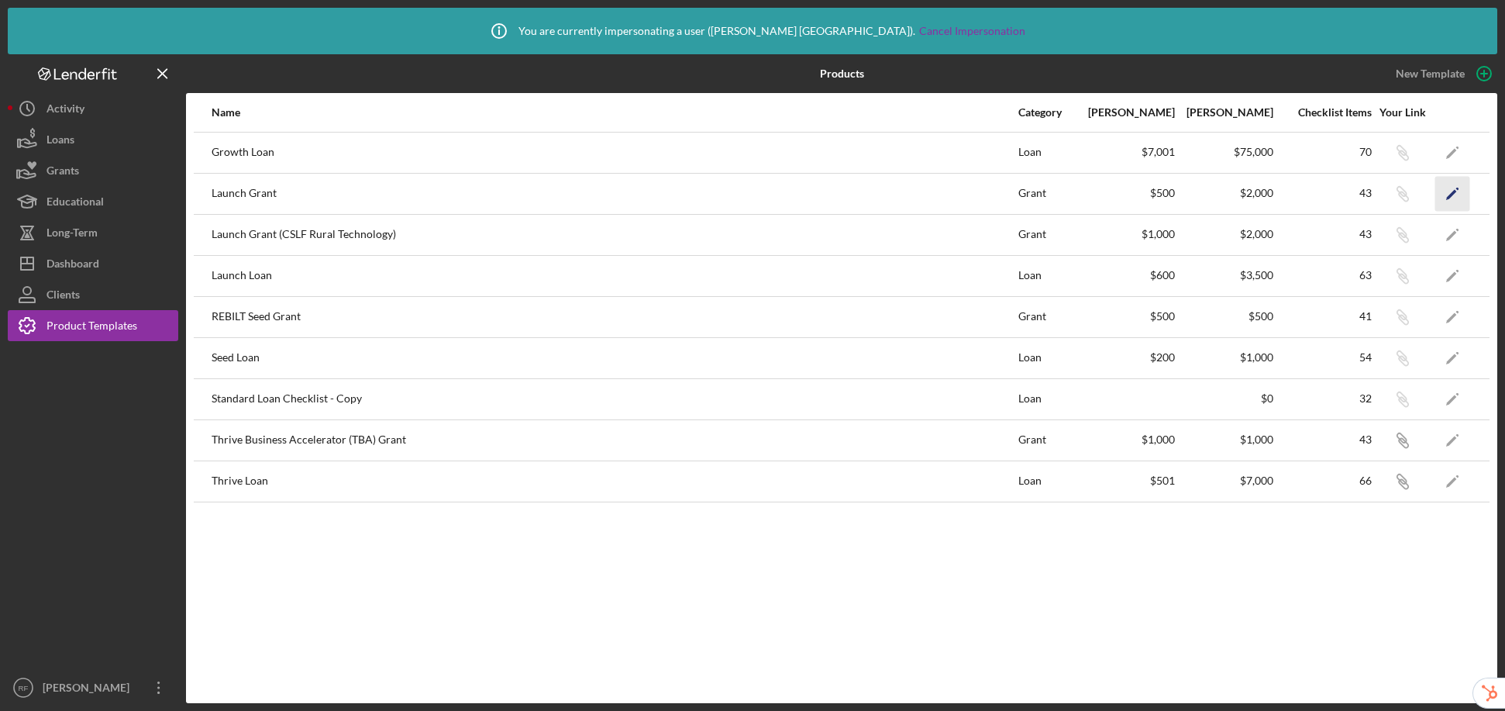
click at [1462, 198] on icon "Icon/Edit" at bounding box center [1452, 193] width 35 height 35
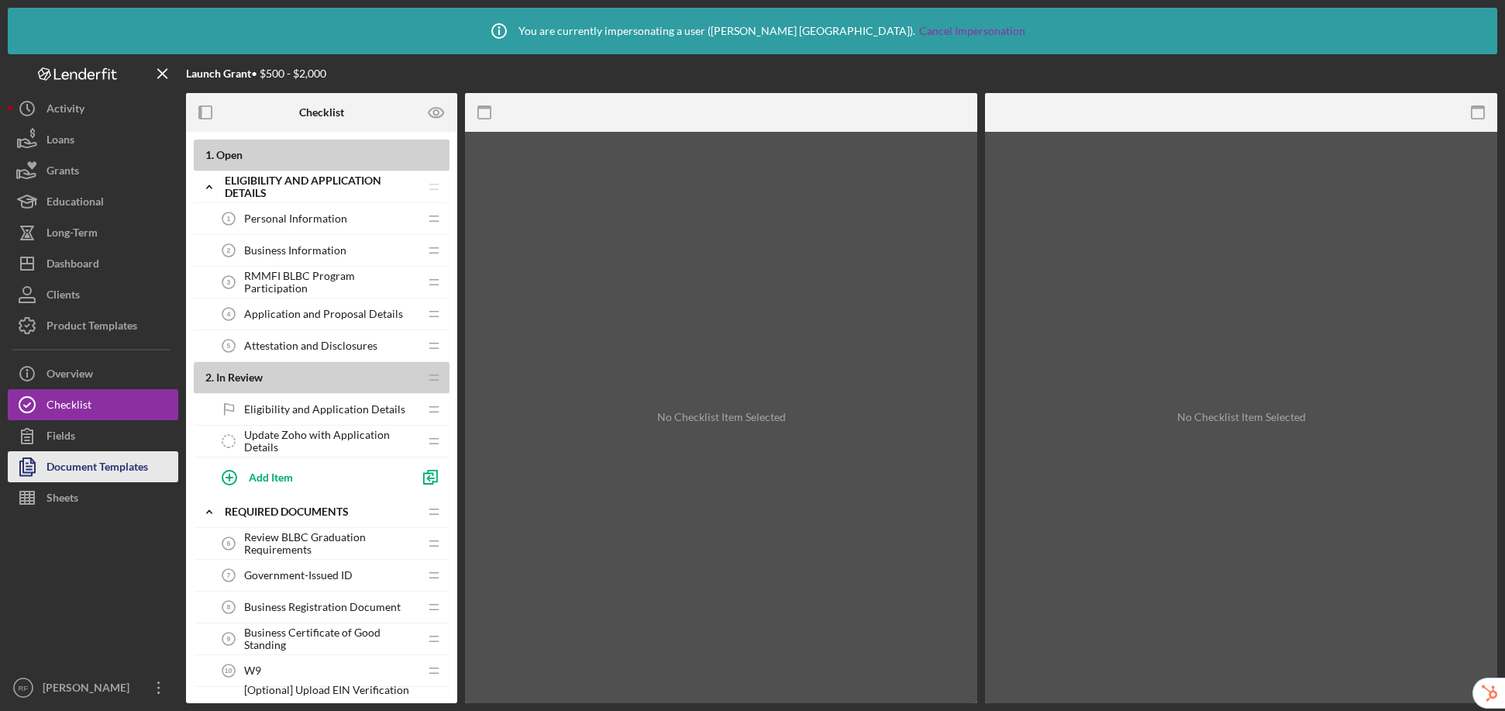
click at [88, 470] on div "Document Templates" at bounding box center [98, 468] width 102 height 35
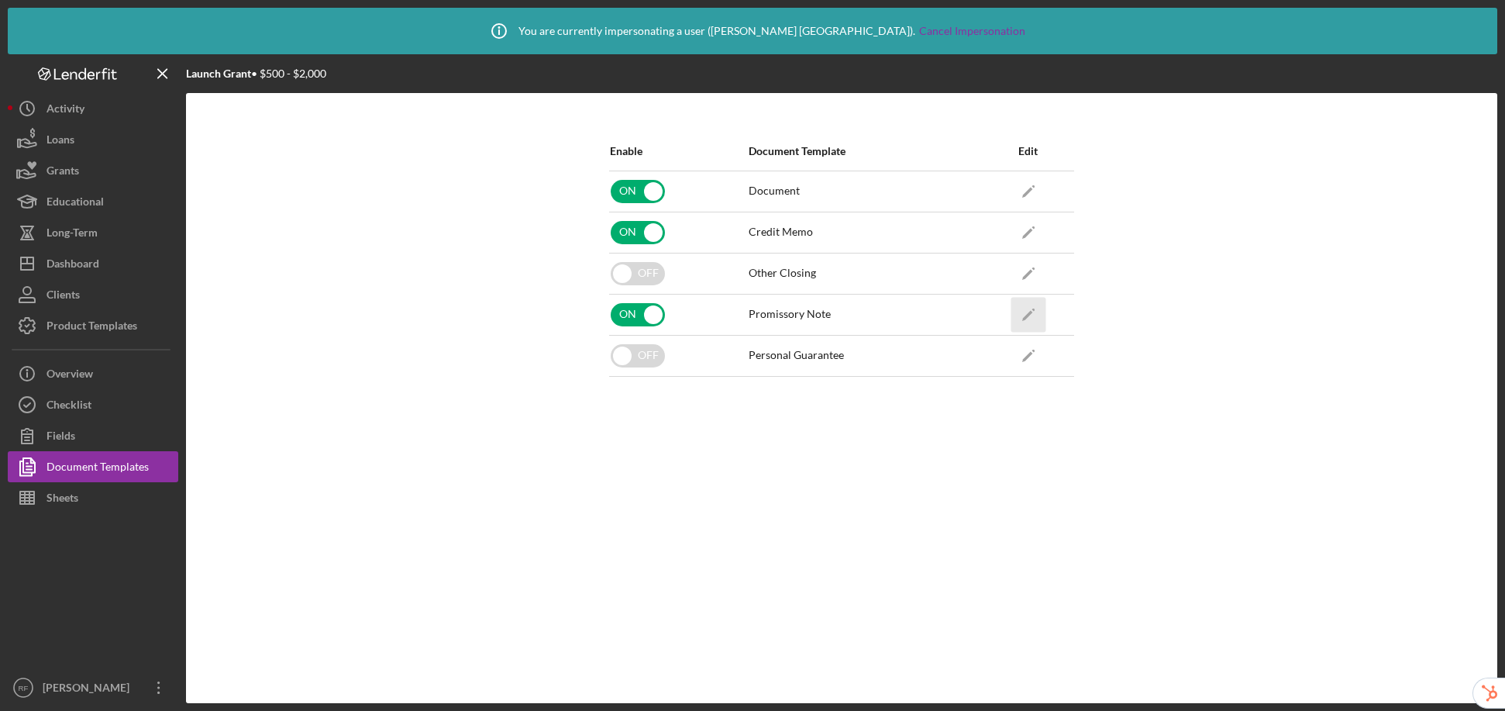
click at [1038, 316] on icon "Icon/Edit" at bounding box center [1028, 314] width 35 height 35
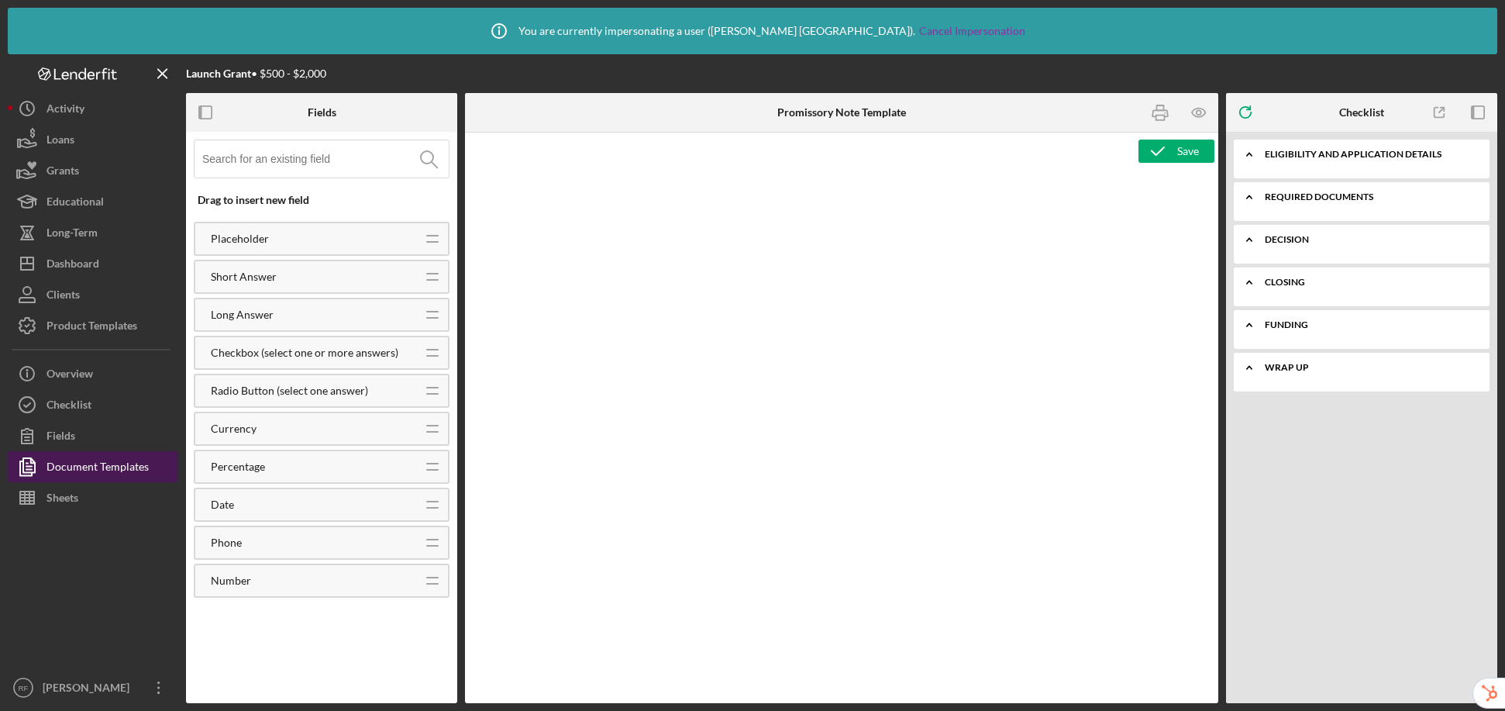
type textarea "<div> <div> <p style="text-align: center" align="center"><strong><span style="f…"
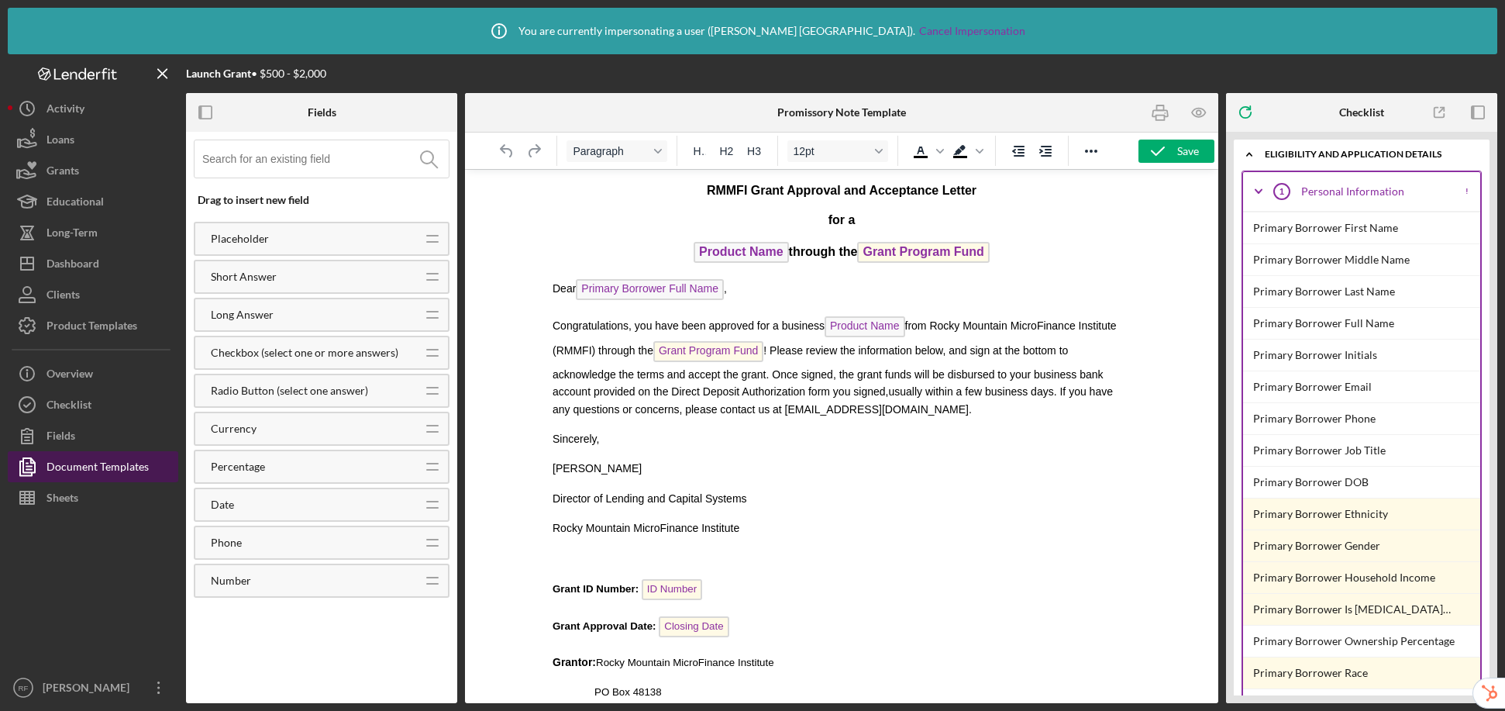
click at [95, 464] on div "Document Templates" at bounding box center [98, 468] width 102 height 35
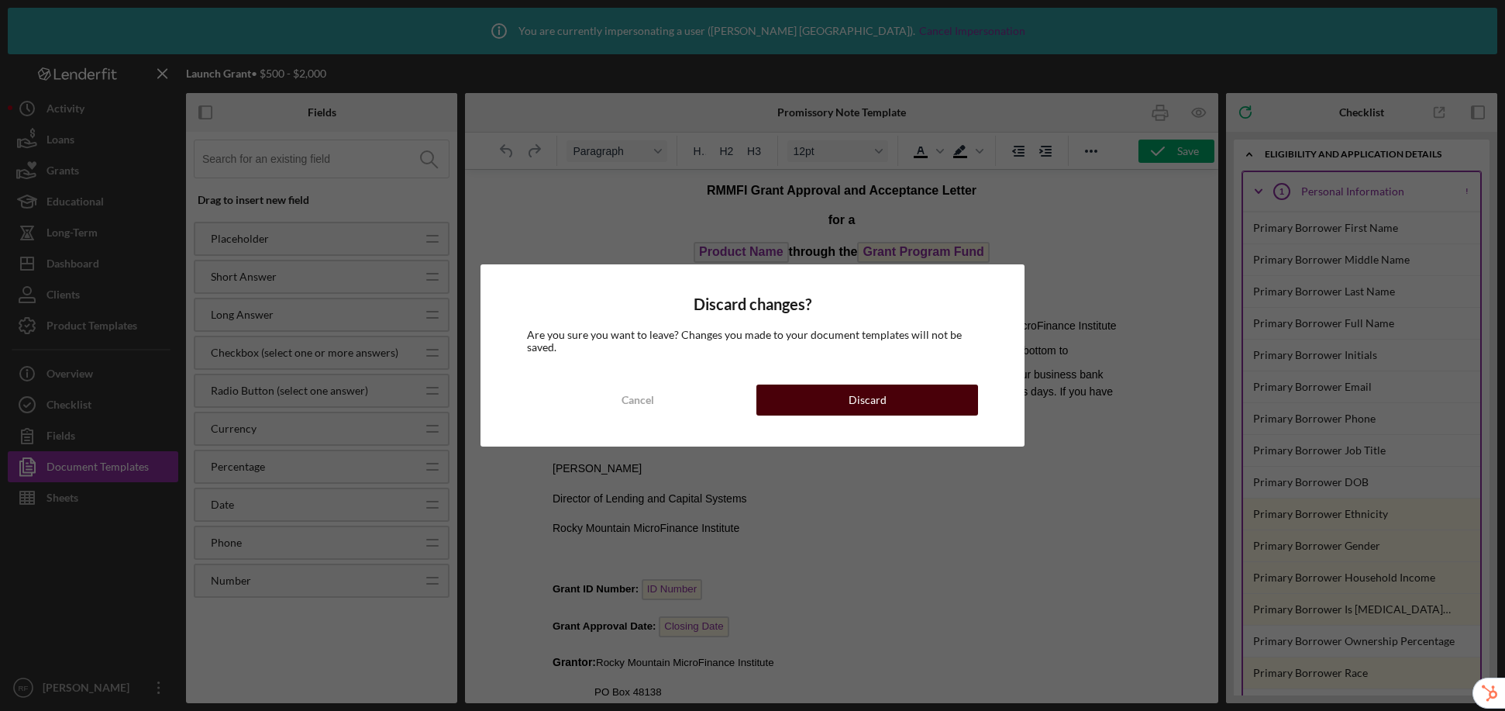
click at [841, 399] on button "Discard" at bounding box center [867, 399] width 222 height 31
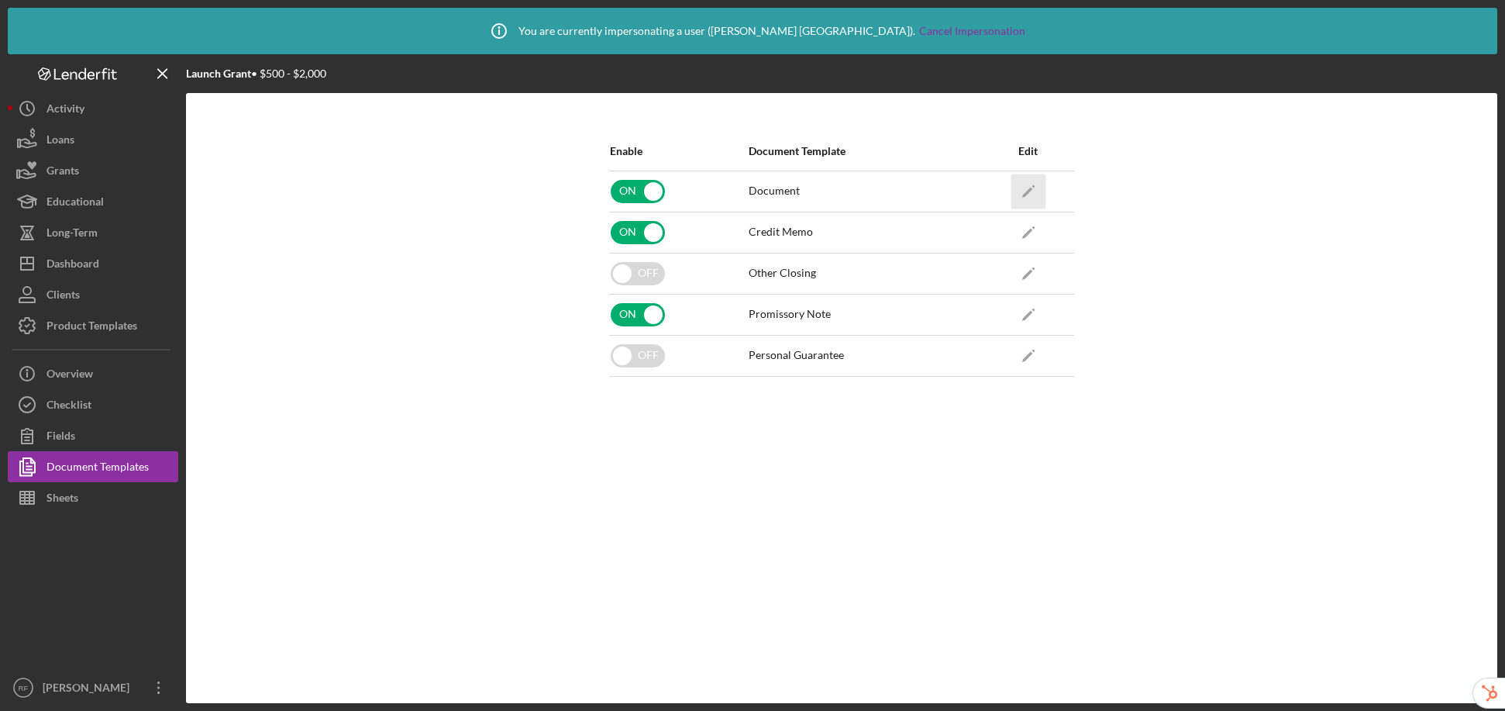
click at [1035, 189] on icon "Icon/Edit" at bounding box center [1028, 191] width 35 height 35
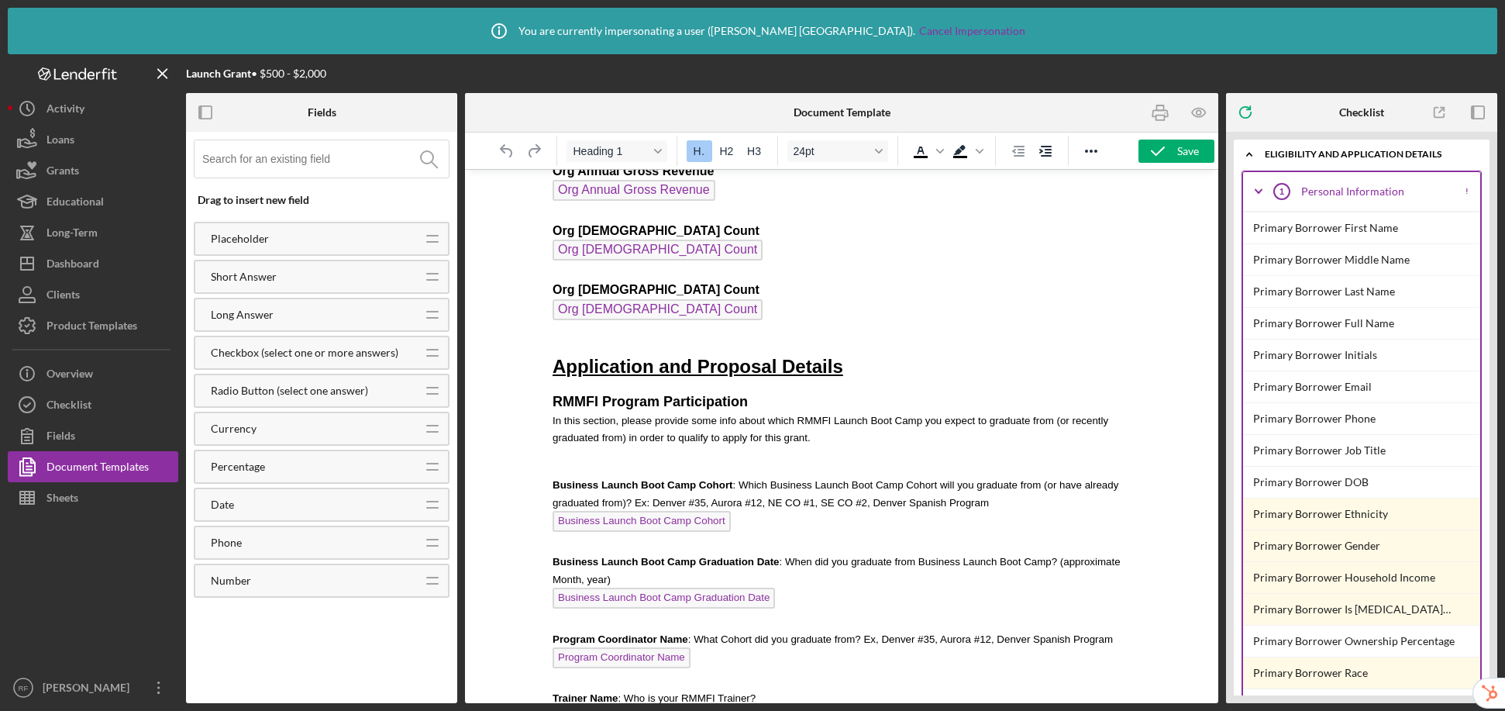
scroll to position [1956, 0]
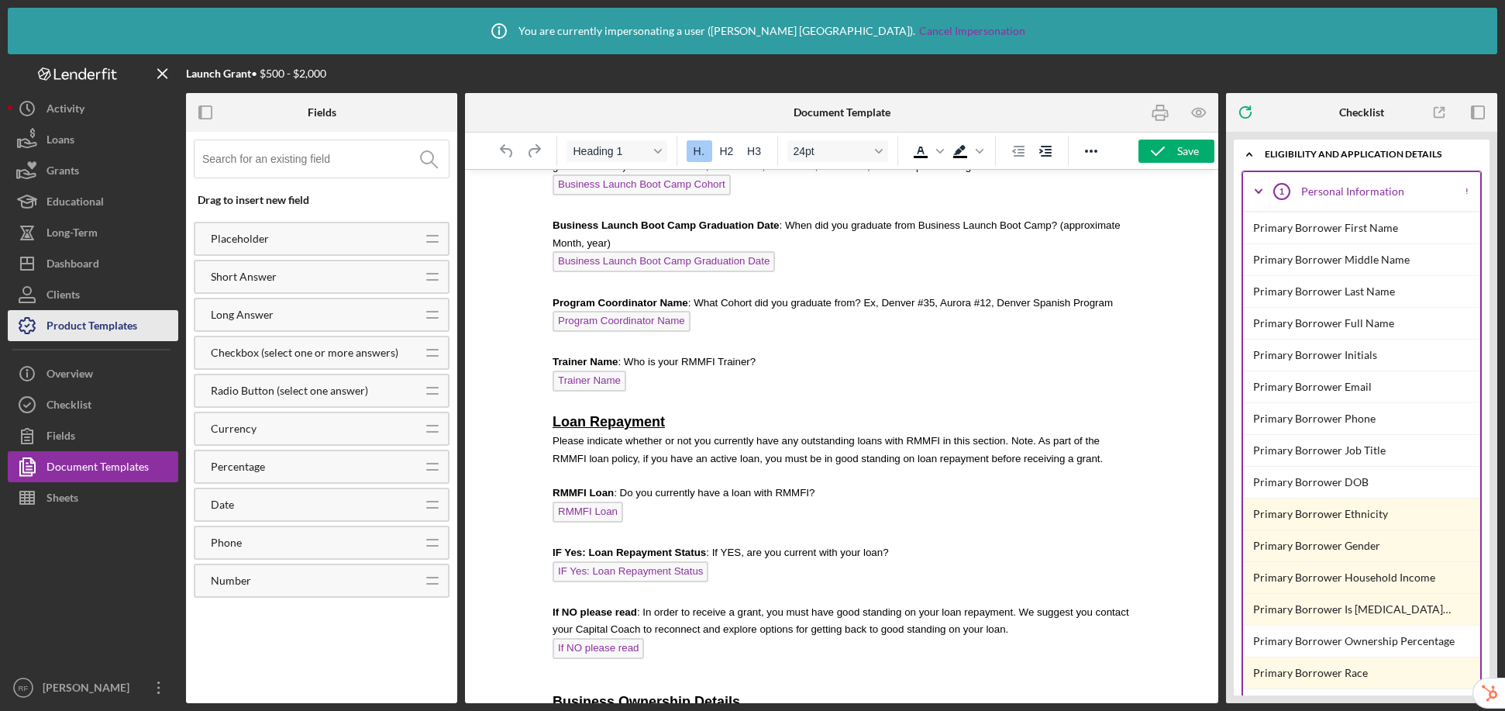
click at [95, 317] on div "Product Templates" at bounding box center [92, 327] width 91 height 35
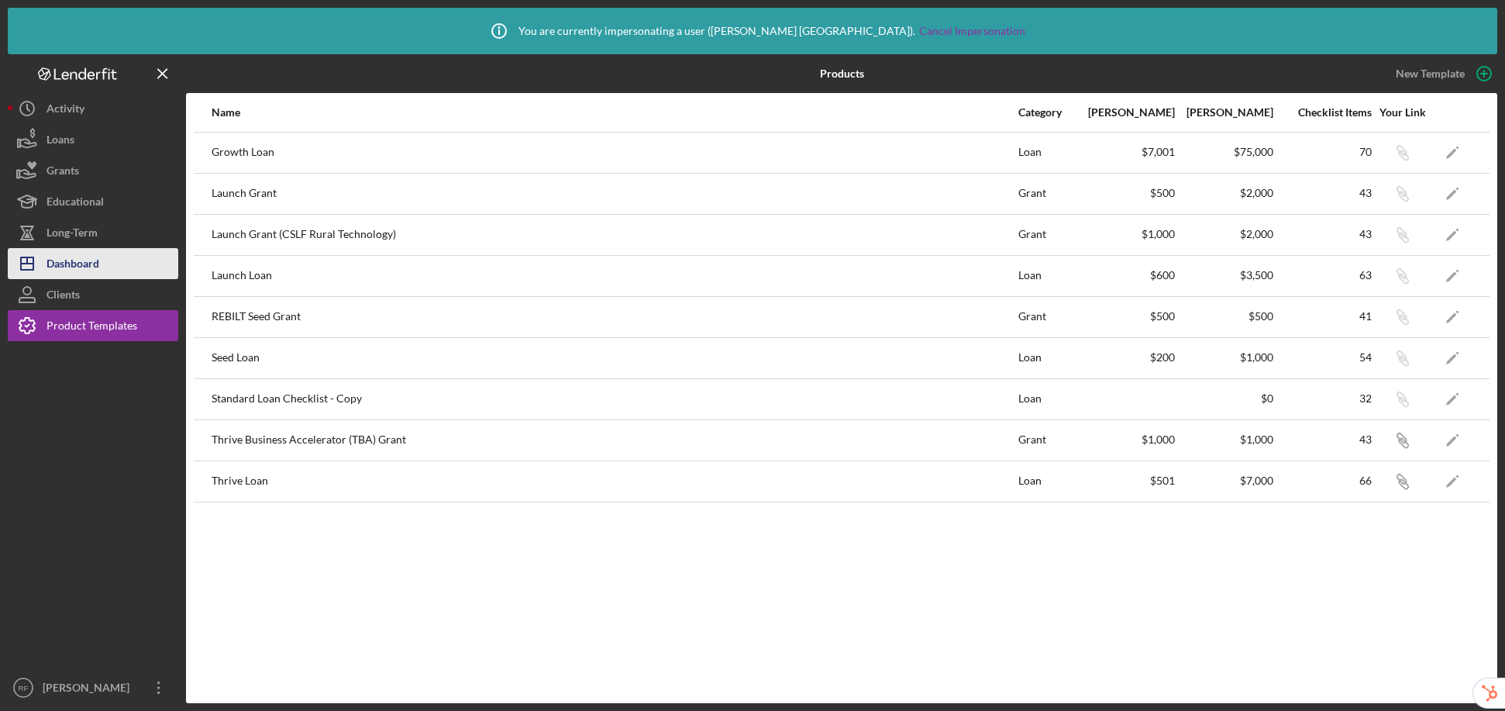
click at [70, 262] on div "Dashboard" at bounding box center [73, 265] width 53 height 35
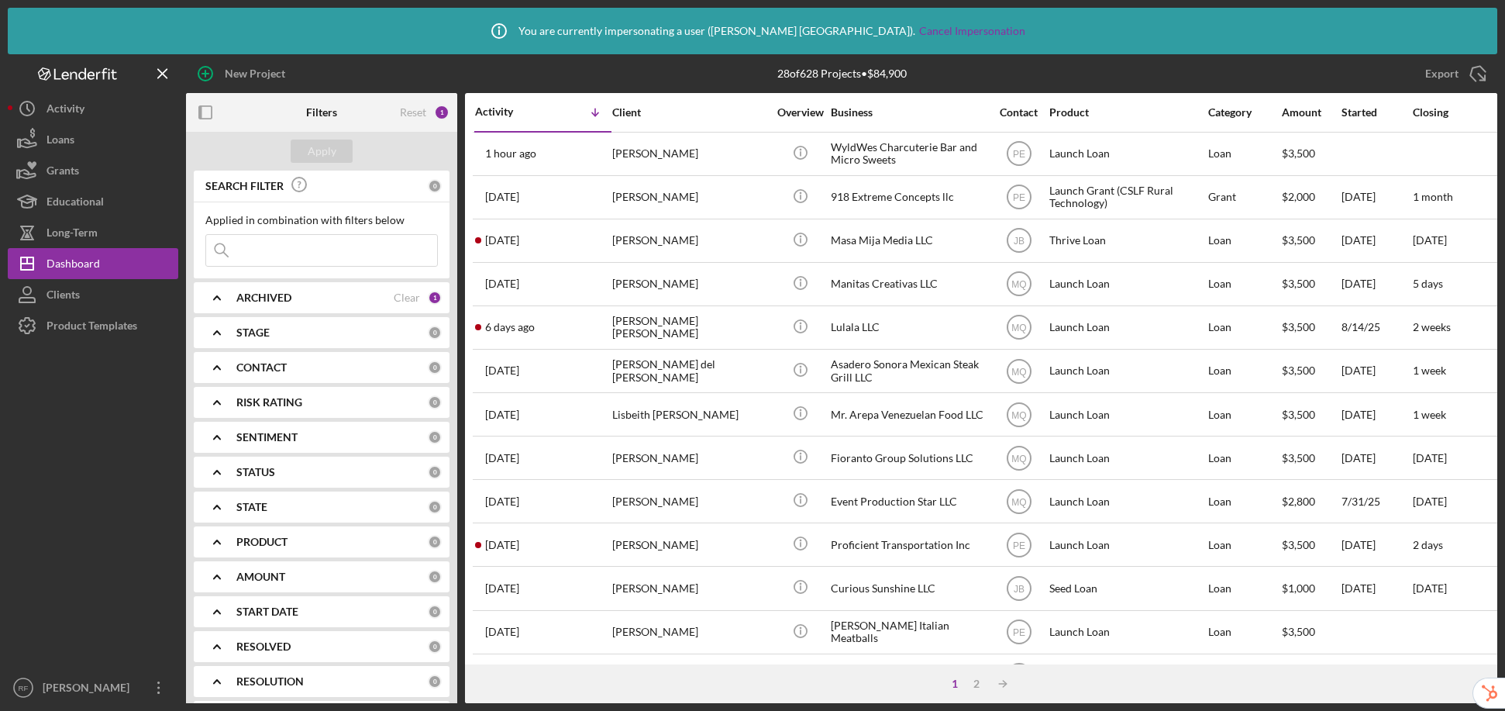
click at [105, 342] on div at bounding box center [93, 506] width 171 height 331
click at [102, 330] on div "Product Templates" at bounding box center [92, 327] width 91 height 35
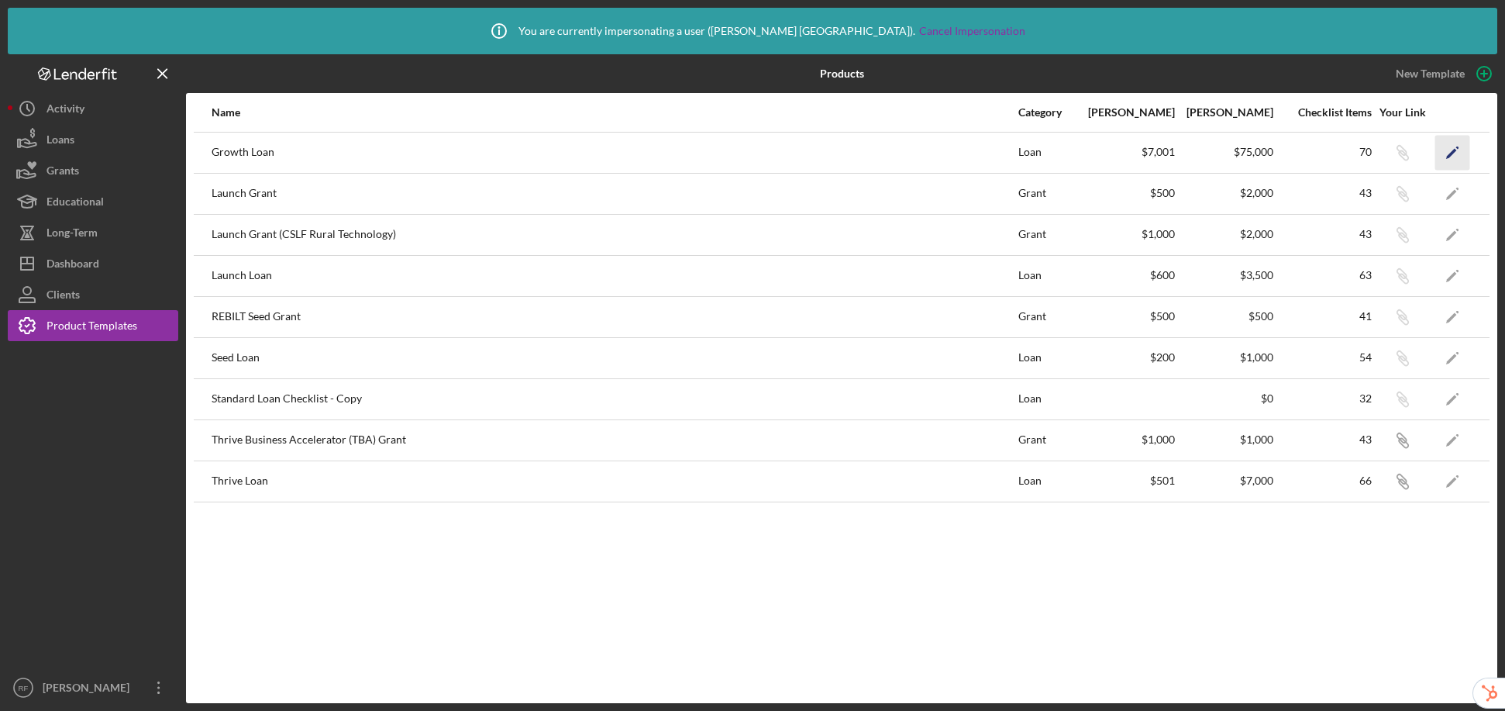
click at [1456, 154] on icon "Icon/Edit" at bounding box center [1452, 152] width 35 height 35
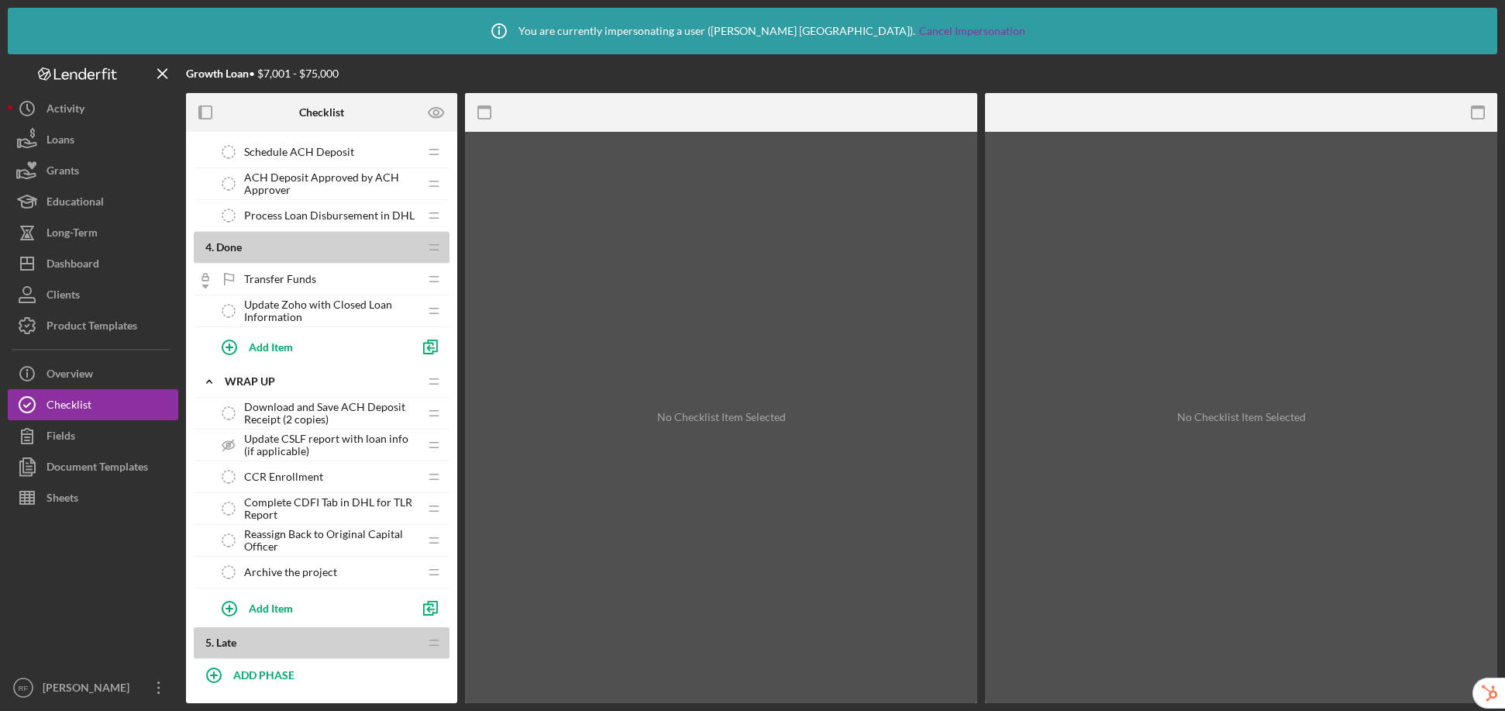
scroll to position [2320, 0]
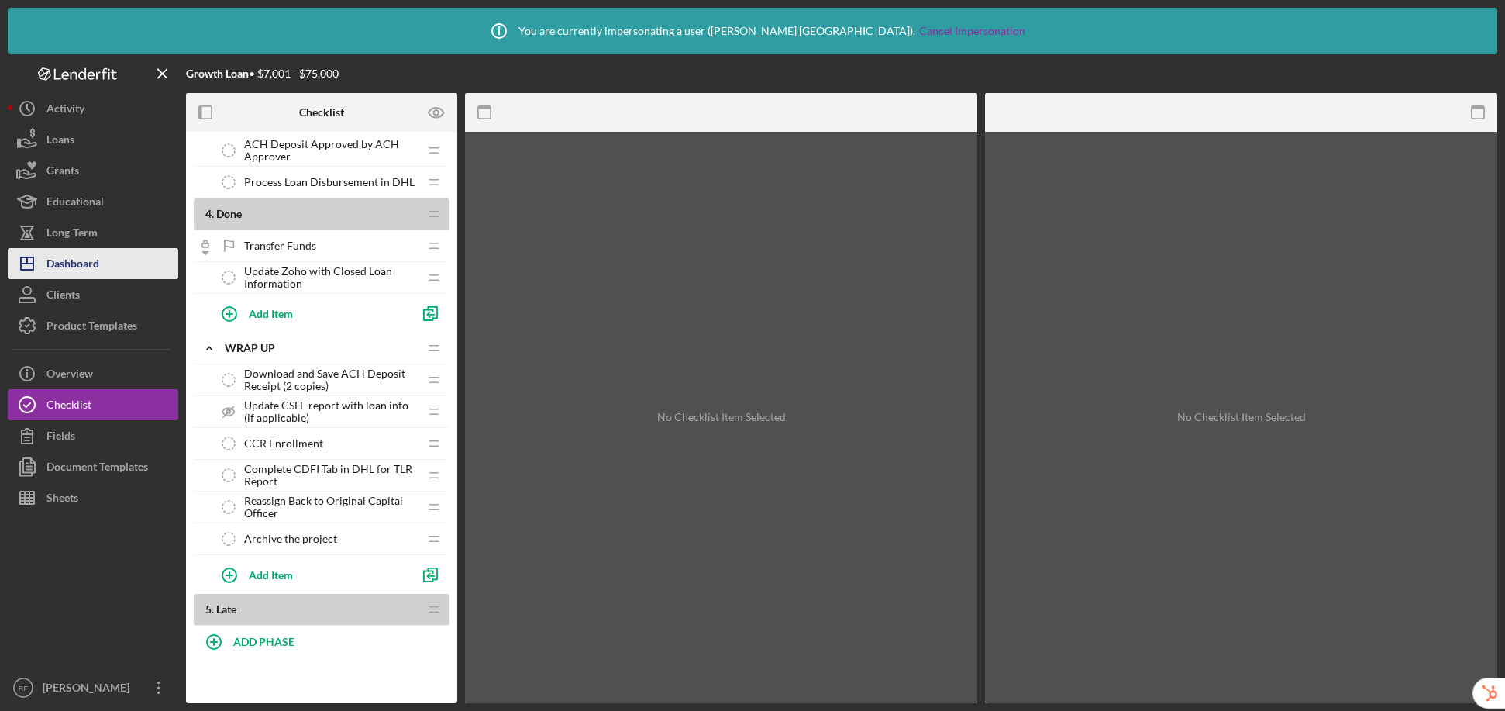
click at [83, 248] on div "Dashboard" at bounding box center [73, 265] width 53 height 35
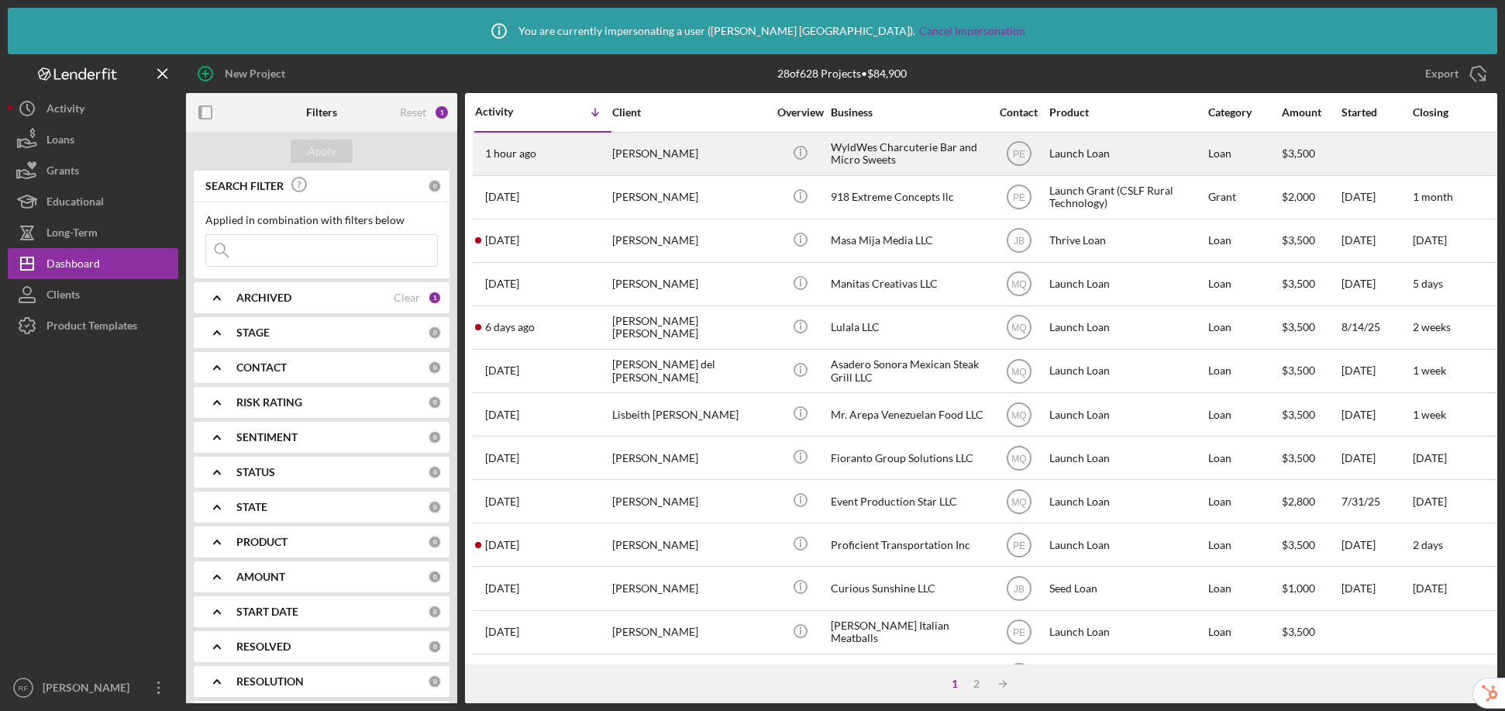
click at [894, 168] on div "WyldWes Charcuterie Bar and Micro Sweets" at bounding box center [908, 153] width 155 height 41
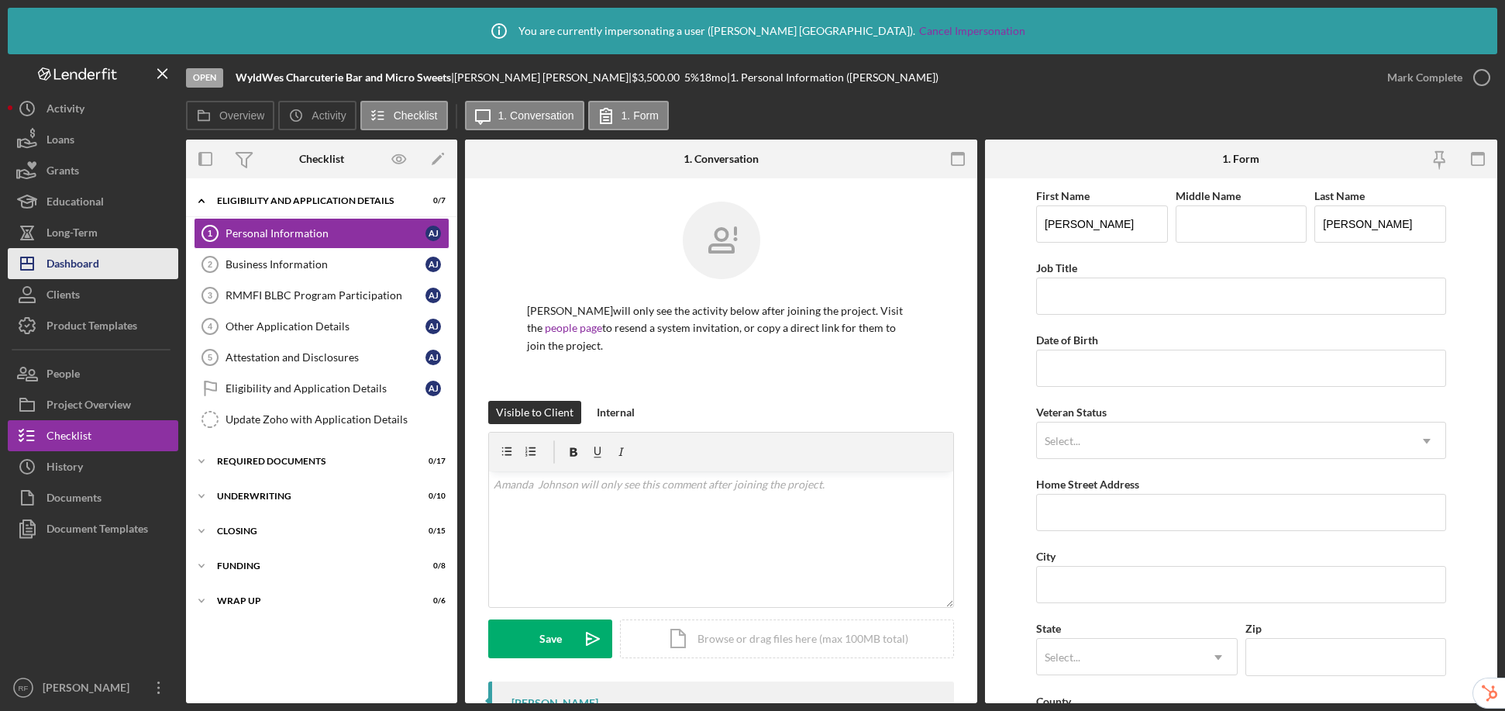
click at [79, 260] on div "Dashboard" at bounding box center [73, 265] width 53 height 35
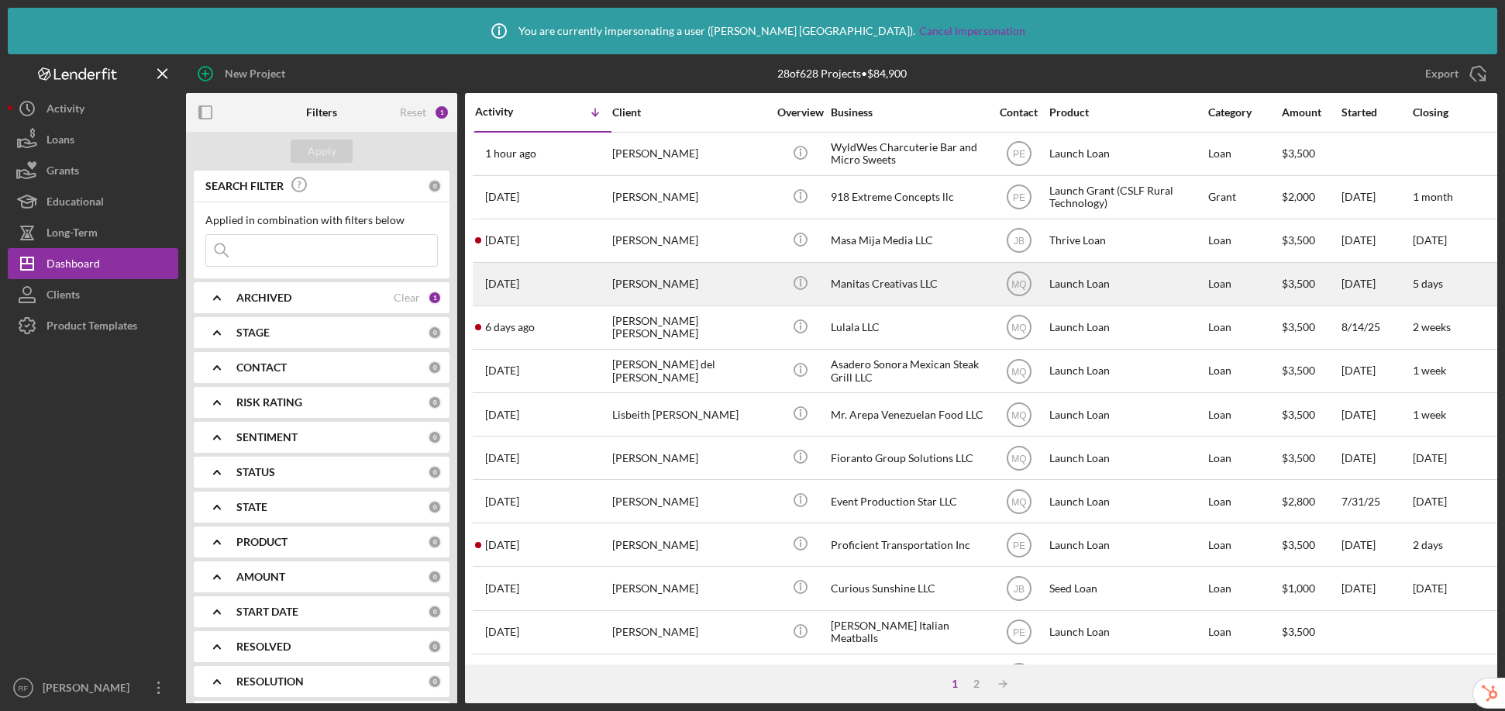
click at [848, 294] on div "Manitas Creativas LLC" at bounding box center [908, 284] width 155 height 41
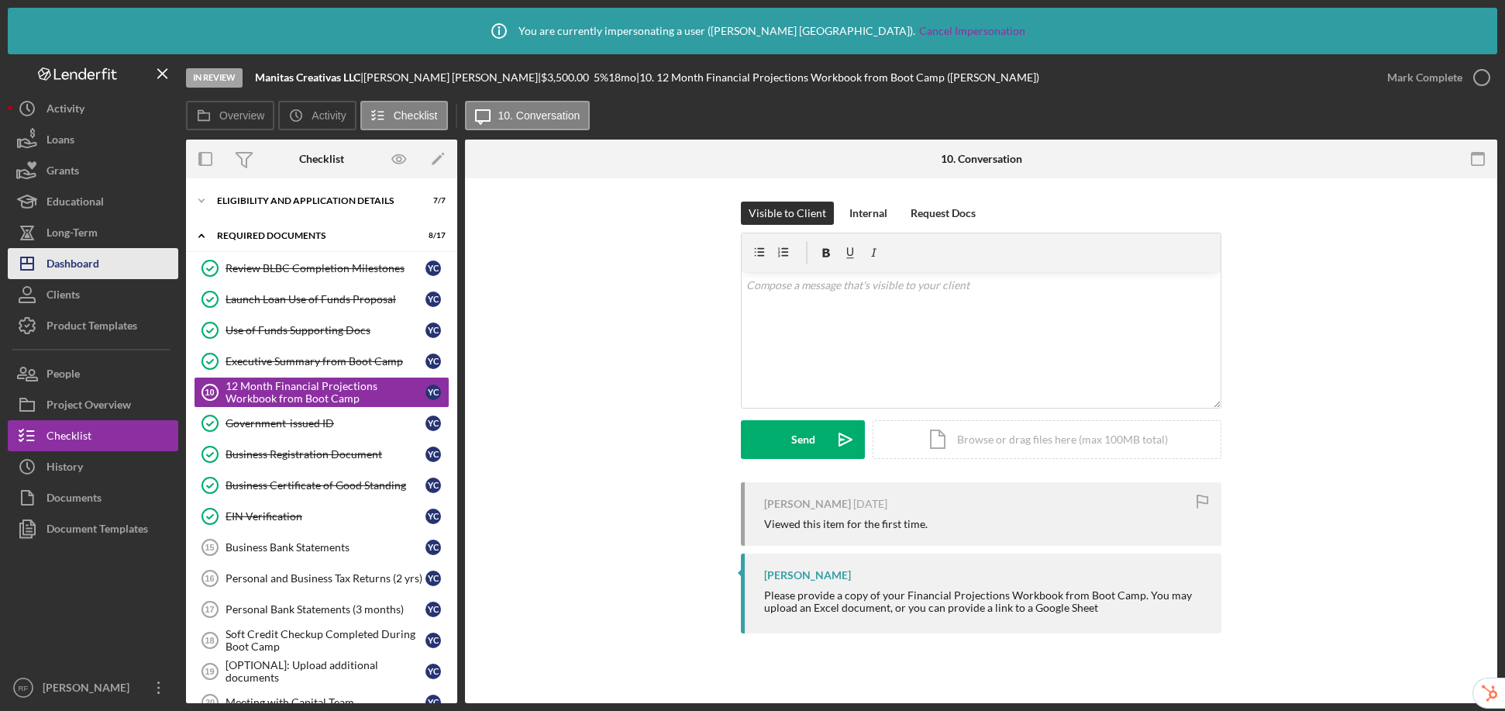
click at [113, 262] on button "Icon/Dashboard Dashboard" at bounding box center [93, 263] width 171 height 31
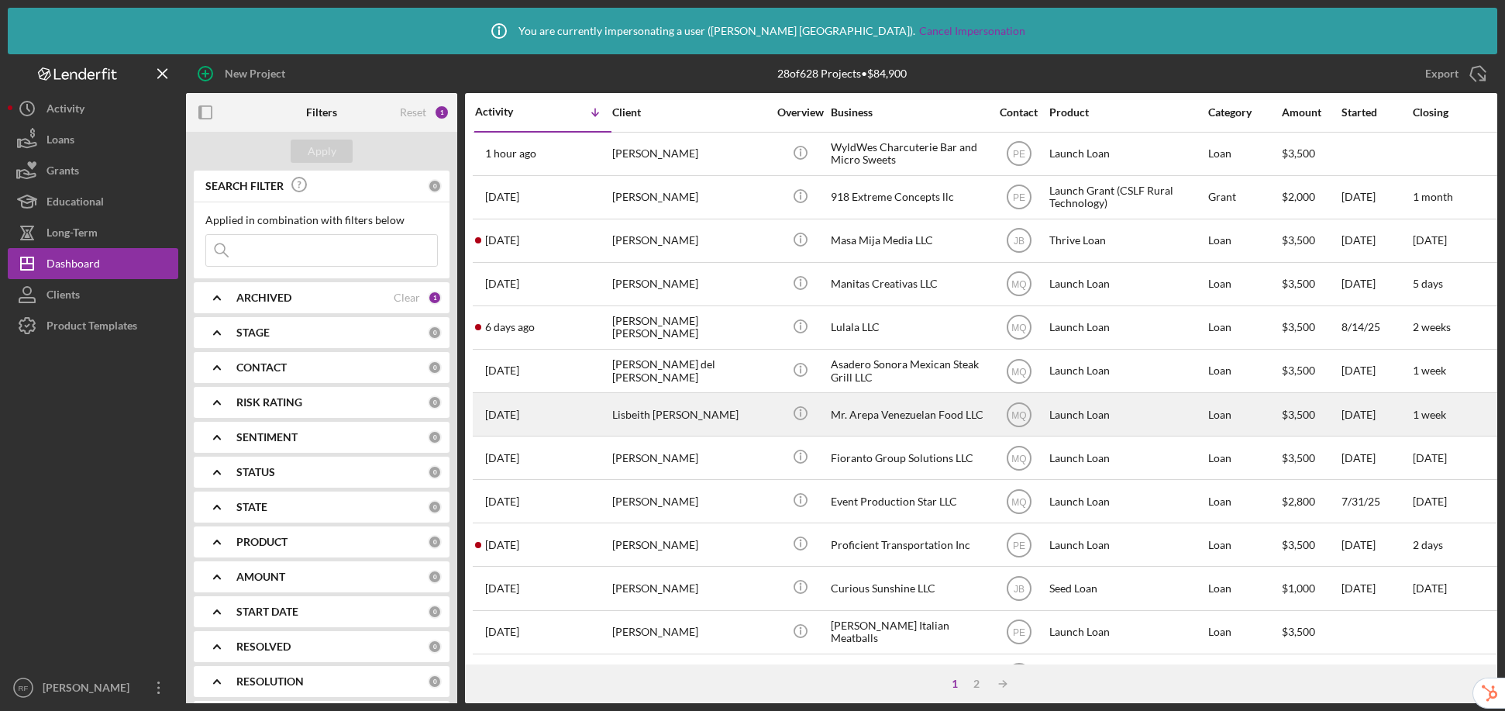
click at [932, 415] on div "Mr. Arepa Venezuelan Food LLC" at bounding box center [908, 414] width 155 height 41
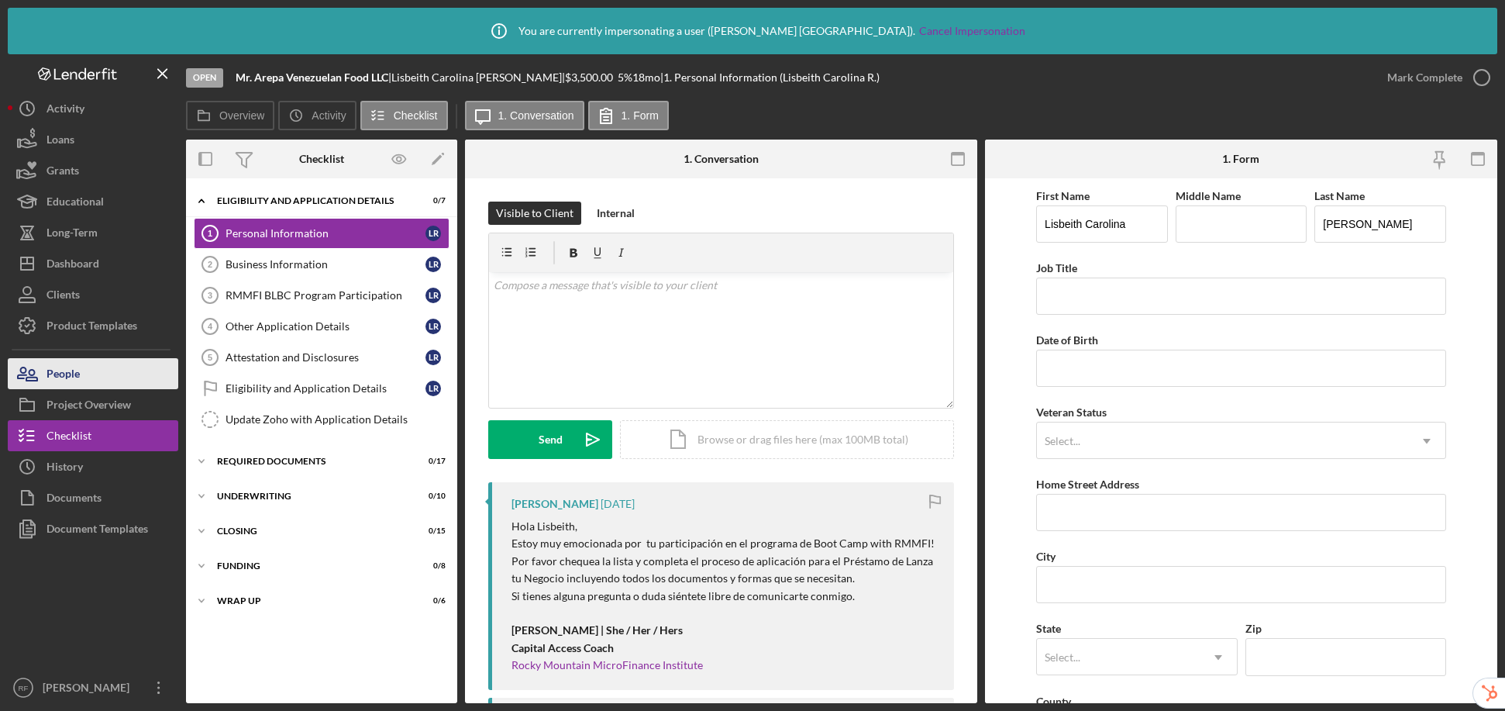
click at [80, 370] on button "People" at bounding box center [93, 373] width 171 height 31
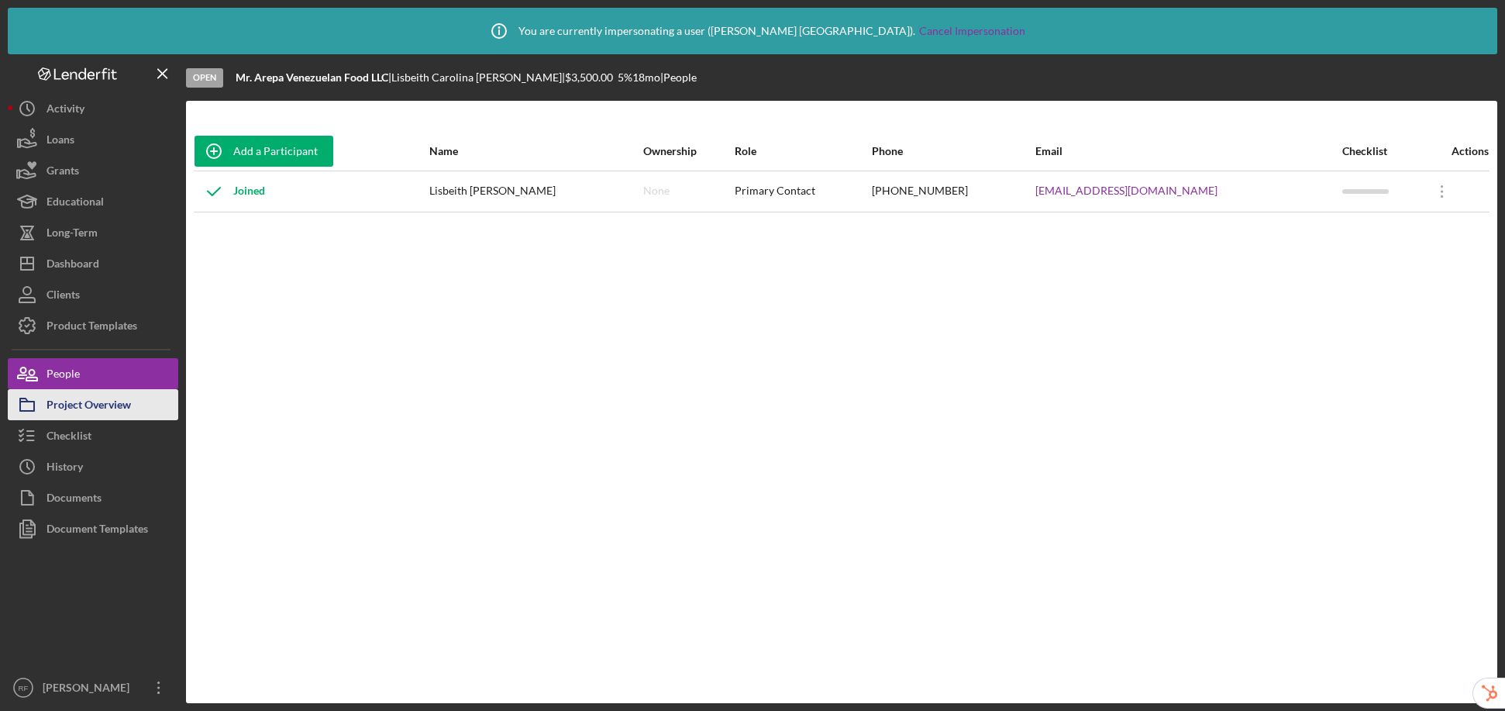
click at [84, 396] on div "Project Overview" at bounding box center [89, 406] width 84 height 35
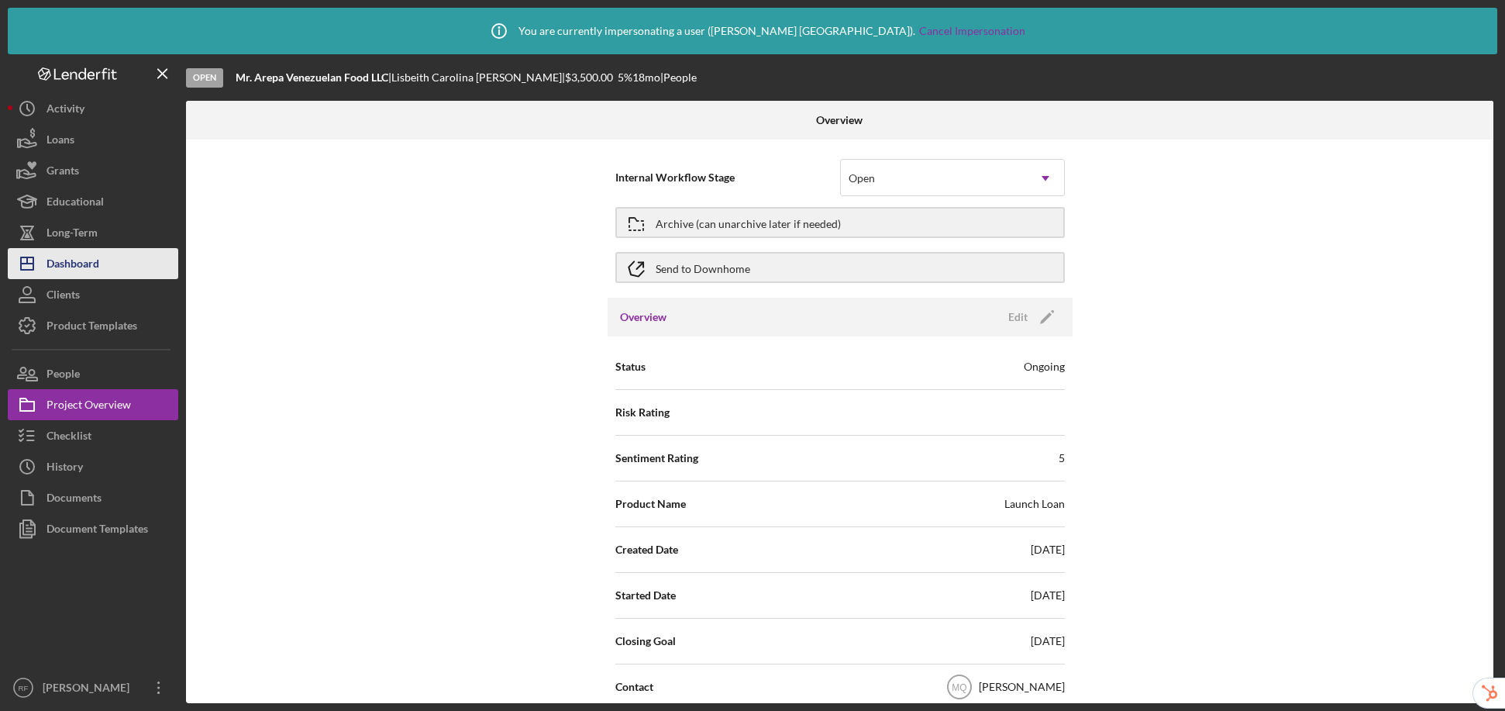
click at [116, 267] on button "Icon/Dashboard Dashboard" at bounding box center [93, 263] width 171 height 31
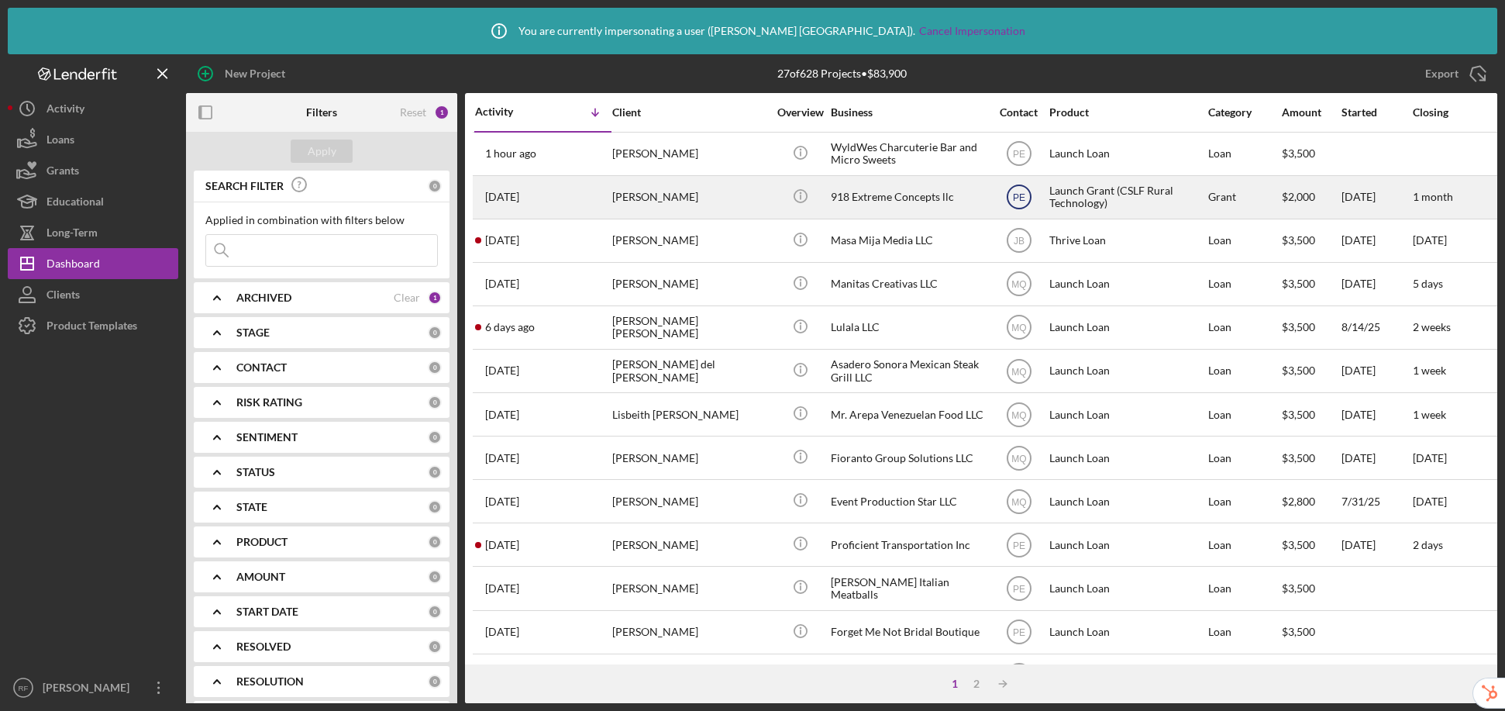
click at [1028, 165] on circle at bounding box center [1019, 153] width 23 height 23
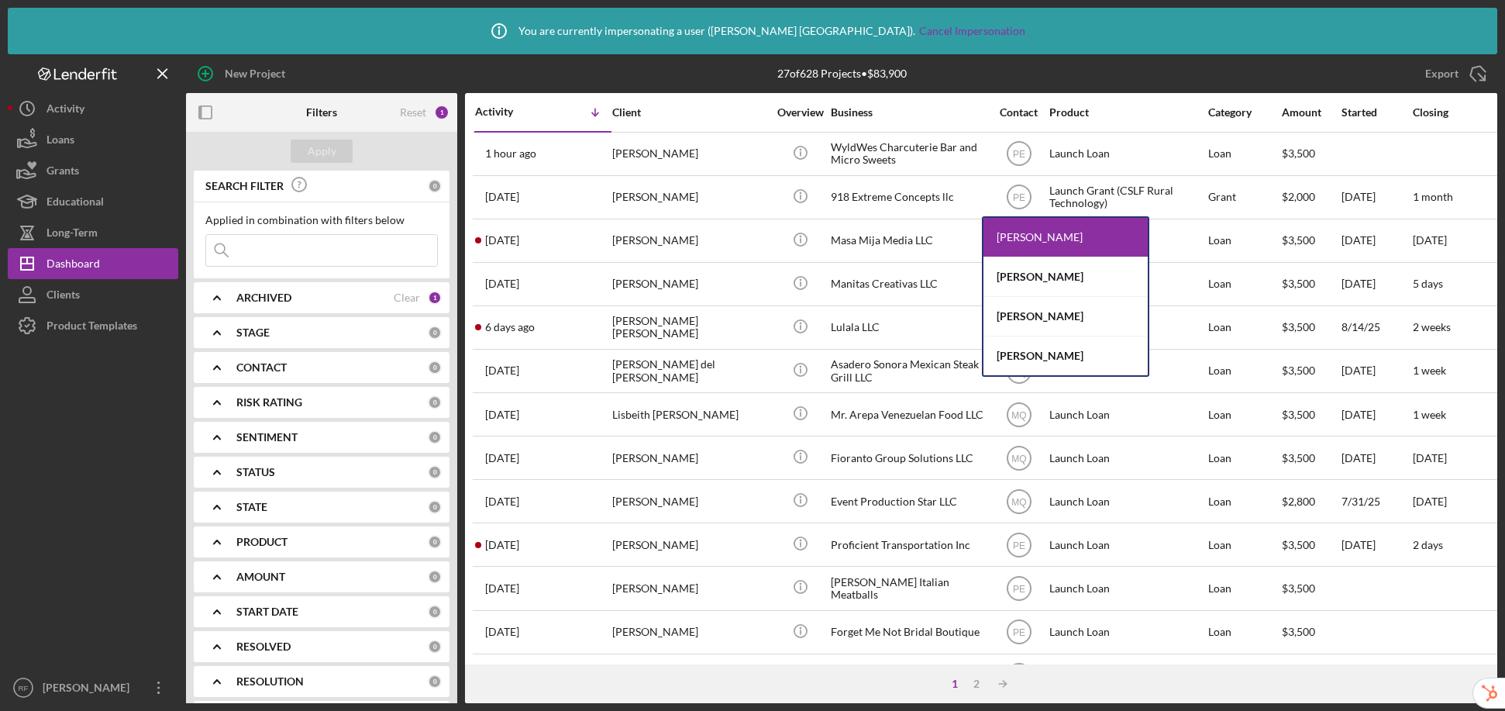
click at [1096, 31] on div "Icon/Info You are currently impersonating a user ( Ryan Flanders ). Cancel Impe…" at bounding box center [753, 31] width 1490 height 47
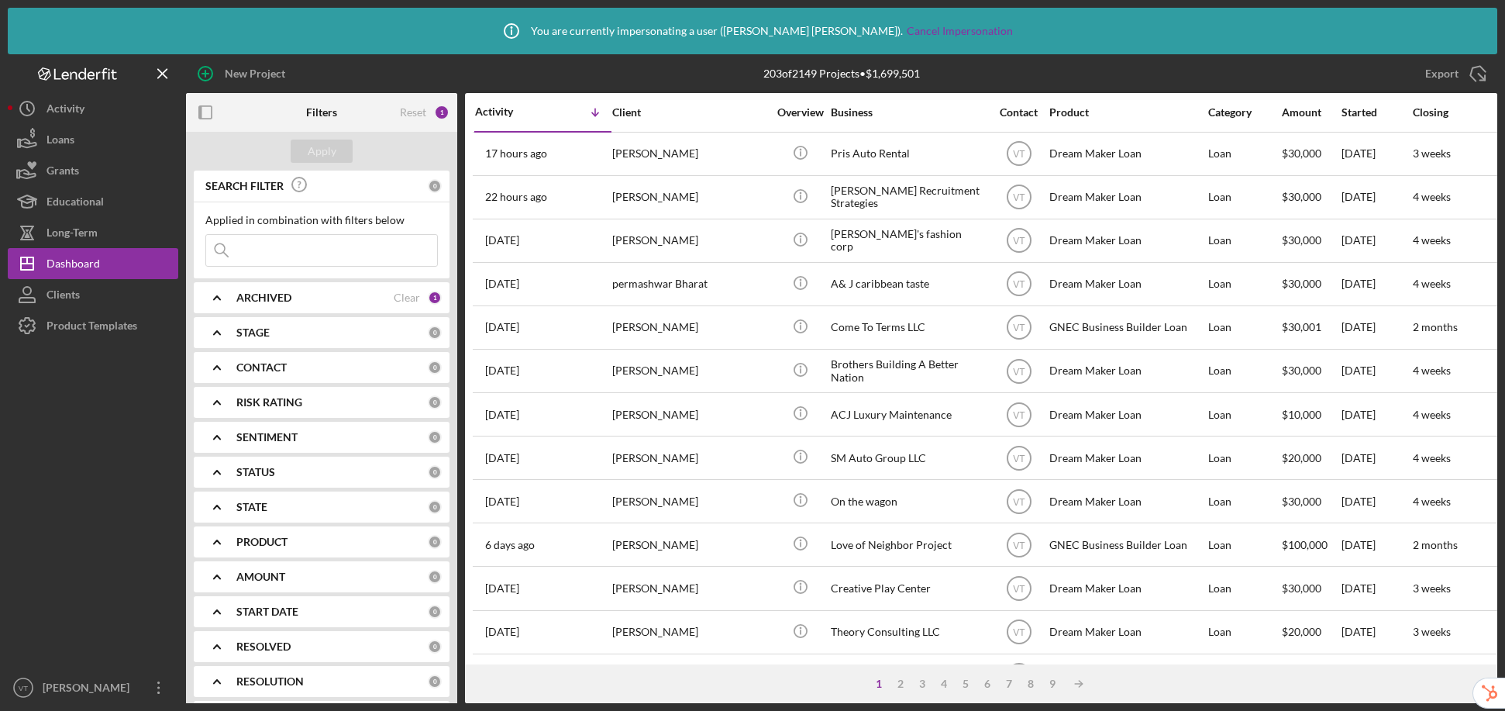
click at [304, 253] on input at bounding box center [321, 250] width 231 height 31
paste input "[PERSON_NAME][EMAIL_ADDRESS][DOMAIN_NAME]"
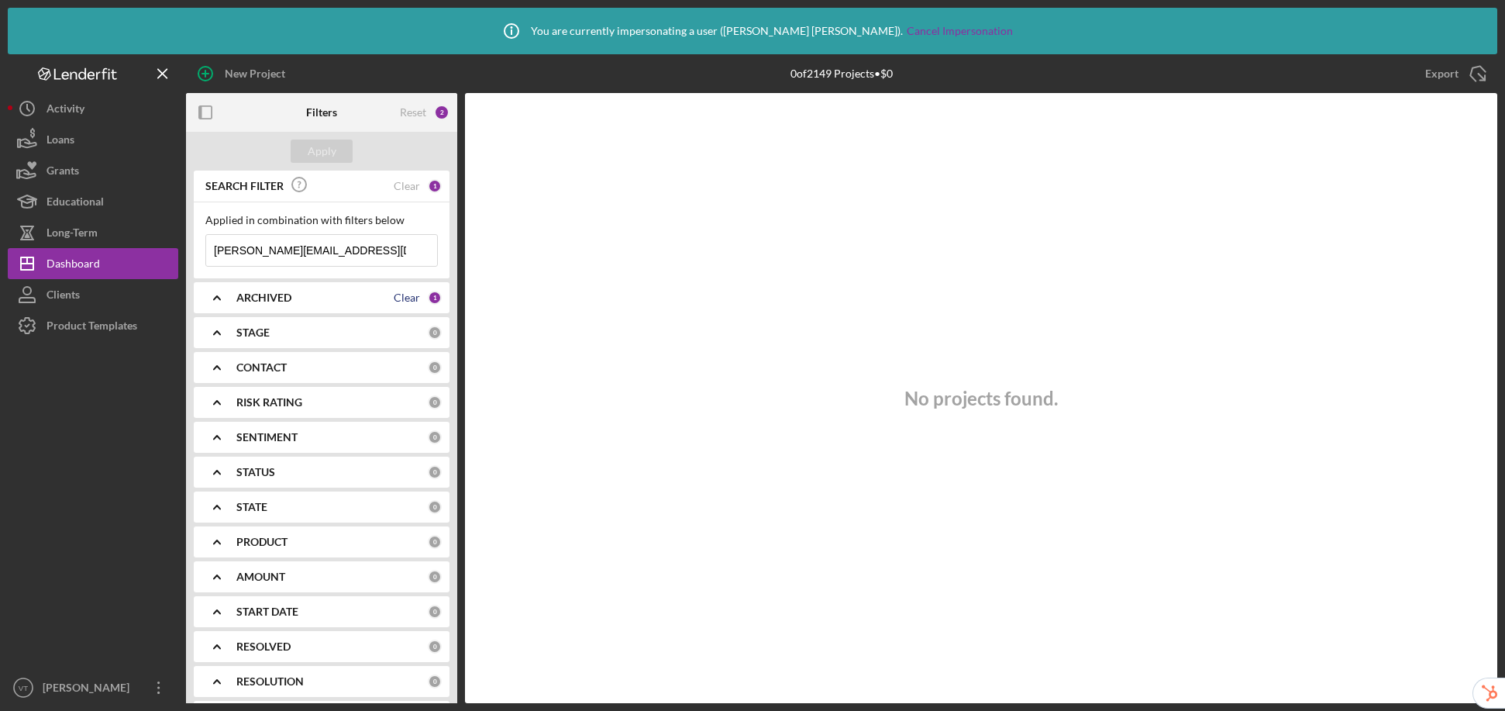
type input "[PERSON_NAME][EMAIL_ADDRESS][DOMAIN_NAME]"
click at [403, 300] on div "Clear" at bounding box center [407, 297] width 26 height 12
click at [321, 156] on div "Apply" at bounding box center [322, 151] width 29 height 23
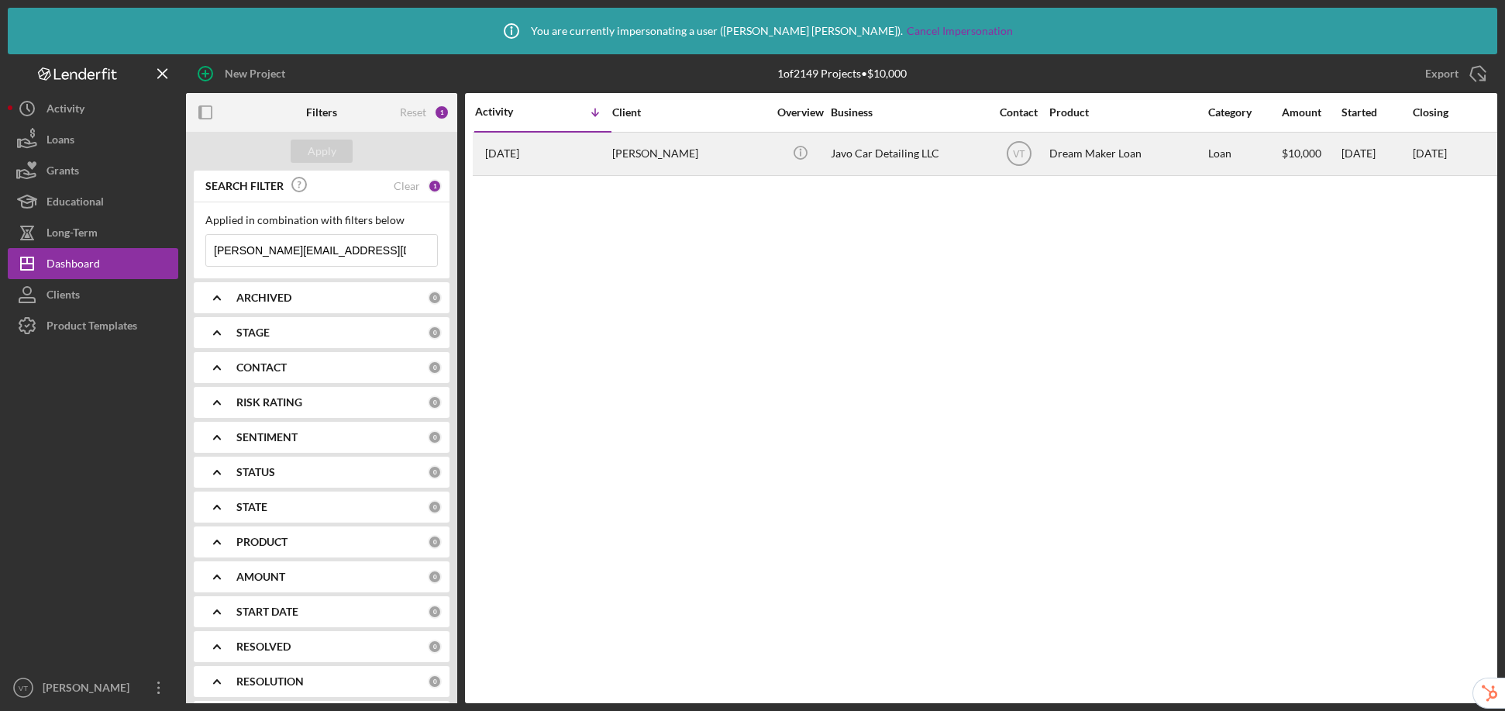
click at [726, 154] on div "[PERSON_NAME]" at bounding box center [689, 153] width 155 height 41
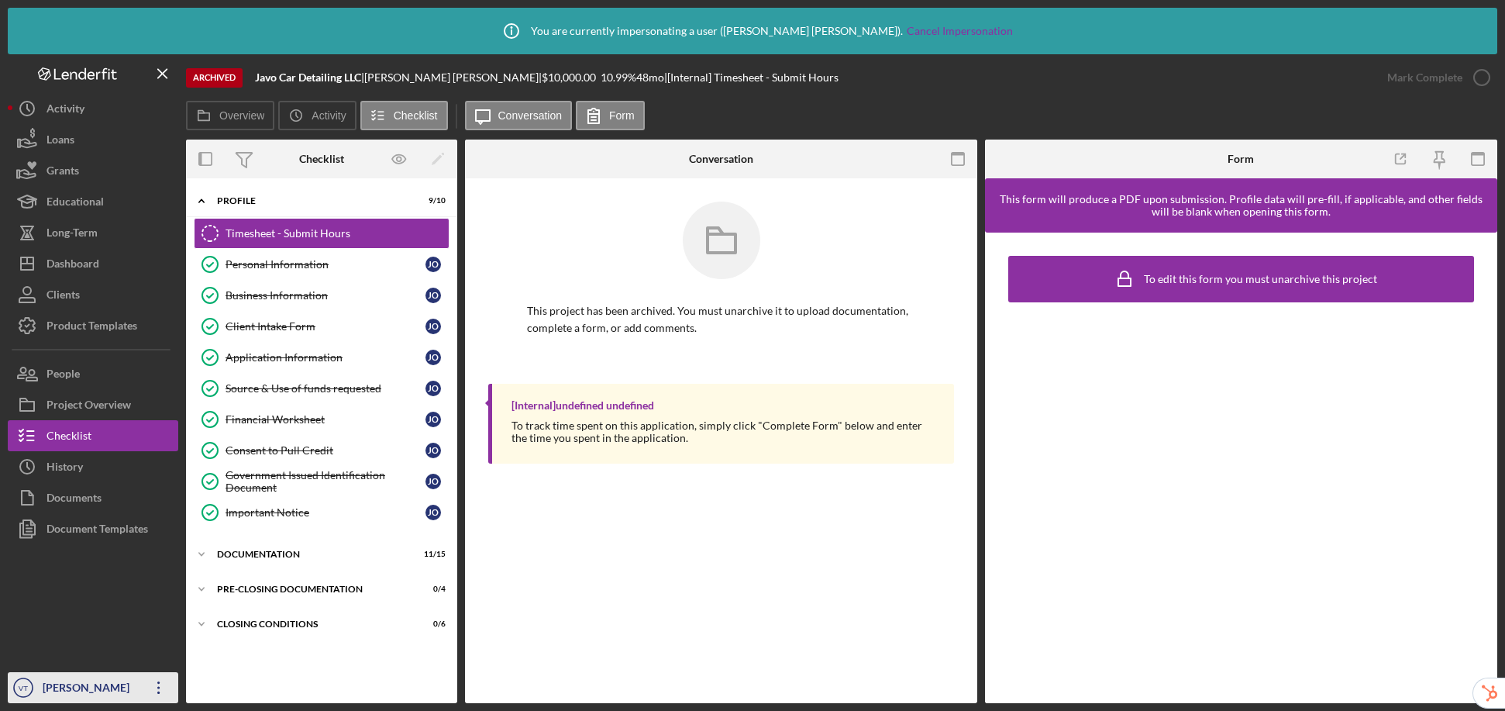
click at [78, 688] on div "[PERSON_NAME]" at bounding box center [89, 689] width 101 height 35
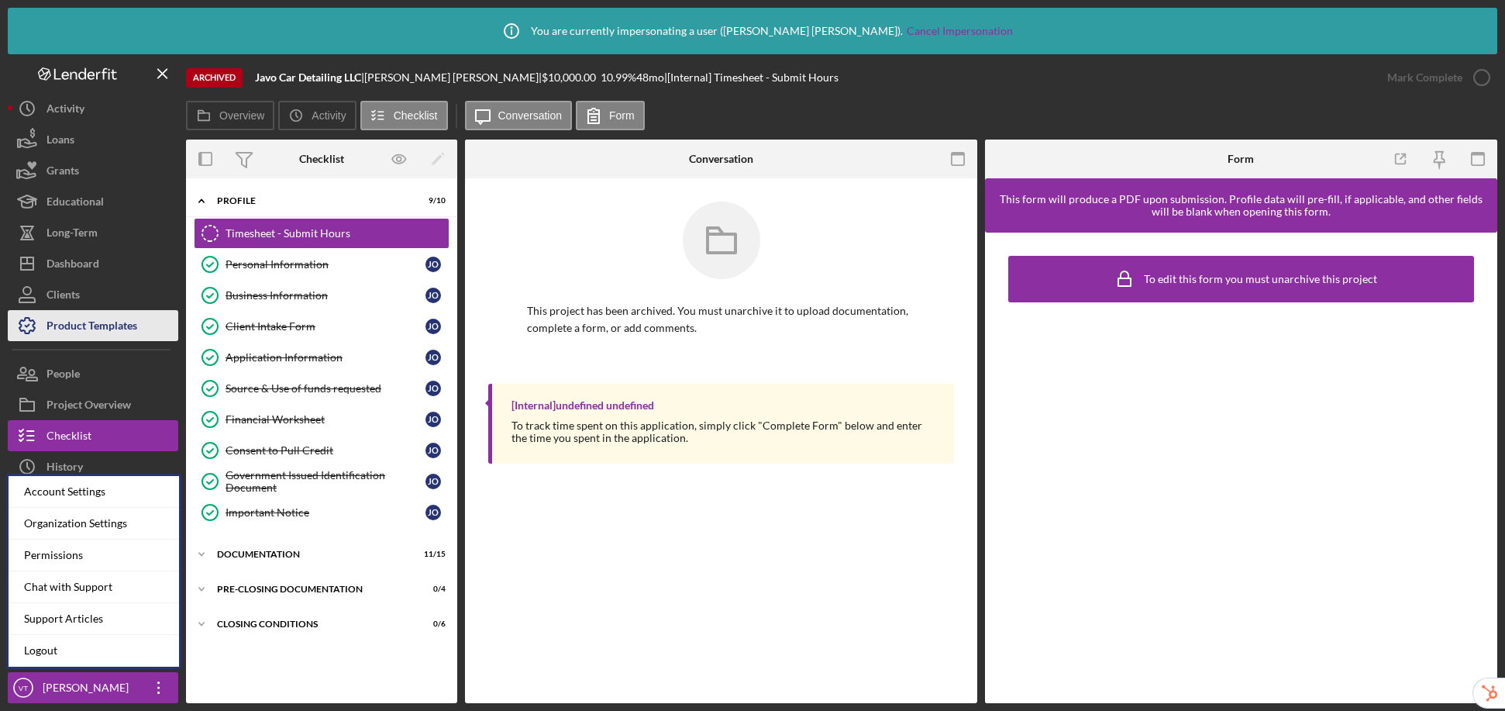
click at [101, 327] on div "Product Templates" at bounding box center [92, 327] width 91 height 35
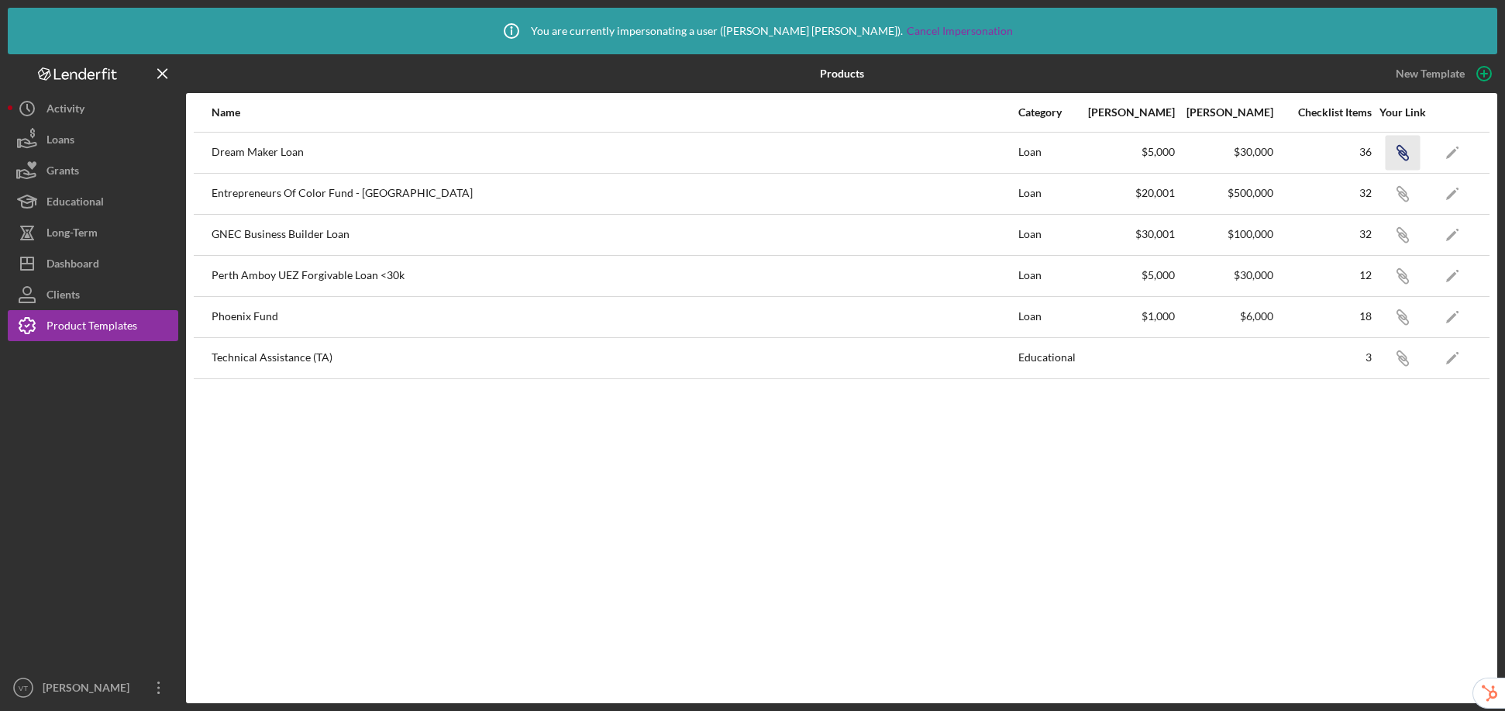
click at [1402, 159] on icon "Icon/Link" at bounding box center [1402, 152] width 35 height 35
